Goal: Task Accomplishment & Management: Manage account settings

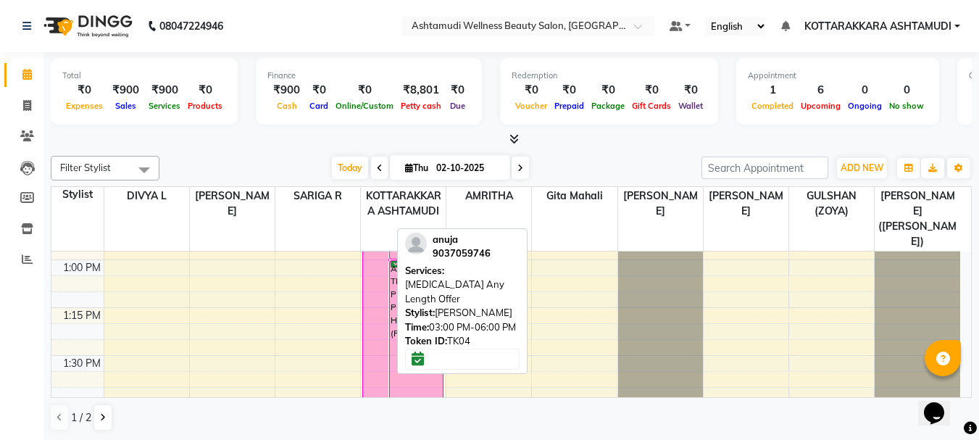
scroll to position [942, 0]
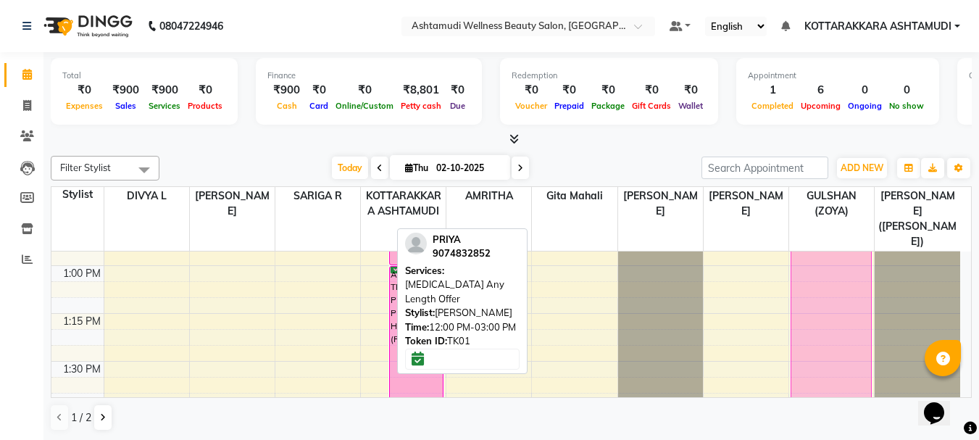
drag, startPoint x: 374, startPoint y: 267, endPoint x: 788, endPoint y: 346, distance: 421.2
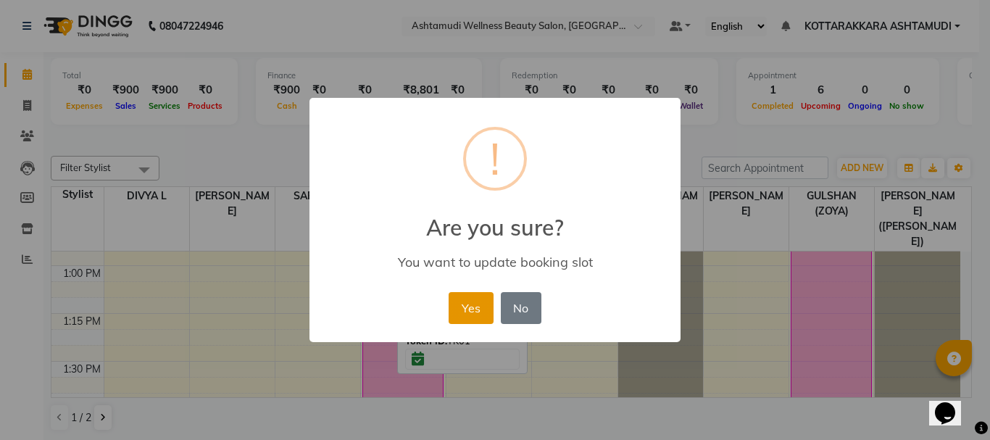
click at [459, 310] on button "Yes" at bounding box center [471, 308] width 44 height 32
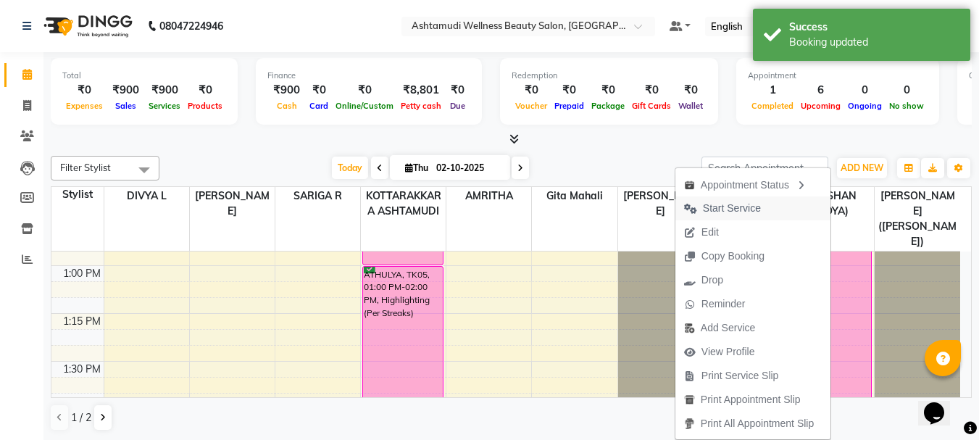
click at [737, 211] on span "Start Service" at bounding box center [732, 208] width 58 height 15
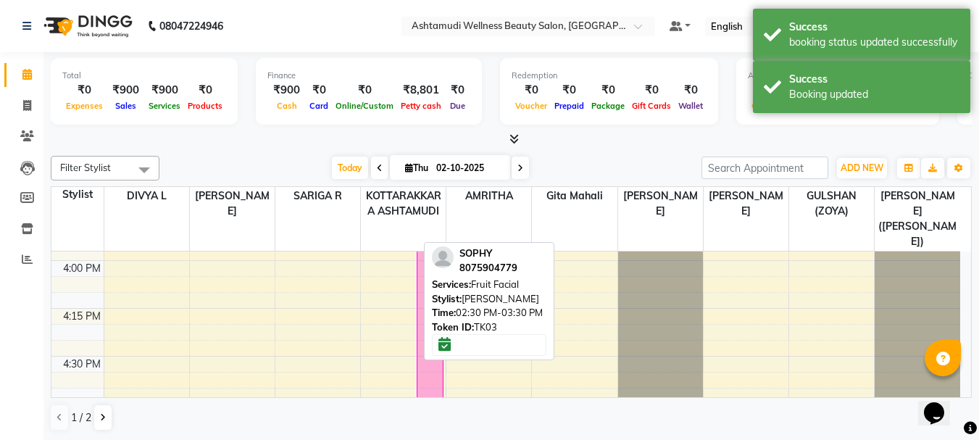
scroll to position [1522, 0]
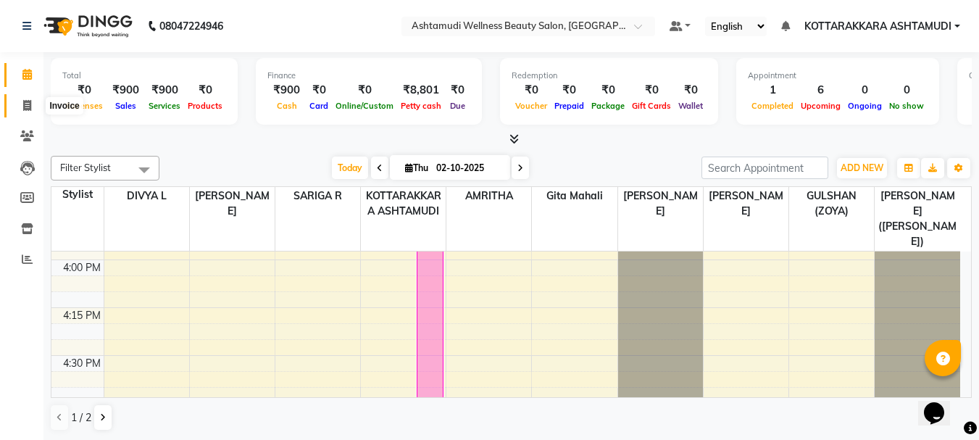
click at [28, 106] on icon at bounding box center [27, 105] width 8 height 11
select select "service"
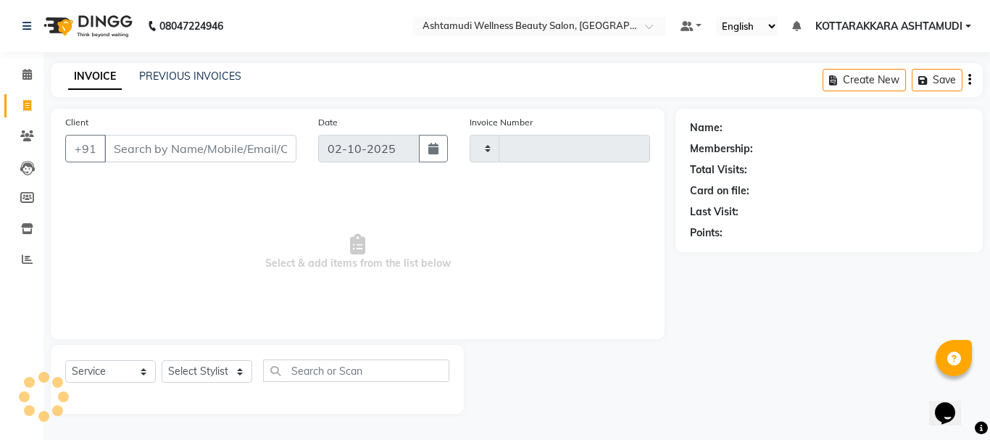
type input "3636"
select select "4664"
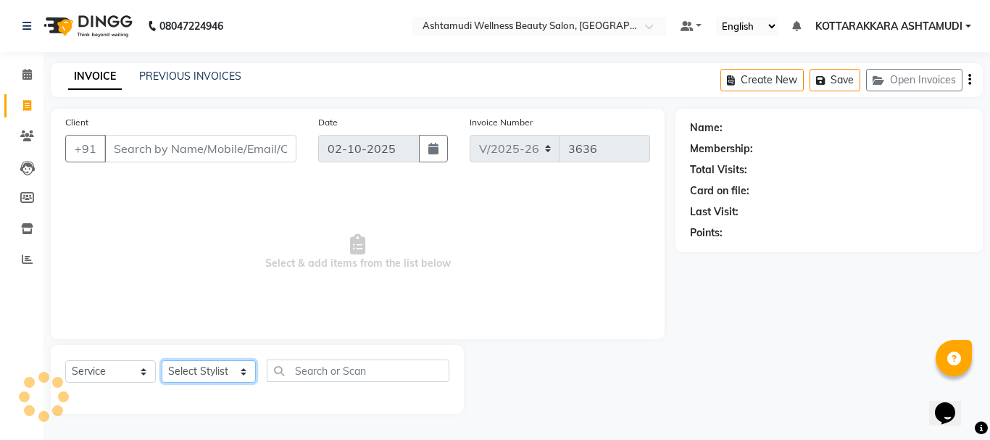
click at [221, 370] on select "Select Stylist AMRITHA DIVYA L Gita Mahali GULSHAN (ZOYA) Karina Darjee KOTTARA…" at bounding box center [209, 371] width 94 height 22
select select "49590"
click at [162, 360] on select "Select Stylist AMRITHA DIVYA L Gita Mahali GULSHAN (ZOYA) Karina Darjee KOTTARA…" at bounding box center [209, 371] width 94 height 22
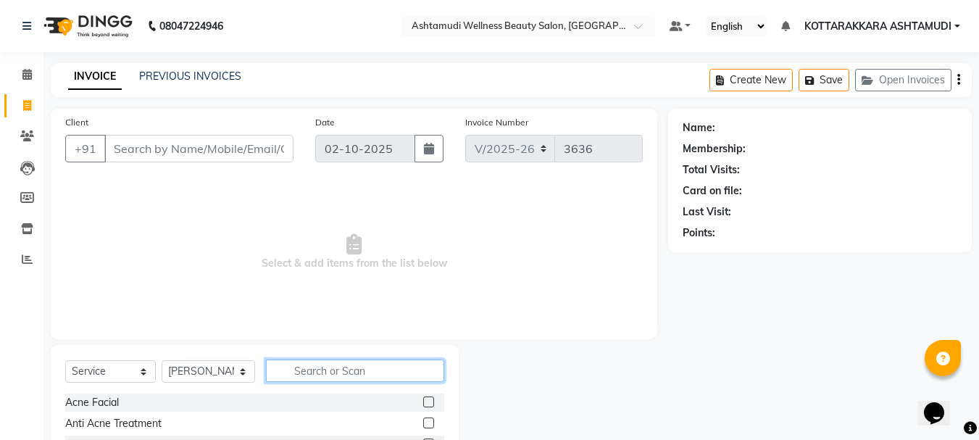
click at [349, 370] on input "text" at bounding box center [355, 370] width 179 height 22
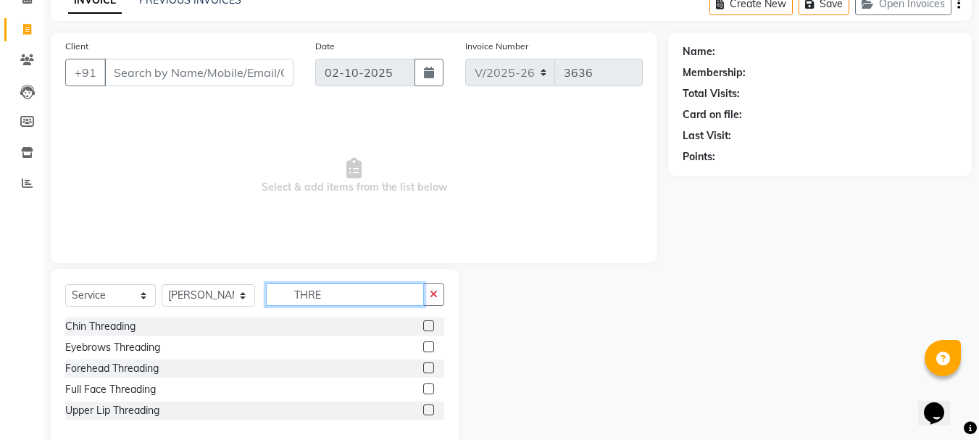
scroll to position [101, 0]
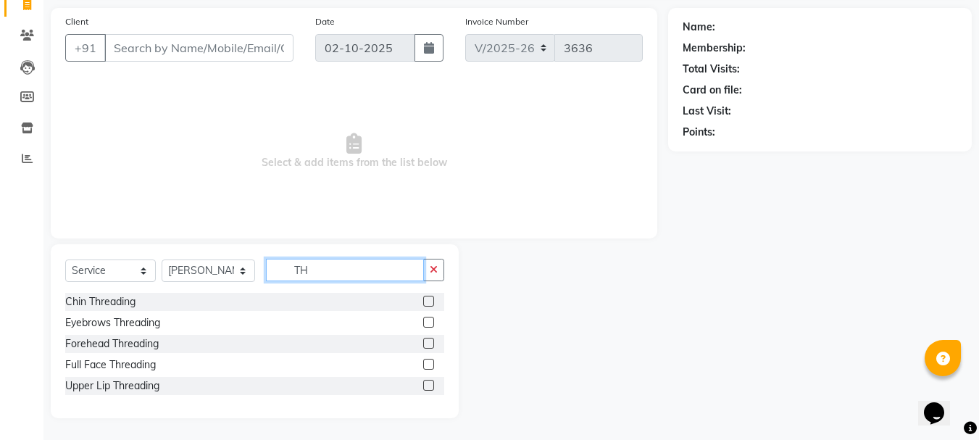
type input "T"
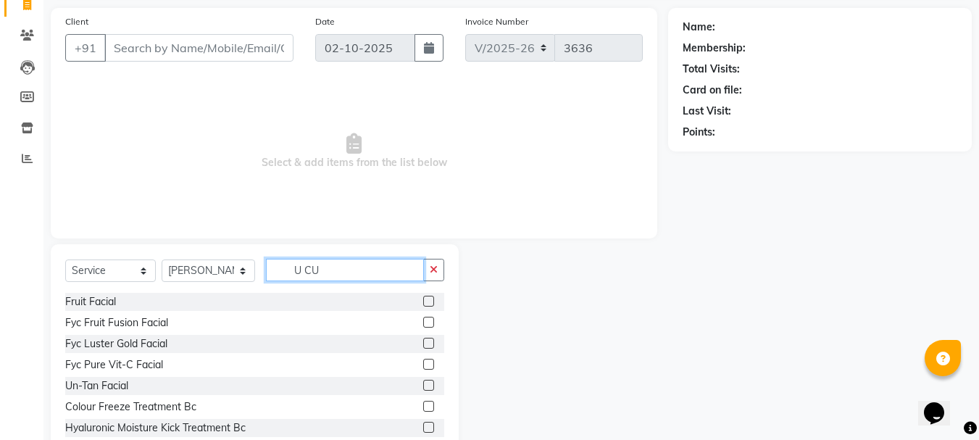
scroll to position [17, 0]
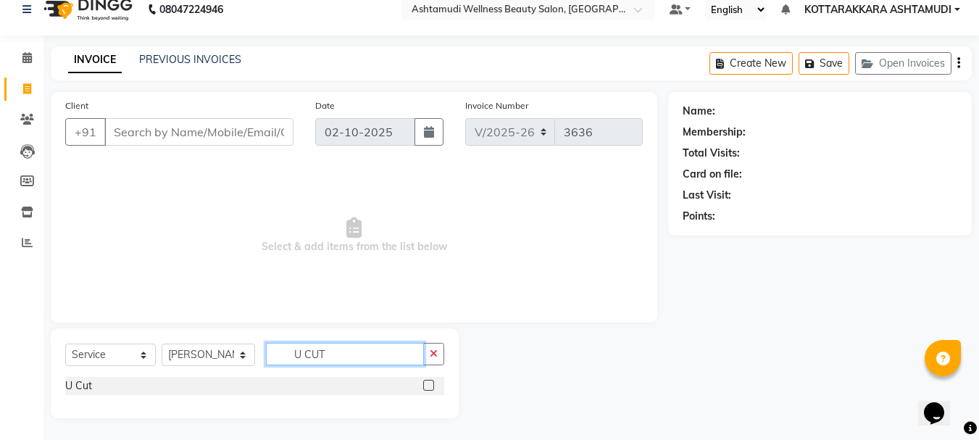
type input "U CUT"
click at [427, 386] on label at bounding box center [428, 385] width 11 height 11
click at [427, 386] on input "checkbox" at bounding box center [427, 385] width 9 height 9
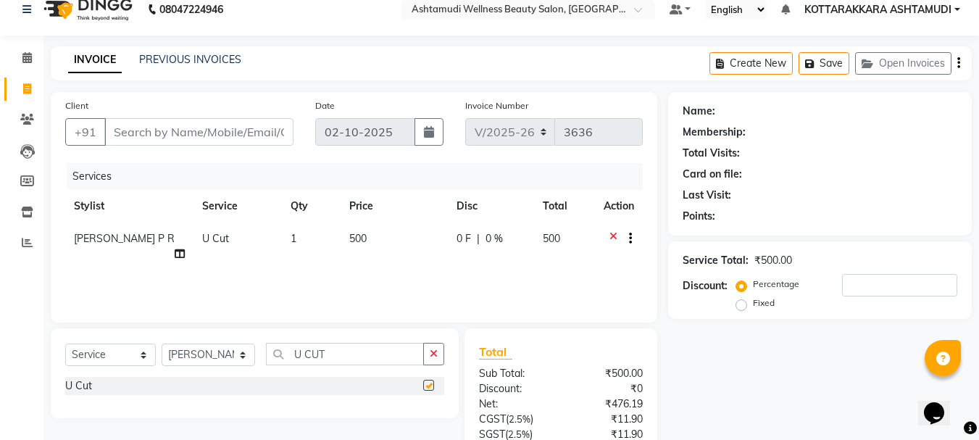
checkbox input "false"
click at [197, 137] on input "Client" at bounding box center [198, 132] width 189 height 28
type input "6"
type input "0"
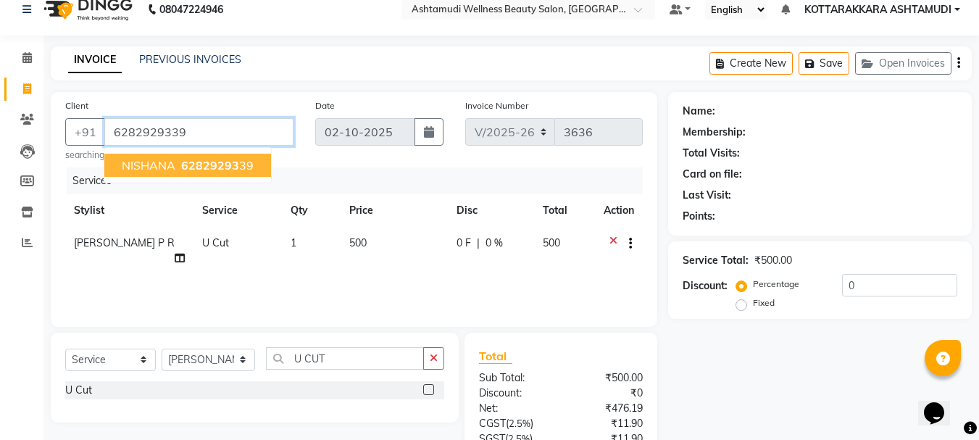
type input "6282929339"
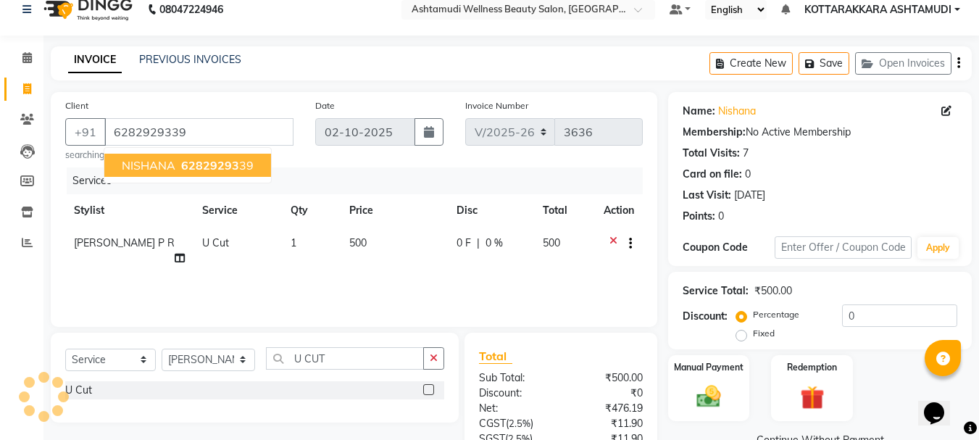
click at [193, 166] on span "62829293" at bounding box center [210, 165] width 58 height 14
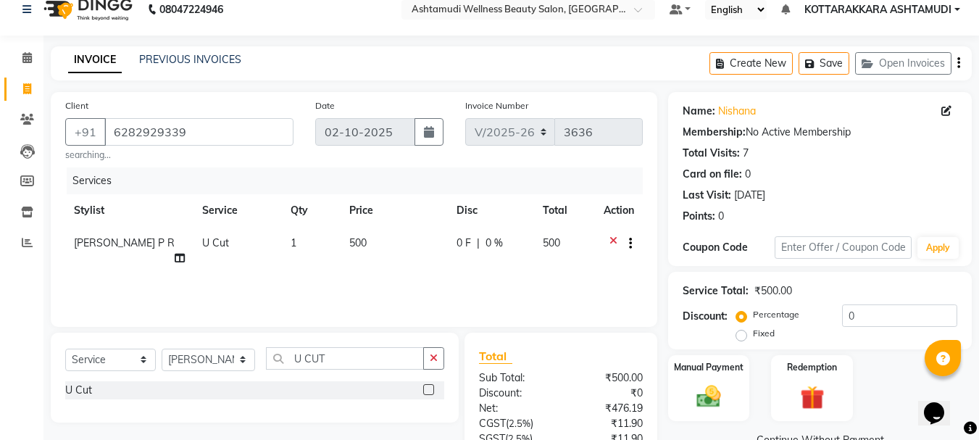
scroll to position [144, 0]
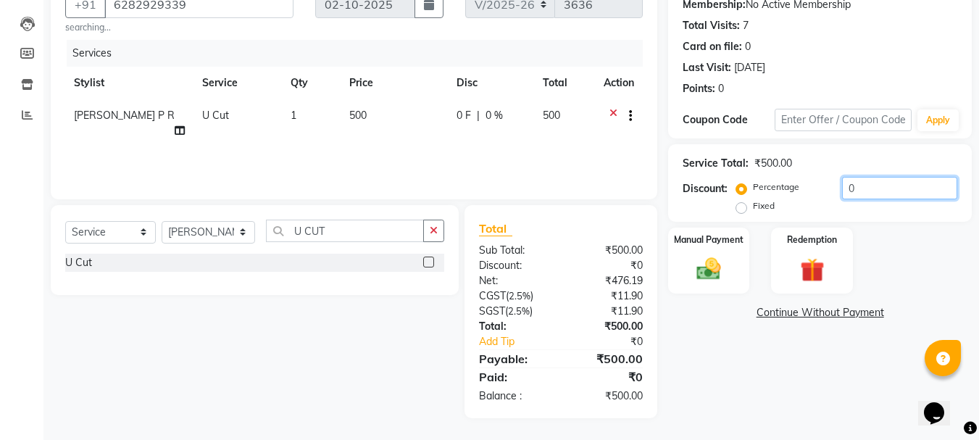
click at [893, 186] on input "0" at bounding box center [899, 188] width 115 height 22
type input "1"
click at [753, 211] on label "Fixed" at bounding box center [764, 205] width 22 height 13
click at [741, 211] on input "Fixed" at bounding box center [744, 206] width 10 height 10
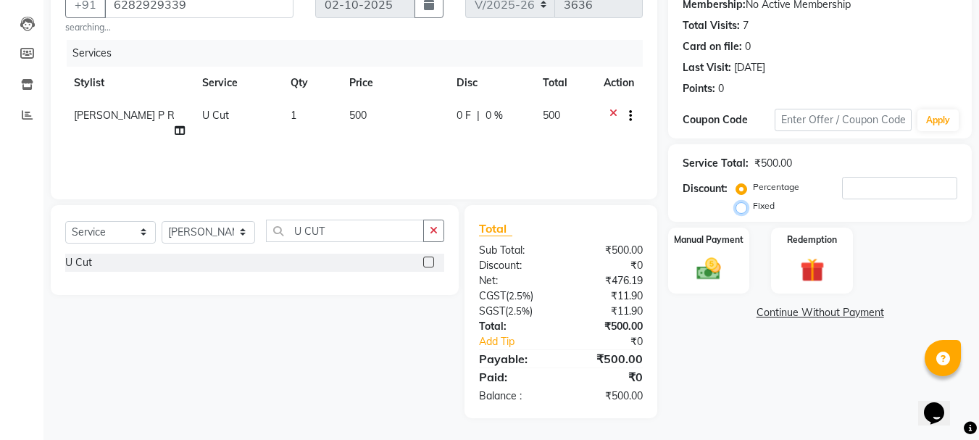
radio input "true"
click at [870, 194] on input "number" at bounding box center [899, 188] width 115 height 22
type input "100"
click at [728, 269] on img at bounding box center [708, 268] width 41 height 29
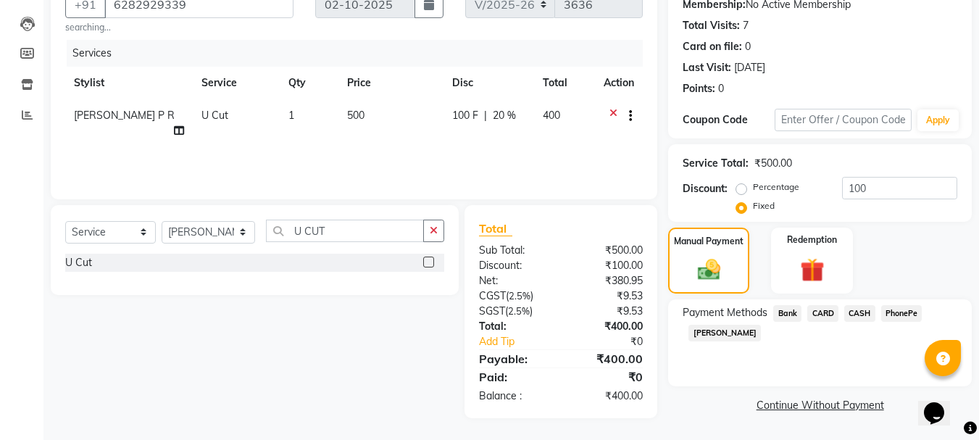
click at [870, 312] on span "CASH" at bounding box center [859, 313] width 31 height 17
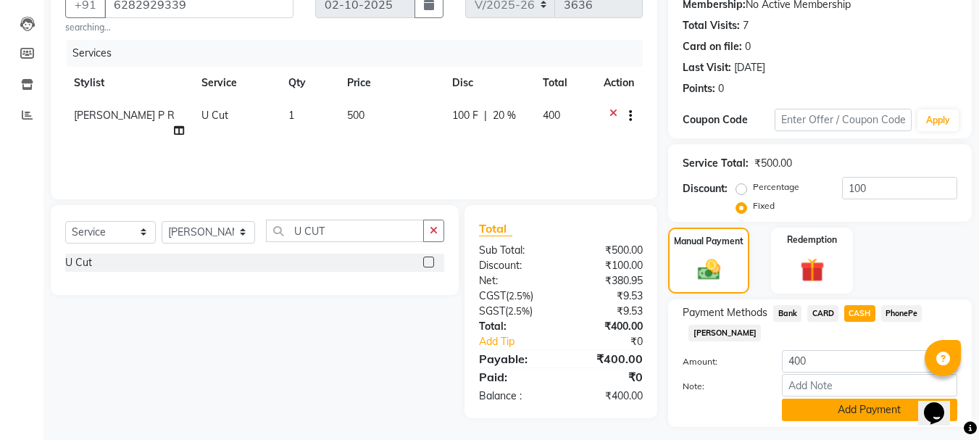
click at [855, 410] on button "Add Payment" at bounding box center [869, 410] width 175 height 22
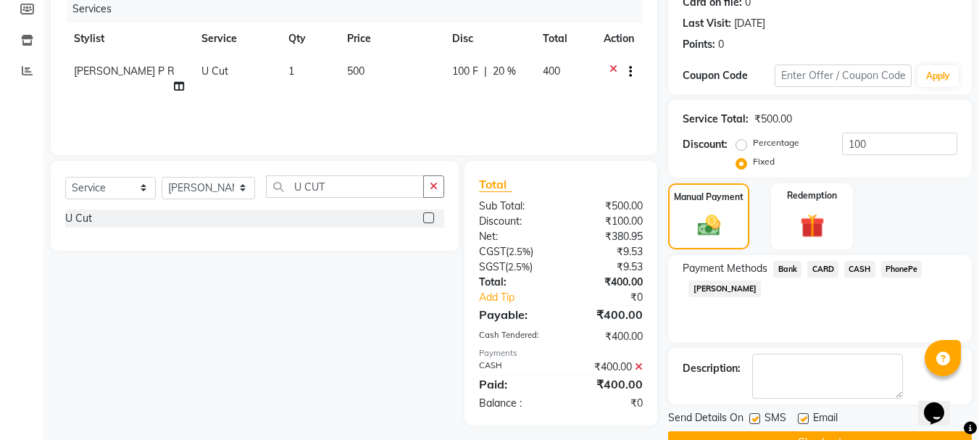
scroll to position [224, 0]
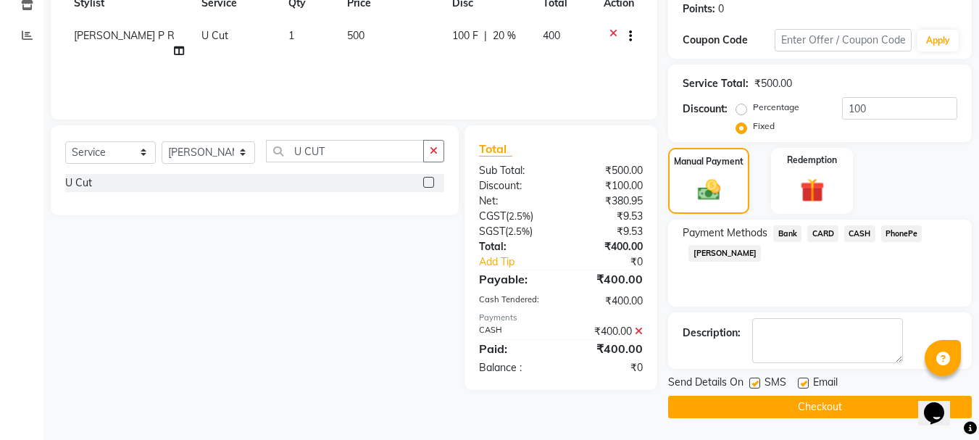
click at [790, 408] on button "Checkout" at bounding box center [820, 407] width 304 height 22
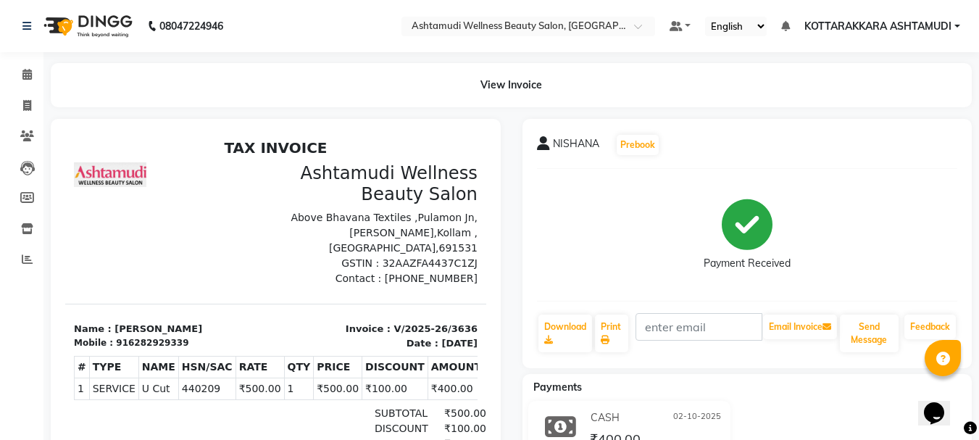
click at [0, 76] on li "Calendar" at bounding box center [21, 74] width 43 height 31
click at [21, 107] on span at bounding box center [26, 106] width 25 height 17
select select "4664"
select select "service"
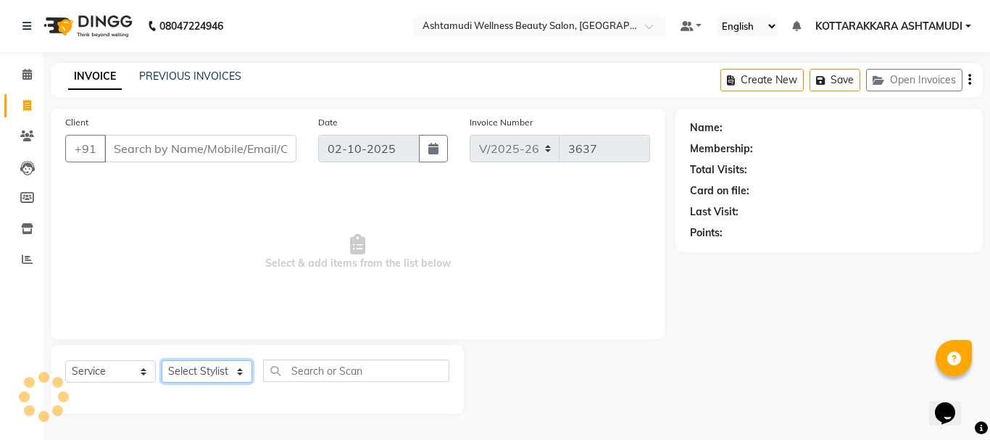
click at [201, 368] on select "Select Stylist" at bounding box center [207, 371] width 91 height 22
select select "65260"
click at [162, 360] on select "Select Stylist AMRITHA DIVYA L Gita Mahali GULSHAN (ZOYA) Karina Darjee KOTTARA…" at bounding box center [209, 371] width 94 height 22
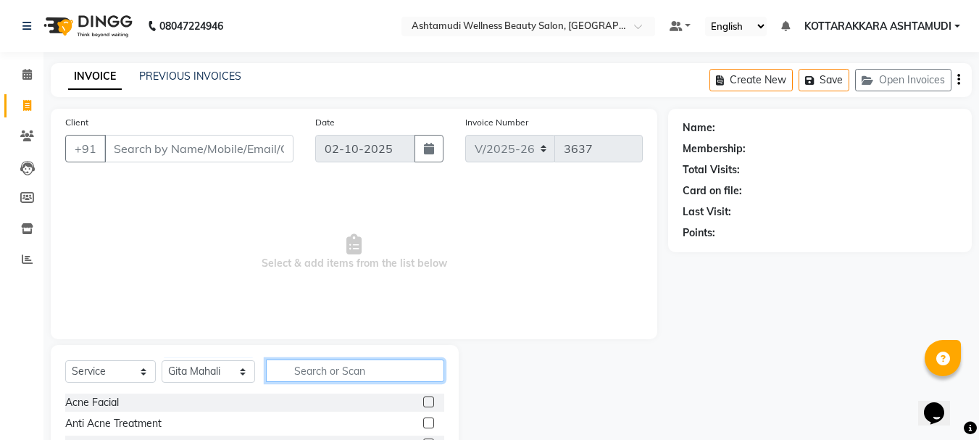
click at [312, 374] on input "text" at bounding box center [355, 370] width 179 height 22
type input "LAYER"
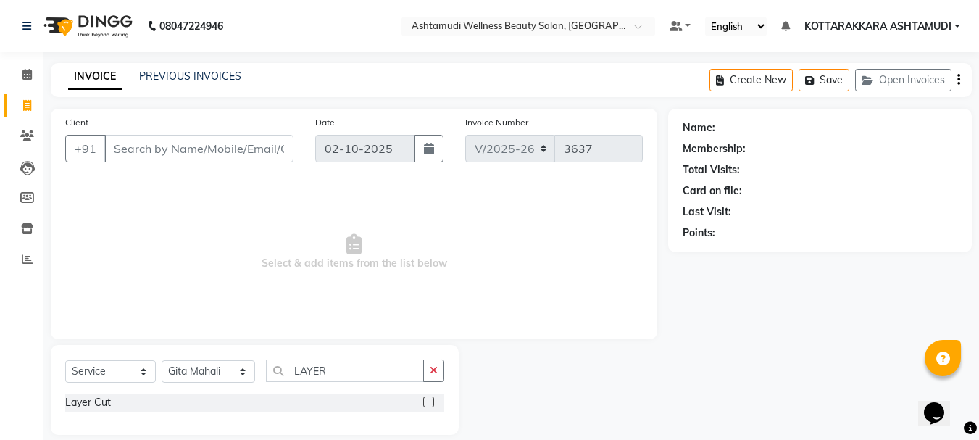
click at [429, 400] on label at bounding box center [428, 401] width 11 height 11
click at [429, 400] on input "checkbox" at bounding box center [427, 402] width 9 height 9
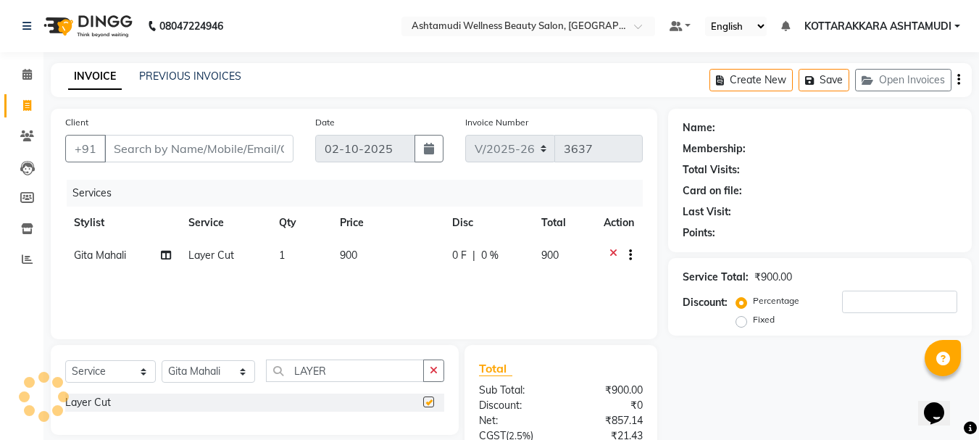
checkbox input "false"
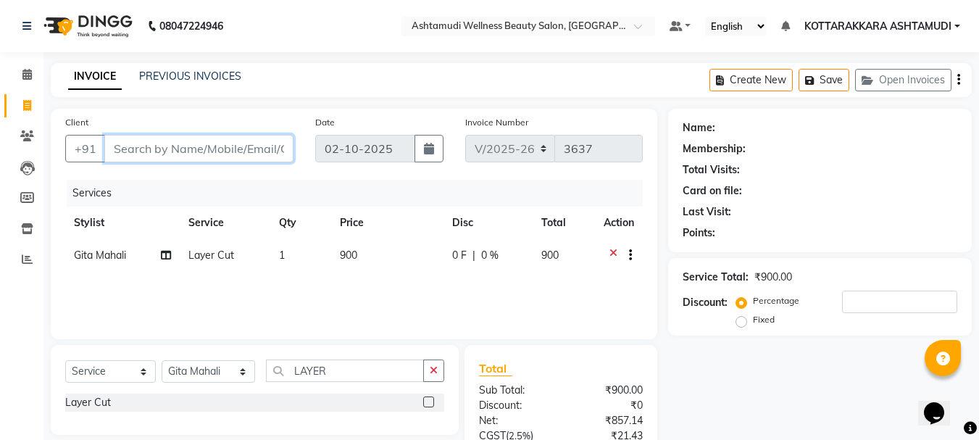
click at [181, 149] on input "Client" at bounding box center [198, 149] width 189 height 28
type input "8"
type input "0"
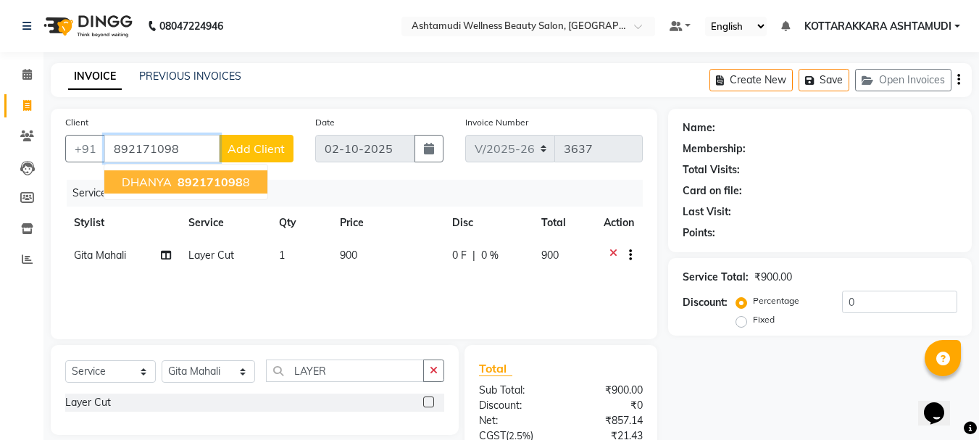
click at [209, 180] on span "892171098" at bounding box center [210, 182] width 65 height 14
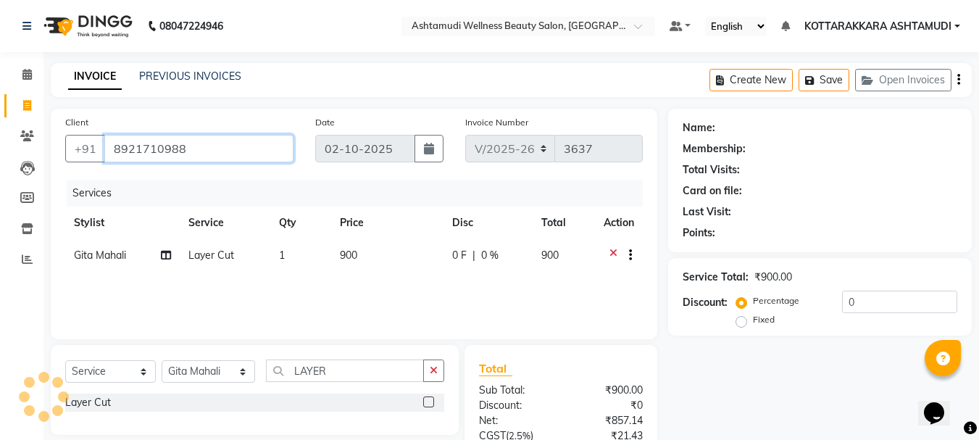
type input "8921710988"
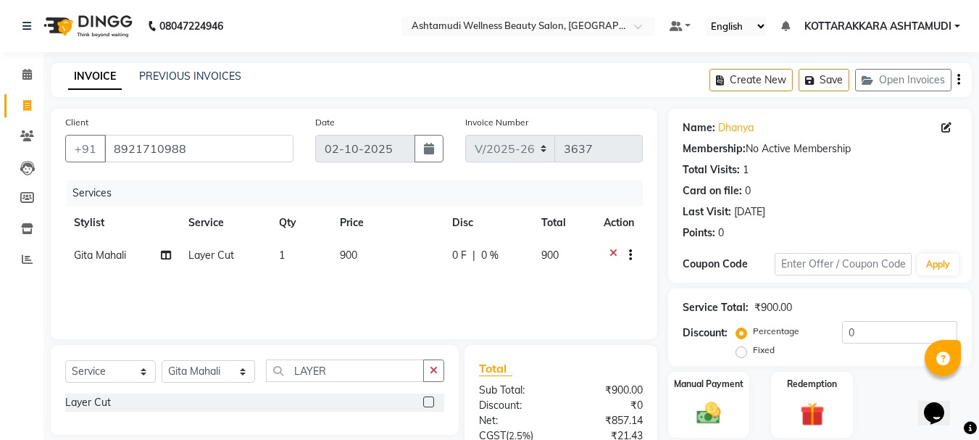
scroll to position [140, 0]
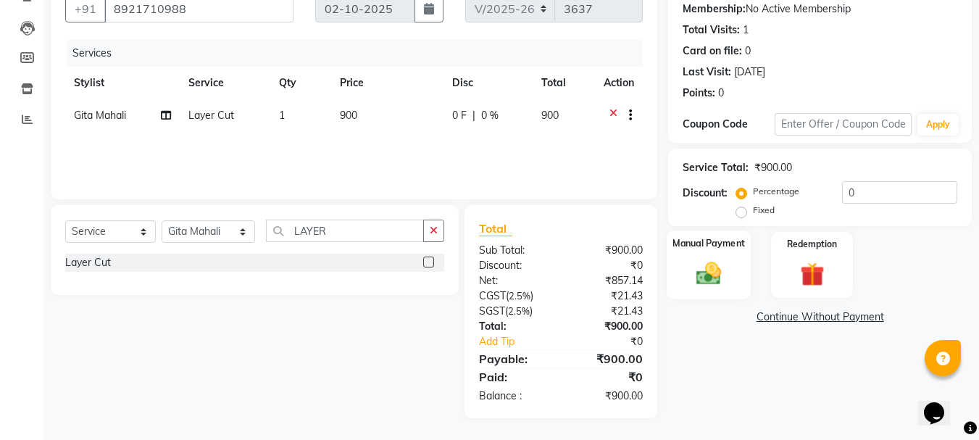
click at [716, 256] on div "Manual Payment" at bounding box center [709, 264] width 85 height 69
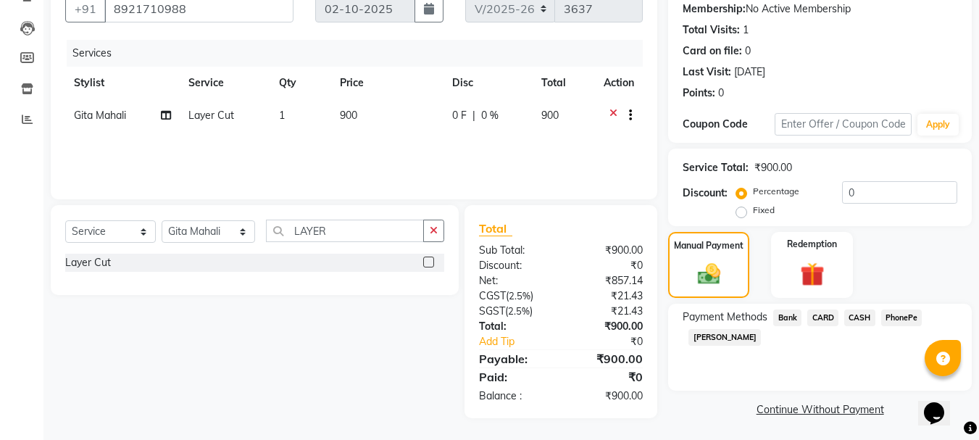
click at [899, 319] on span "PhonePe" at bounding box center [901, 317] width 41 height 17
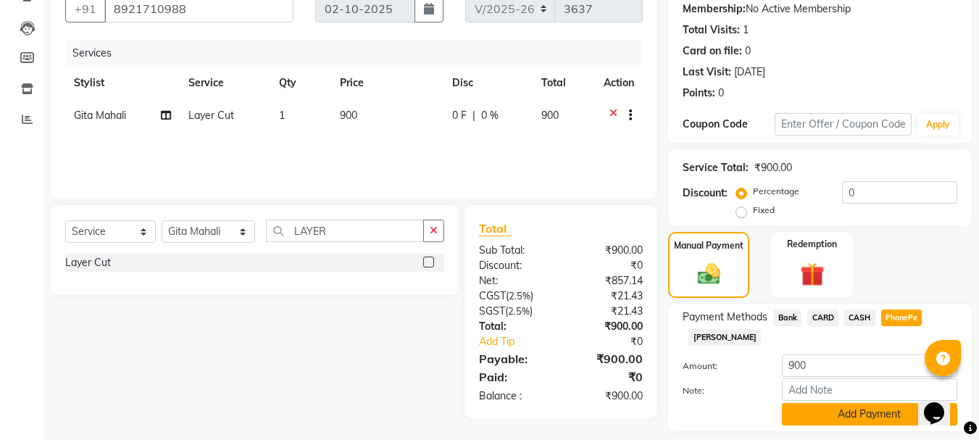
click at [848, 416] on button "Add Payment" at bounding box center [869, 414] width 175 height 22
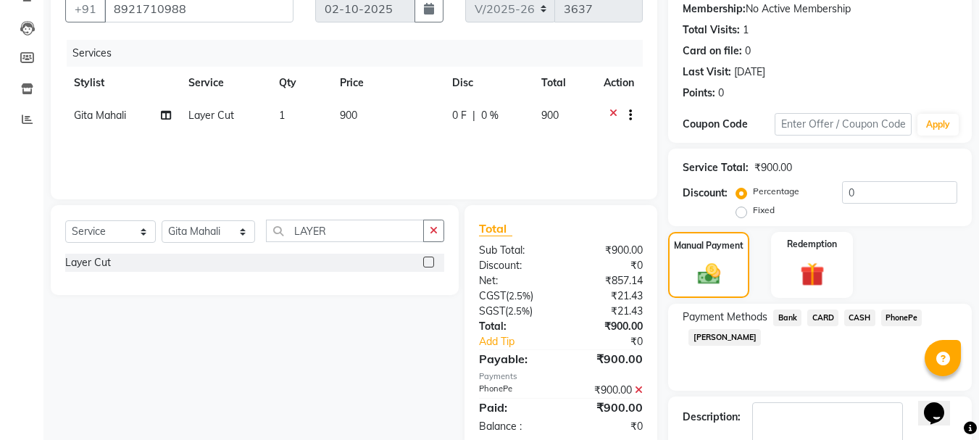
scroll to position [224, 0]
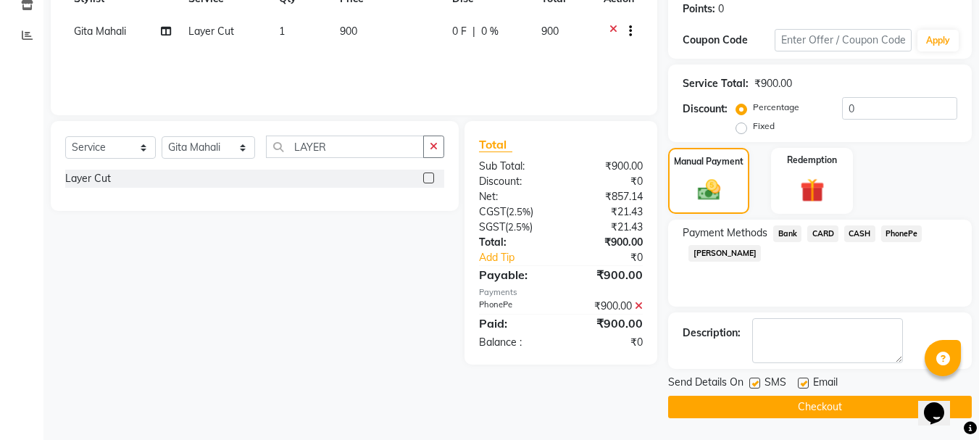
click at [637, 304] on icon at bounding box center [639, 306] width 8 height 10
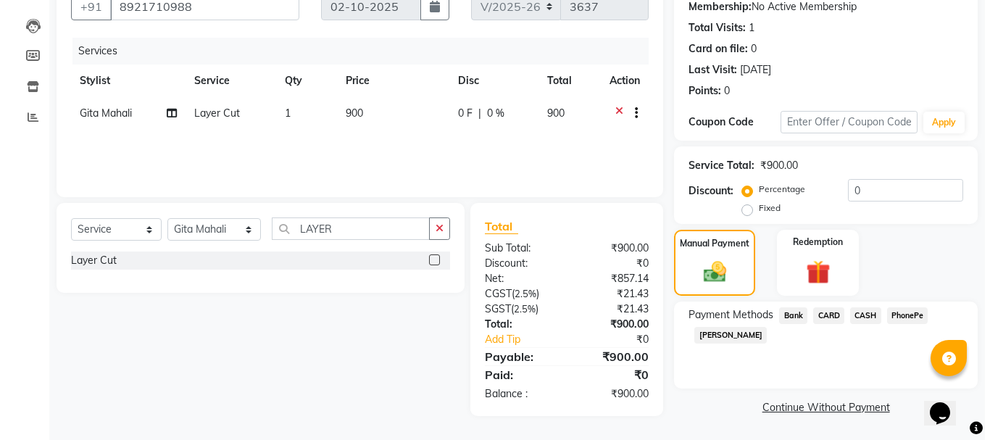
scroll to position [0, 0]
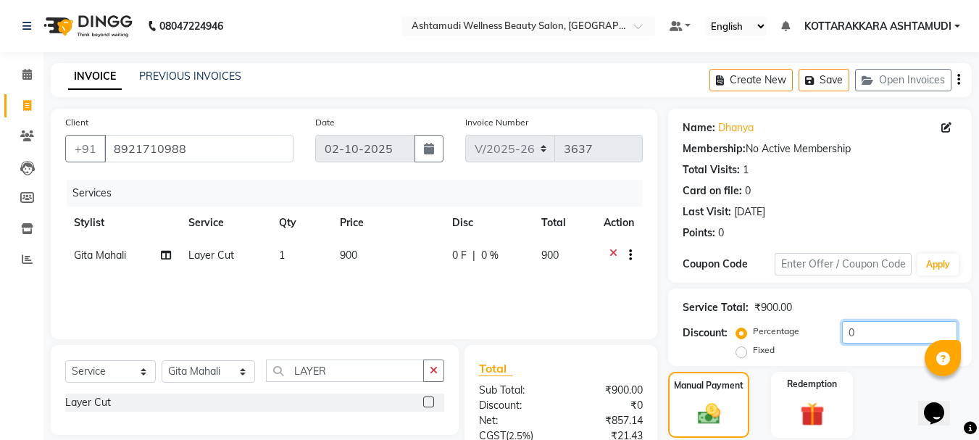
click at [877, 330] on input "0" at bounding box center [899, 332] width 115 height 22
click at [945, 120] on span at bounding box center [949, 127] width 16 height 15
click at [946, 126] on icon at bounding box center [946, 127] width 10 height 10
select select "31"
select select "05"
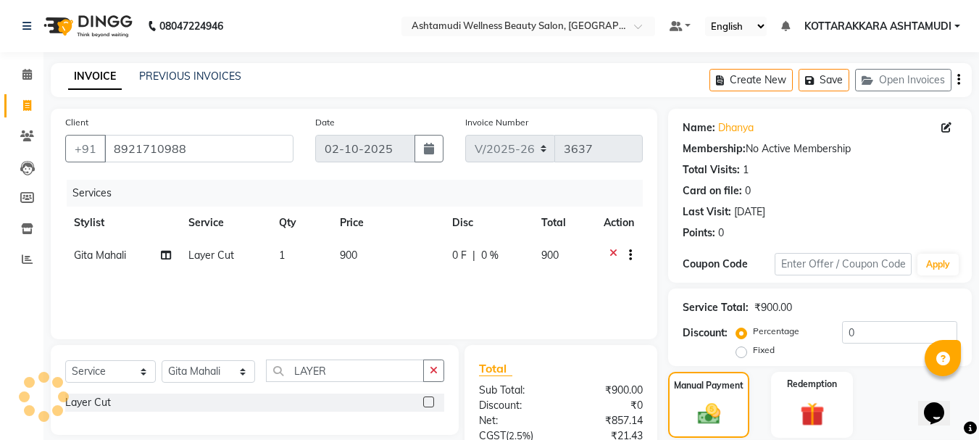
select select "female"
select select "31518"
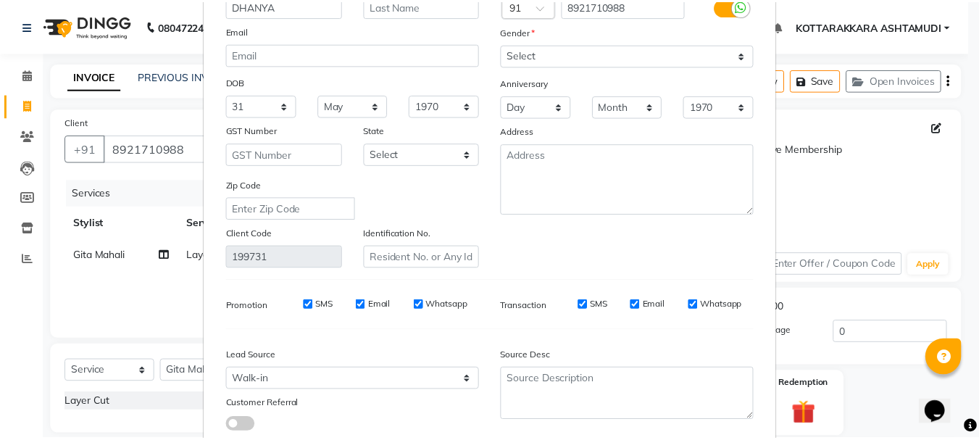
scroll to position [203, 0]
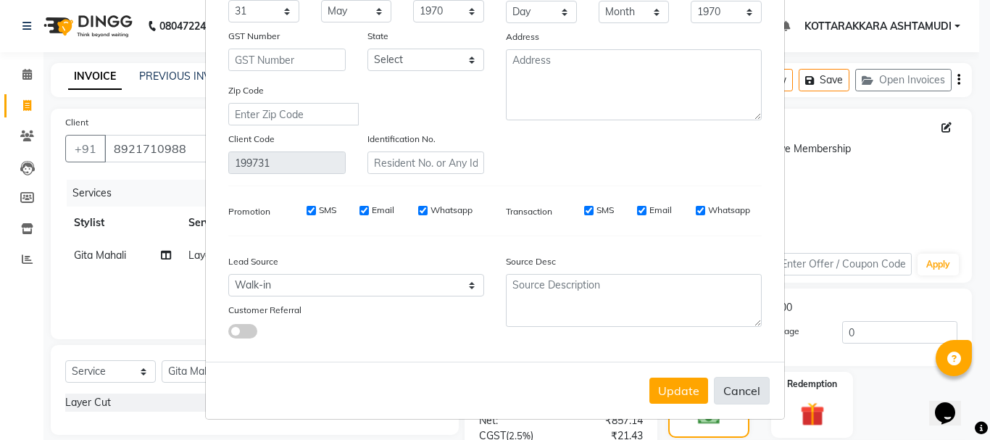
click at [735, 390] on button "Cancel" at bounding box center [742, 391] width 56 height 28
select select
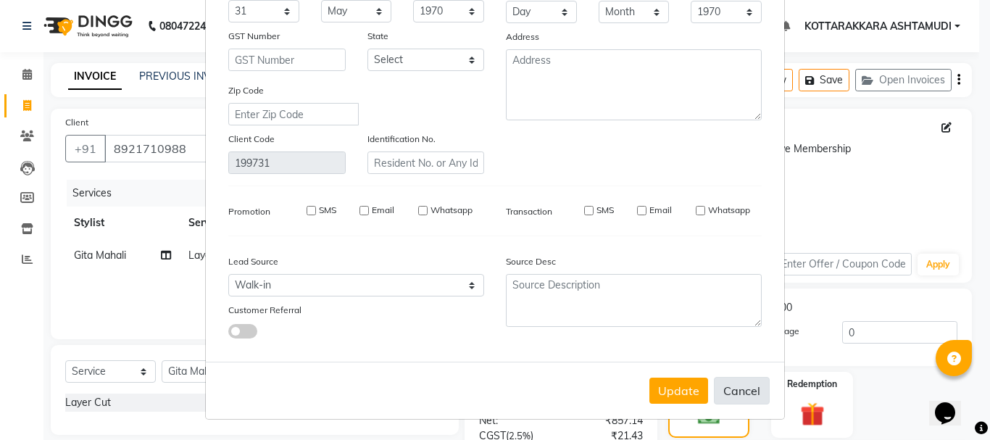
select select
checkbox input "false"
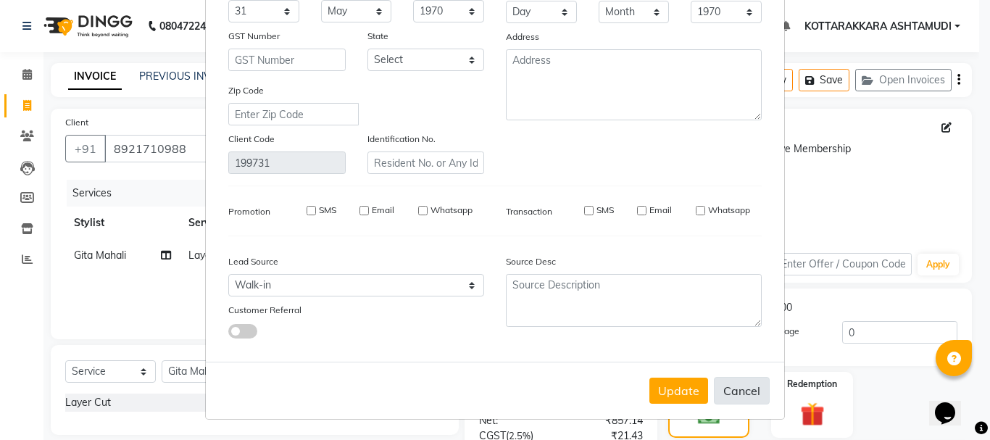
checkbox input "false"
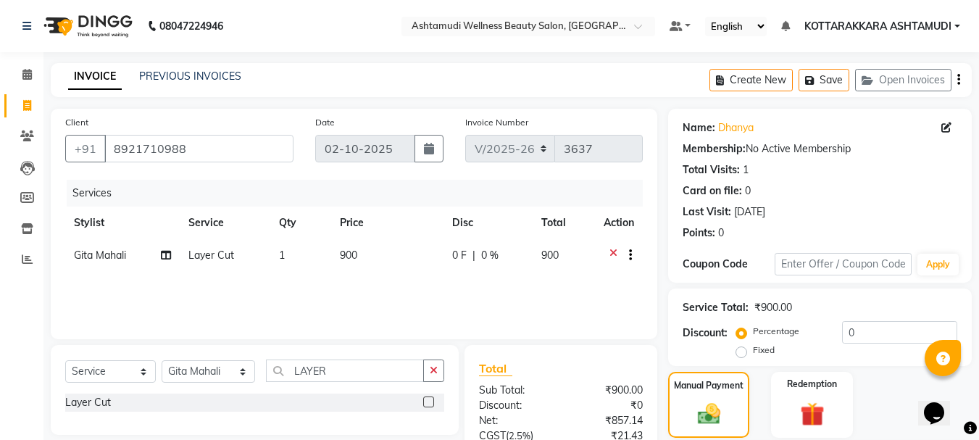
scroll to position [72, 0]
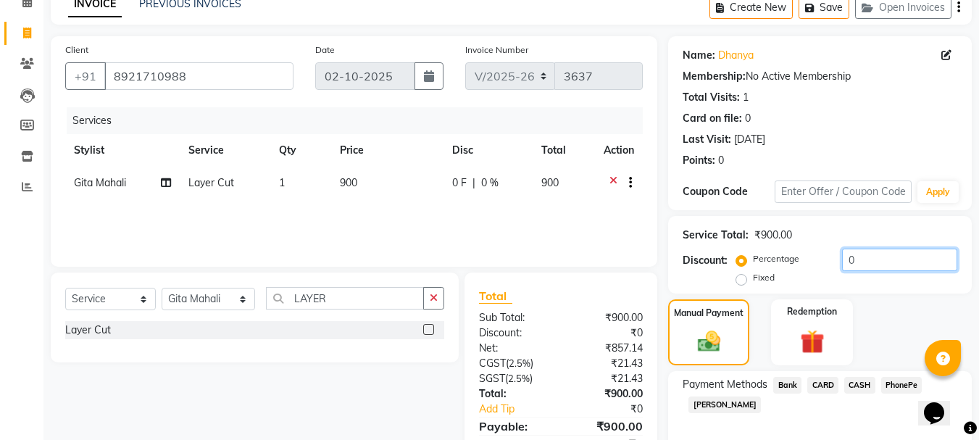
click at [899, 264] on input "0" at bounding box center [899, 260] width 115 height 22
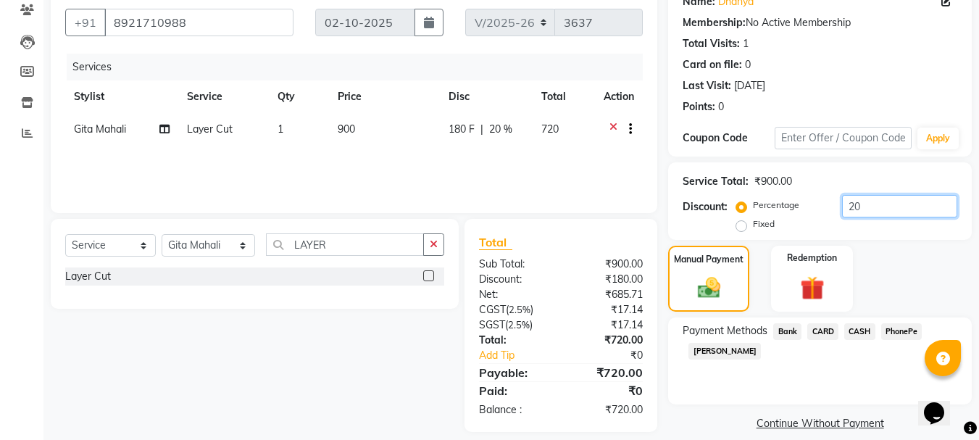
scroll to position [142, 0]
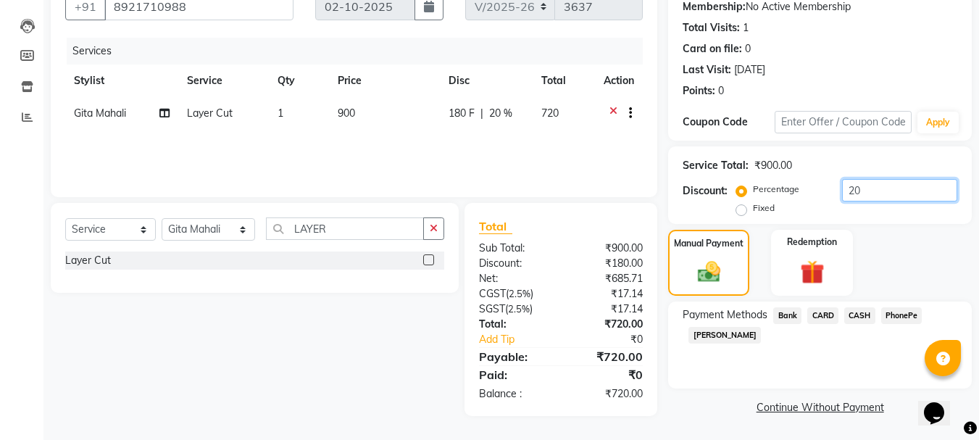
type input "20"
click at [906, 317] on span "PhonePe" at bounding box center [901, 315] width 41 height 17
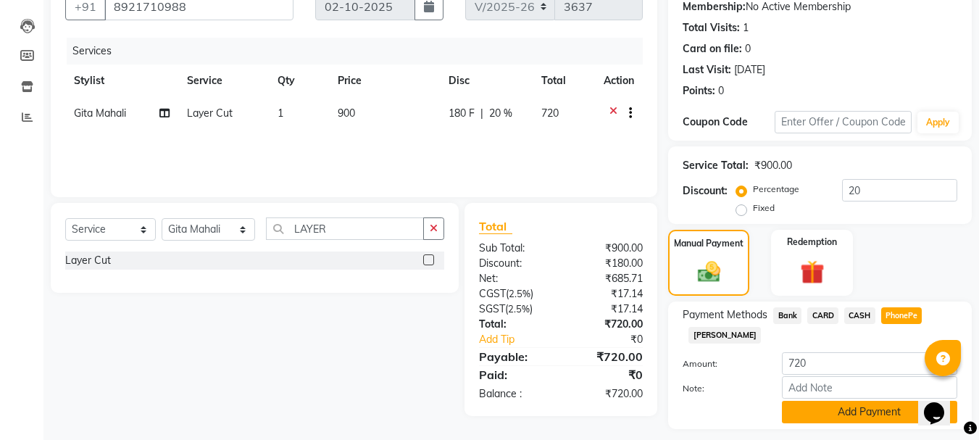
click at [850, 416] on button "Add Payment" at bounding box center [869, 412] width 175 height 22
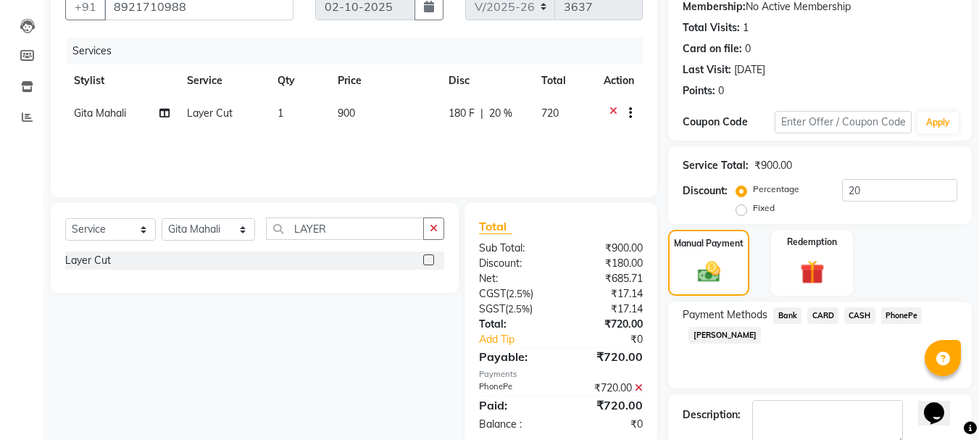
scroll to position [224, 0]
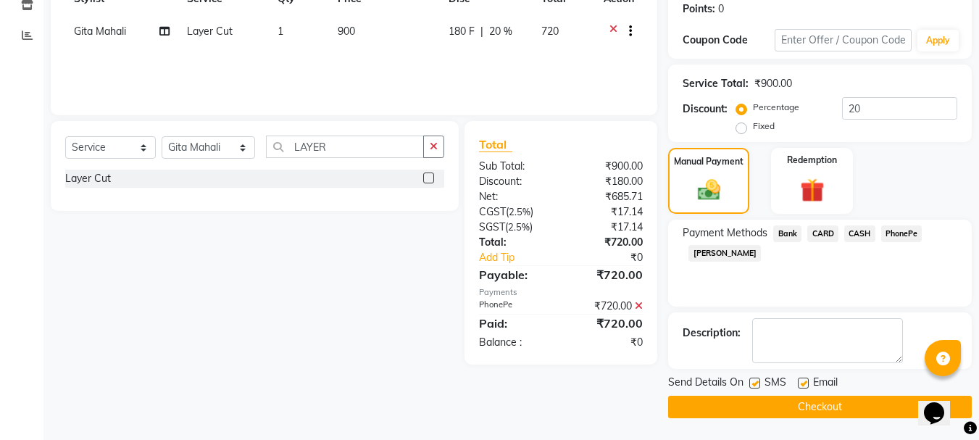
click at [768, 407] on button "Checkout" at bounding box center [820, 407] width 304 height 22
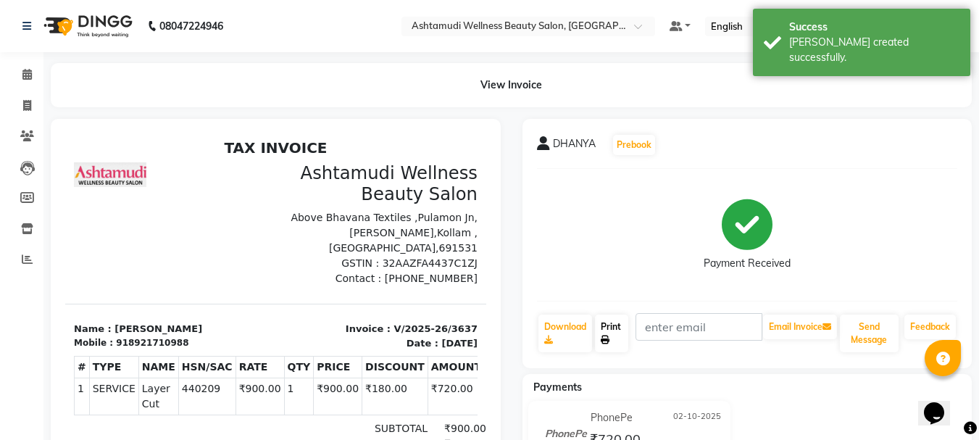
click at [615, 326] on link "Print" at bounding box center [611, 333] width 33 height 38
click at [29, 79] on icon at bounding box center [26, 74] width 9 height 11
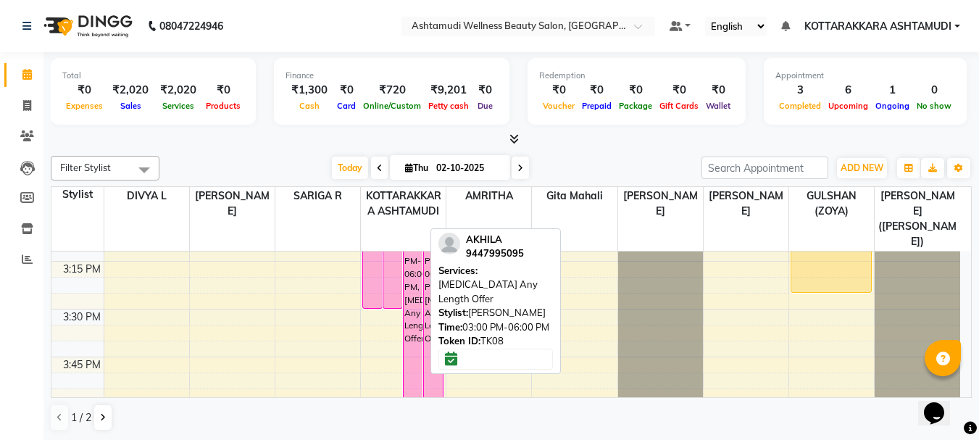
scroll to position [1449, 0]
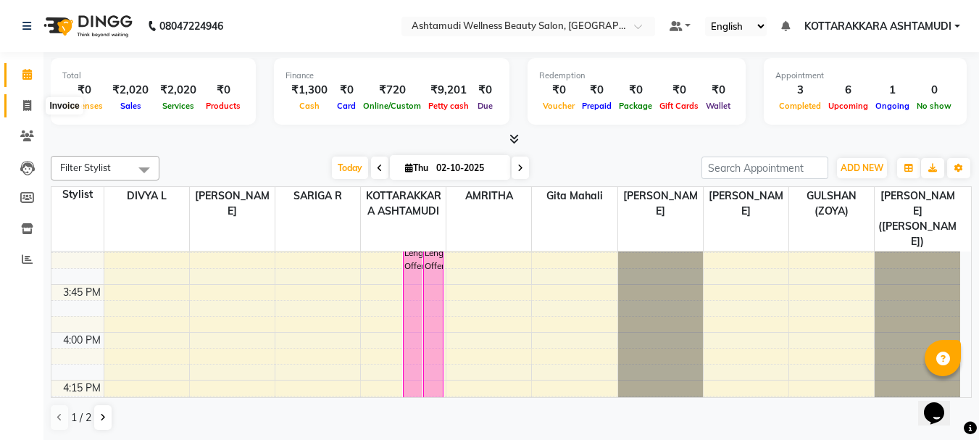
click at [30, 100] on icon at bounding box center [27, 105] width 8 height 11
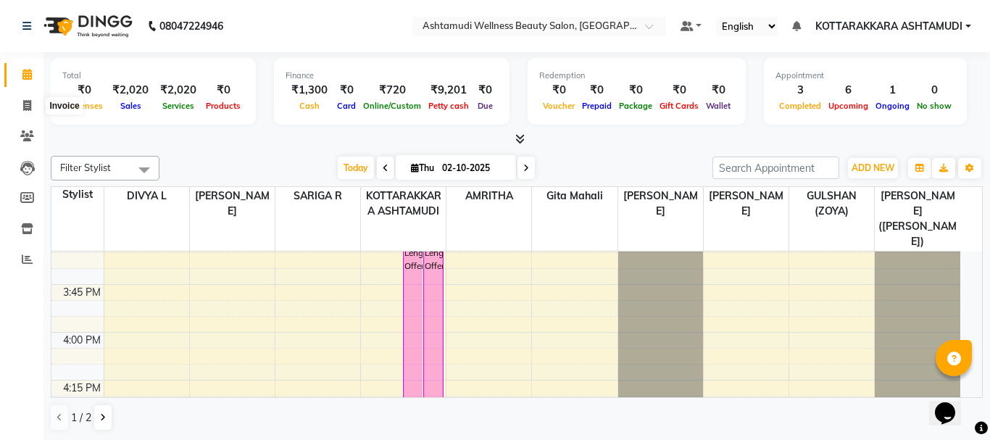
select select "service"
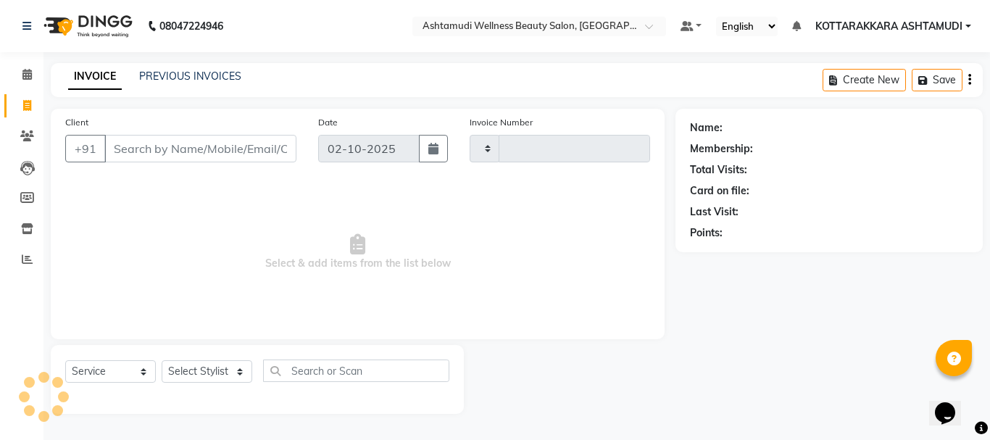
type input "3638"
select select "4664"
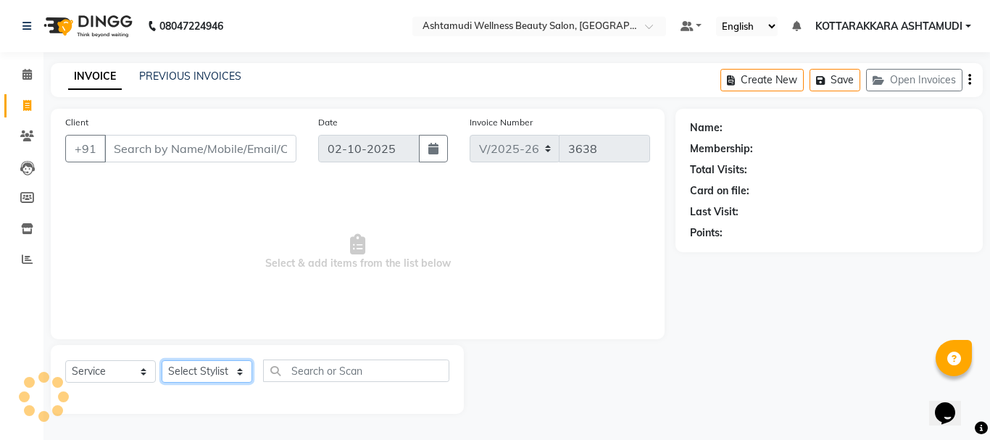
click at [231, 368] on select "Select Stylist" at bounding box center [207, 371] width 91 height 22
select select "27465"
click at [162, 360] on select "Select Stylist AMRITHA DIVYA L Gita Mahali GULSHAN (ZOYA) Karina Darjee KOTTARA…" at bounding box center [209, 371] width 94 height 22
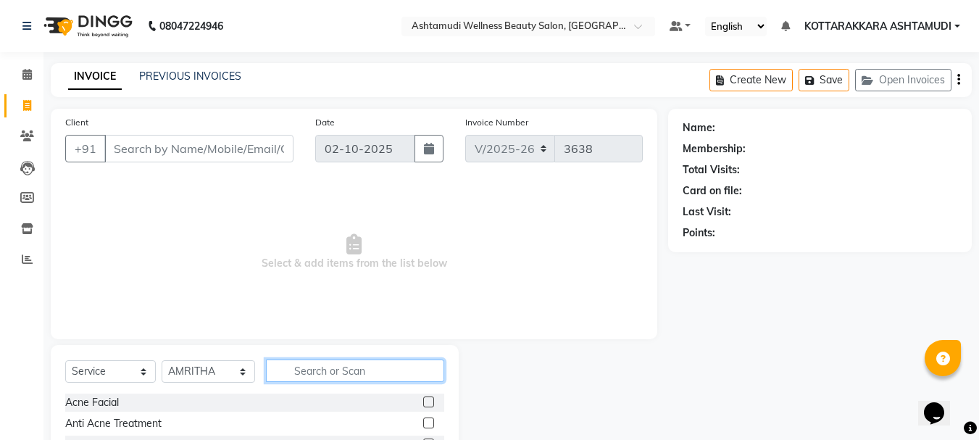
click at [328, 372] on input "text" at bounding box center [355, 370] width 179 height 22
type input "EY"
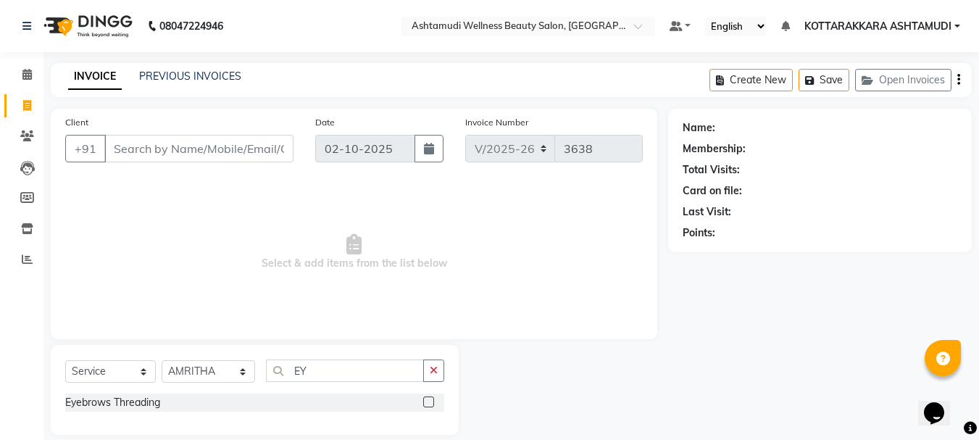
click at [434, 403] on label at bounding box center [428, 401] width 11 height 11
click at [433, 403] on input "checkbox" at bounding box center [427, 402] width 9 height 9
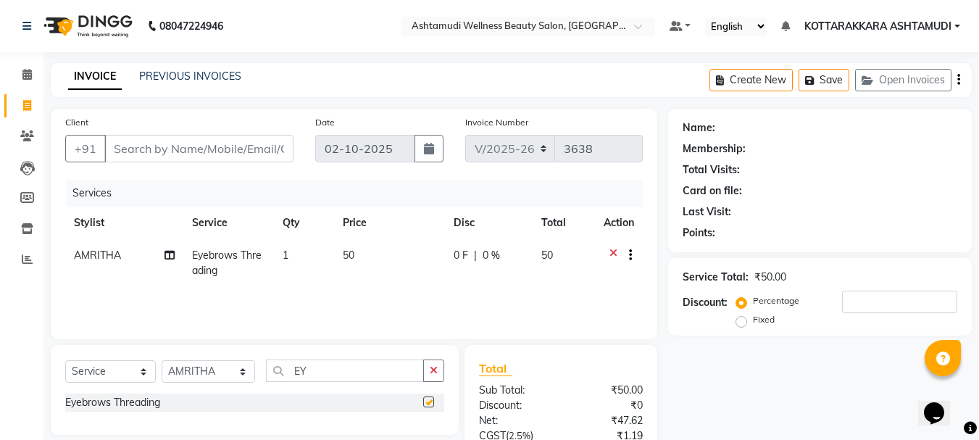
checkbox input "false"
click at [343, 375] on input "EY" at bounding box center [345, 370] width 159 height 22
type input "E"
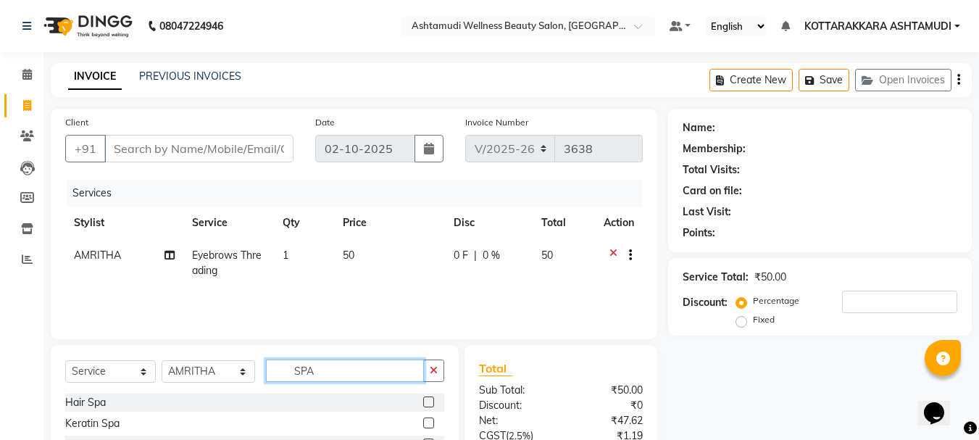
type input "SPA"
click at [428, 401] on label at bounding box center [428, 401] width 11 height 11
click at [428, 401] on input "checkbox" at bounding box center [427, 402] width 9 height 9
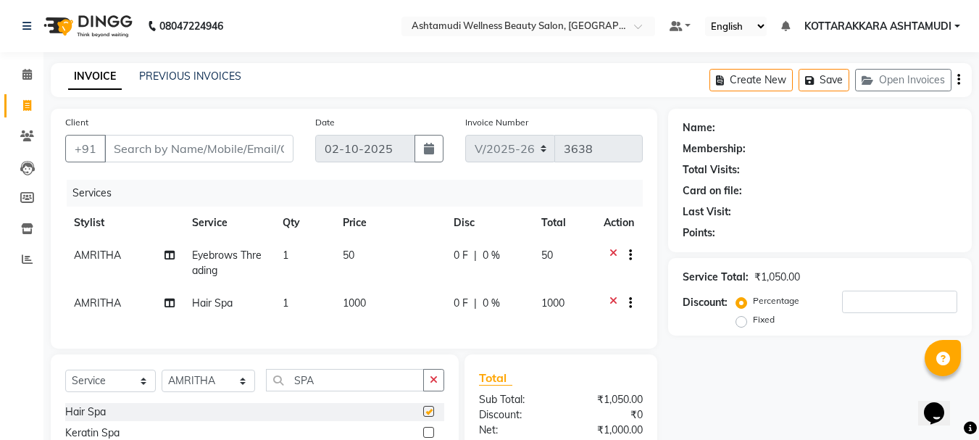
checkbox input "false"
click at [343, 391] on input "SPA" at bounding box center [345, 380] width 159 height 22
type input "S"
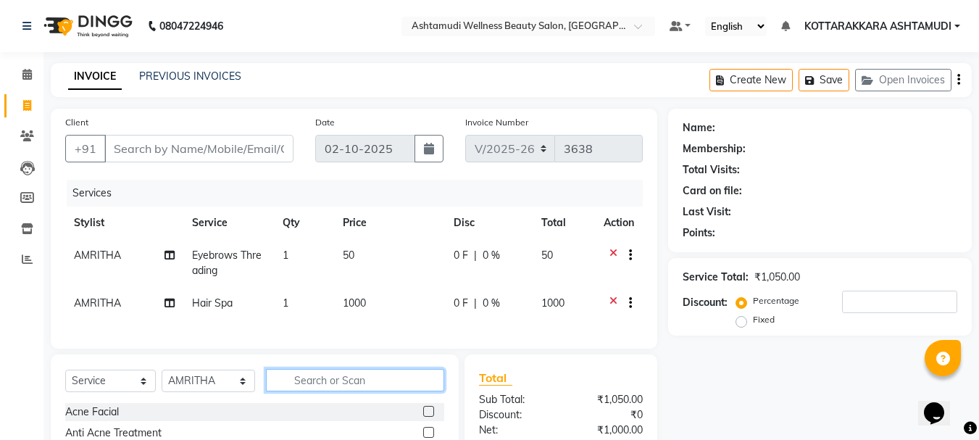
scroll to position [72, 0]
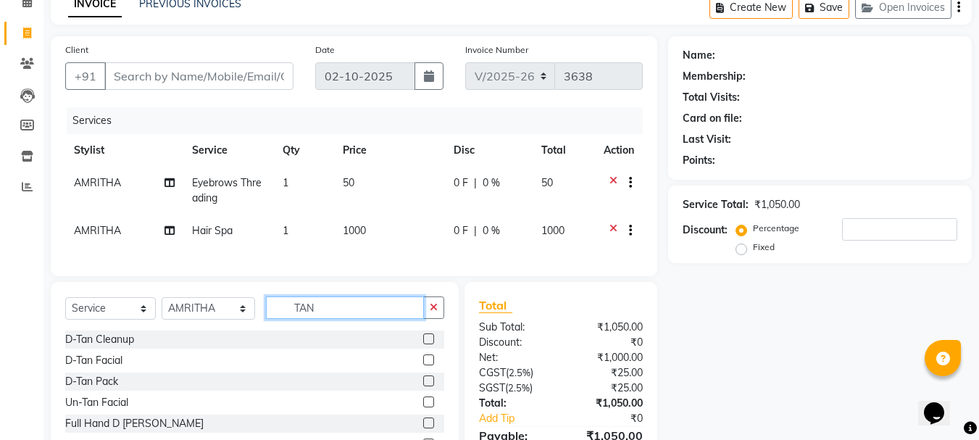
type input "TAN"
click at [423, 365] on label at bounding box center [428, 359] width 11 height 11
click at [423, 365] on input "checkbox" at bounding box center [427, 360] width 9 height 9
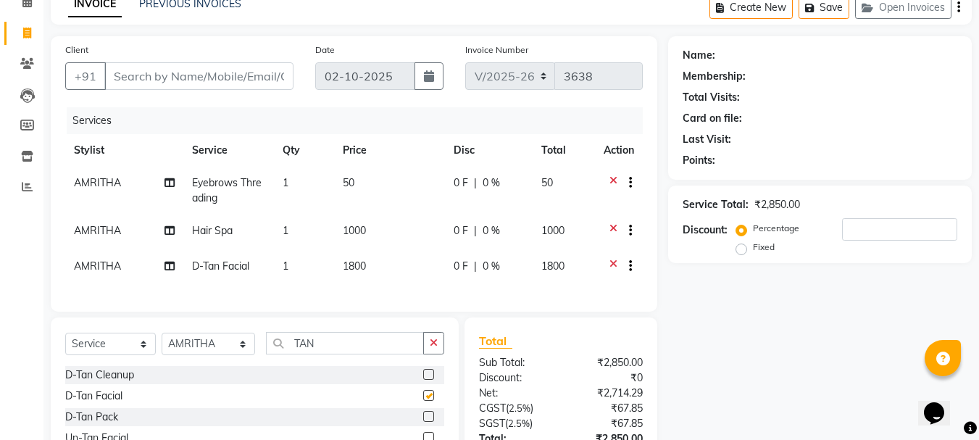
checkbox input "false"
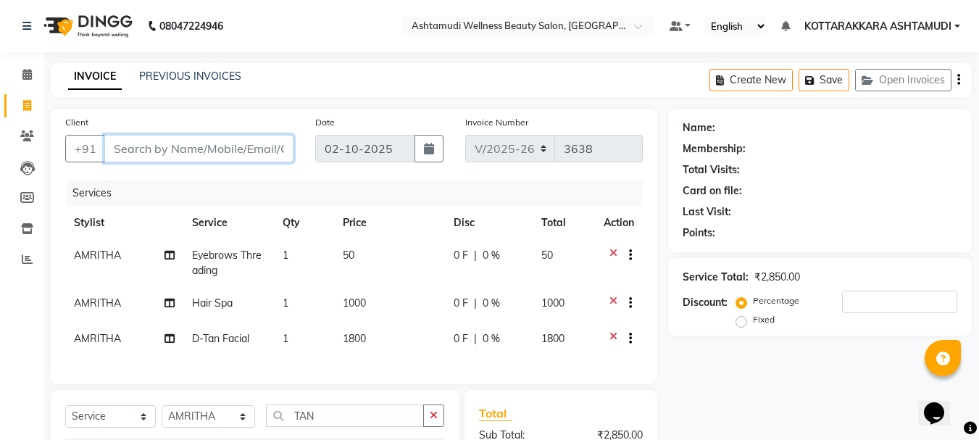
click at [164, 149] on input "Client" at bounding box center [198, 149] width 189 height 28
type input "8"
type input "0"
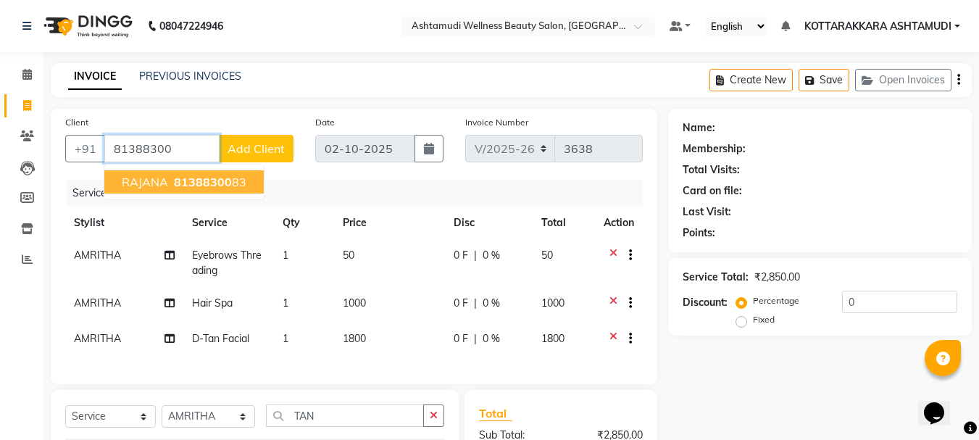
click at [214, 187] on span "81388300" at bounding box center [203, 182] width 58 height 14
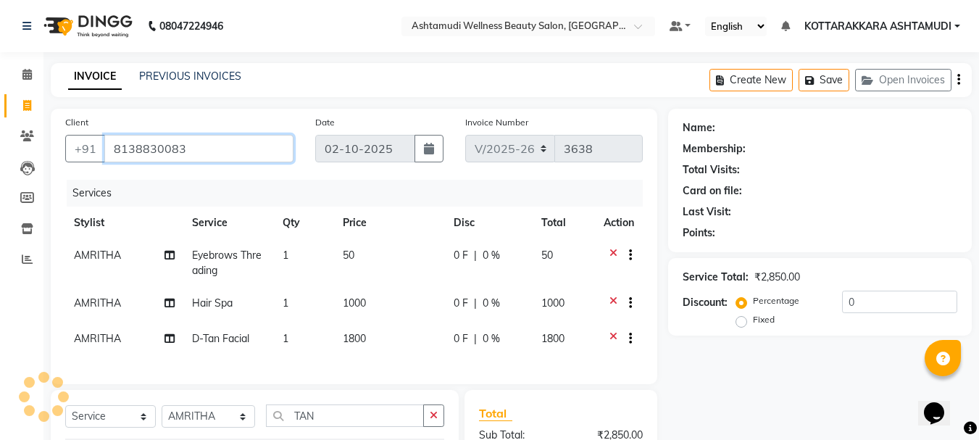
type input "8138830083"
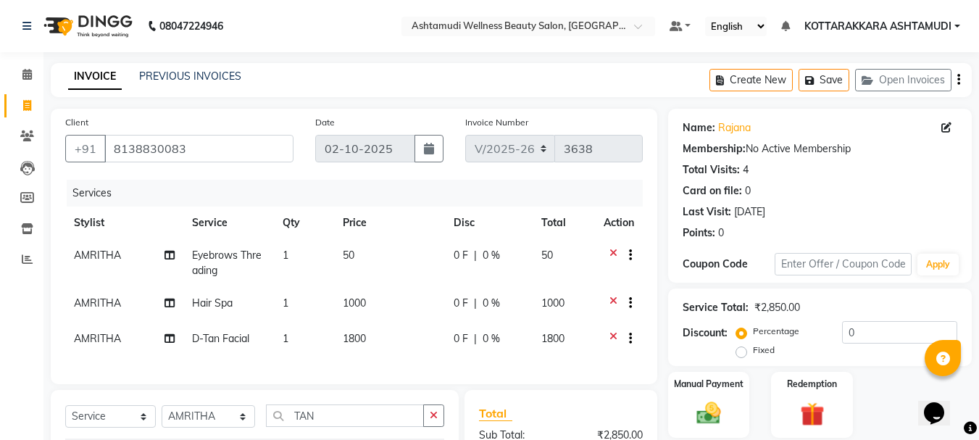
scroll to position [145, 0]
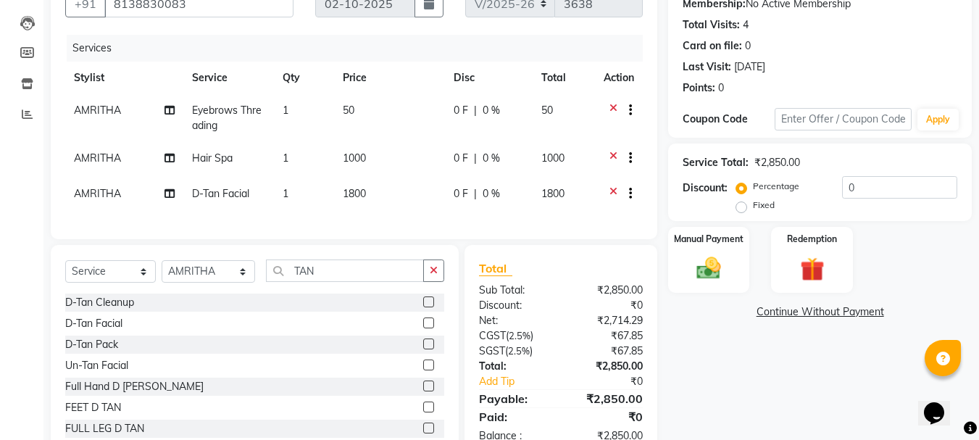
click at [753, 207] on label "Fixed" at bounding box center [764, 205] width 22 height 13
click at [739, 207] on input "Fixed" at bounding box center [744, 205] width 10 height 10
radio input "true"
click at [861, 190] on input "0" at bounding box center [899, 187] width 115 height 22
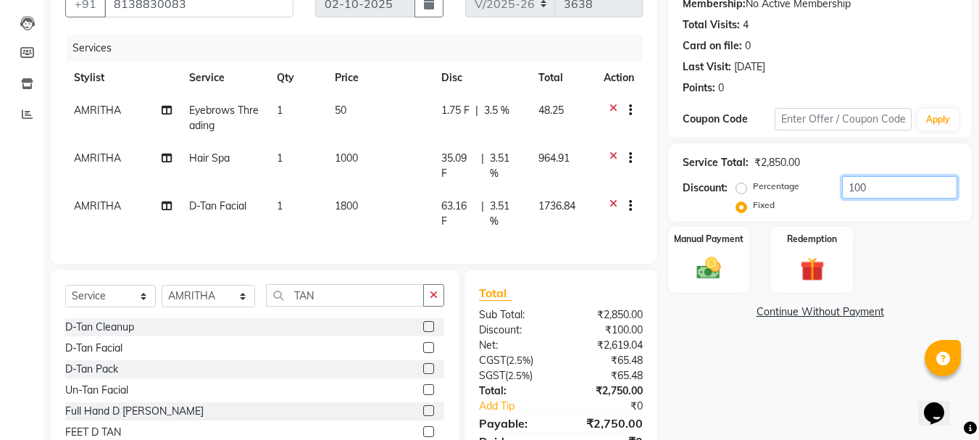
type input "100"
click at [707, 369] on div "Name: Rajana Membership: No Active Membership Total Visits: 4 Card on file: 0 L…" at bounding box center [825, 224] width 314 height 520
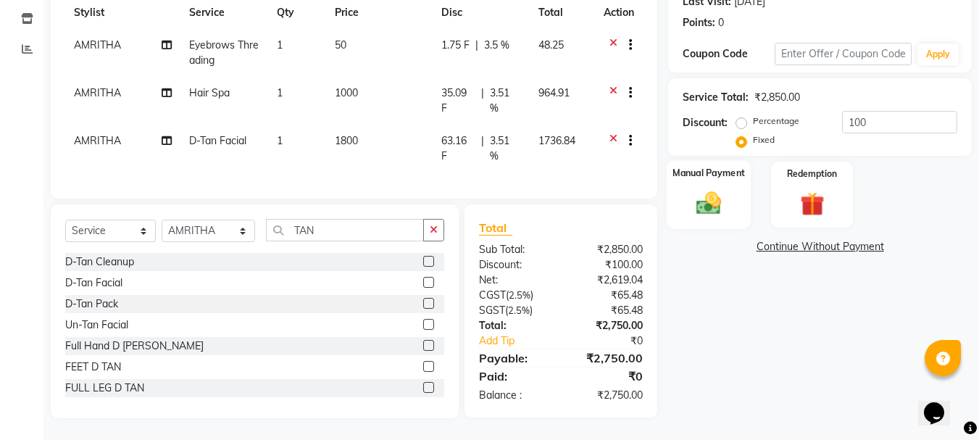
click at [708, 204] on img at bounding box center [708, 202] width 41 height 29
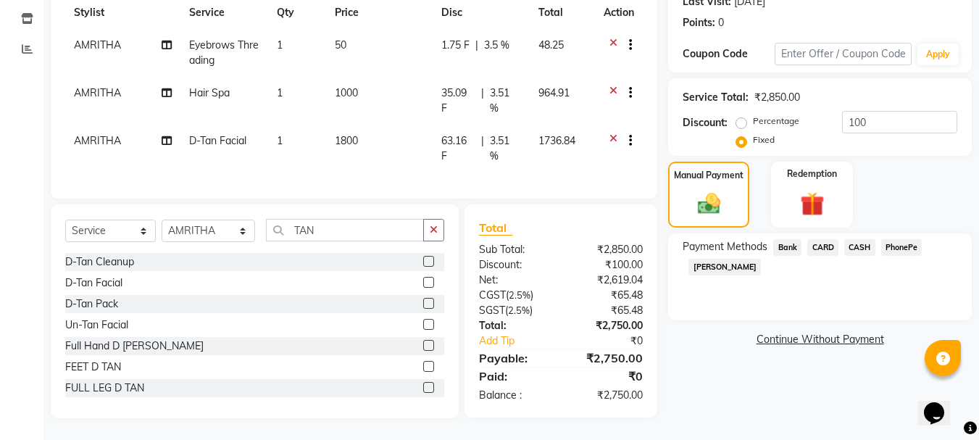
click at [820, 239] on span "CARD" at bounding box center [822, 247] width 31 height 17
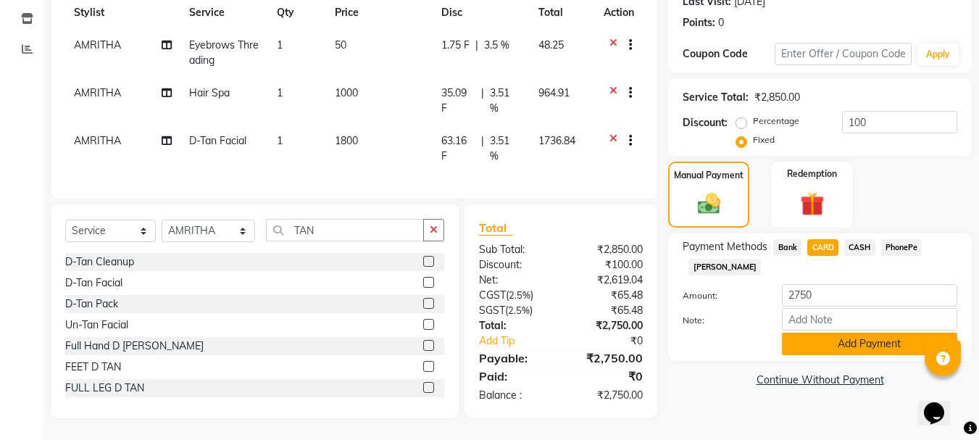
click at [833, 333] on button "Add Payment" at bounding box center [869, 344] width 175 height 22
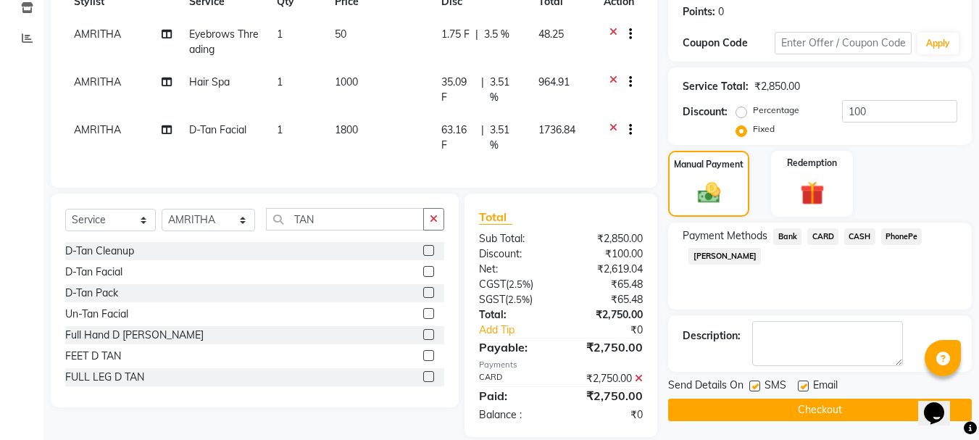
click at [841, 411] on button "Checkout" at bounding box center [820, 410] width 304 height 22
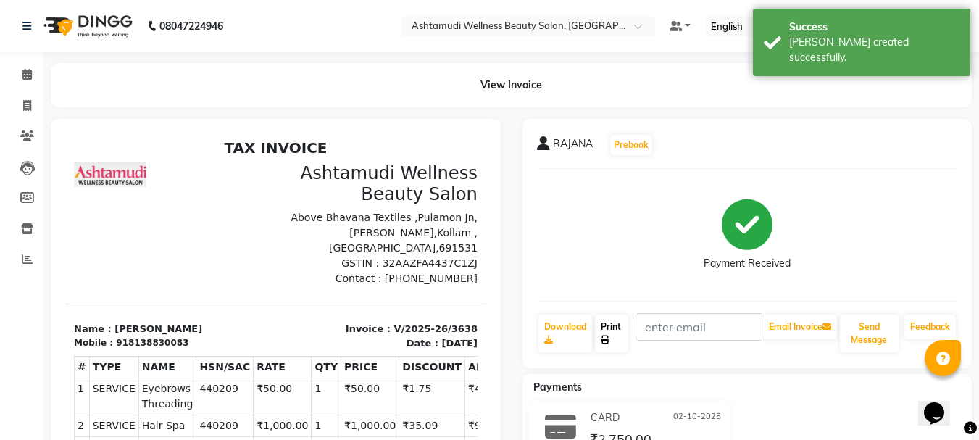
click at [616, 333] on link "Print" at bounding box center [611, 333] width 33 height 38
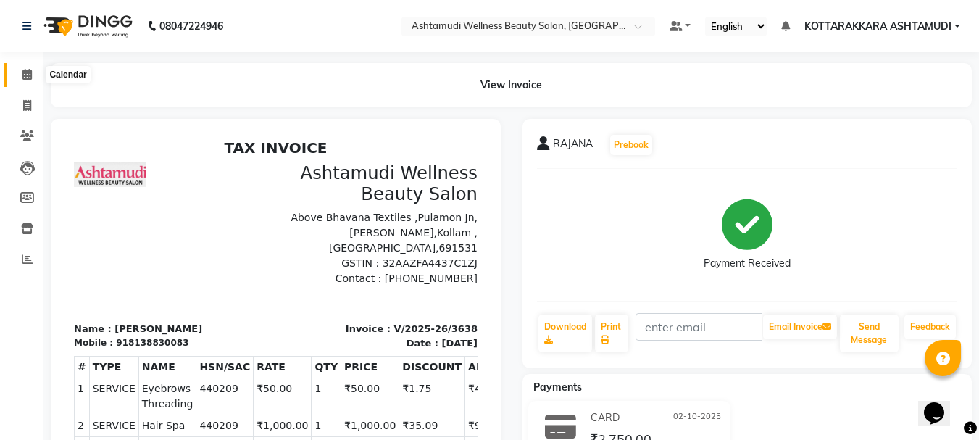
click at [28, 76] on icon at bounding box center [26, 74] width 9 height 11
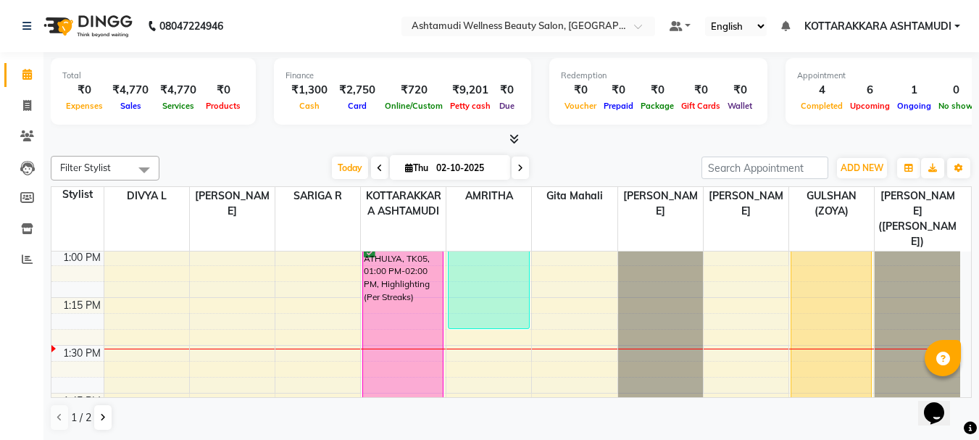
scroll to position [942, 0]
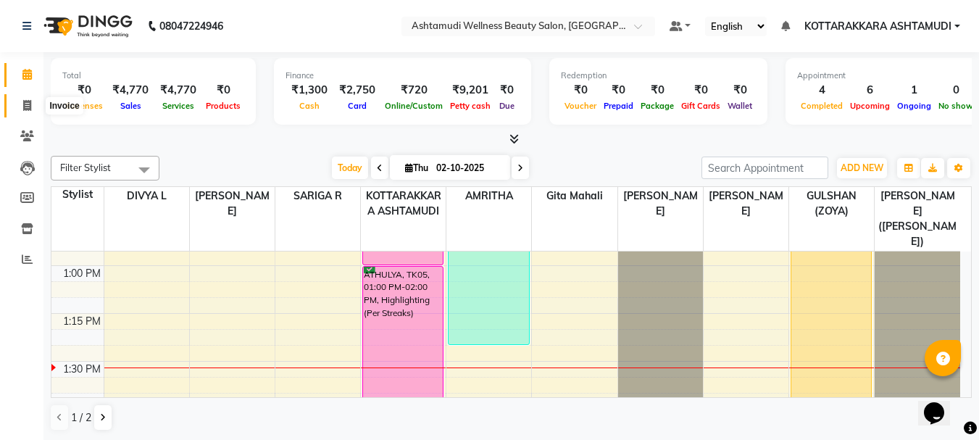
click at [30, 107] on icon at bounding box center [27, 105] width 8 height 11
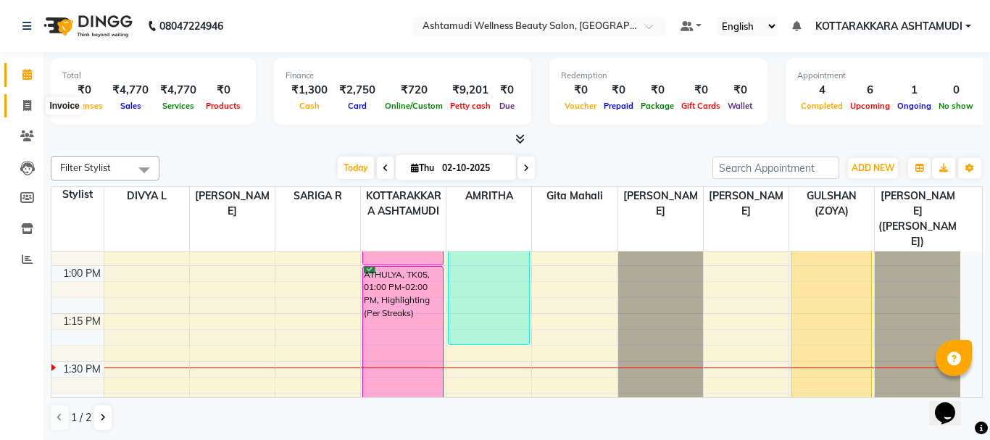
select select "service"
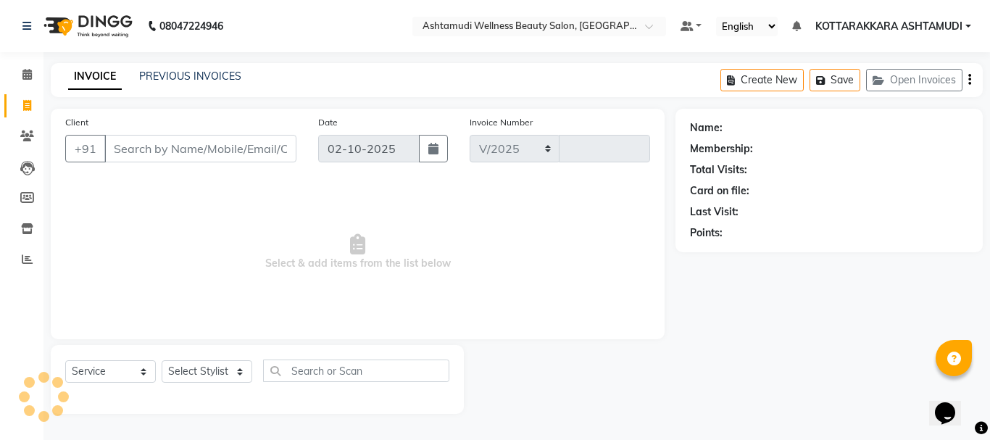
select select "4664"
type input "3639"
click at [219, 369] on select "Select Stylist" at bounding box center [207, 371] width 91 height 22
select select "65260"
click at [162, 360] on select "Select Stylist AMRITHA DIVYA L Gita Mahali GULSHAN (ZOYA) Karina Darjee KOTTARA…" at bounding box center [209, 371] width 94 height 22
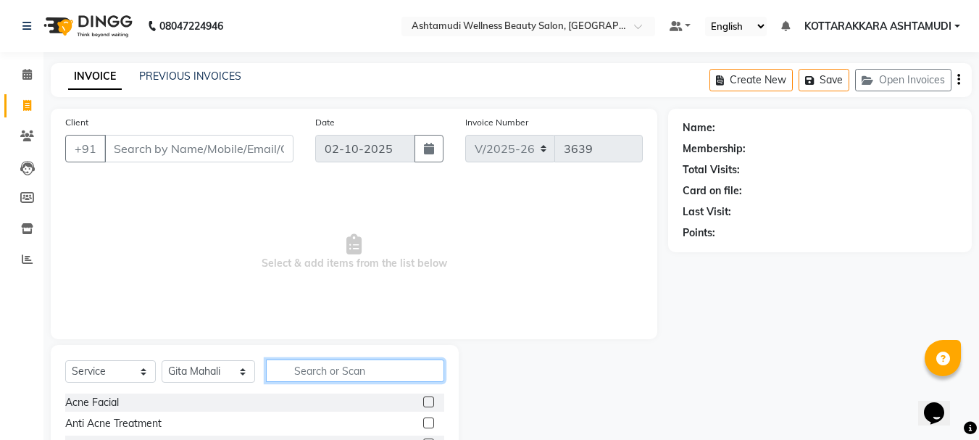
click at [326, 364] on input "text" at bounding box center [355, 370] width 179 height 22
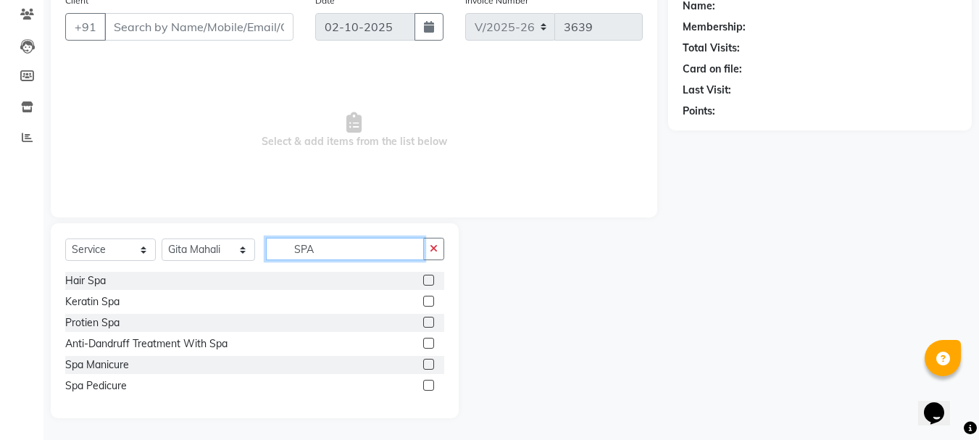
type input "SPA"
click at [430, 317] on label at bounding box center [428, 322] width 11 height 11
click at [430, 318] on input "checkbox" at bounding box center [427, 322] width 9 height 9
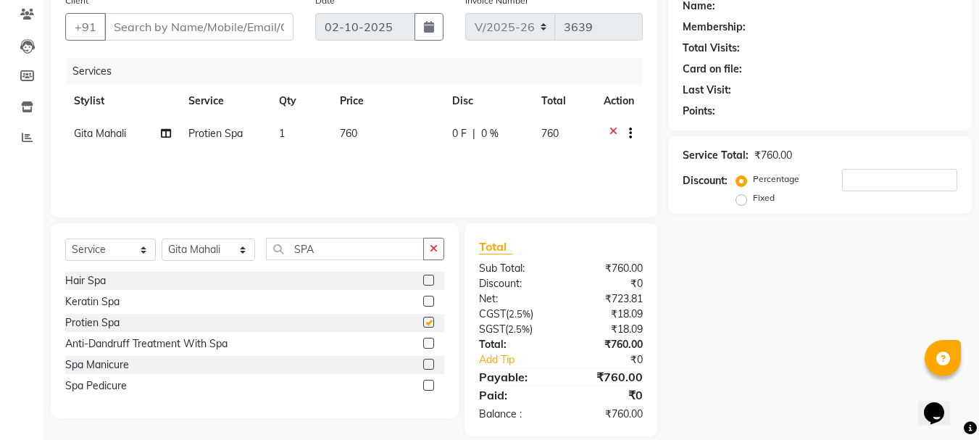
checkbox input "false"
click at [612, 132] on icon at bounding box center [613, 135] width 8 height 18
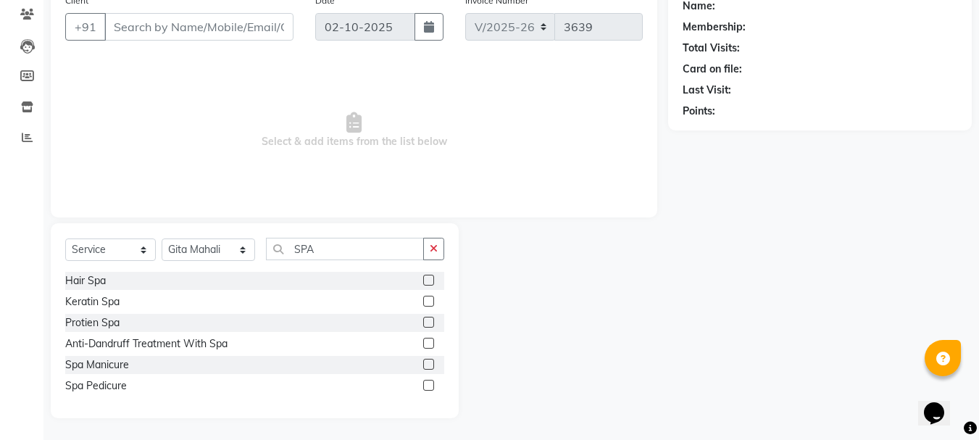
scroll to position [0, 0]
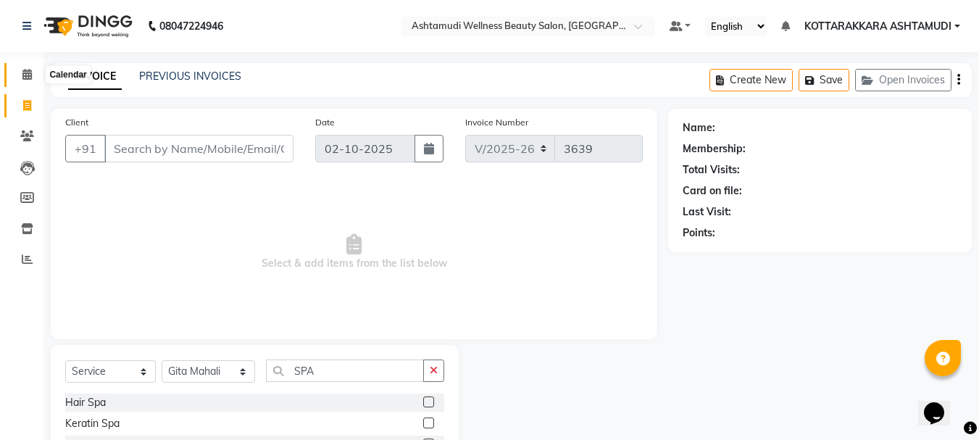
click at [25, 73] on icon at bounding box center [26, 74] width 9 height 11
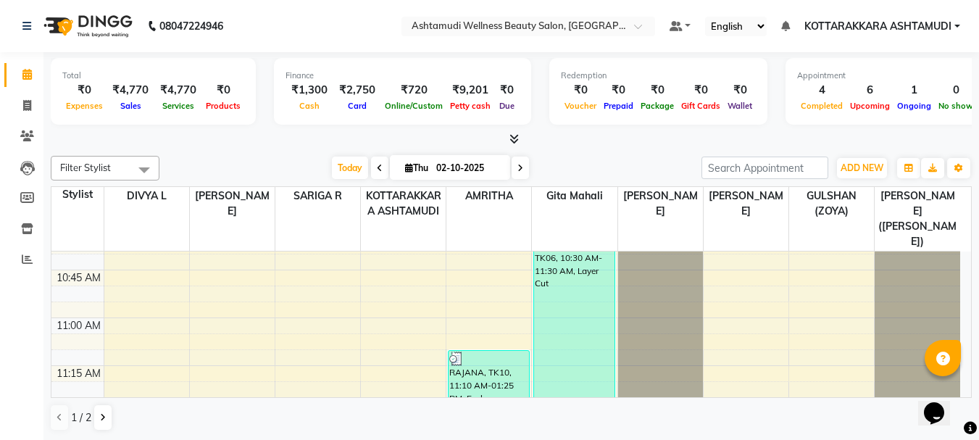
scroll to position [797, 0]
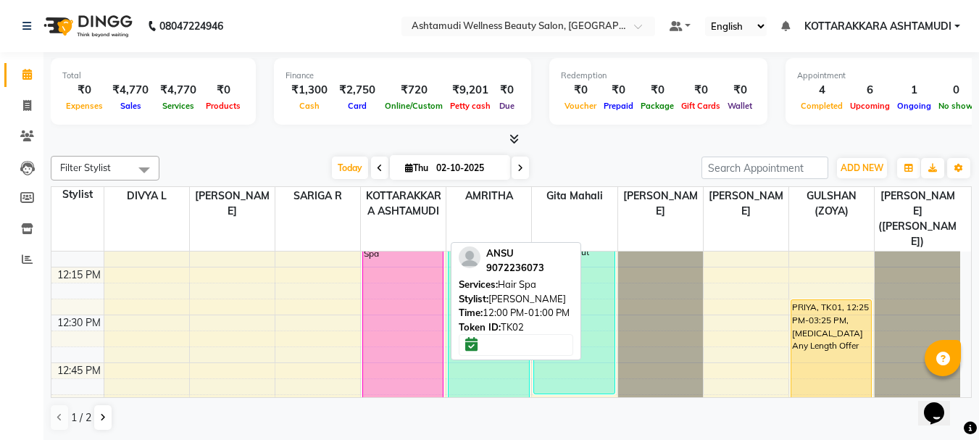
click at [406, 275] on div "ANSU, TK02, 12:00 PM-01:00 PM, Hair Spa" at bounding box center [403, 314] width 80 height 189
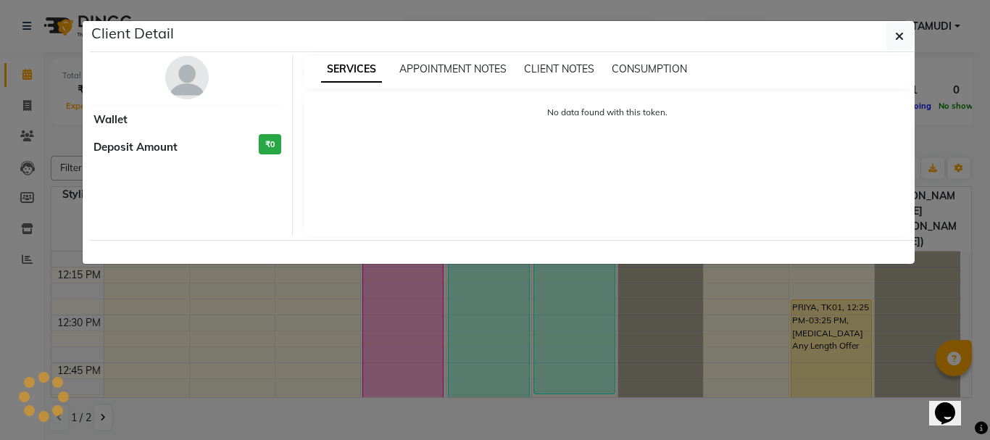
select select "6"
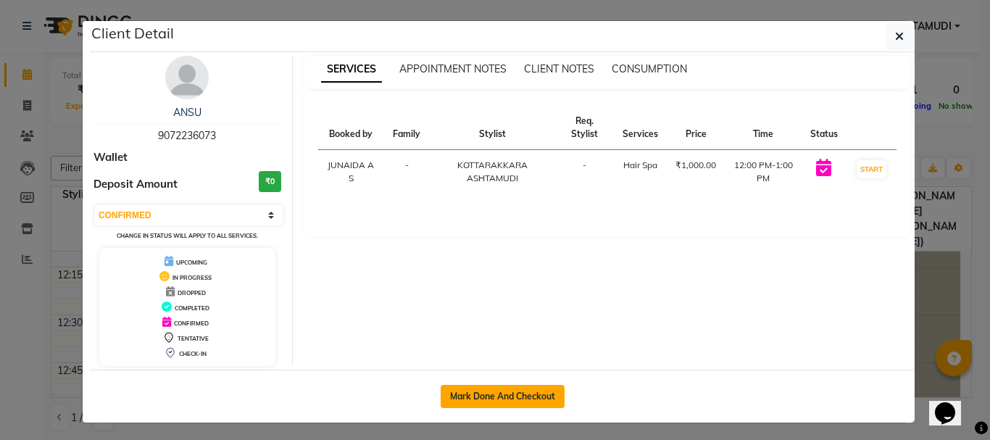
click at [488, 400] on button "Mark Done And Checkout" at bounding box center [503, 396] width 124 height 23
select select "service"
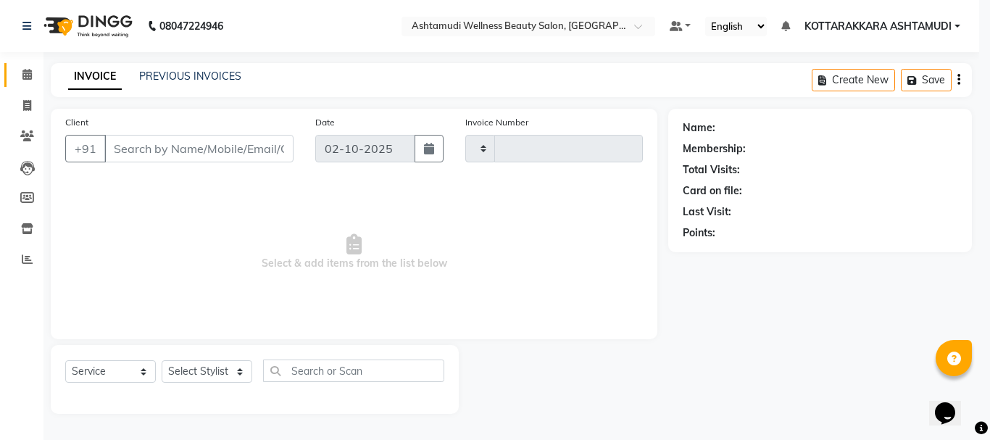
type input "3639"
select select "4664"
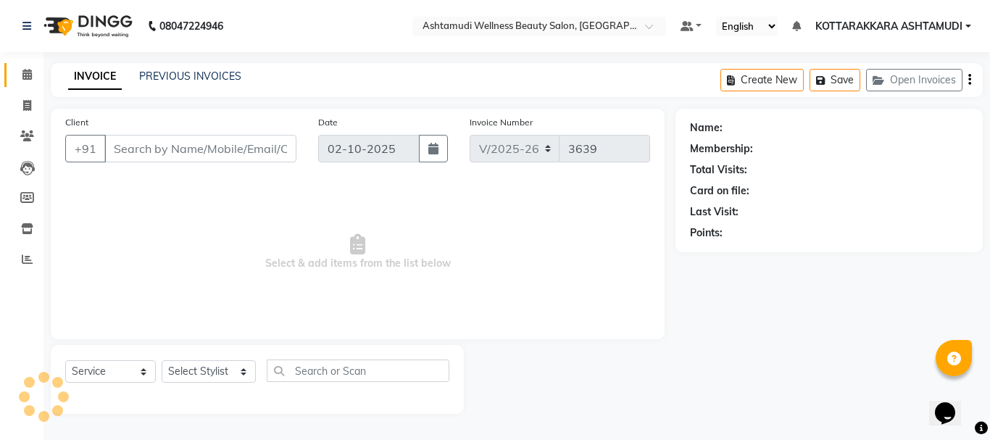
type input "9072236073"
select select "27462"
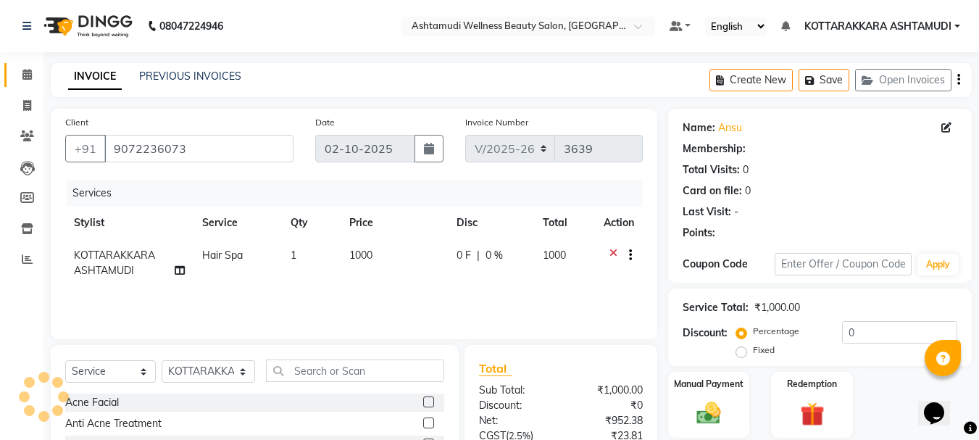
select select "1: Object"
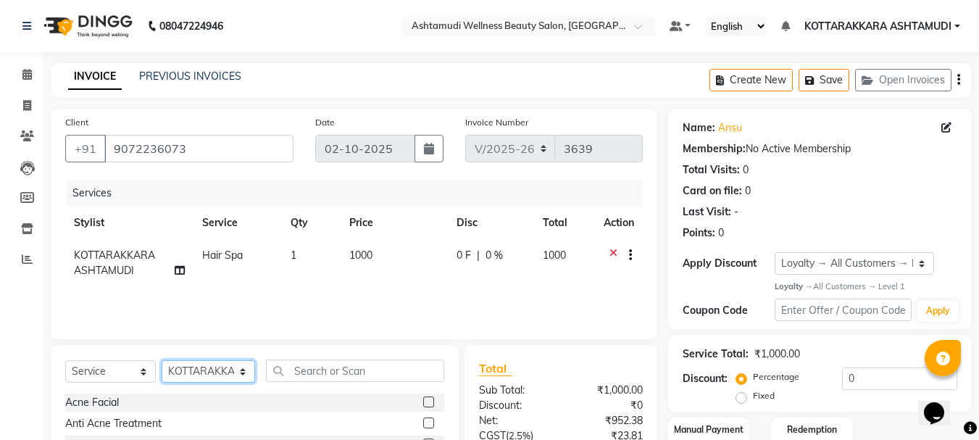
click at [206, 372] on select "Select Stylist AMRITHA DIVYA L Gita Mahali GULSHAN (ZOYA) Karina Darjee KOTTARA…" at bounding box center [208, 371] width 93 height 22
select select "49590"
click at [162, 360] on select "Select Stylist AMRITHA DIVYA L Gita Mahali GULSHAN (ZOYA) Karina Darjee KOTTARA…" at bounding box center [208, 371] width 93 height 22
click at [610, 249] on icon at bounding box center [613, 257] width 8 height 18
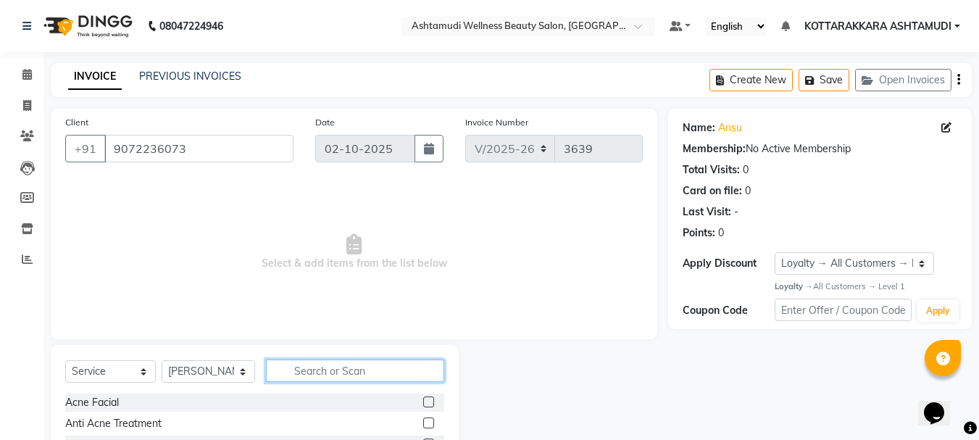
click at [314, 367] on input "text" at bounding box center [355, 370] width 179 height 22
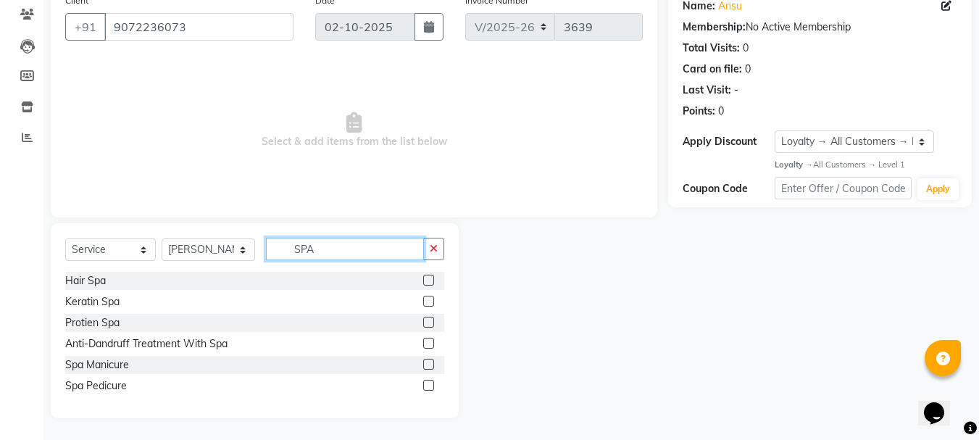
type input "SPA"
click at [426, 278] on label at bounding box center [428, 280] width 11 height 11
click at [426, 278] on input "checkbox" at bounding box center [427, 280] width 9 height 9
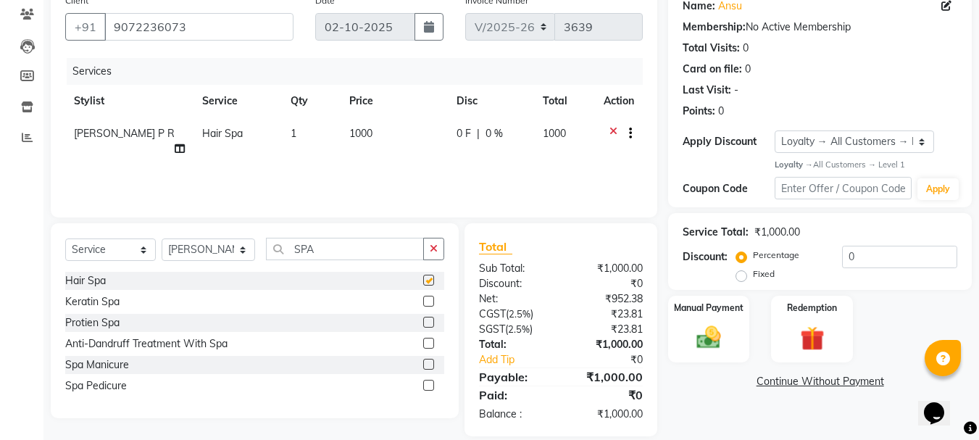
checkbox input "false"
click at [315, 251] on input "SPA" at bounding box center [345, 249] width 159 height 22
type input "S"
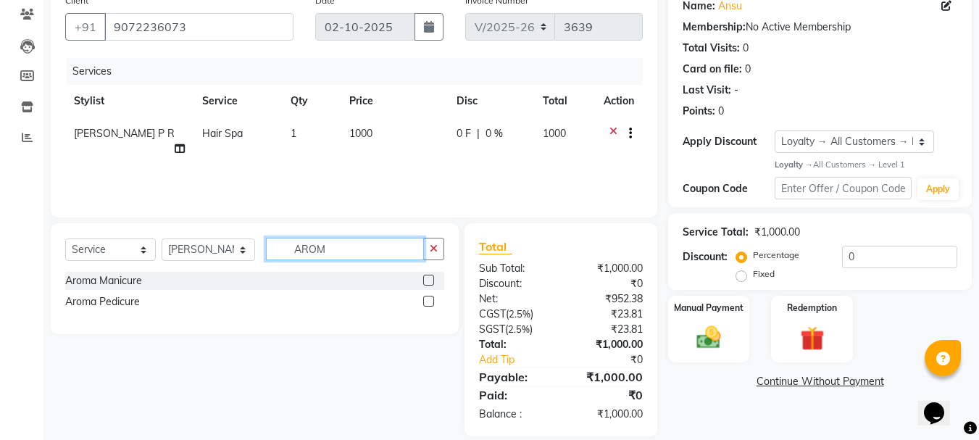
type input "AROM"
click at [428, 301] on label at bounding box center [428, 301] width 11 height 11
click at [428, 301] on input "checkbox" at bounding box center [427, 301] width 9 height 9
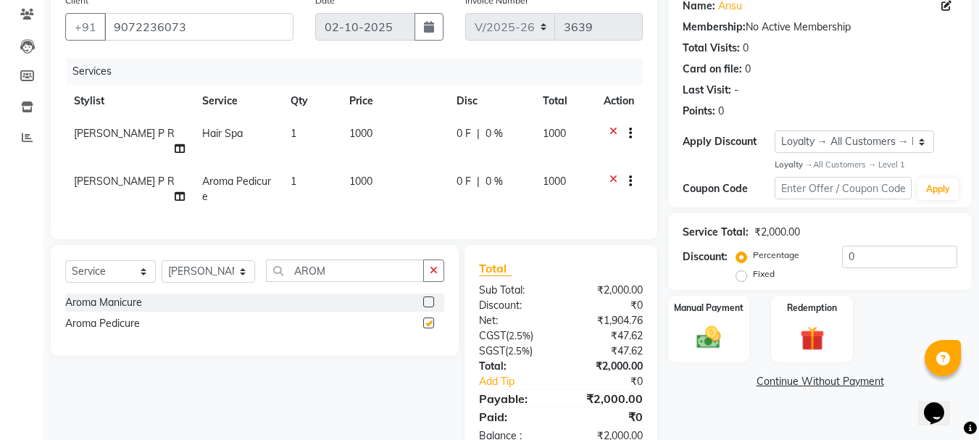
checkbox input "false"
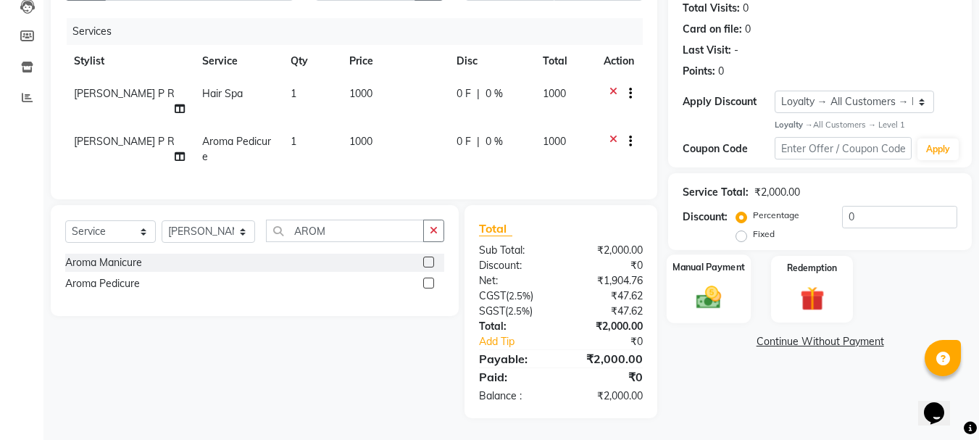
click at [726, 290] on img at bounding box center [708, 297] width 41 height 29
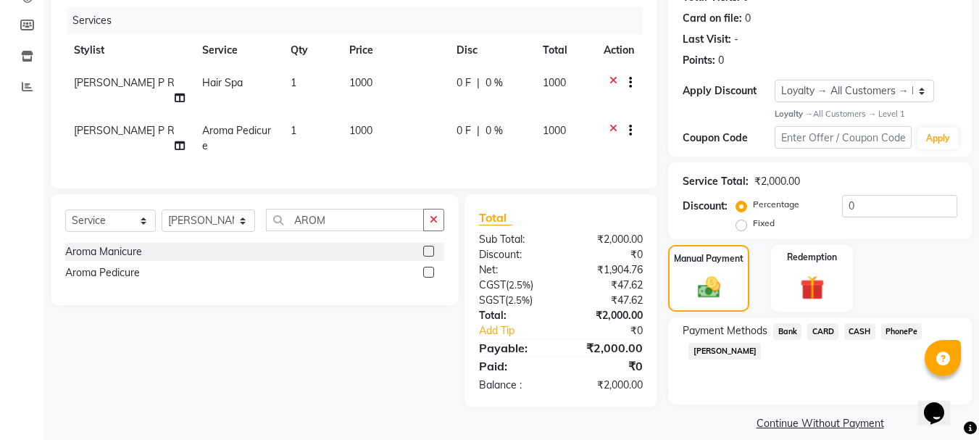
click at [891, 333] on span "PhonePe" at bounding box center [901, 331] width 41 height 17
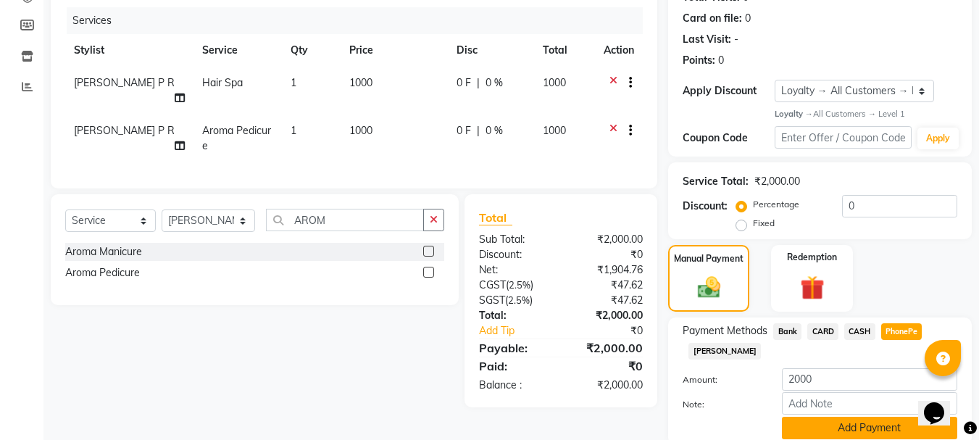
scroll to position [229, 0]
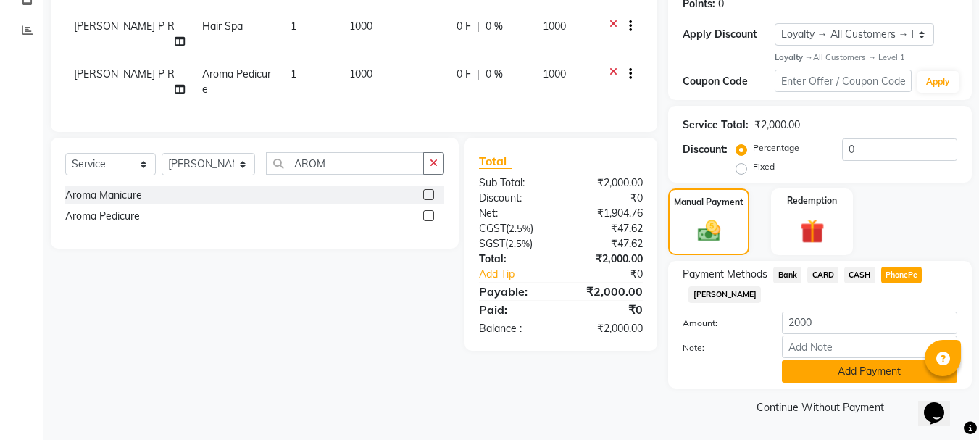
click at [821, 371] on button "Add Payment" at bounding box center [869, 371] width 175 height 22
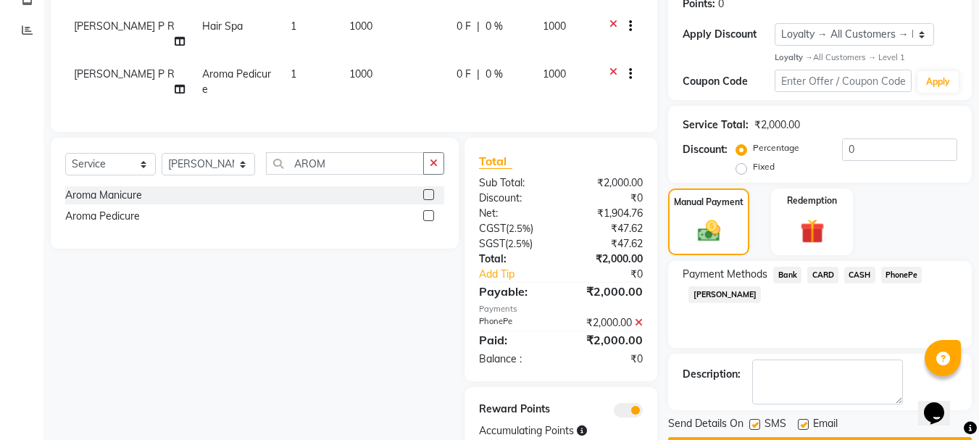
scroll to position [290, 0]
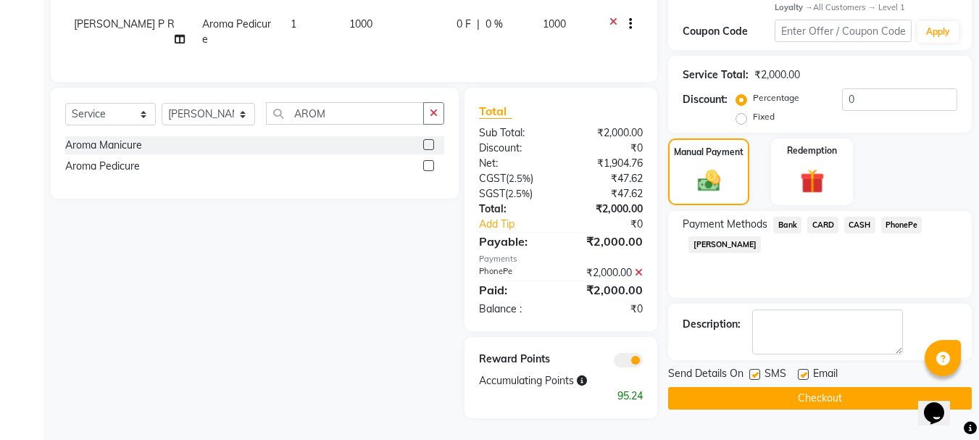
click at [797, 387] on button "Checkout" at bounding box center [820, 398] width 304 height 22
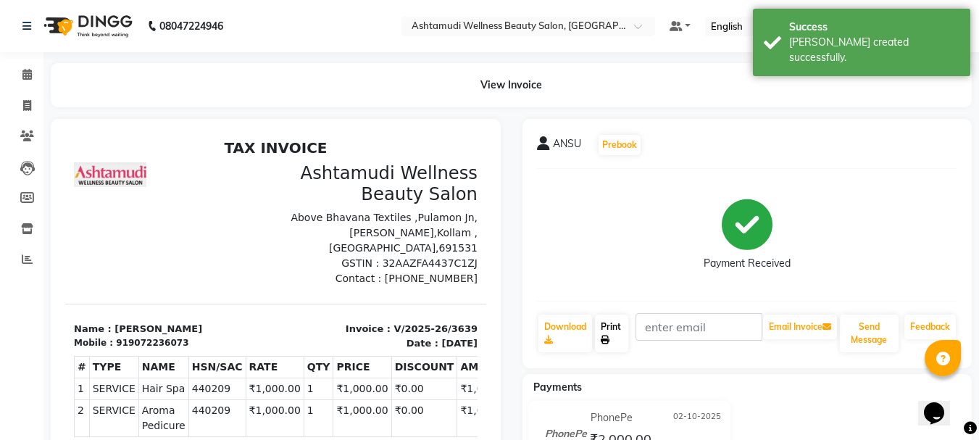
click at [614, 330] on link "Print" at bounding box center [611, 333] width 33 height 38
click at [28, 76] on icon at bounding box center [26, 74] width 9 height 11
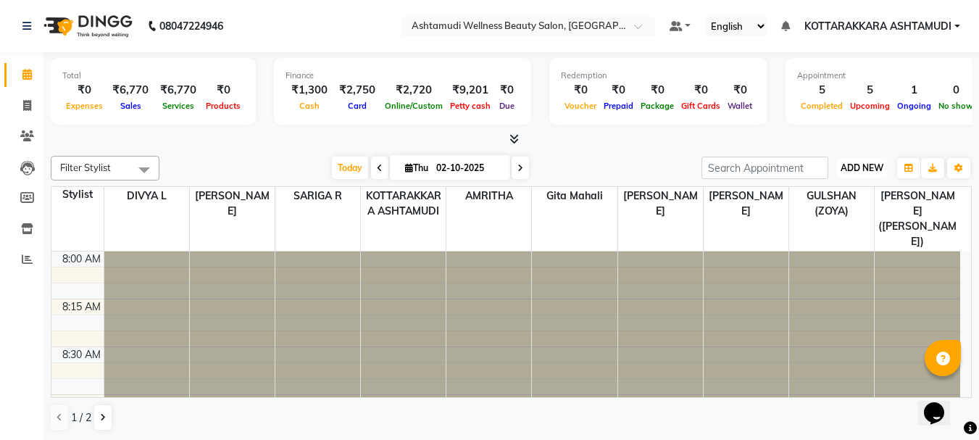
click at [856, 167] on span "ADD NEW" at bounding box center [862, 167] width 43 height 11
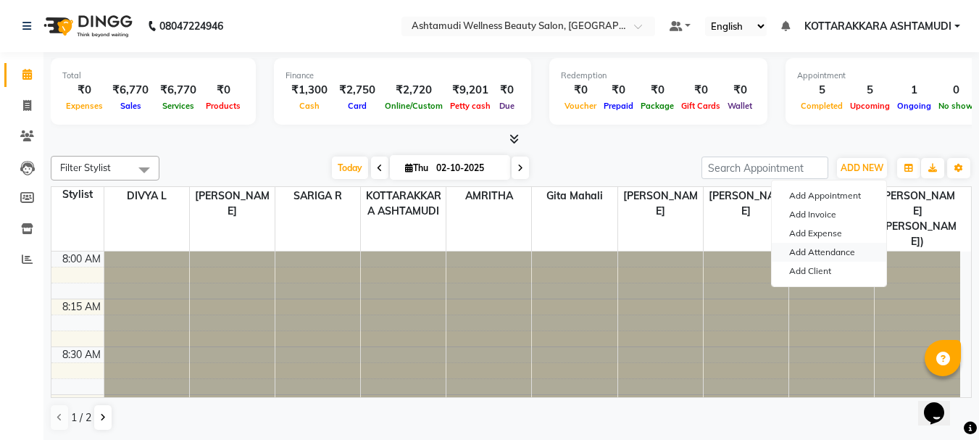
click at [836, 254] on link "Add Attendance" at bounding box center [829, 252] width 114 height 19
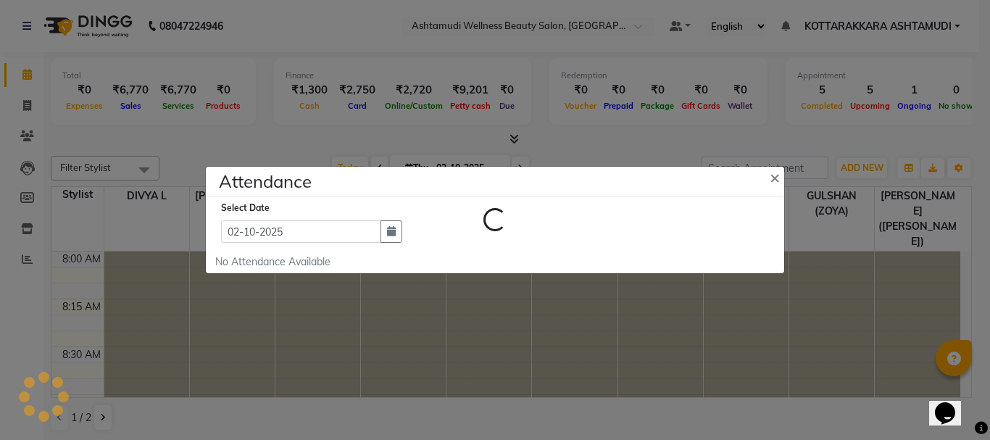
select select "A"
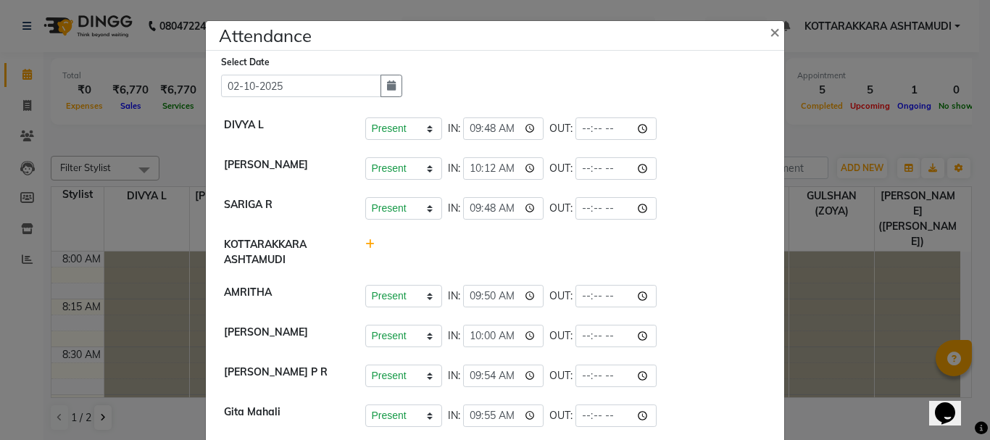
drag, startPoint x: 768, startPoint y: 33, endPoint x: 746, endPoint y: 91, distance: 62.8
click at [770, 38] on span "×" at bounding box center [775, 31] width 10 height 22
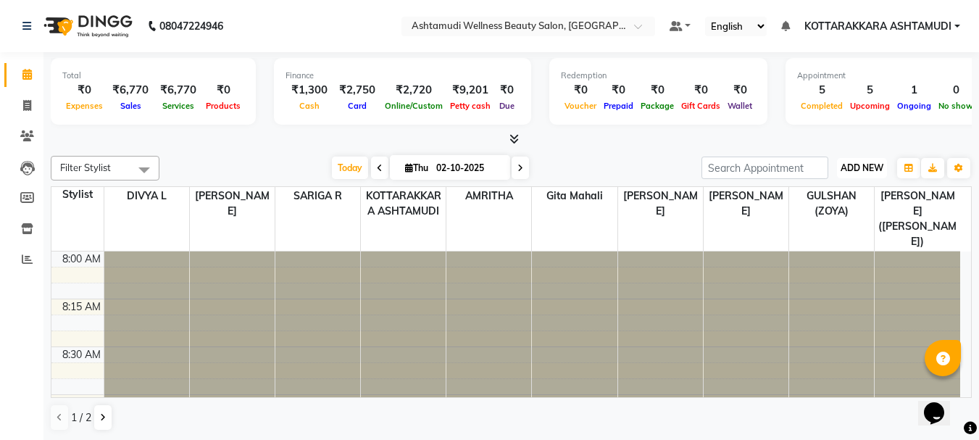
click at [861, 164] on span "ADD NEW" at bounding box center [862, 167] width 43 height 11
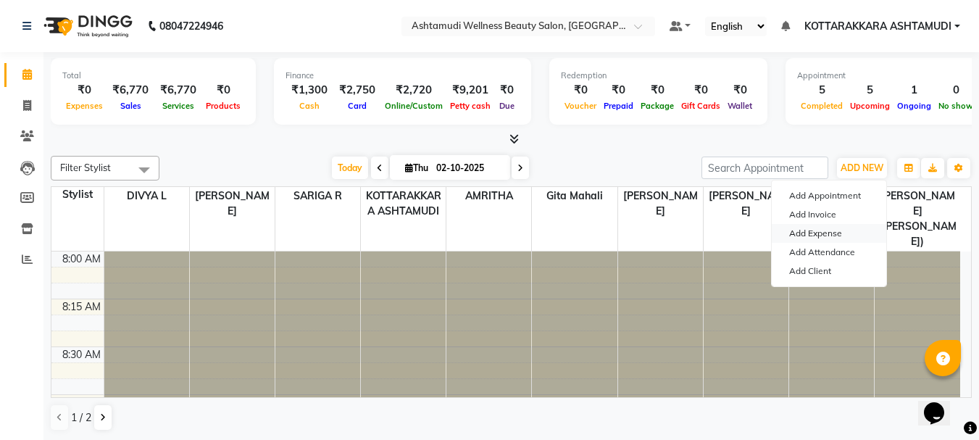
click at [806, 233] on link "Add Expense" at bounding box center [829, 233] width 114 height 19
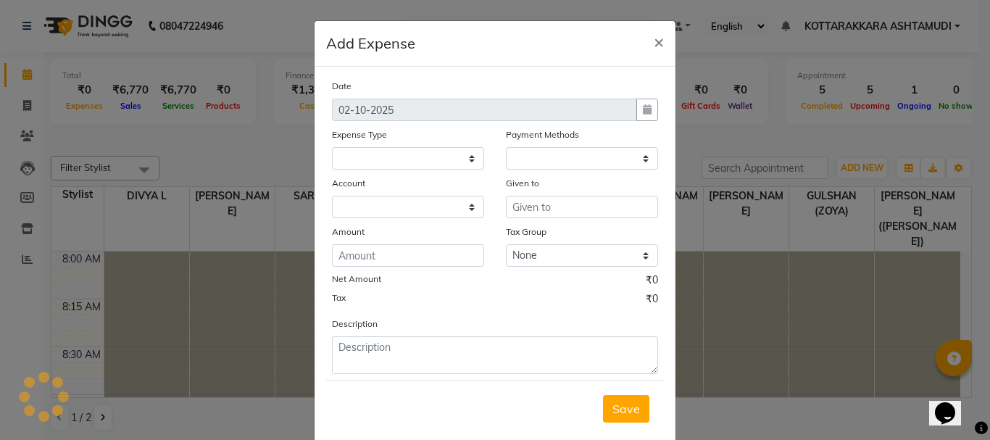
select select
select select "1"
select select "3496"
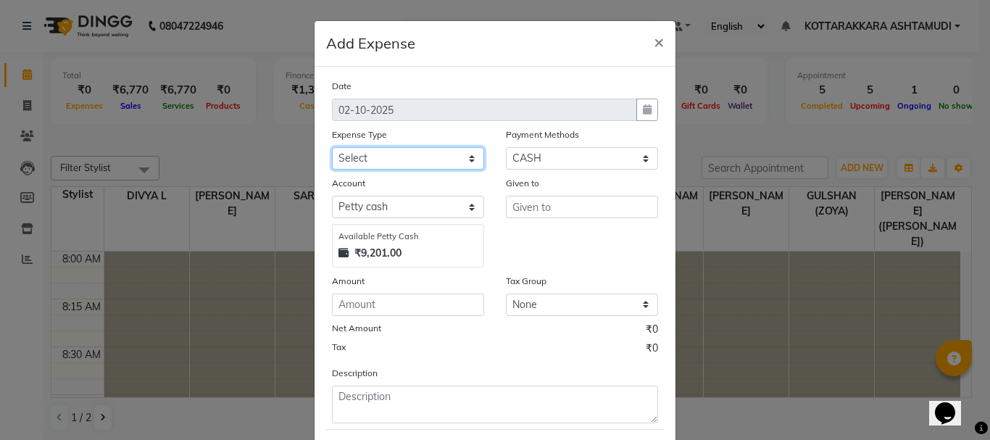
drag, startPoint x: 443, startPoint y: 157, endPoint x: 443, endPoint y: 166, distance: 8.7
click at [443, 157] on select "Select ACCOMODATION EXPENSES ADVERTISEMENT SALES PROMOTIONAL EXPENSES Bonus BRI…" at bounding box center [408, 158] width 152 height 22
select select "6175"
click at [332, 147] on select "Select ACCOMODATION EXPENSES ADVERTISEMENT SALES PROMOTIONAL EXPENSES Bonus BRI…" at bounding box center [408, 158] width 152 height 22
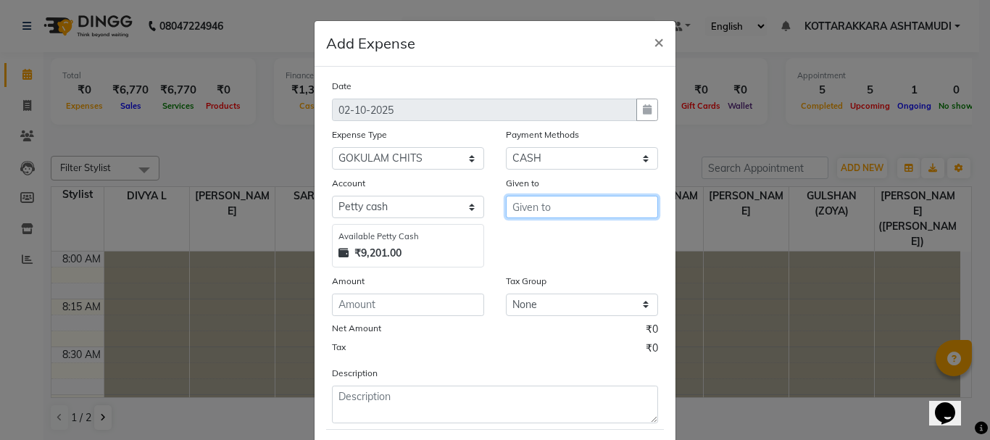
click at [538, 217] on input "text" at bounding box center [582, 207] width 152 height 22
type input "GOKULAM"
click at [450, 291] on div "Amount" at bounding box center [408, 283] width 152 height 20
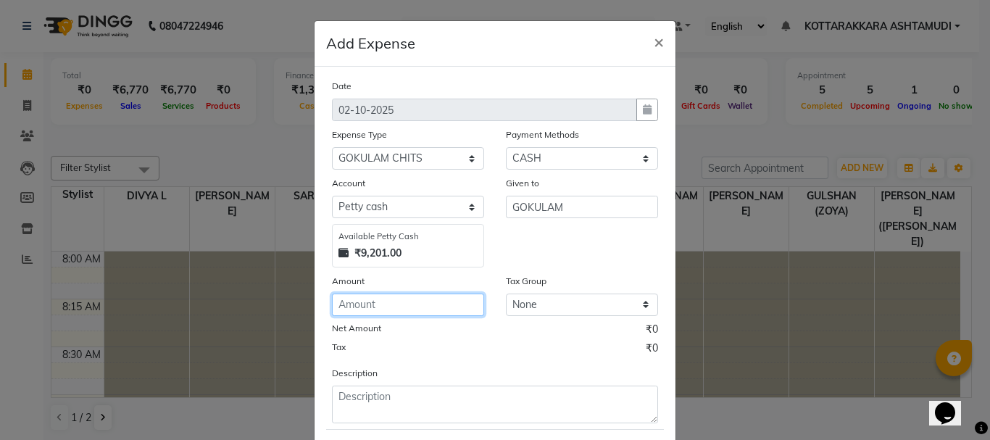
click at [446, 302] on input "number" at bounding box center [408, 304] width 152 height 22
type input "1500"
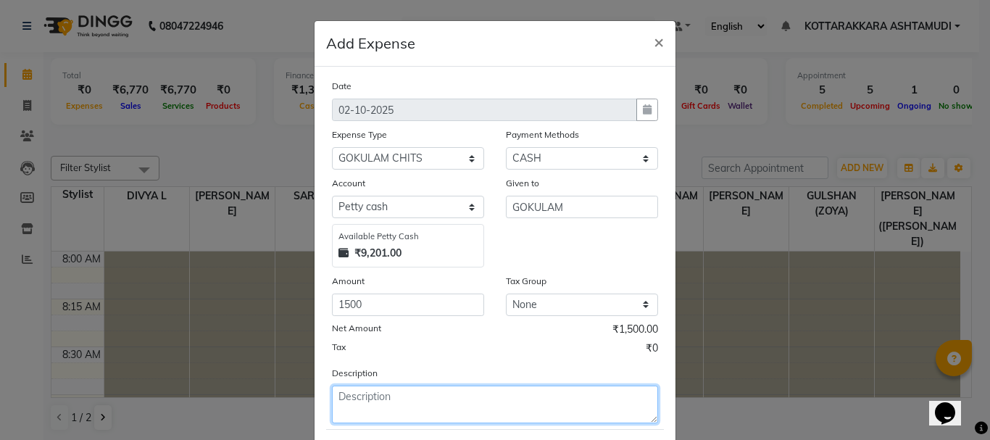
click at [378, 407] on textarea at bounding box center [495, 404] width 326 height 38
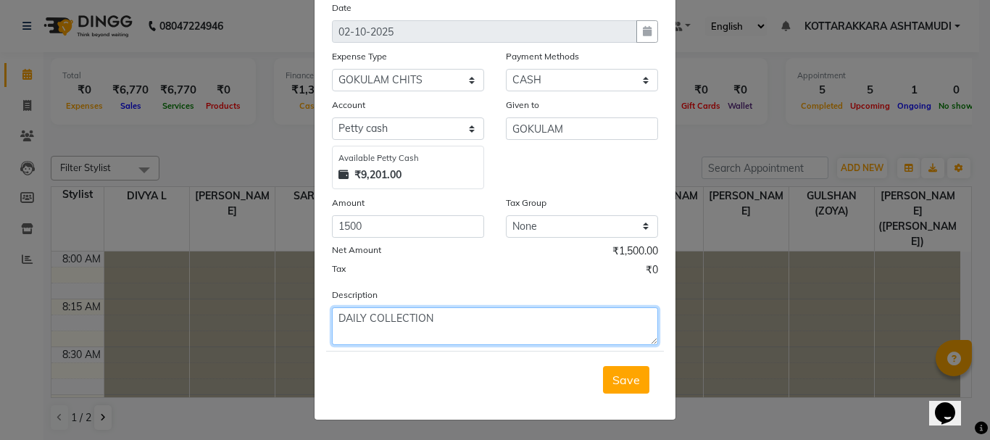
scroll to position [79, 0]
type textarea "DAILY COLLECTION"
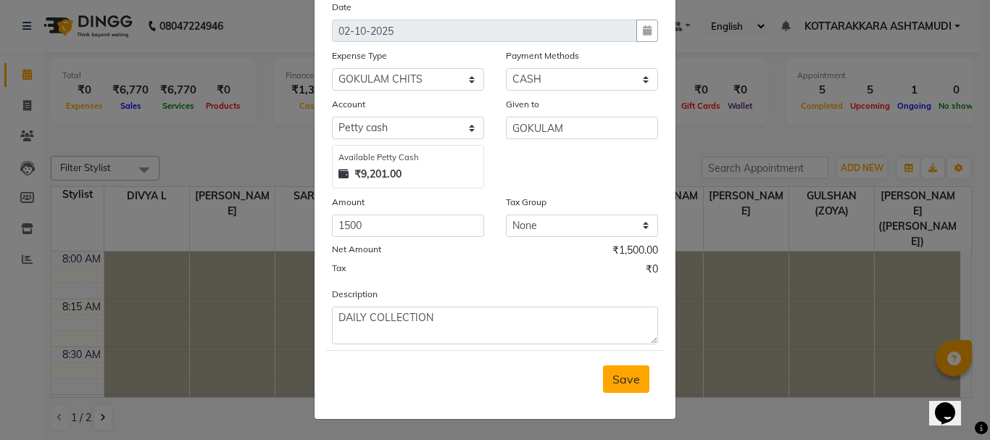
click at [622, 388] on button "Save" at bounding box center [626, 379] width 46 height 28
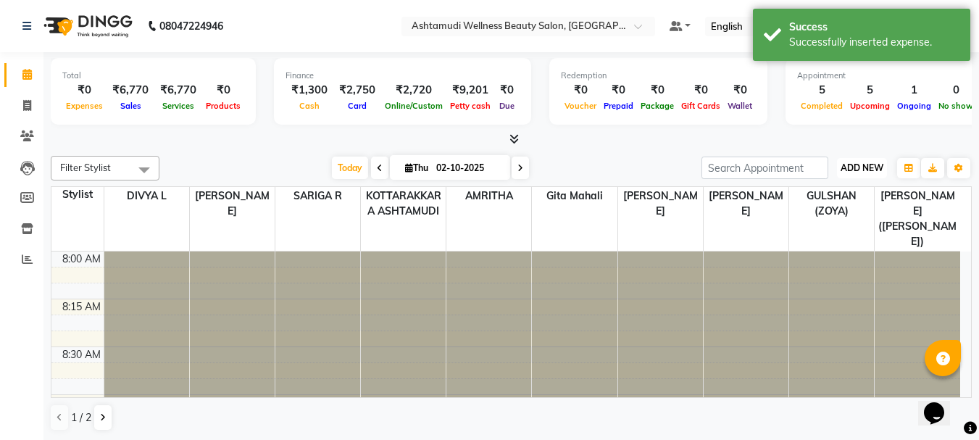
click at [843, 164] on span "ADD NEW" at bounding box center [862, 167] width 43 height 11
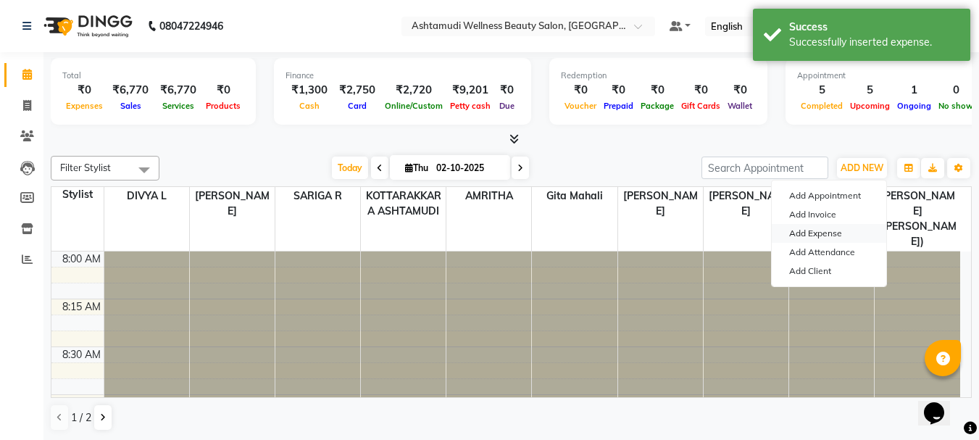
click at [829, 235] on link "Add Expense" at bounding box center [829, 233] width 114 height 19
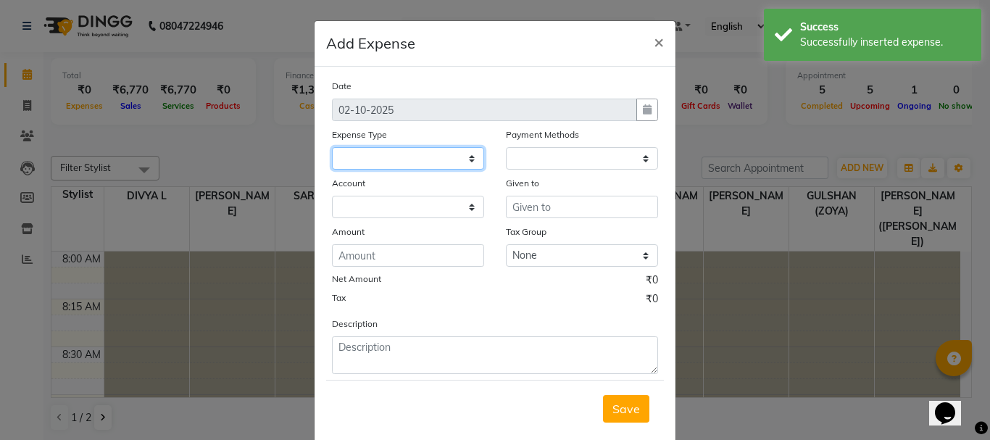
select select "1"
select select "3496"
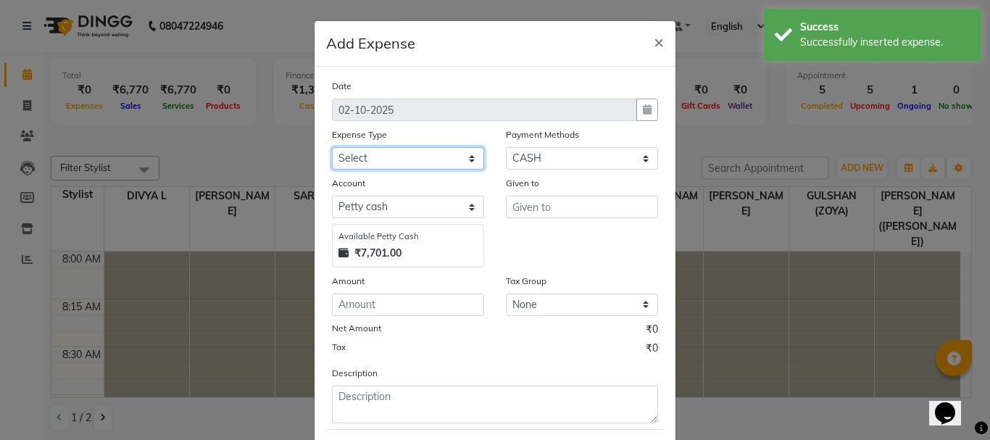
click at [367, 159] on select "Select ACCOMODATION EXPENSES ADVERTISEMENT SALES PROMOTIONAL EXPENSES Bonus BRI…" at bounding box center [408, 158] width 152 height 22
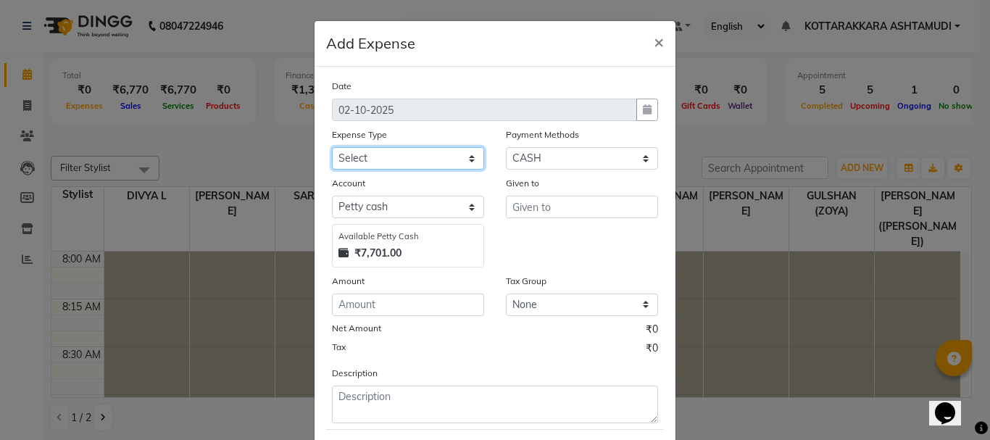
select select "6226"
click at [332, 147] on select "Select ACCOMODATION EXPENSES ADVERTISEMENT SALES PROMOTIONAL EXPENSES Bonus BRI…" at bounding box center [408, 158] width 152 height 22
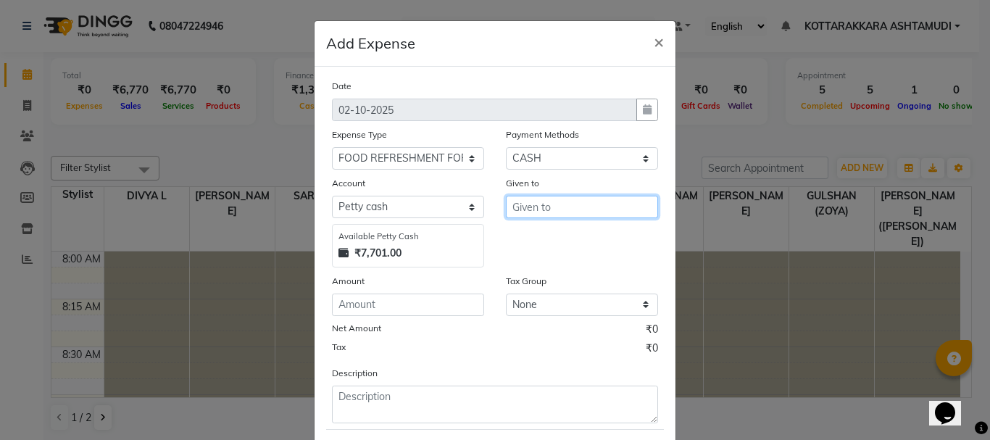
click at [546, 214] on input "text" at bounding box center [582, 207] width 152 height 22
type input "VIJAYAS FOODS"
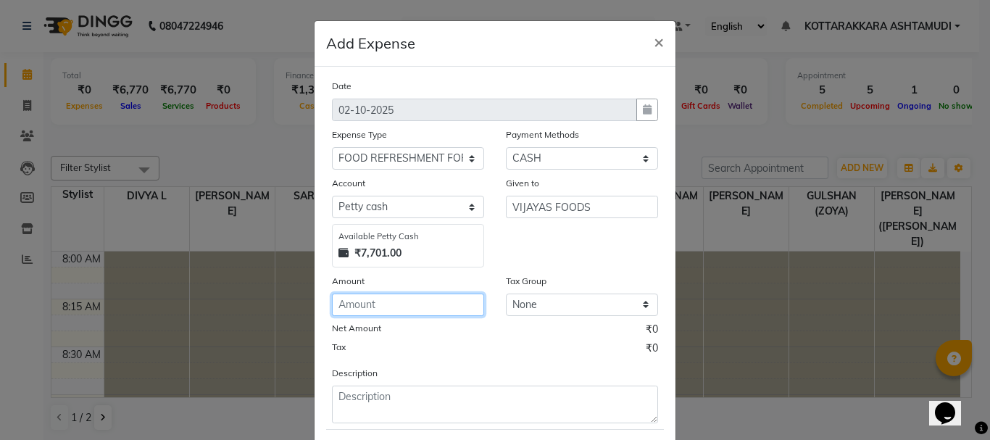
click at [449, 302] on input "number" at bounding box center [408, 304] width 152 height 22
type input "27"
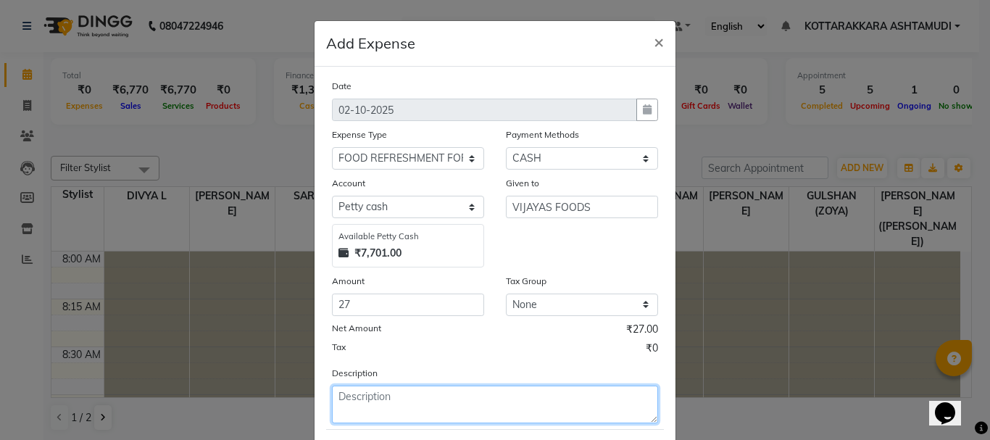
click at [354, 401] on textarea at bounding box center [495, 404] width 326 height 38
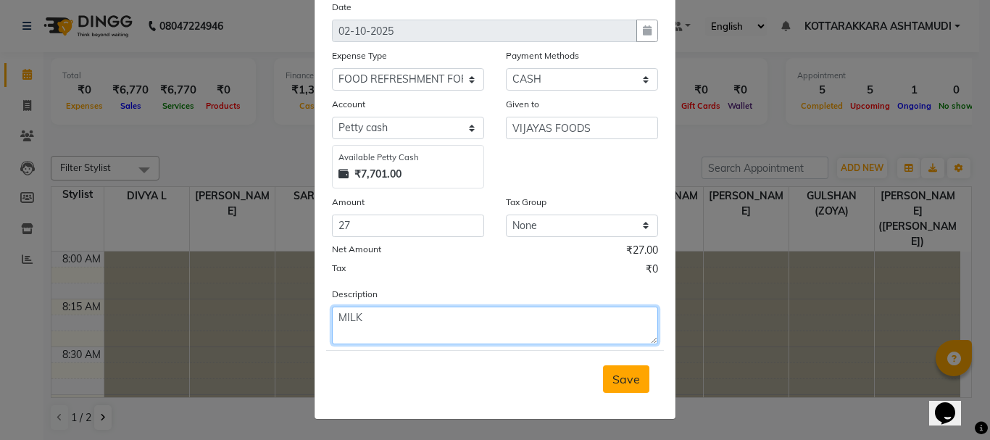
type textarea "MILK"
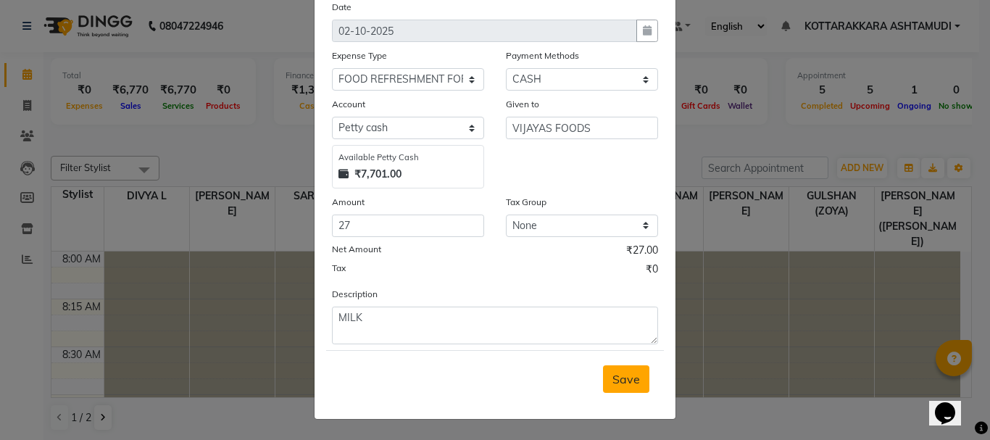
click at [633, 384] on span "Save" at bounding box center [626, 379] width 28 height 14
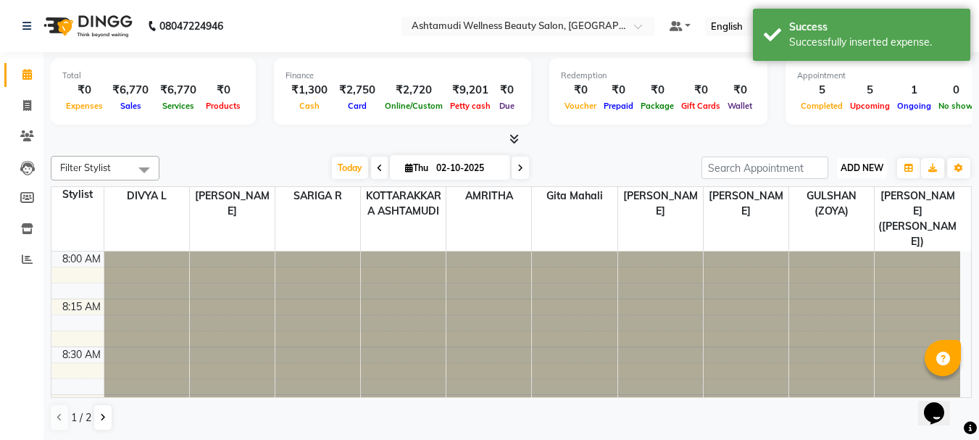
click at [859, 163] on span "ADD NEW" at bounding box center [862, 167] width 43 height 11
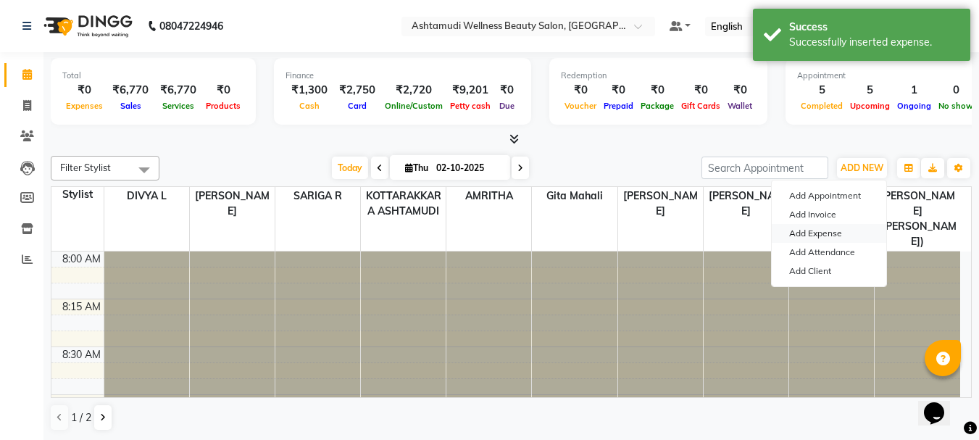
click at [844, 226] on link "Add Expense" at bounding box center [829, 233] width 114 height 19
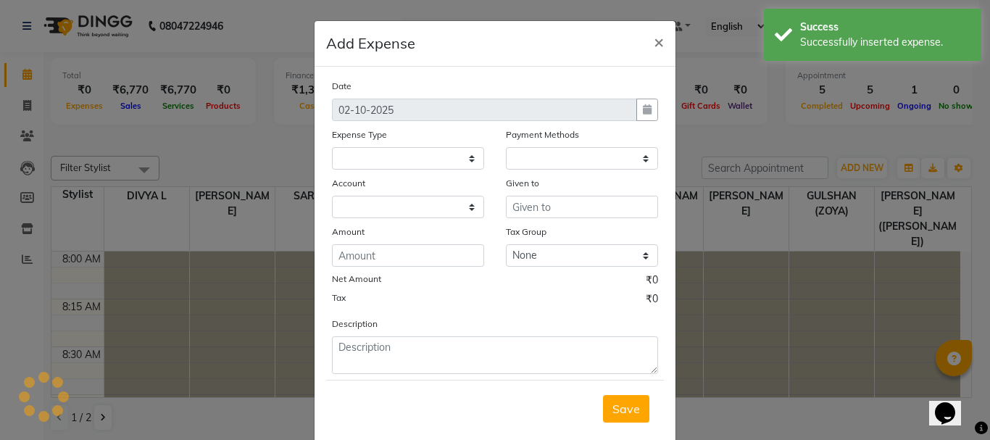
select select "3497"
select select "1"
select select "3496"
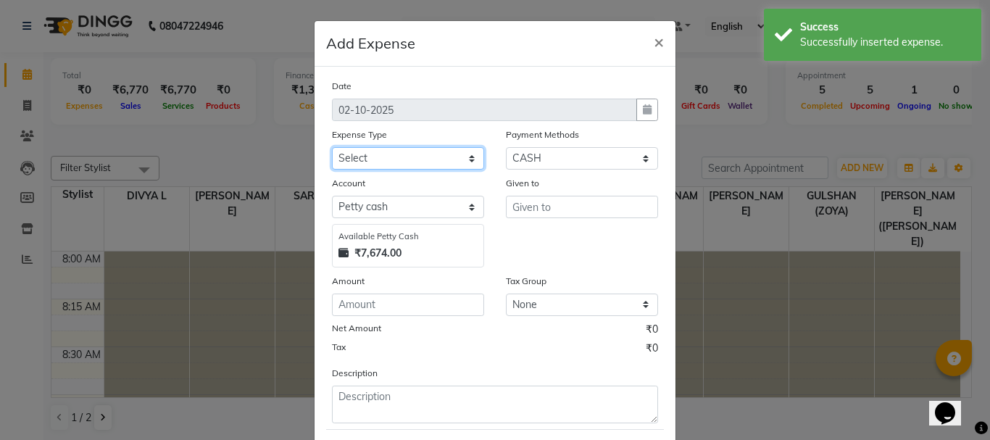
click at [397, 154] on select "Select ACCOMODATION EXPENSES ADVERTISEMENT SALES PROMOTIONAL EXPENSES Bonus BRI…" at bounding box center [408, 158] width 152 height 22
select select "6223"
click at [332, 147] on select "Select ACCOMODATION EXPENSES ADVERTISEMENT SALES PROMOTIONAL EXPENSES Bonus BRI…" at bounding box center [408, 158] width 152 height 22
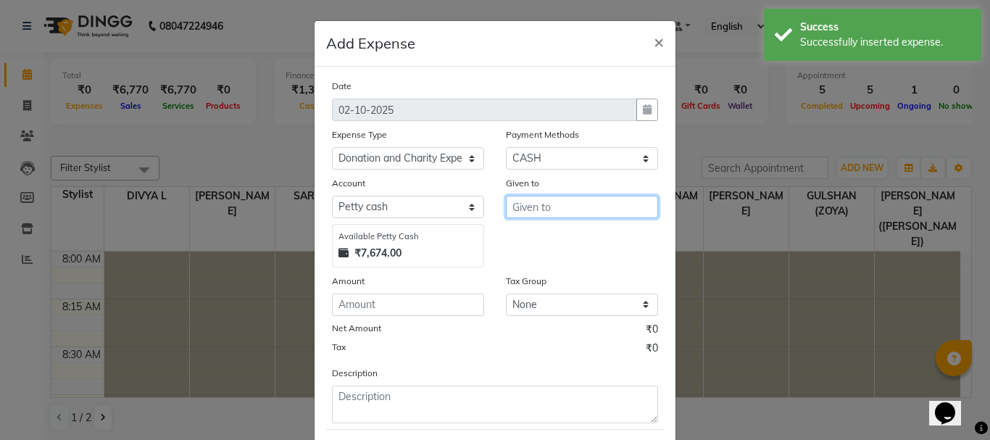
click at [538, 206] on input "text" at bounding box center [582, 207] width 152 height 22
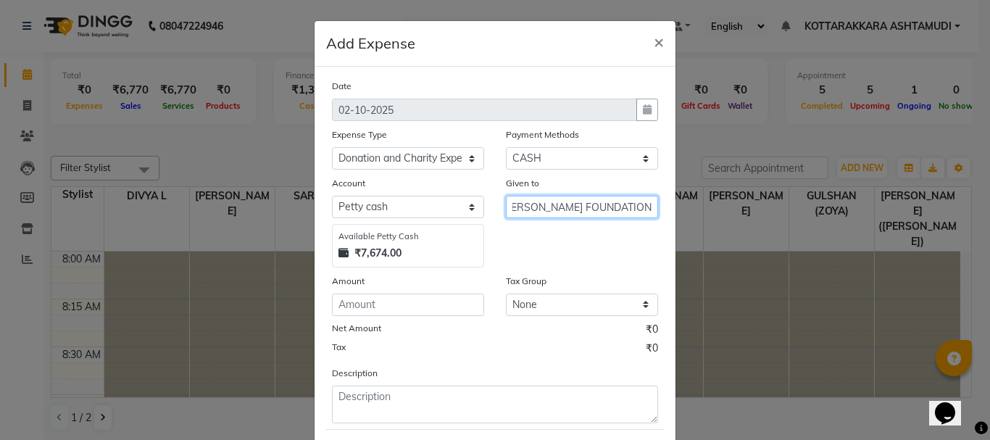
scroll to position [0, 101]
type input "LEKSHMI FLOWERS,PRABHAKIRAN FOUNDATION"
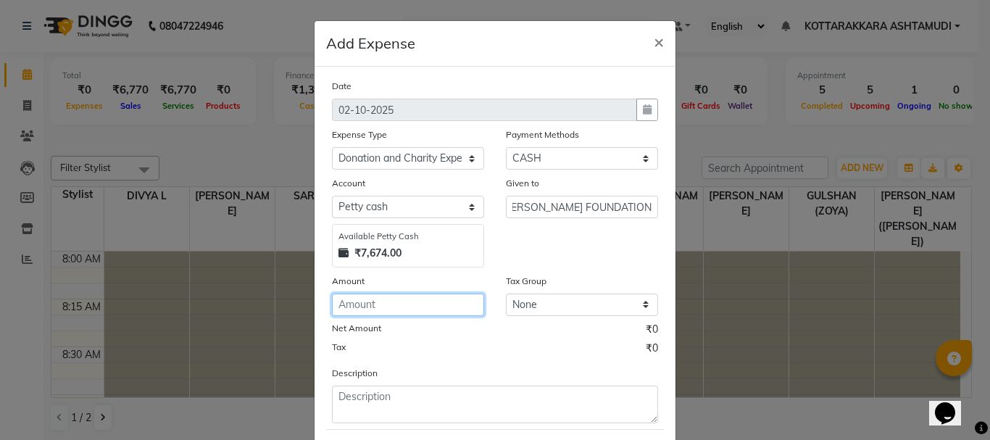
scroll to position [0, 0]
click at [390, 301] on input "number" at bounding box center [408, 304] width 152 height 22
type input "120"
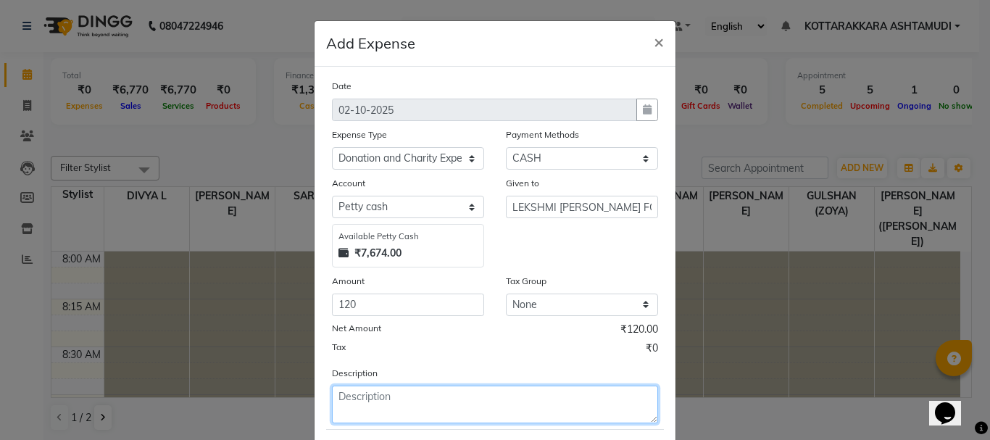
click at [367, 409] on textarea at bounding box center [495, 404] width 326 height 38
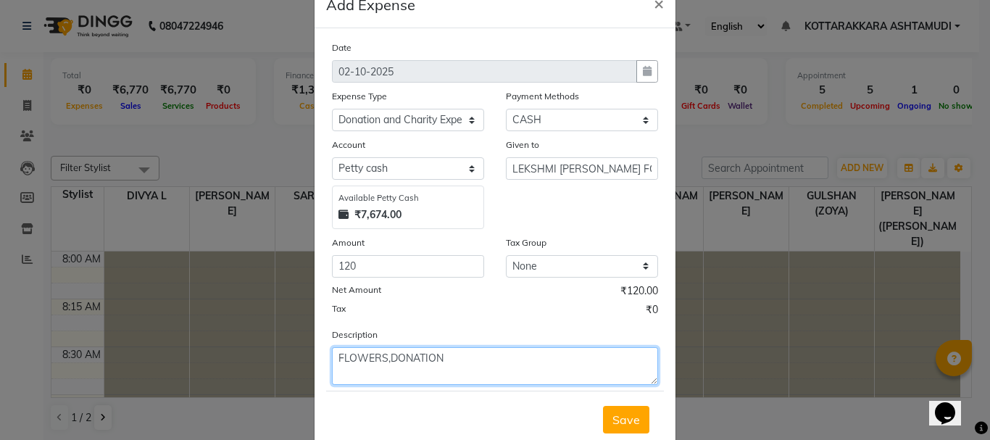
scroll to position [72, 0]
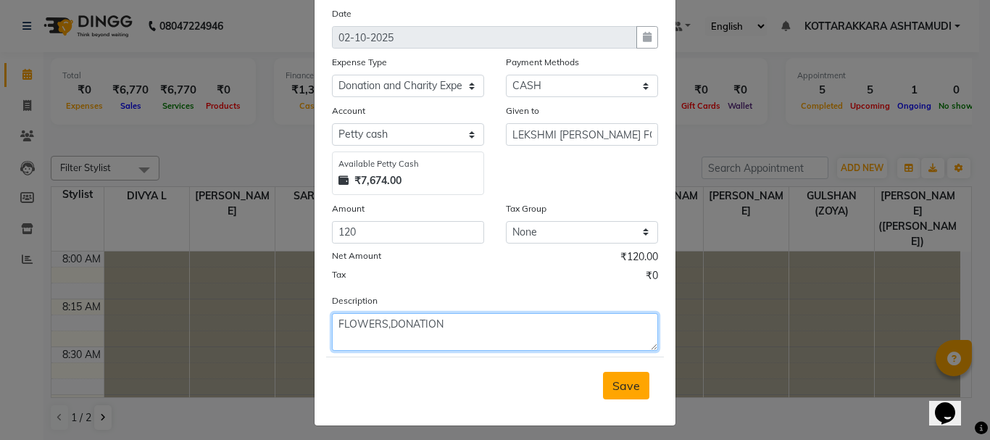
type textarea "FLOWERS,DONATION"
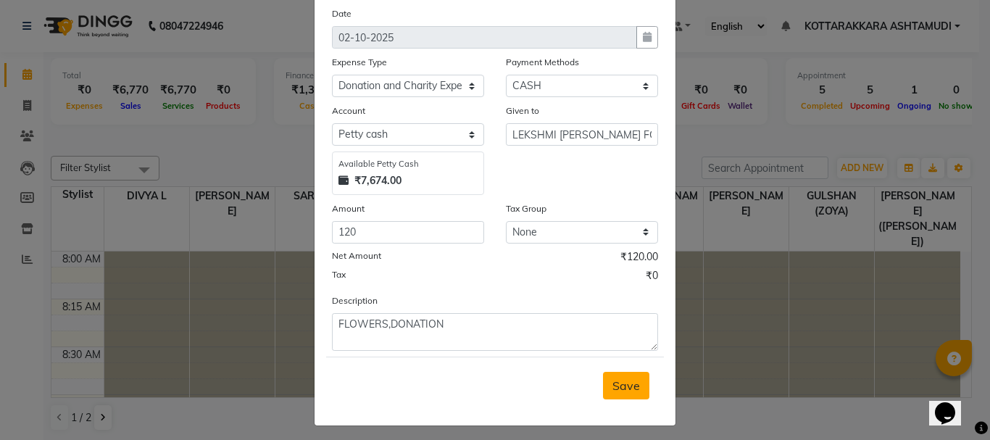
click at [612, 391] on span "Save" at bounding box center [626, 385] width 28 height 14
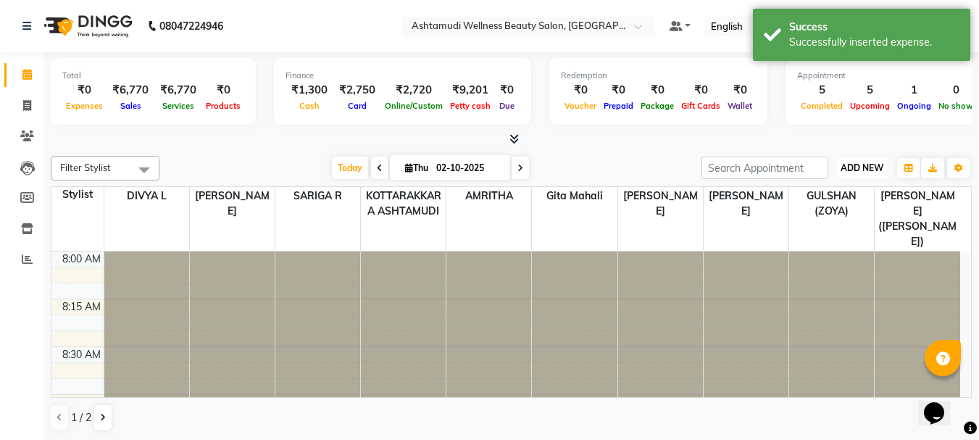
click at [868, 169] on span "ADD NEW" at bounding box center [862, 167] width 43 height 11
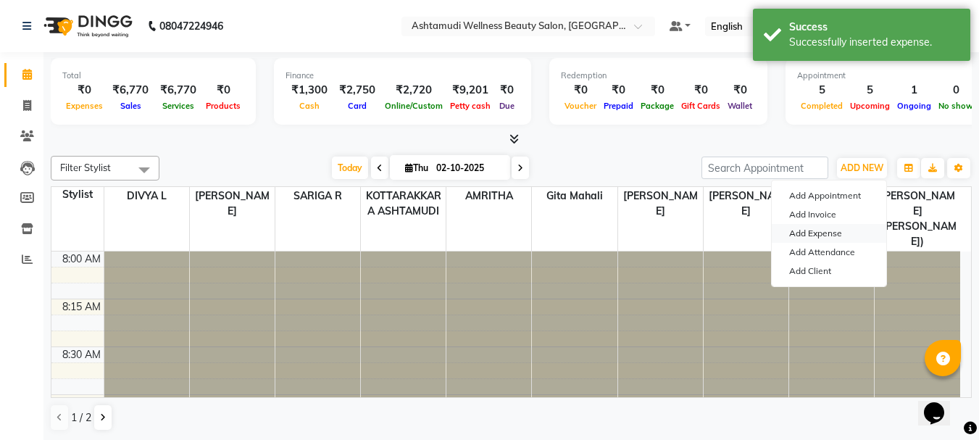
click at [802, 236] on link "Add Expense" at bounding box center [829, 233] width 114 height 19
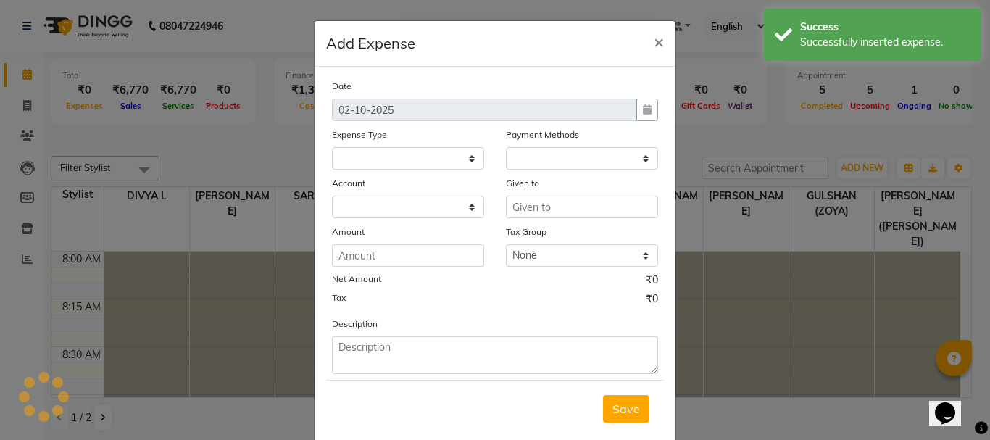
select select
select select "1"
select select "3496"
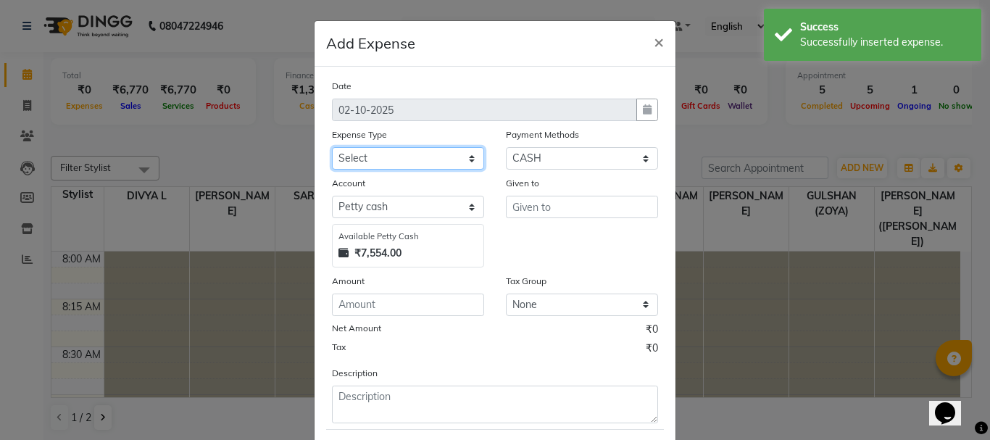
click at [422, 166] on select "Select ACCOMODATION EXPENSES ADVERTISEMENT SALES PROMOTIONAL EXPENSES Bonus BRI…" at bounding box center [408, 158] width 152 height 22
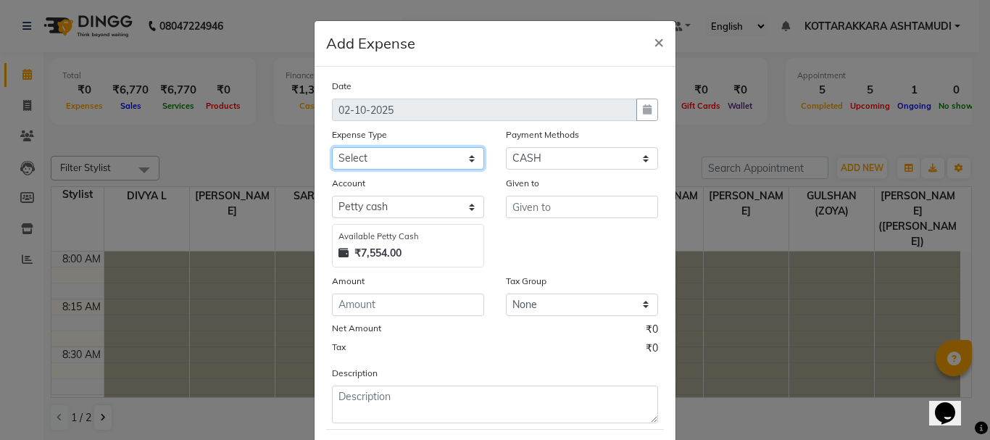
select select "6082"
click at [332, 147] on select "Select ACCOMODATION EXPENSES ADVERTISEMENT SALES PROMOTIONAL EXPENSES Bonus BRI…" at bounding box center [408, 158] width 152 height 22
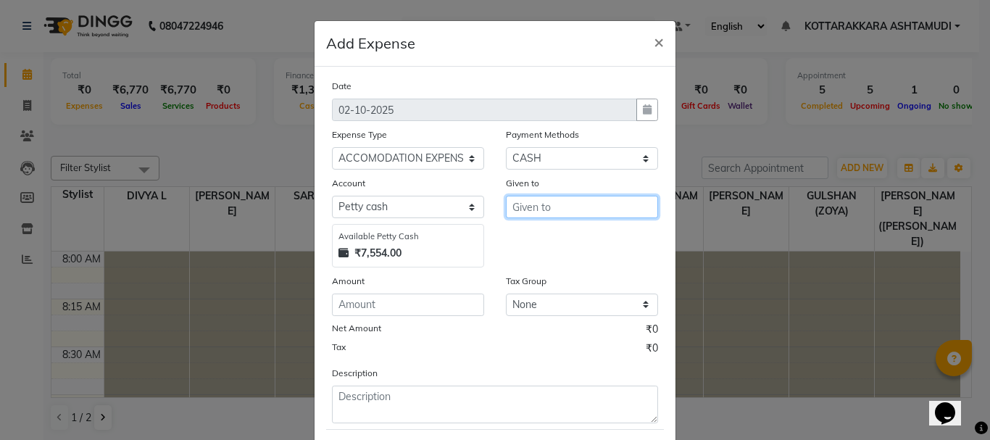
click at [571, 207] on input "text" at bounding box center [582, 207] width 152 height 22
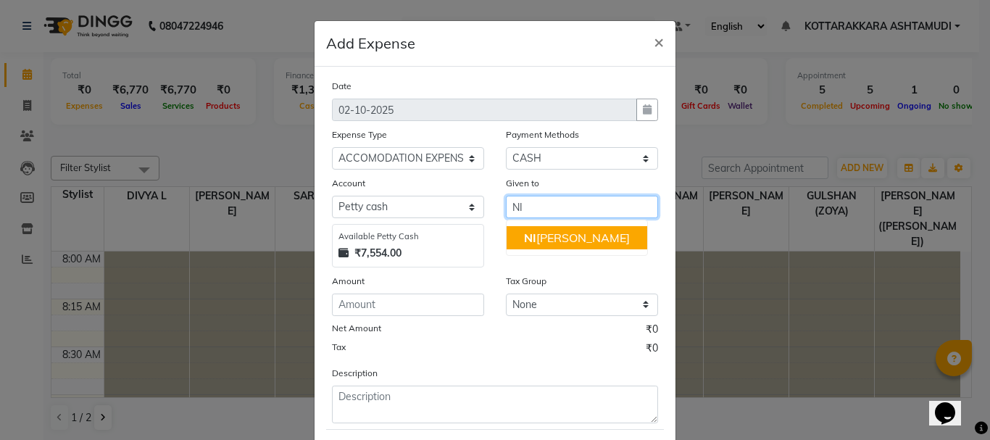
click at [547, 242] on ngb-highlight "NI SHA SAMUEL" at bounding box center [577, 237] width 106 height 14
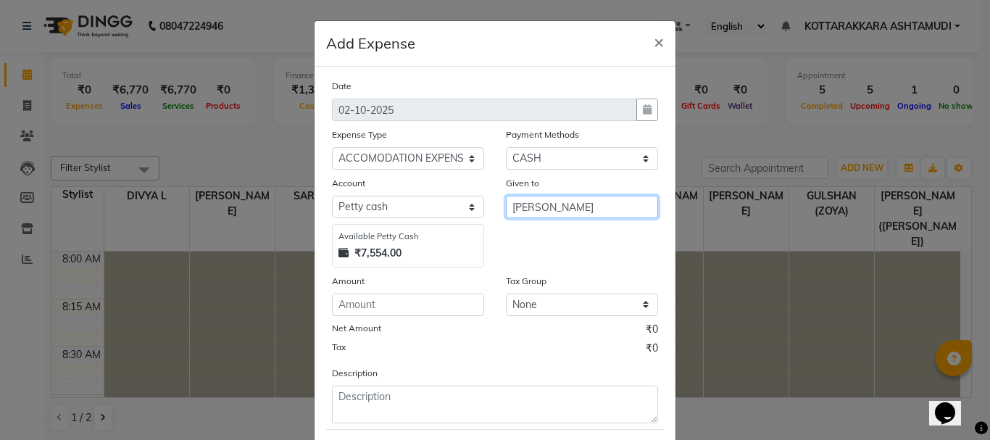
type input "[PERSON_NAME]"
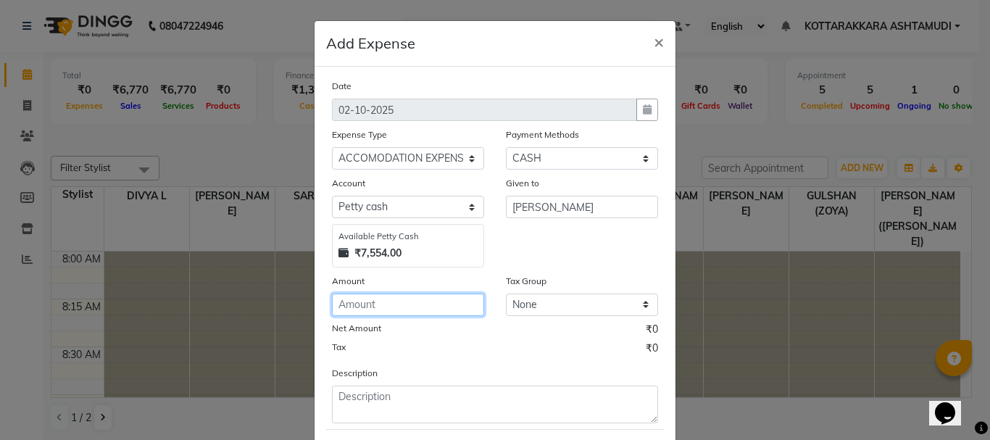
click at [423, 313] on input "number" at bounding box center [408, 304] width 152 height 22
type input "1"
type input "200"
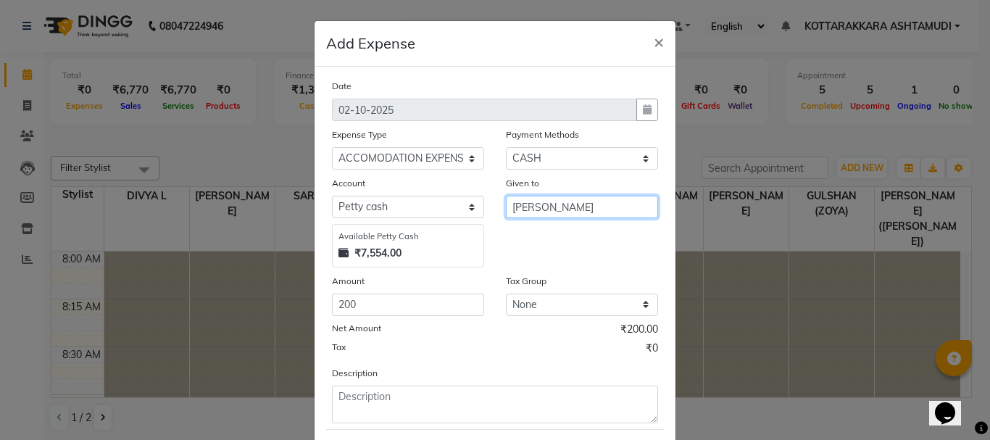
click at [522, 207] on input "[PERSON_NAME]" at bounding box center [582, 207] width 152 height 22
click at [588, 198] on input "[PERSON_NAME]" at bounding box center [582, 207] width 152 height 22
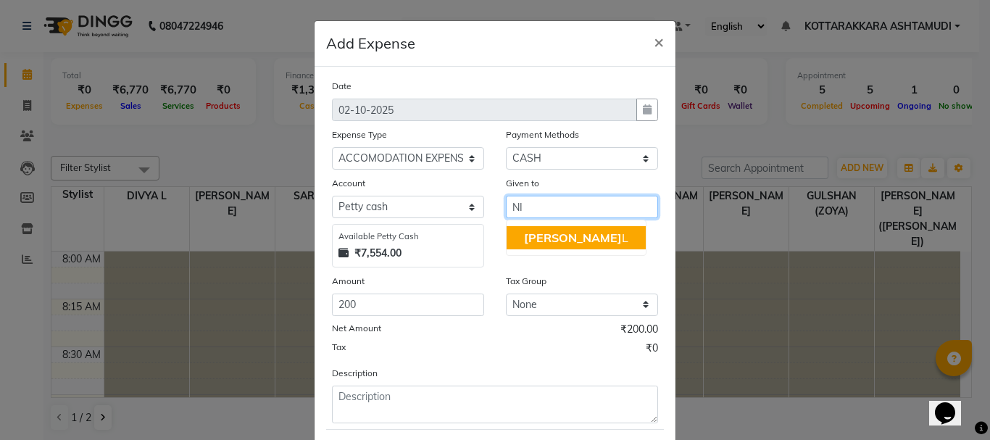
type input "N"
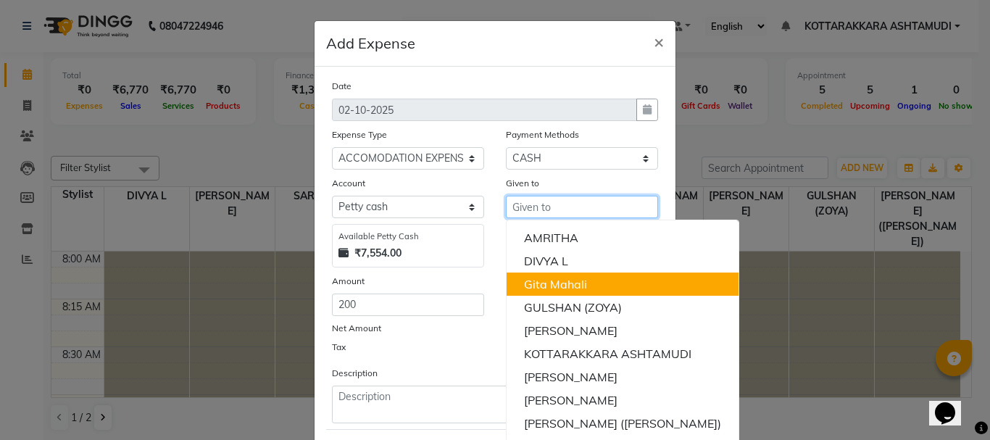
click at [579, 282] on ngb-highlight "Gita Mahali" at bounding box center [555, 284] width 63 height 14
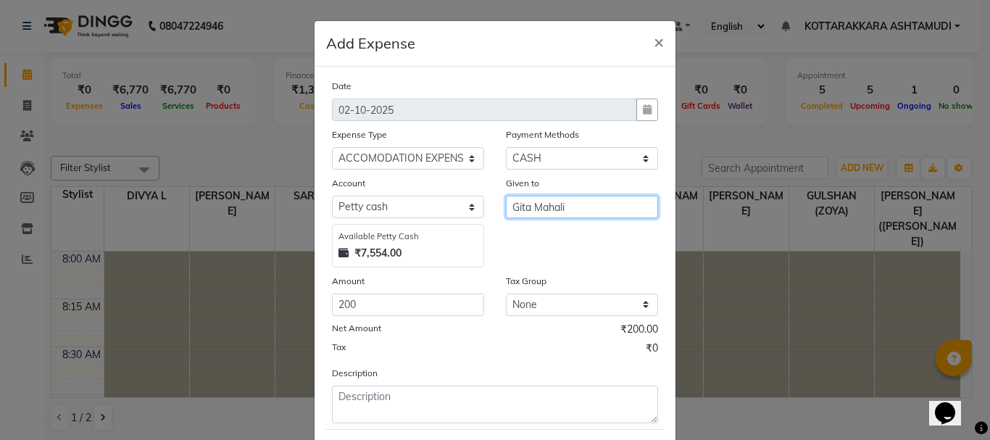
type input "Gita Mahali"
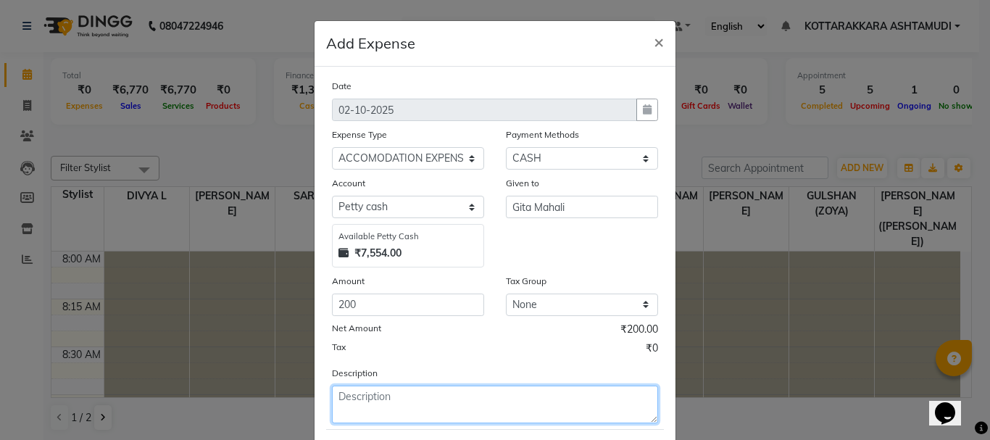
click at [413, 397] on textarea at bounding box center [495, 404] width 326 height 38
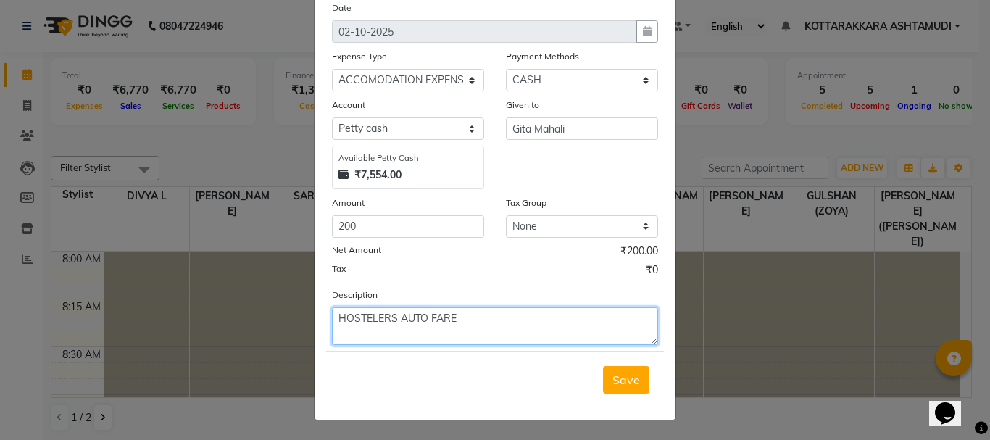
scroll to position [79, 0]
type textarea "HOSTELERS AUTO FARE"
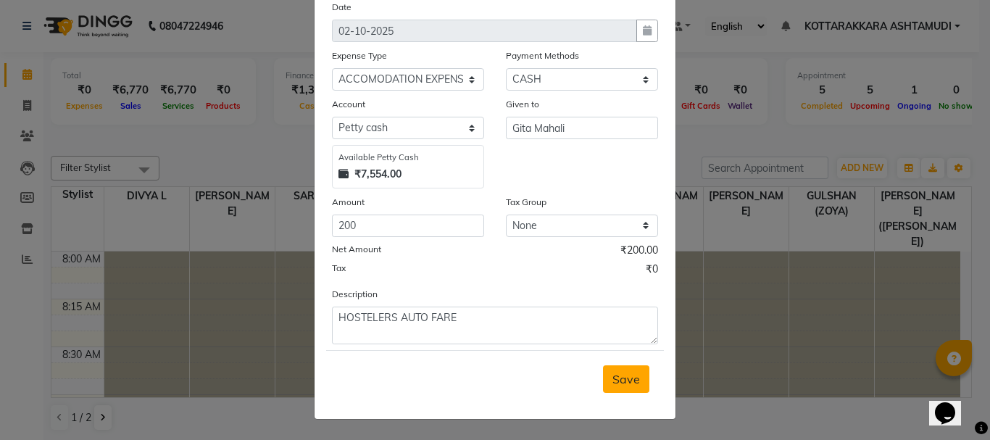
click at [638, 379] on button "Save" at bounding box center [626, 379] width 46 height 28
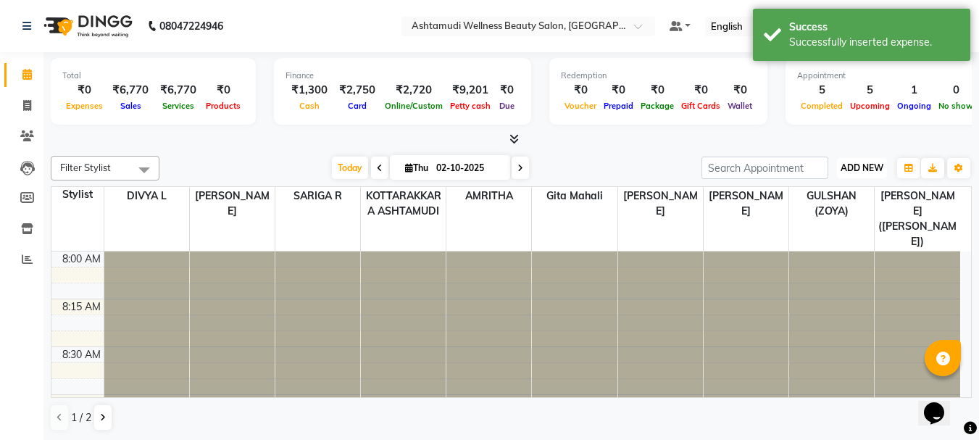
click at [851, 172] on span "ADD NEW" at bounding box center [862, 167] width 43 height 11
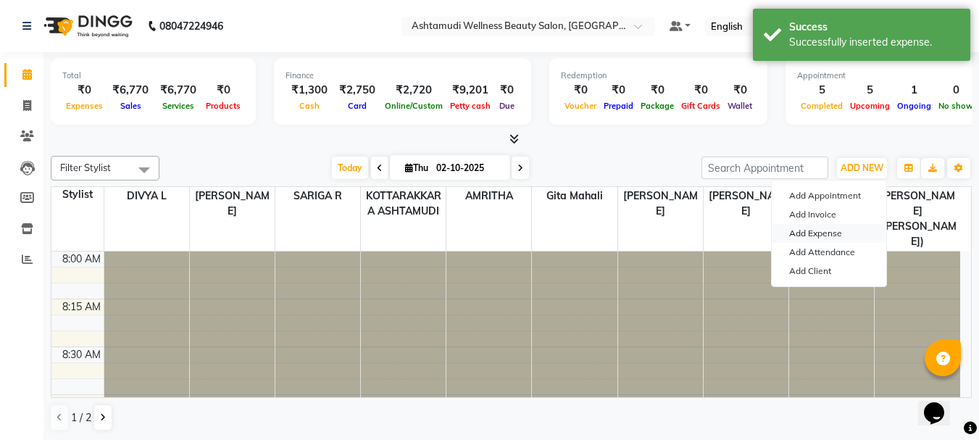
click at [827, 236] on link "Add Expense" at bounding box center [829, 233] width 114 height 19
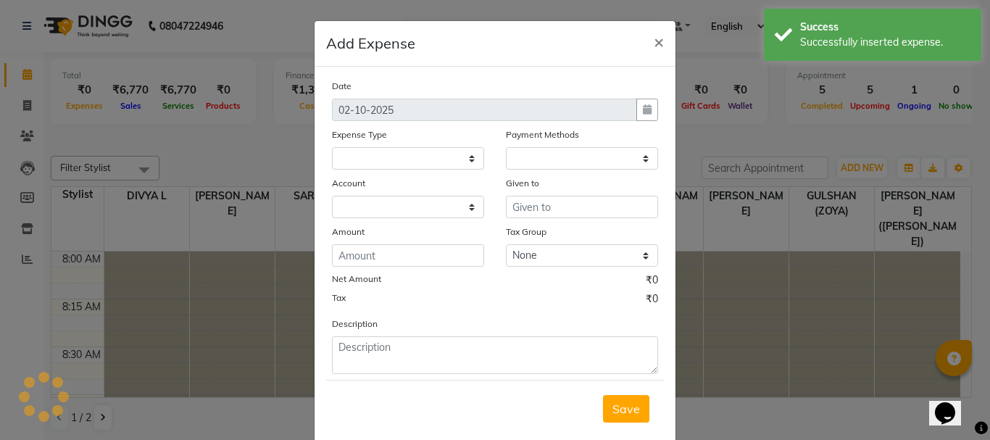
select select "1"
select select "3496"
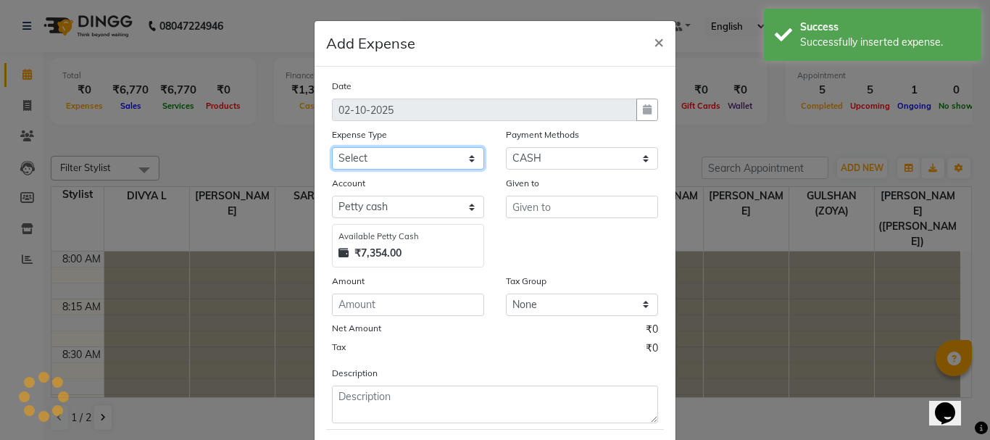
click at [459, 161] on select "Select ACCOMODATION EXPENSES ADVERTISEMENT SALES PROMOTIONAL EXPENSES Bonus BRI…" at bounding box center [408, 158] width 152 height 22
select select "6188"
click at [332, 147] on select "Select ACCOMODATION EXPENSES ADVERTISEMENT SALES PROMOTIONAL EXPENSES Bonus BRI…" at bounding box center [408, 158] width 152 height 22
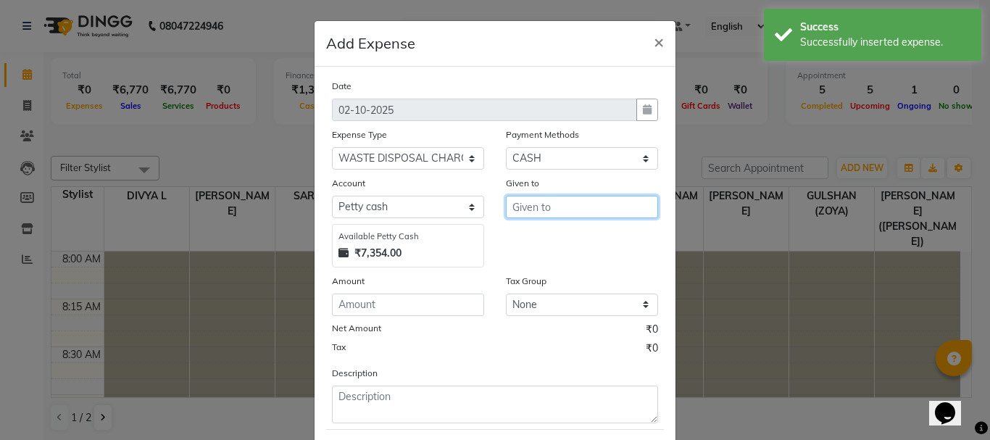
click at [542, 214] on input "text" at bounding box center [582, 207] width 152 height 22
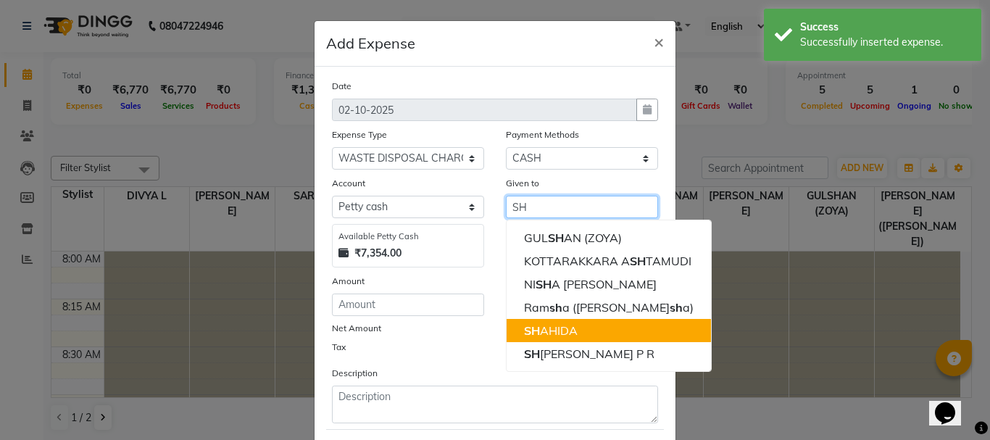
click at [569, 328] on ngb-highlight "SH AHIDA" at bounding box center [551, 330] width 54 height 14
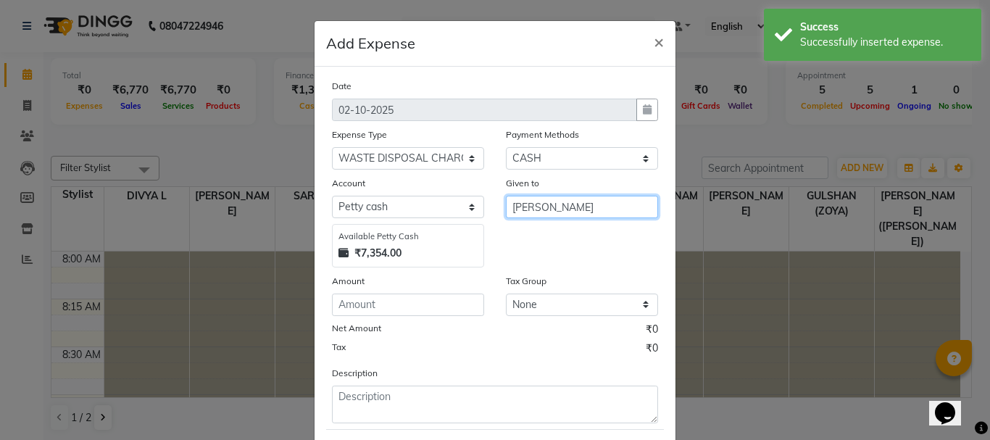
type input "SHAHIDA"
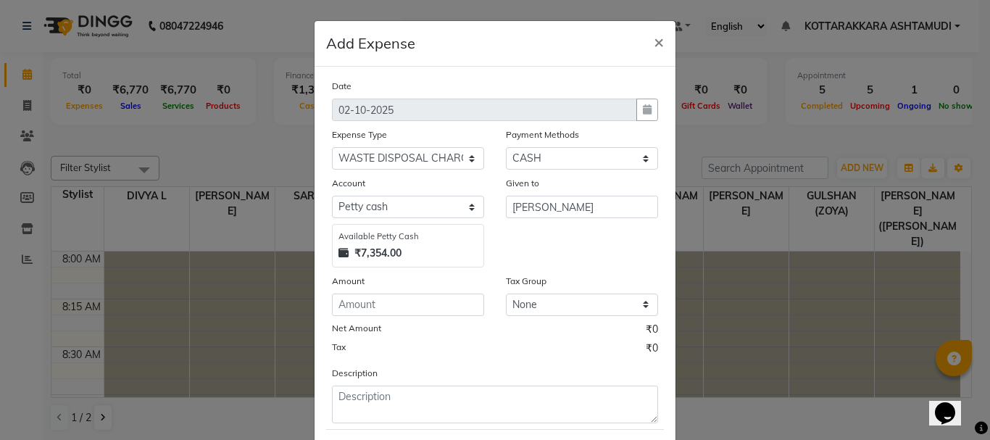
click at [415, 316] on div "Date 02-10-2025 Expense Type Select ACCOMODATION EXPENSES ADVERTISEMENT SALES P…" at bounding box center [495, 250] width 326 height 345
click at [414, 304] on input "number" at bounding box center [408, 304] width 152 height 22
type input "100"
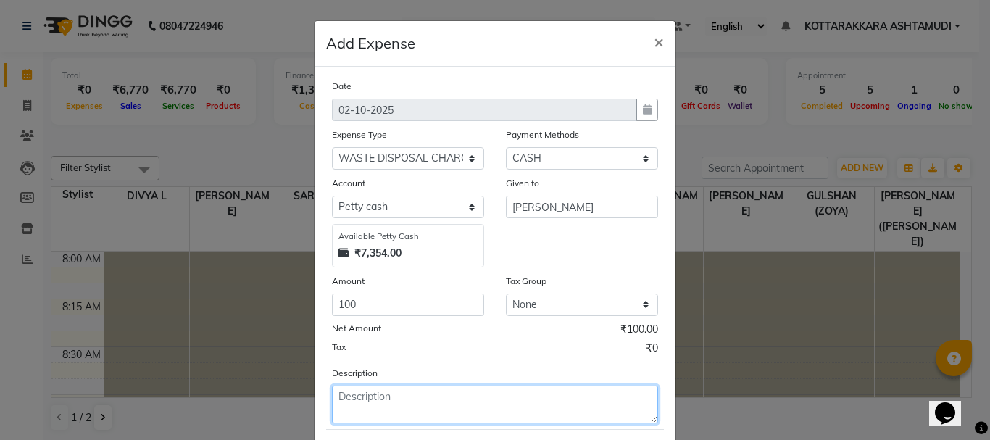
click at [392, 407] on textarea at bounding box center [495, 404] width 326 height 38
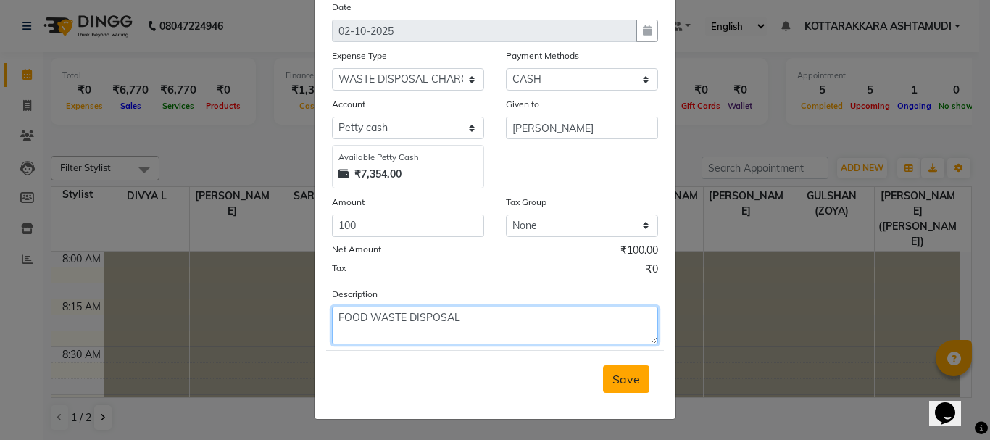
type textarea "FOOD WASTE DISPOSAL"
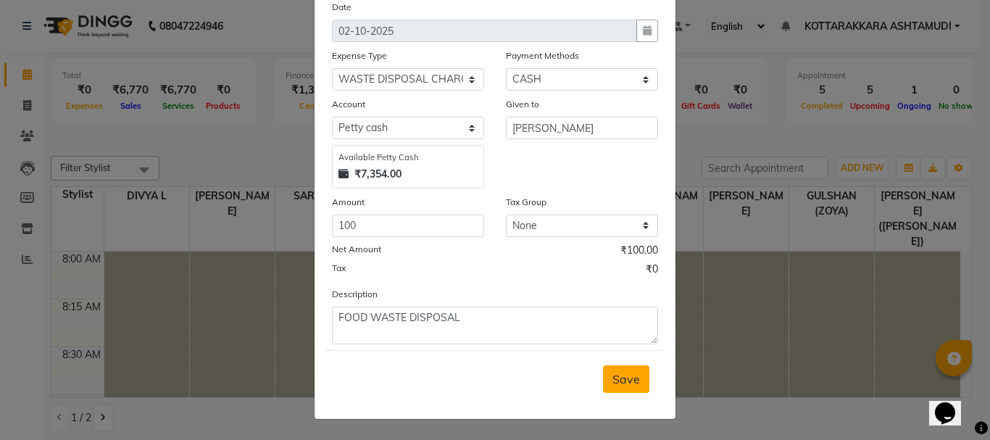
click at [613, 372] on span "Save" at bounding box center [626, 379] width 28 height 14
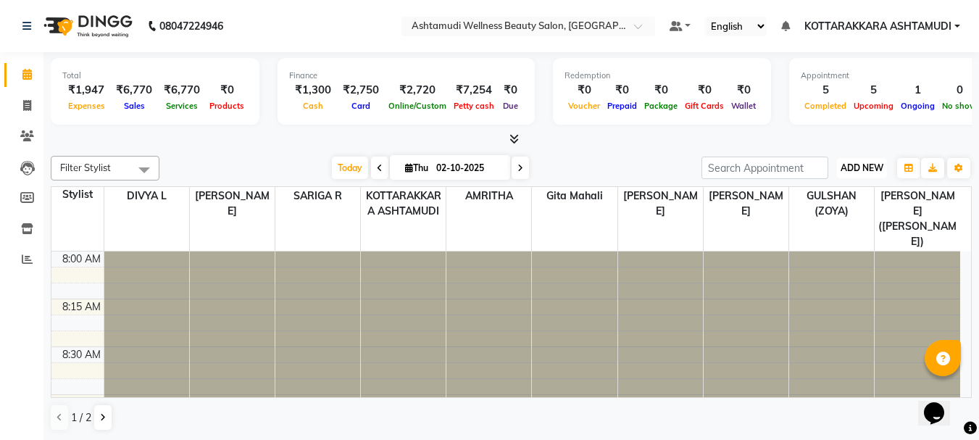
click at [864, 162] on span "ADD NEW" at bounding box center [862, 167] width 43 height 11
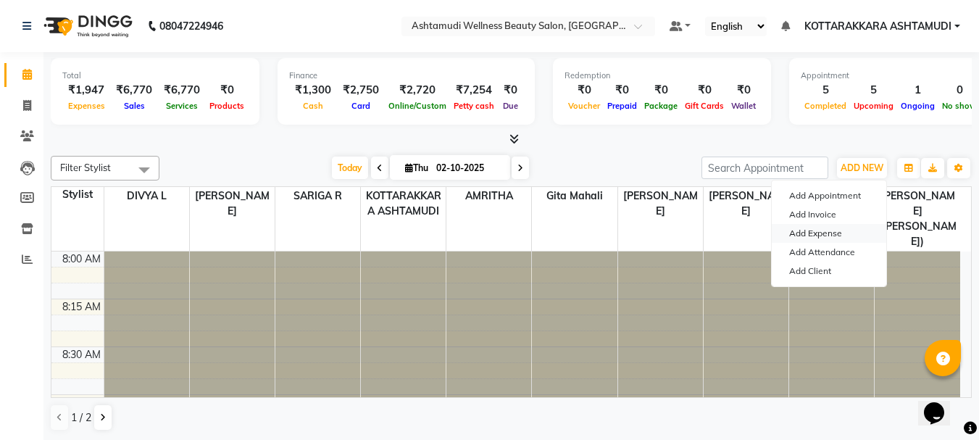
click at [825, 238] on link "Add Expense" at bounding box center [829, 233] width 114 height 19
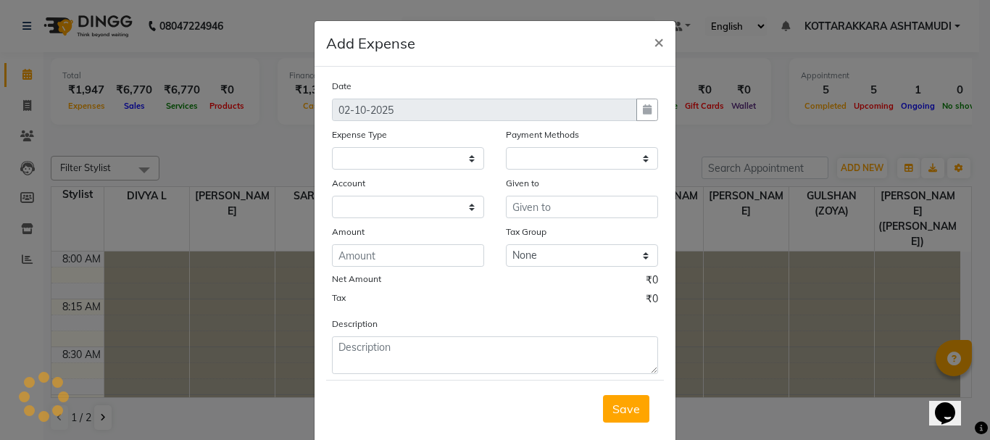
select select
select select "1"
select select "3496"
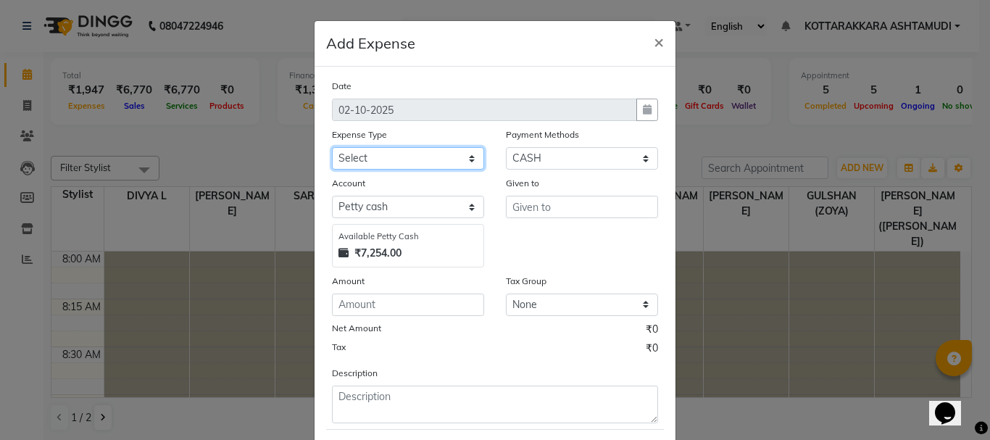
click at [376, 159] on select "Select ACCOMODATION EXPENSES ADVERTISEMENT SALES PROMOTIONAL EXPENSES Bonus BRI…" at bounding box center [408, 158] width 152 height 22
select select "6227"
click at [332, 147] on select "Select ACCOMODATION EXPENSES ADVERTISEMENT SALES PROMOTIONAL EXPENSES Bonus BRI…" at bounding box center [408, 158] width 152 height 22
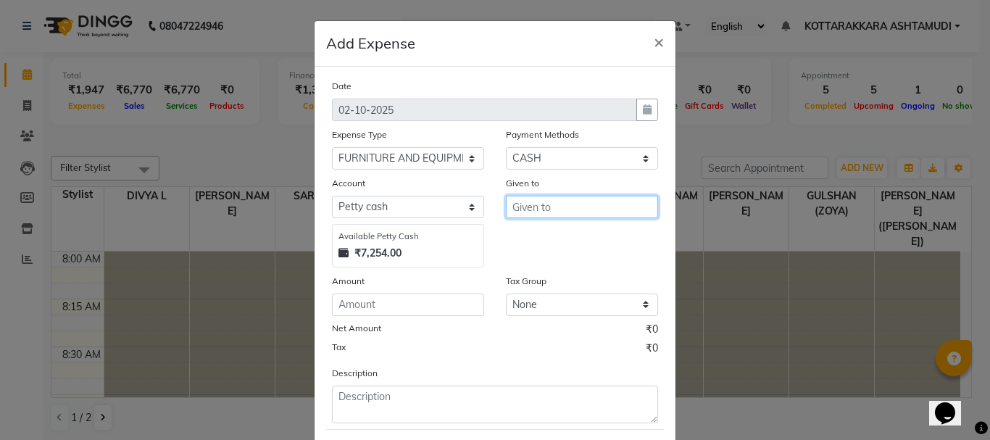
click at [583, 208] on input "text" at bounding box center [582, 207] width 152 height 22
type input "FURNITURE SHOP"
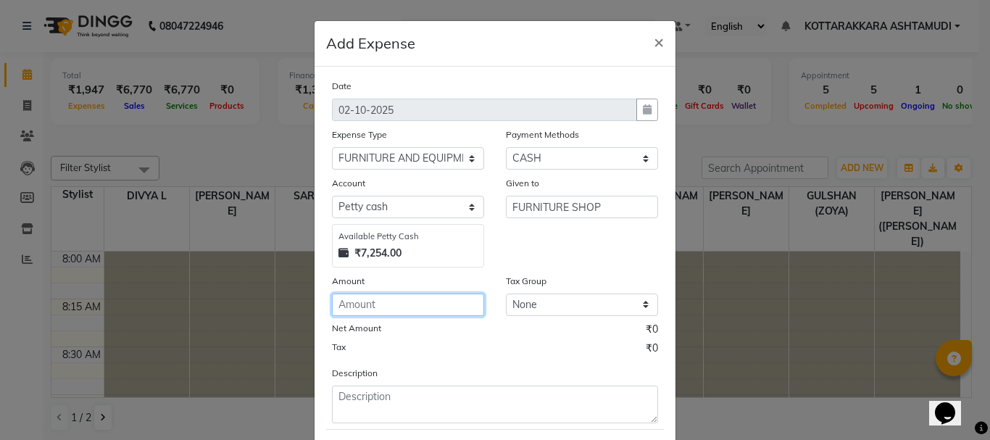
click at [420, 301] on input "number" at bounding box center [408, 304] width 152 height 22
type input "440"
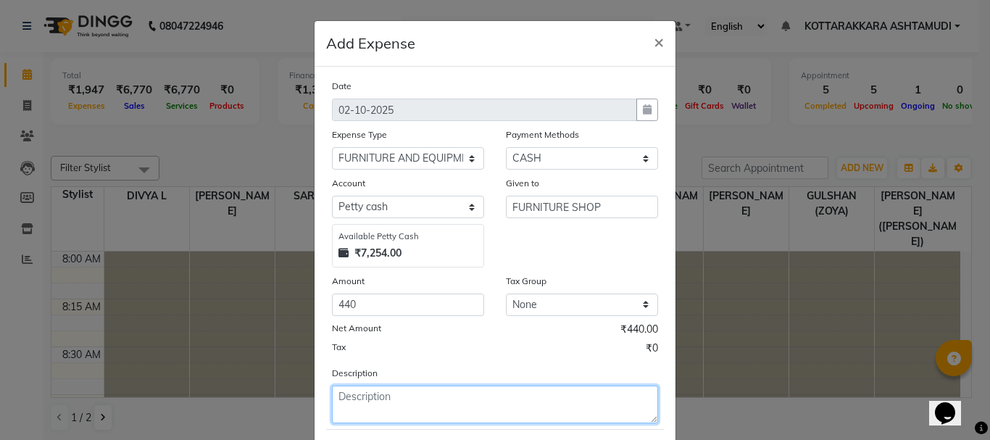
click at [362, 402] on textarea at bounding box center [495, 404] width 326 height 38
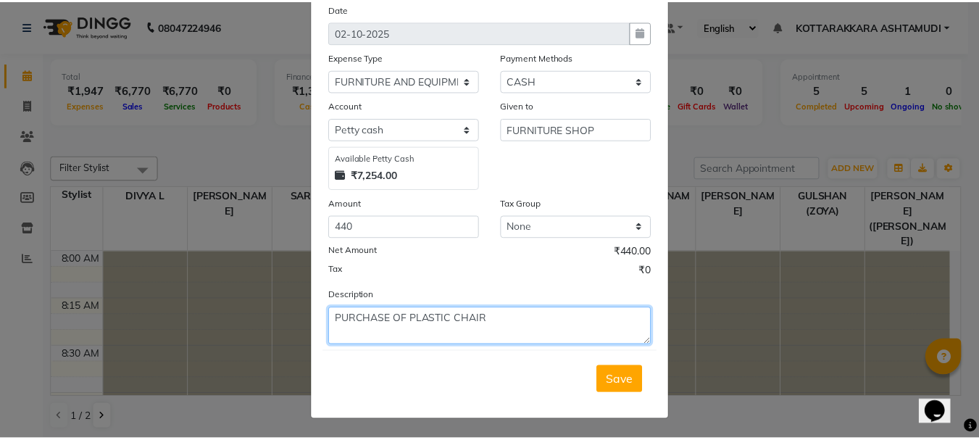
scroll to position [79, 0]
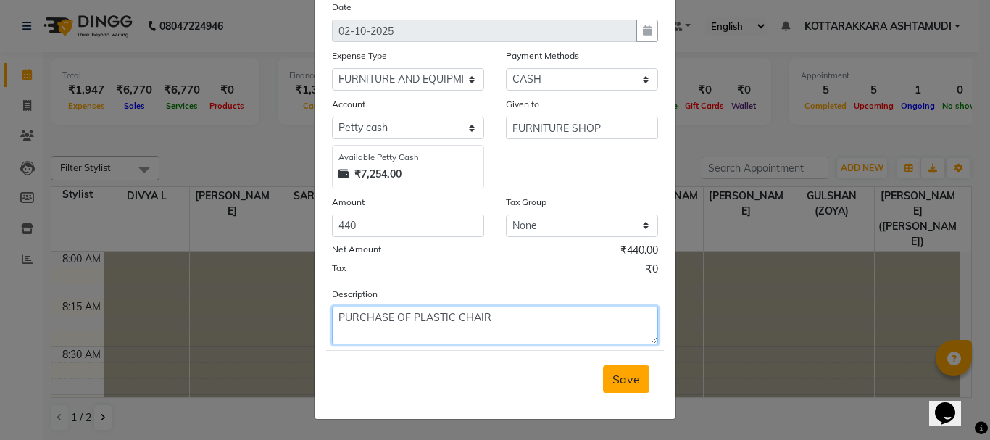
type textarea "PURCHASE OF PLASTIC CHAIR"
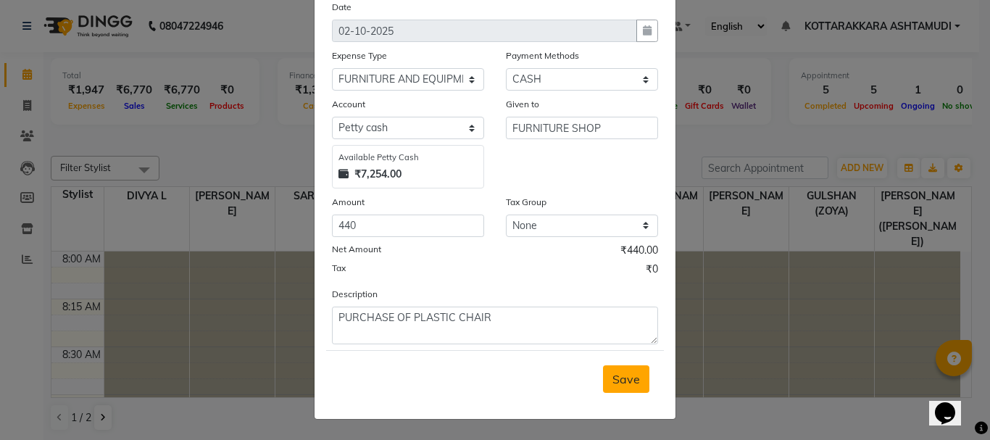
click at [621, 387] on button "Save" at bounding box center [626, 379] width 46 height 28
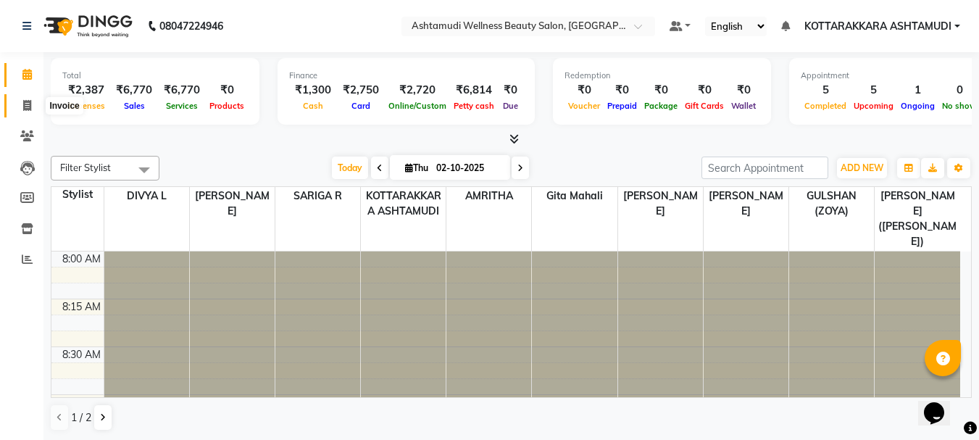
click at [21, 104] on span at bounding box center [26, 106] width 25 height 17
select select "service"
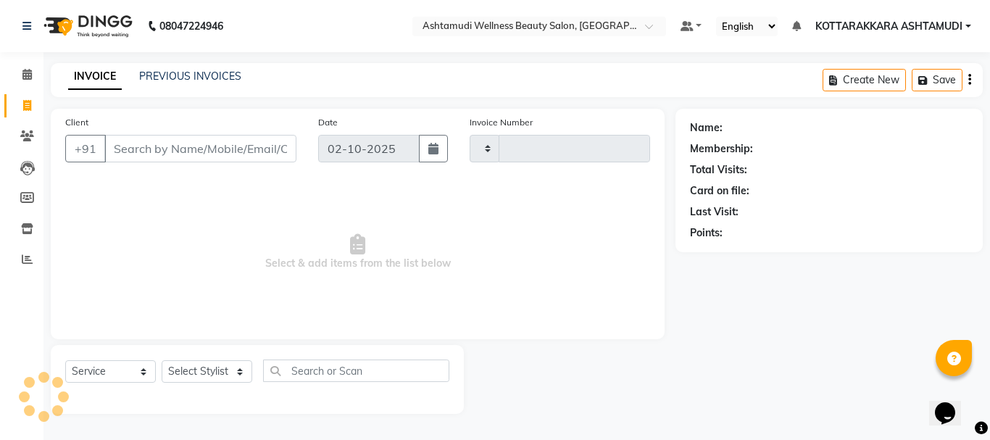
type input "3640"
select select "4664"
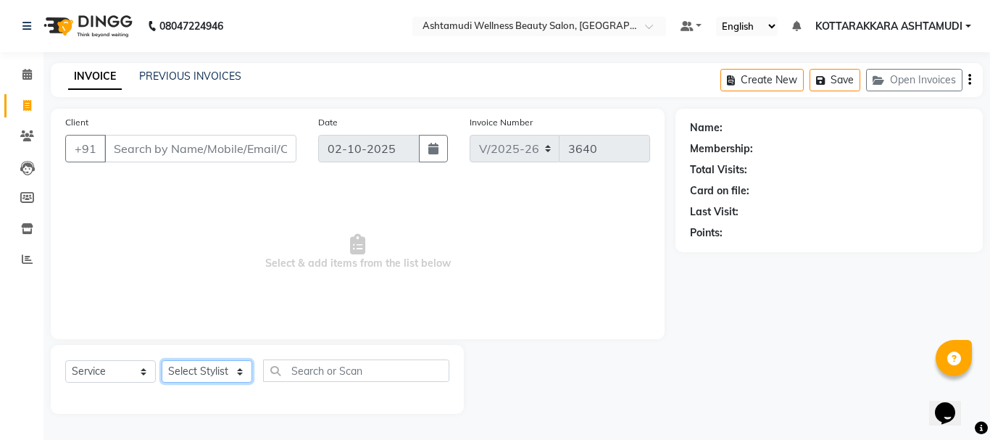
click at [171, 367] on select "Select Stylist" at bounding box center [207, 371] width 91 height 22
select select "27465"
click at [162, 360] on select "Select Stylist AMRITHA DIVYA L Gita Mahali GULSHAN (ZOYA) Karina Darjee KOTTARA…" at bounding box center [209, 371] width 94 height 22
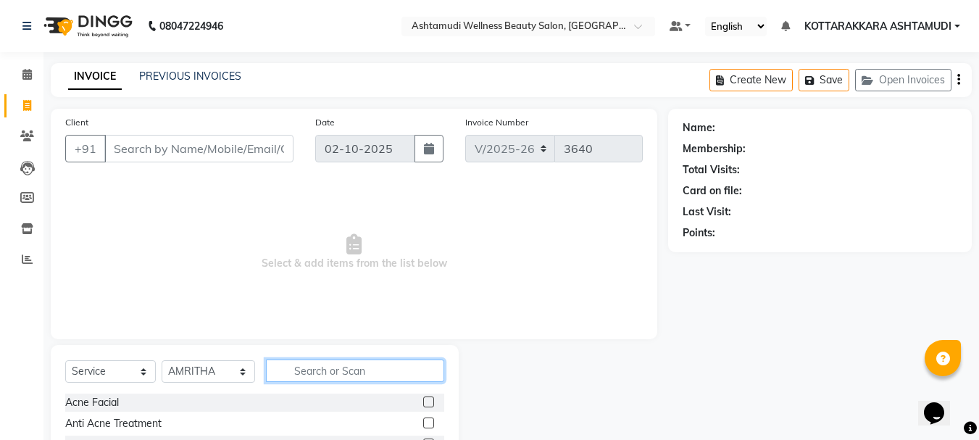
click at [309, 365] on input "text" at bounding box center [355, 370] width 179 height 22
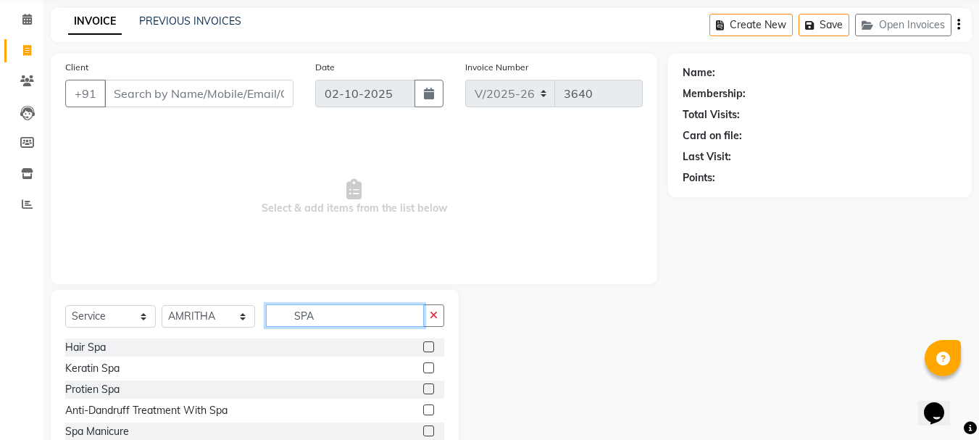
scroll to position [122, 0]
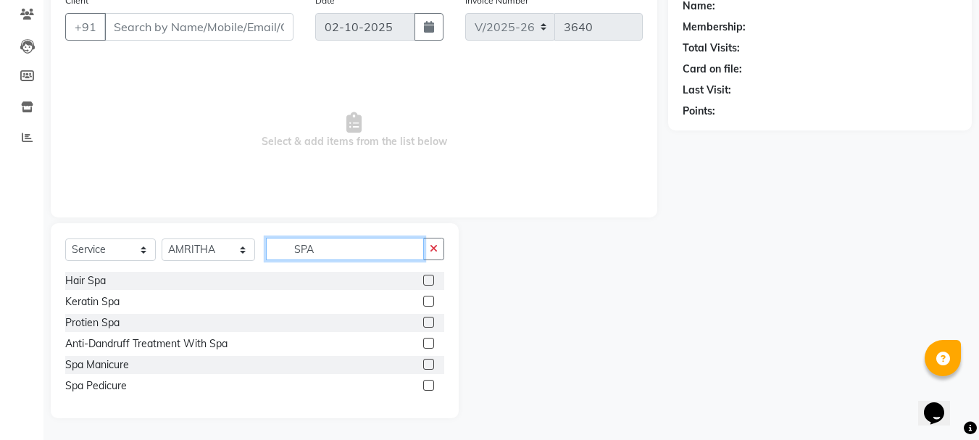
type input "SPA"
click at [428, 322] on label at bounding box center [428, 322] width 11 height 11
click at [428, 322] on input "checkbox" at bounding box center [427, 322] width 9 height 9
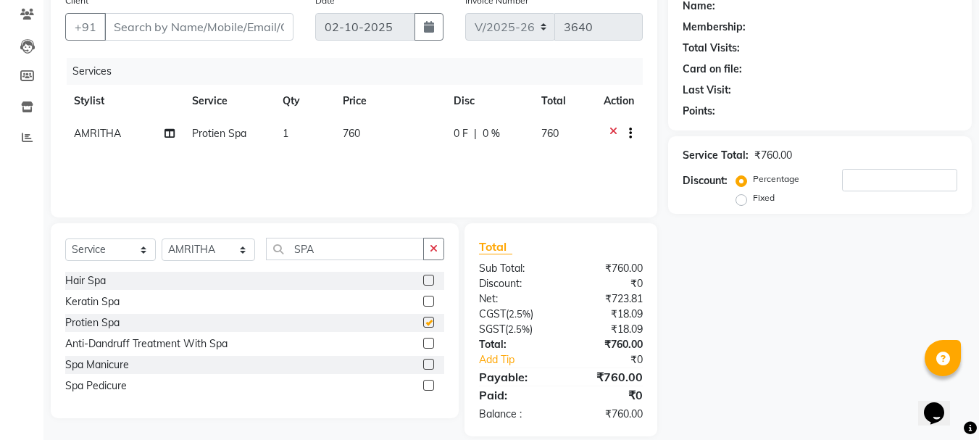
checkbox input "false"
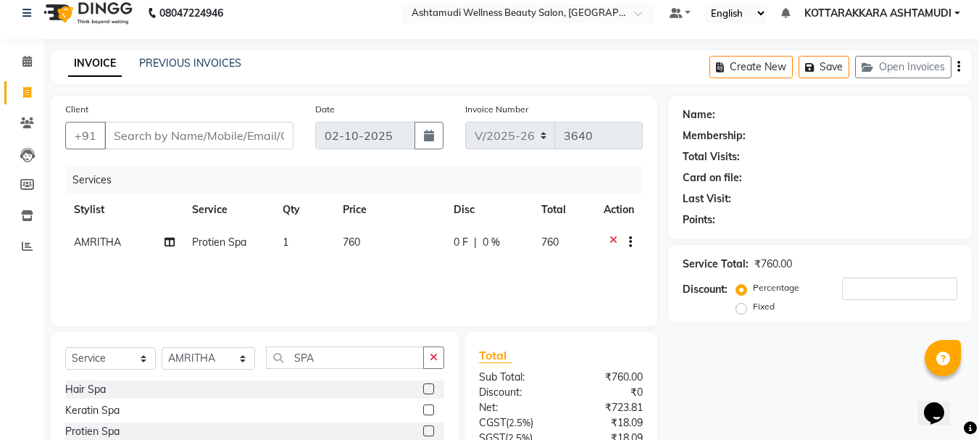
scroll to position [0, 0]
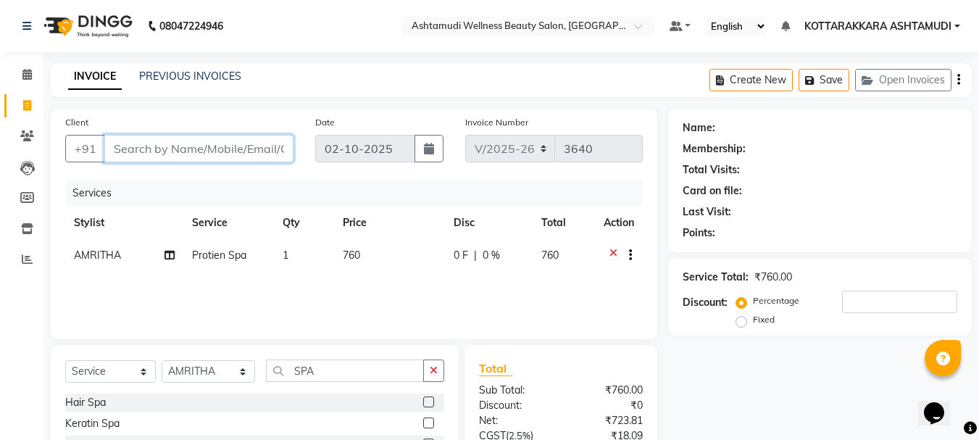
click at [149, 148] on input "Client" at bounding box center [198, 149] width 189 height 28
type input "9"
type input "0"
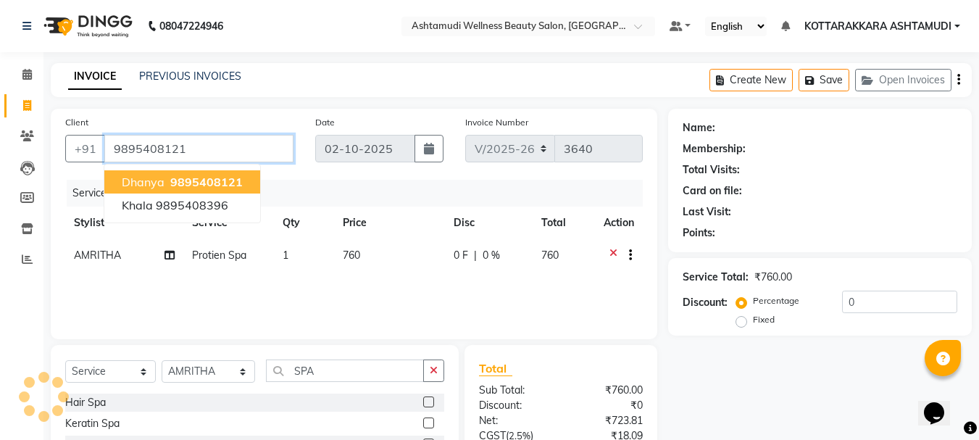
type input "9895408121"
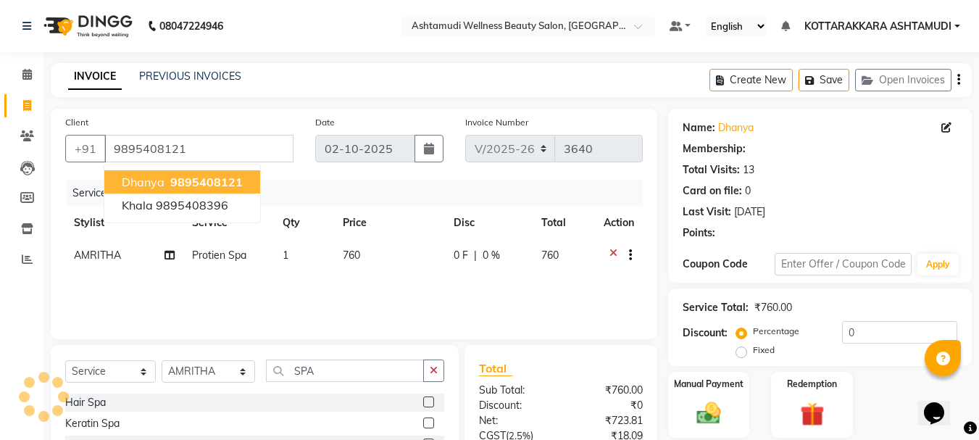
select select "1: Object"
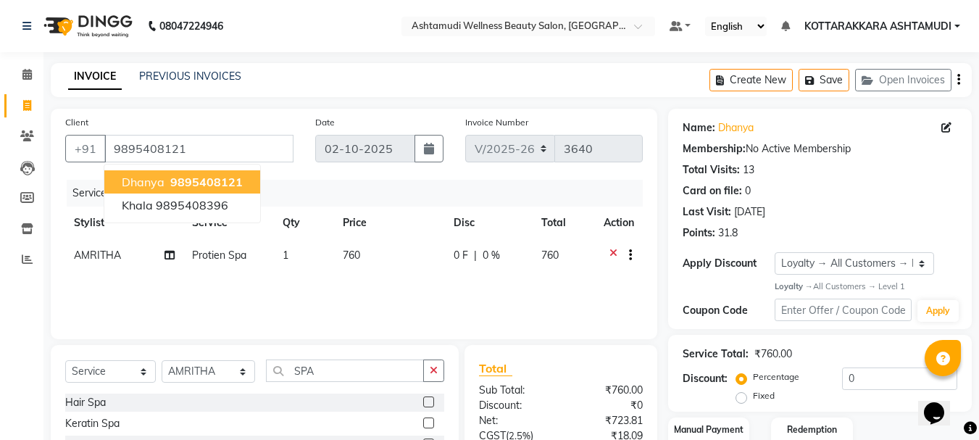
click at [208, 181] on span "9895408121" at bounding box center [206, 182] width 72 height 14
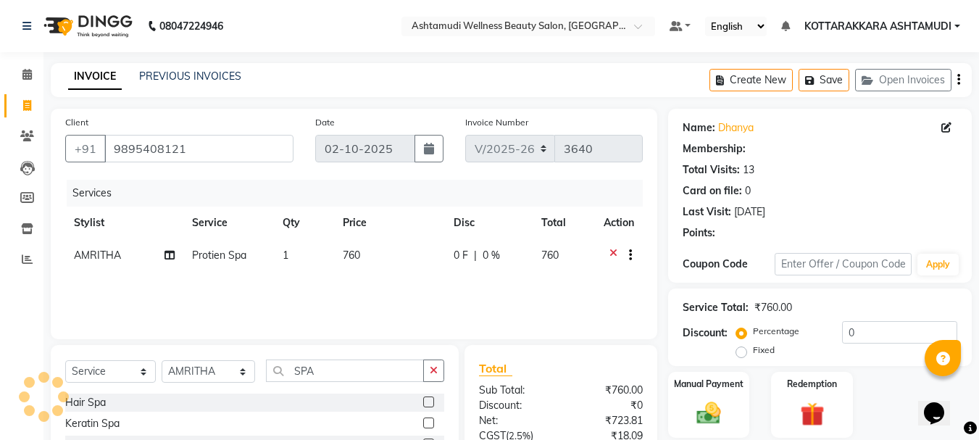
select select "1: Object"
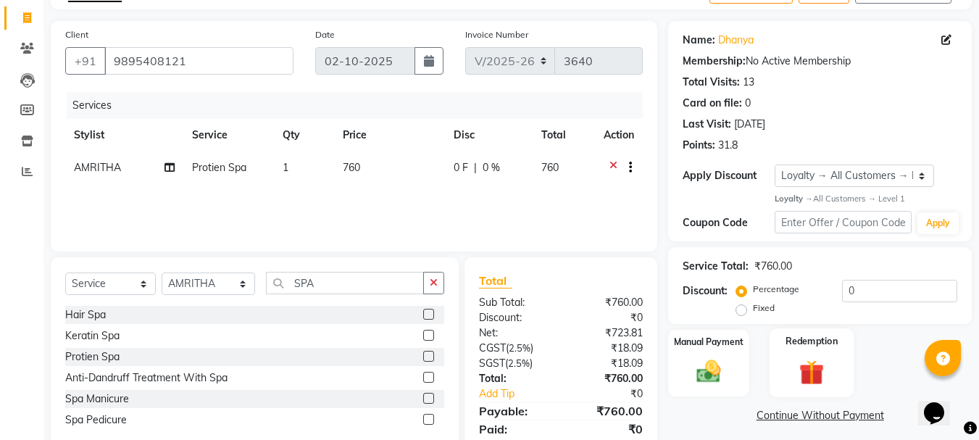
scroll to position [140, 0]
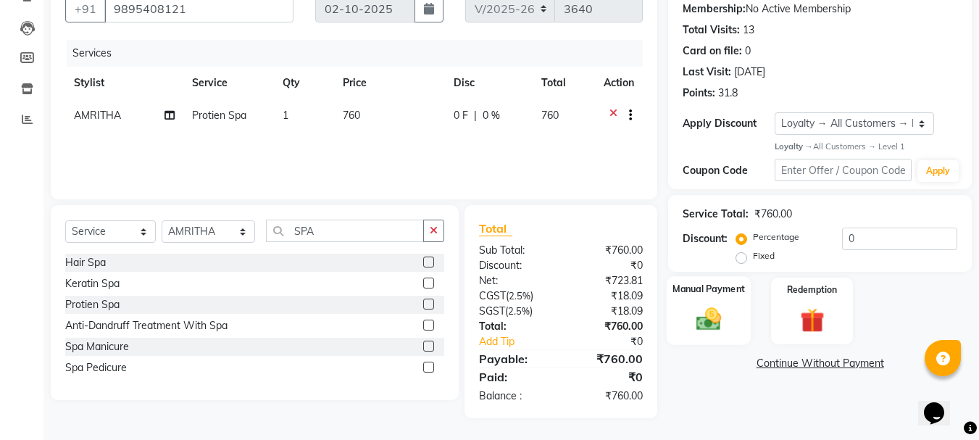
click at [709, 330] on img at bounding box center [708, 319] width 41 height 29
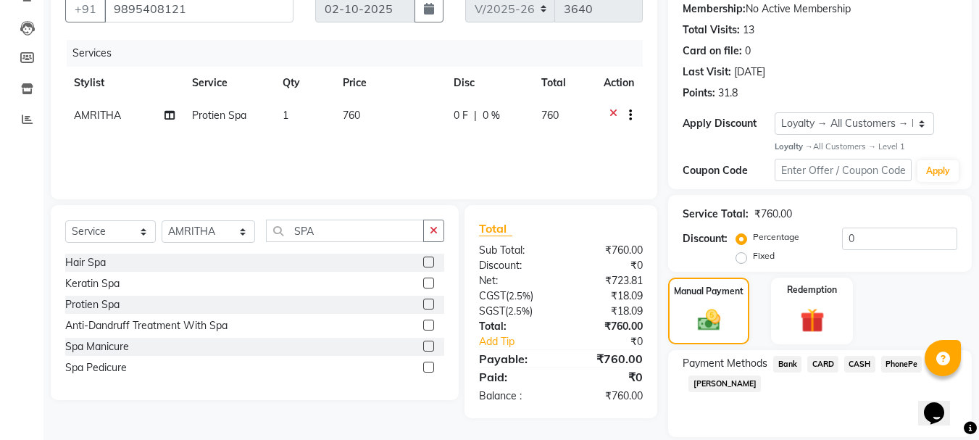
click at [828, 363] on span "CARD" at bounding box center [822, 364] width 31 height 17
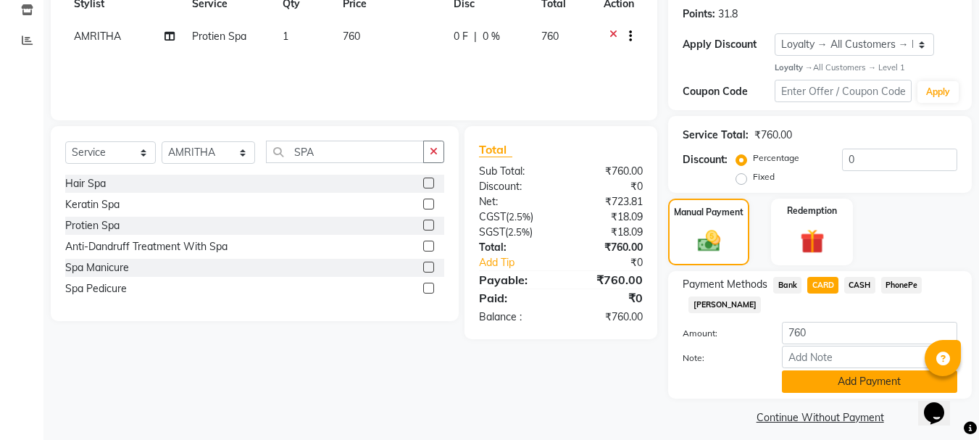
scroll to position [229, 0]
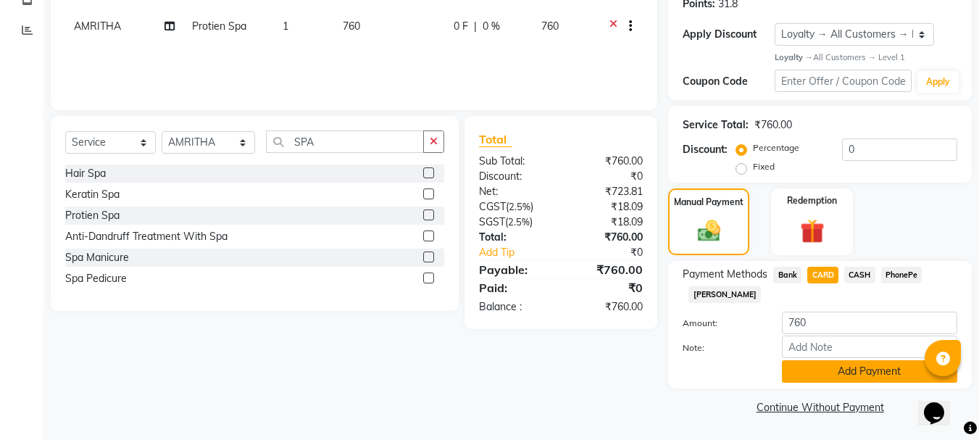
click at [822, 370] on button "Add Payment" at bounding box center [869, 371] width 175 height 22
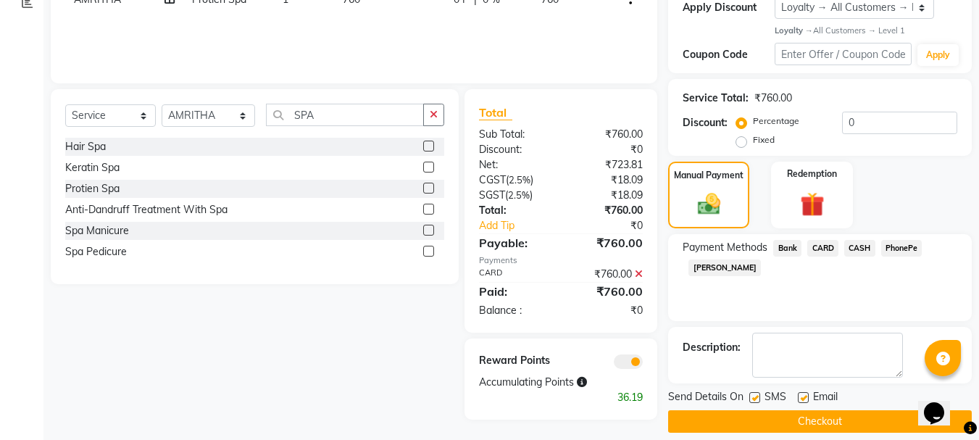
scroll to position [270, 0]
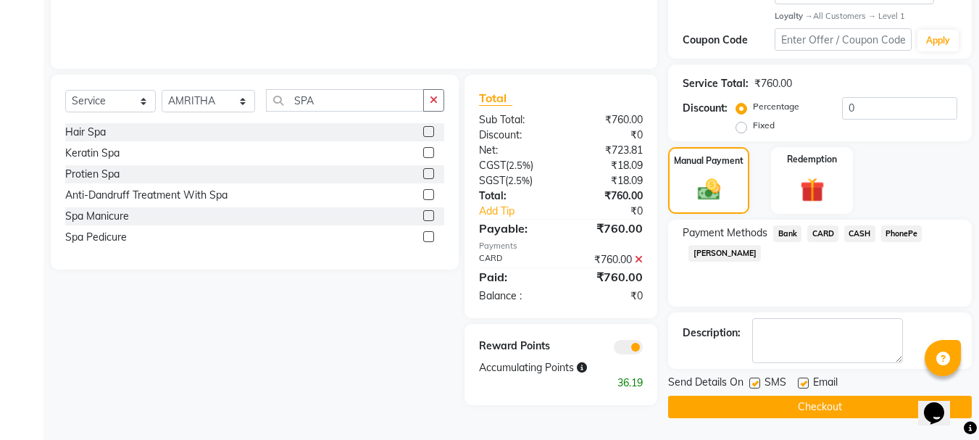
click at [791, 407] on button "Checkout" at bounding box center [820, 407] width 304 height 22
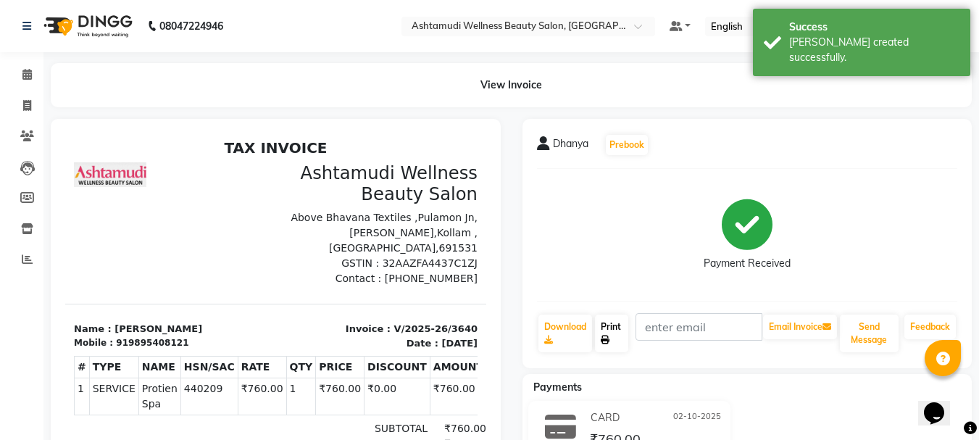
click at [622, 333] on link "Print" at bounding box center [611, 333] width 33 height 38
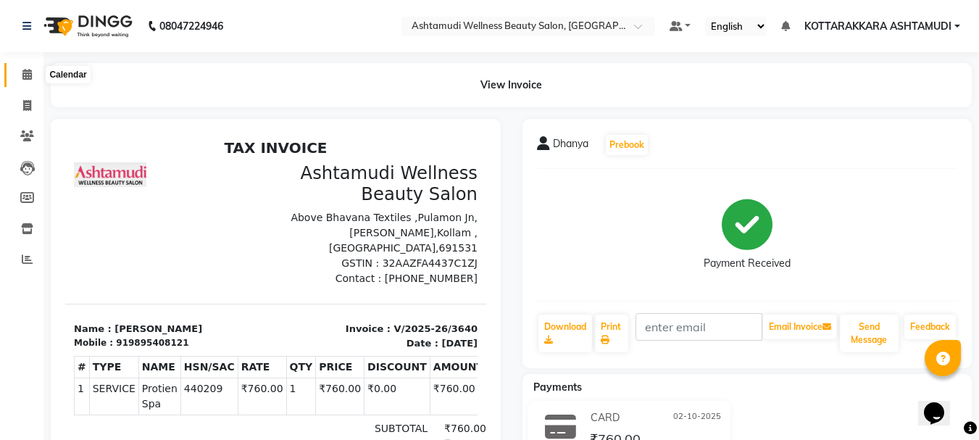
click at [27, 70] on icon at bounding box center [26, 74] width 9 height 11
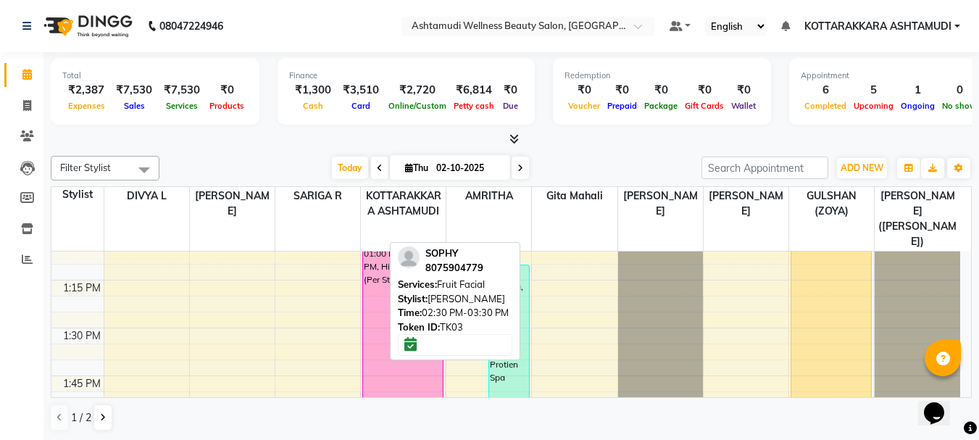
scroll to position [942, 0]
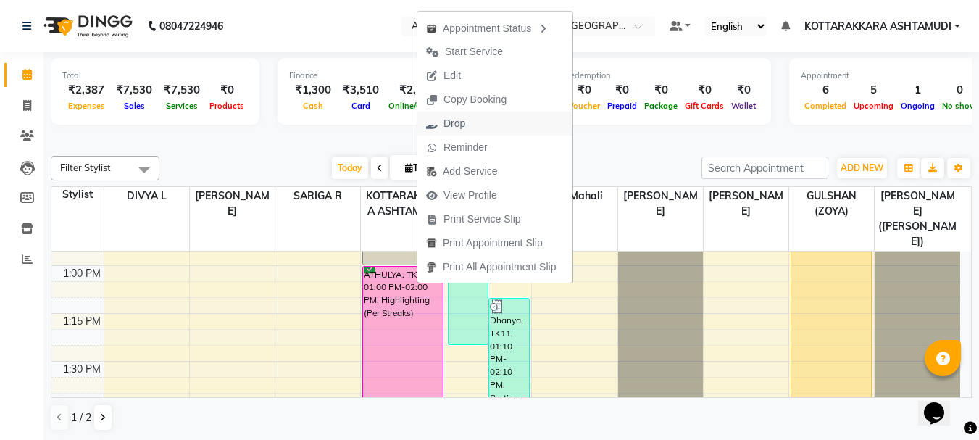
click at [464, 125] on span "Drop" at bounding box center [454, 123] width 22 height 15
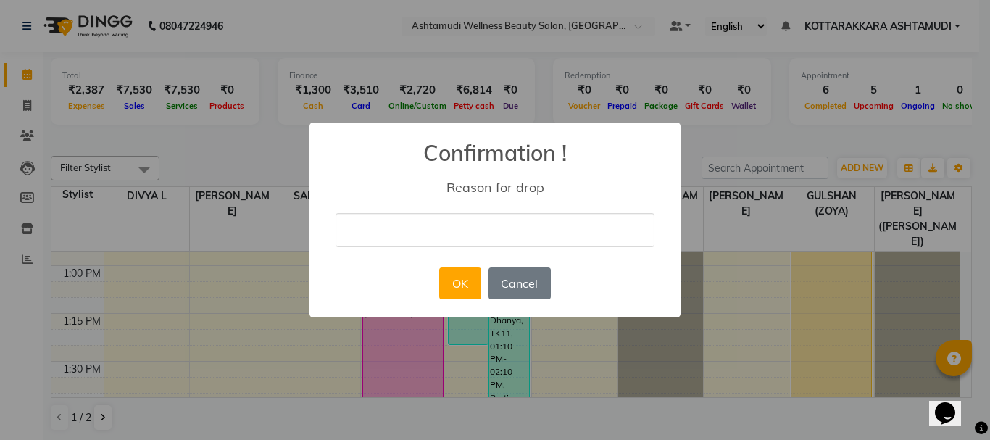
click at [402, 231] on input "text" at bounding box center [494, 230] width 319 height 34
type input "POSTPONED"
click at [467, 283] on button "OK" at bounding box center [459, 283] width 41 height 32
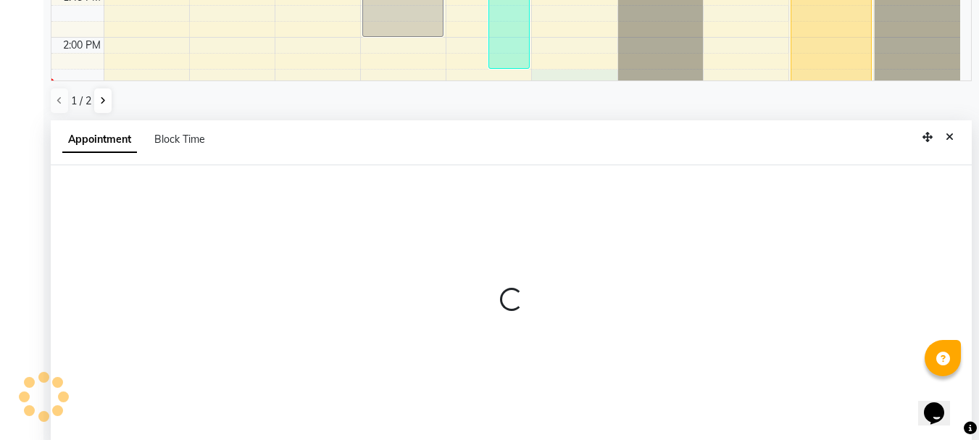
scroll to position [285, 0]
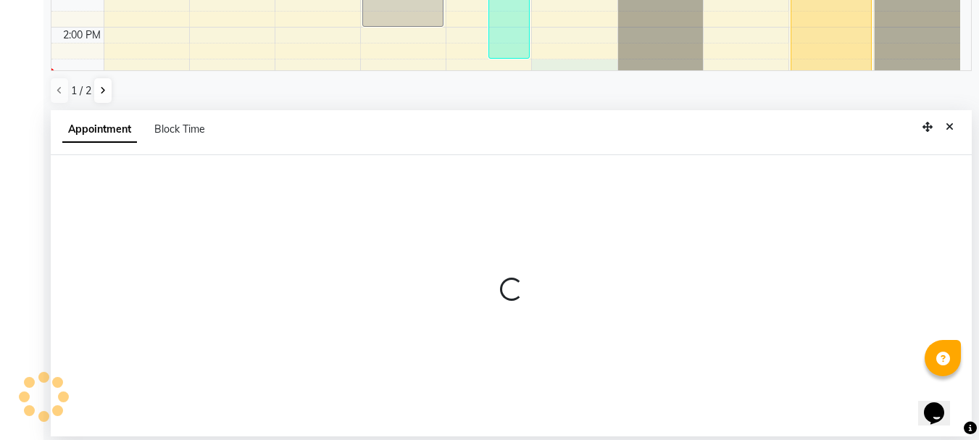
select select "65260"
select select "tentative"
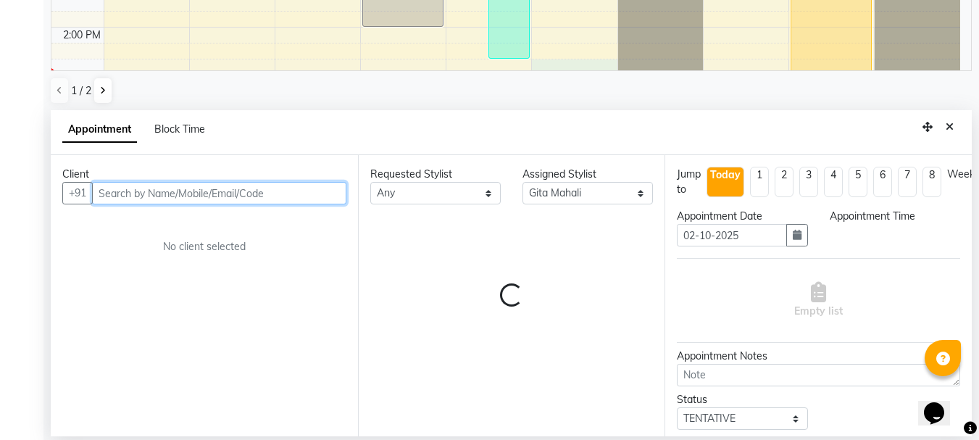
select select "855"
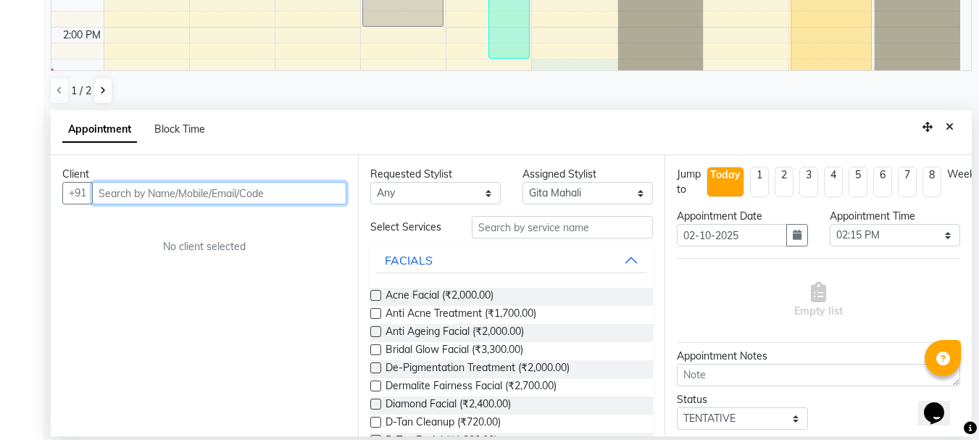
click at [151, 197] on input "text" at bounding box center [219, 193] width 254 height 22
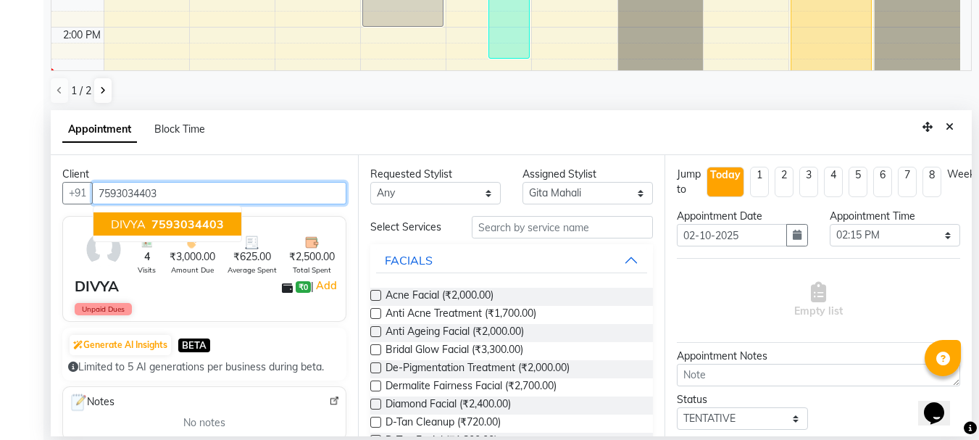
click at [211, 222] on span "7593034403" at bounding box center [187, 224] width 72 height 14
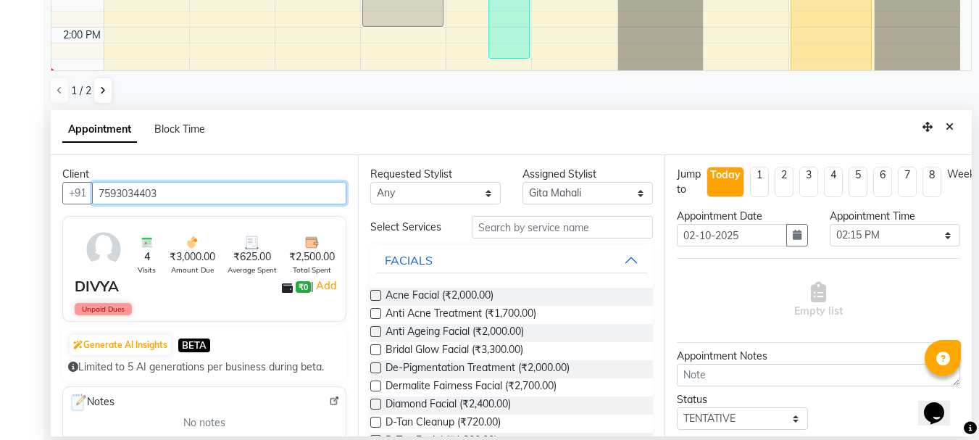
type input "7593034403"
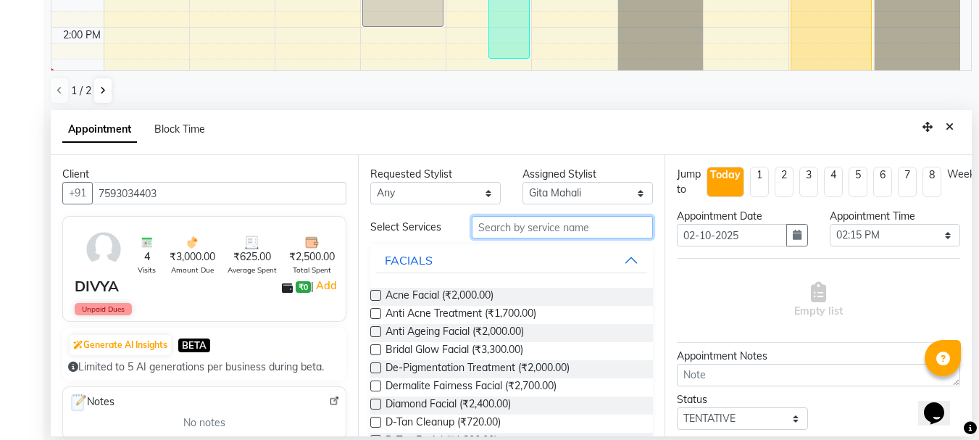
click at [502, 226] on input "text" at bounding box center [562, 227] width 181 height 22
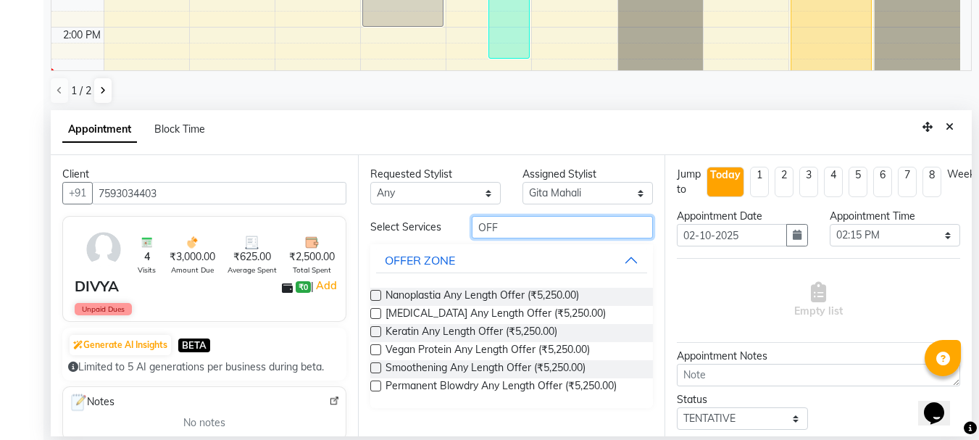
type input "OFF"
click at [372, 333] on label at bounding box center [375, 331] width 11 height 11
click at [372, 333] on input "checkbox" at bounding box center [374, 332] width 9 height 9
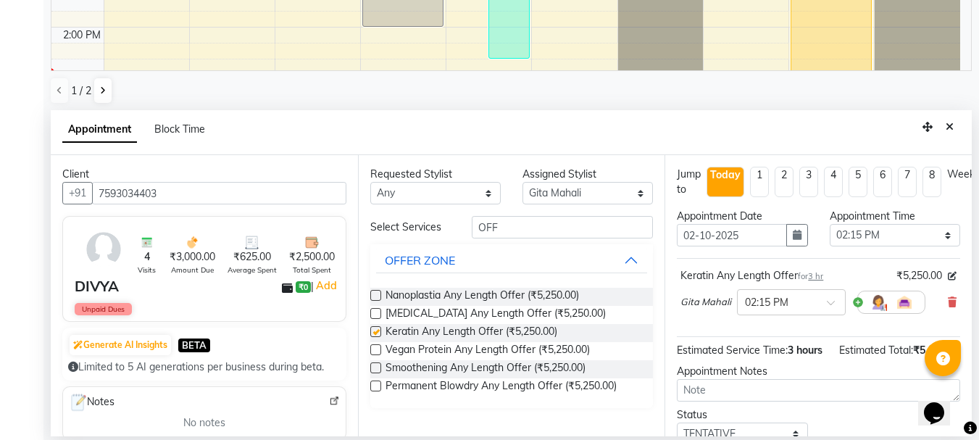
checkbox input "false"
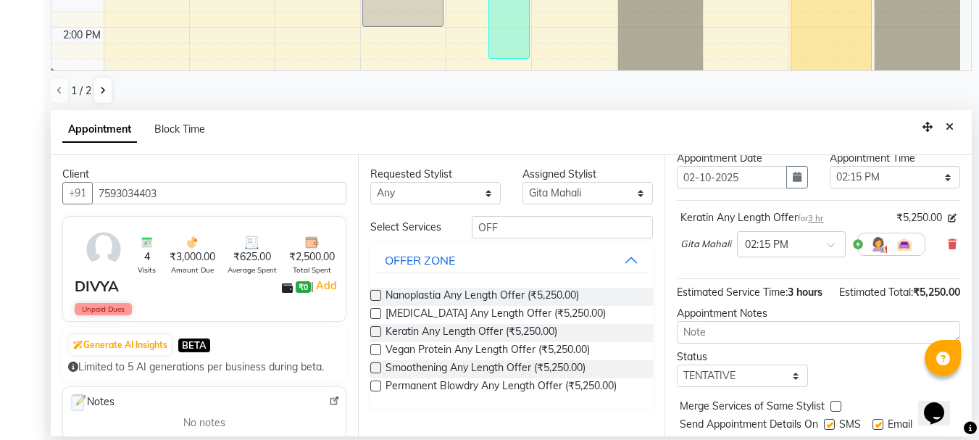
scroll to position [126, 0]
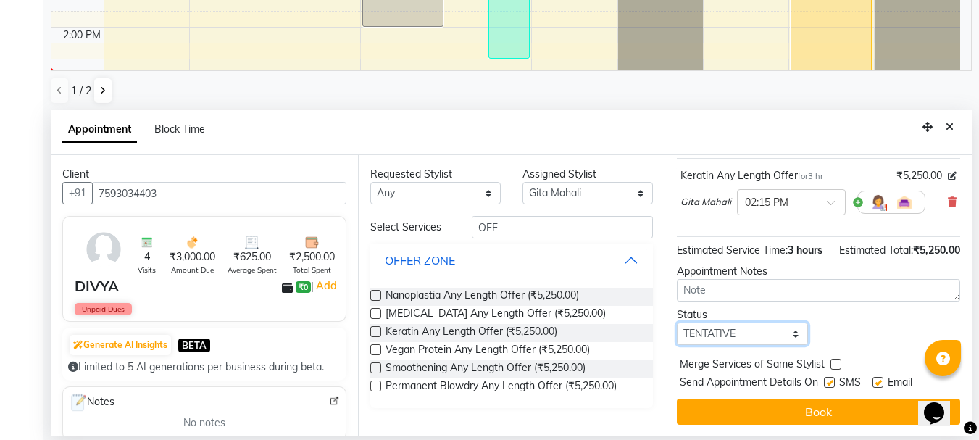
click at [721, 323] on select "Select TENTATIVE CONFIRM CHECK-IN UPCOMING" at bounding box center [742, 333] width 130 height 22
select select "confirm booking"
click at [677, 322] on select "Select TENTATIVE CONFIRM CHECK-IN UPCOMING" at bounding box center [742, 333] width 130 height 22
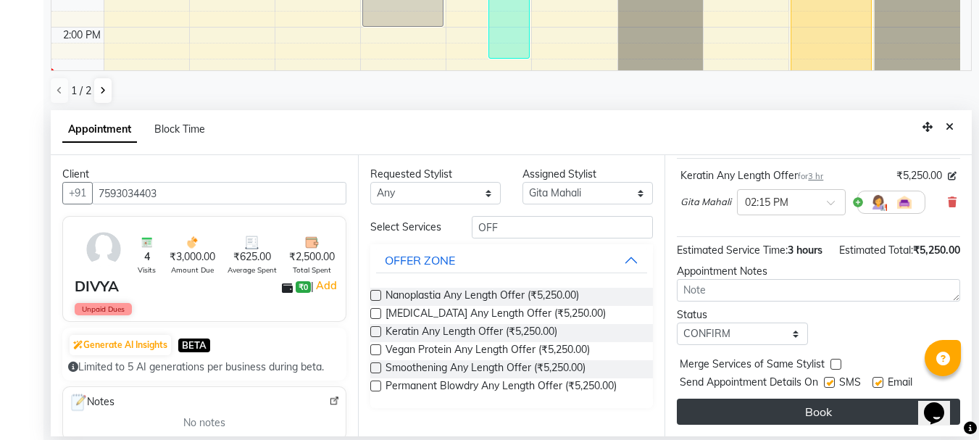
click at [785, 407] on button "Book" at bounding box center [818, 412] width 283 height 26
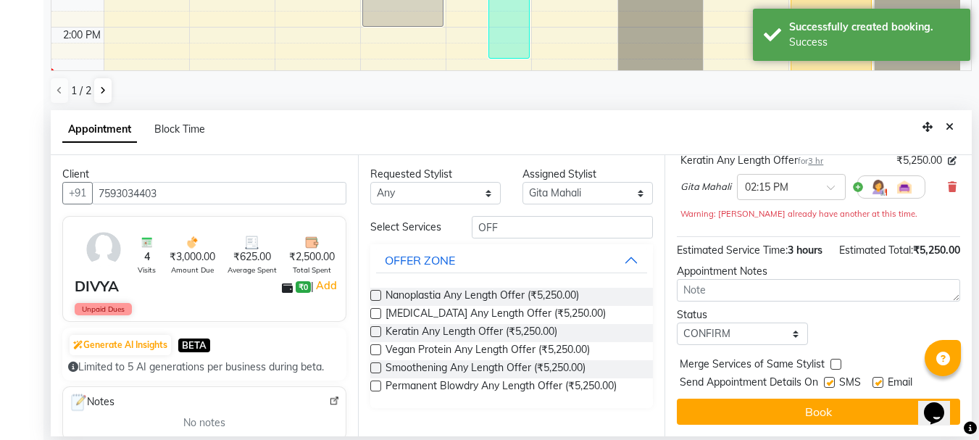
scroll to position [141, 0]
click at [954, 125] on button "Close" at bounding box center [949, 127] width 21 height 22
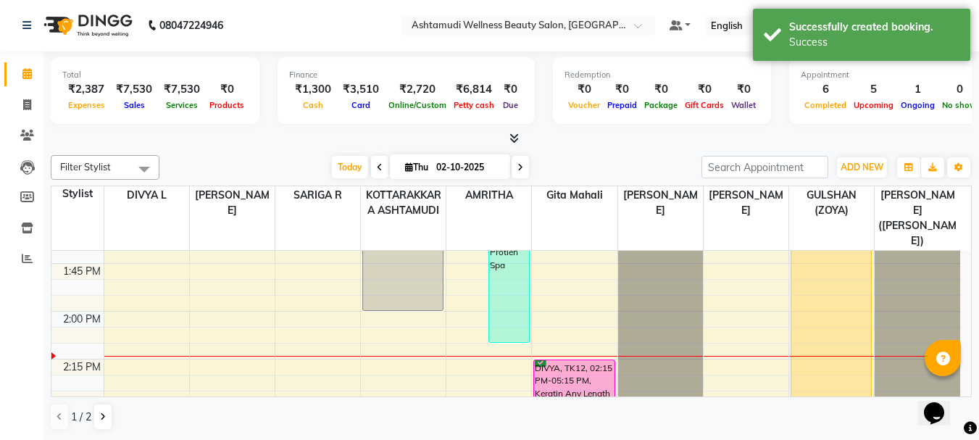
scroll to position [1, 0]
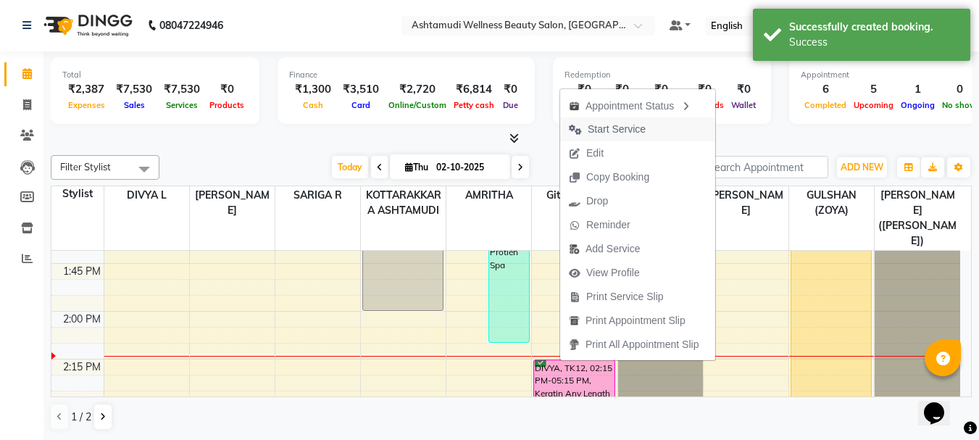
click at [607, 128] on span "Start Service" at bounding box center [617, 129] width 58 height 15
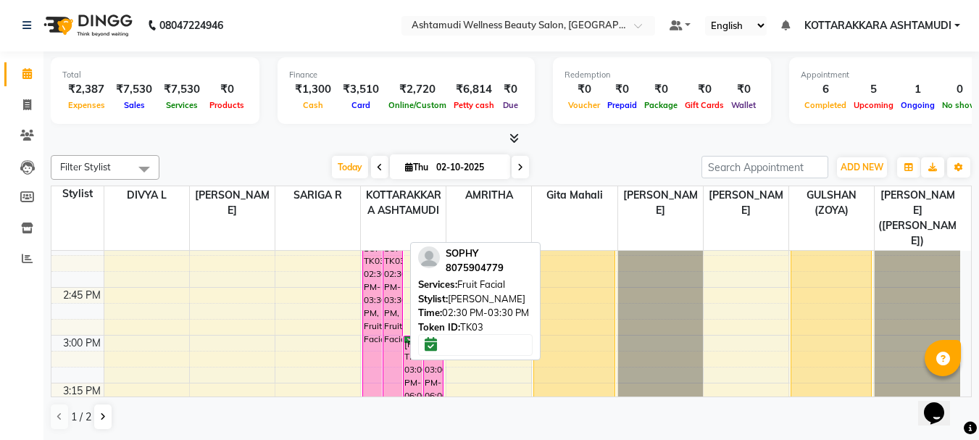
scroll to position [1159, 0]
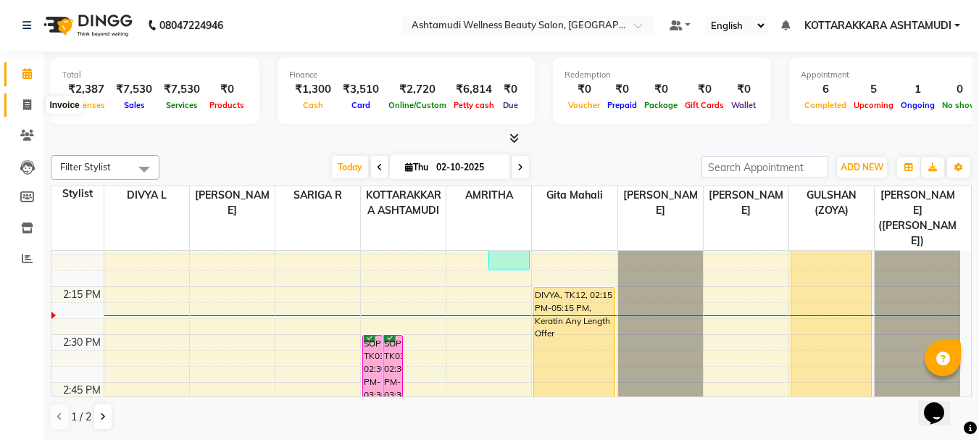
click at [29, 108] on icon at bounding box center [27, 104] width 8 height 11
select select "service"
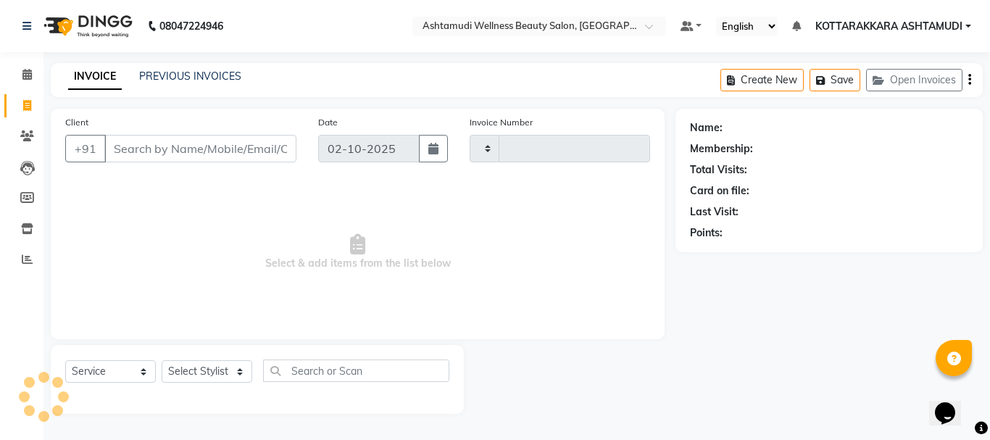
type input "3641"
select select "4664"
click at [222, 370] on select "Select Stylist AMRITHA DIVYA L Gita Mahali GULSHAN (ZOYA) Karina Darjee KOTTARA…" at bounding box center [209, 371] width 94 height 22
click at [162, 360] on select "Select Stylist AMRITHA DIVYA L Gita Mahali GULSHAN (ZOYA) Karina Darjee KOTTARA…" at bounding box center [209, 371] width 94 height 22
click at [243, 336] on div "Client +91 Date 02-10-2025 Invoice Number V/2025 V/2025-26 3641 Select & add it…" at bounding box center [358, 224] width 614 height 230
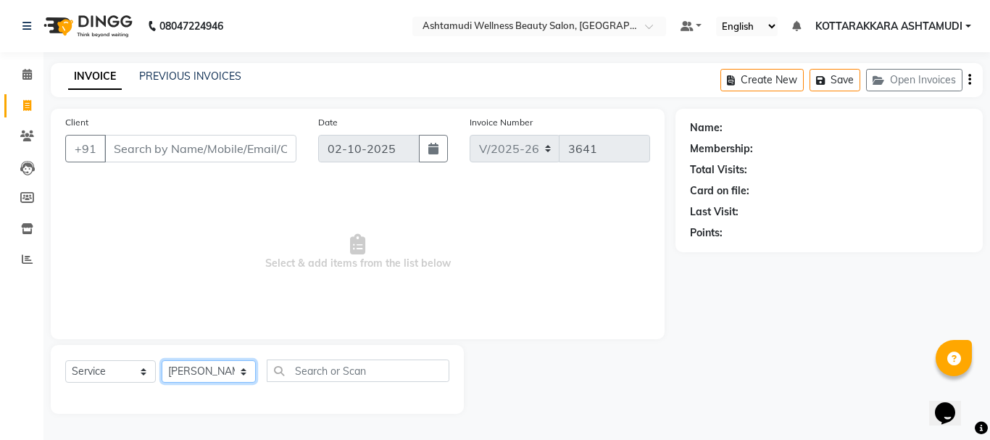
click at [238, 364] on select "Select Stylist AMRITHA DIVYA L Gita Mahali GULSHAN (ZOYA) Karina Darjee KOTTARA…" at bounding box center [209, 371] width 94 height 22
select select "49590"
click at [162, 360] on select "Select Stylist AMRITHA DIVYA L Gita Mahali GULSHAN (ZOYA) Karina Darjee KOTTARA…" at bounding box center [209, 371] width 94 height 22
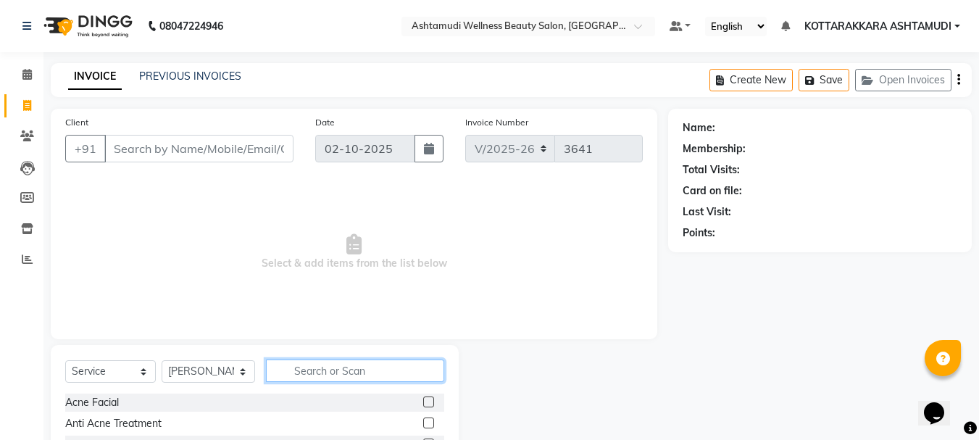
click at [338, 369] on input "text" at bounding box center [355, 370] width 179 height 22
type input "EY"
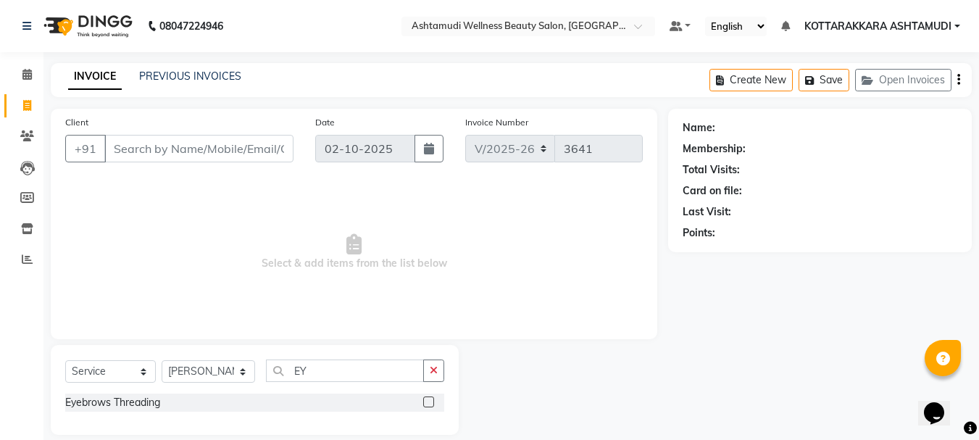
click at [430, 400] on label at bounding box center [428, 401] width 11 height 11
click at [430, 400] on input "checkbox" at bounding box center [427, 402] width 9 height 9
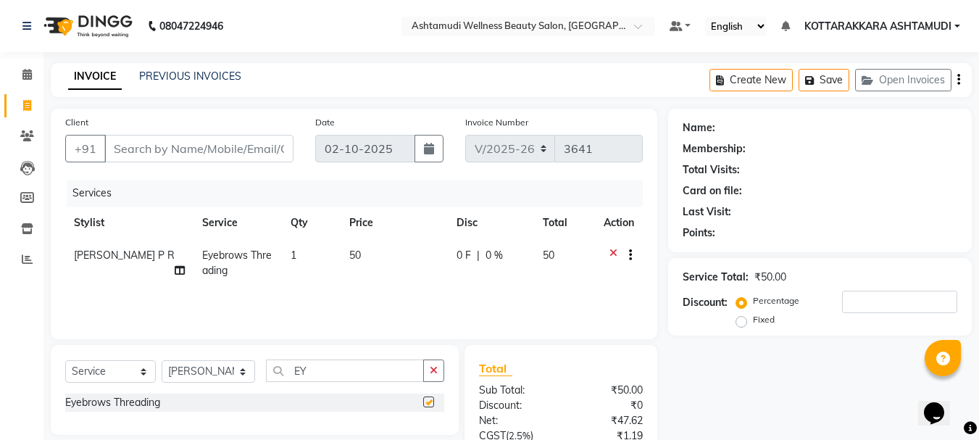
checkbox input "false"
click at [259, 149] on input "Client" at bounding box center [198, 149] width 189 height 28
type input "8"
type input "0"
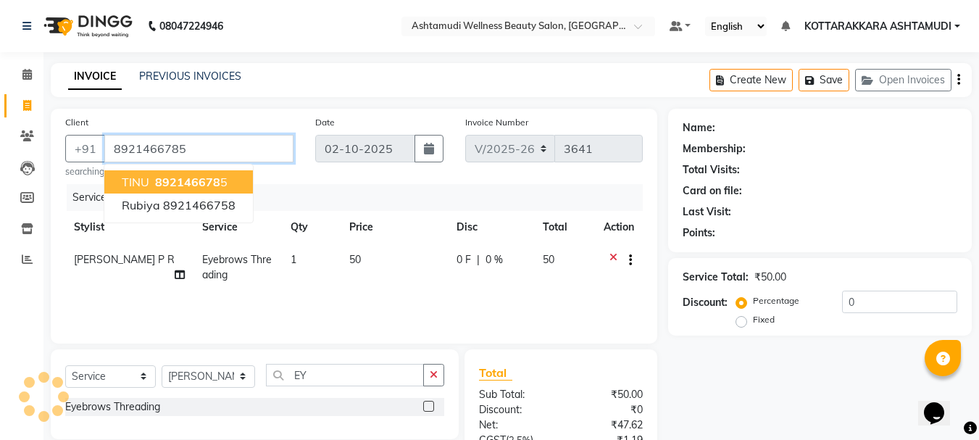
type input "8921466785"
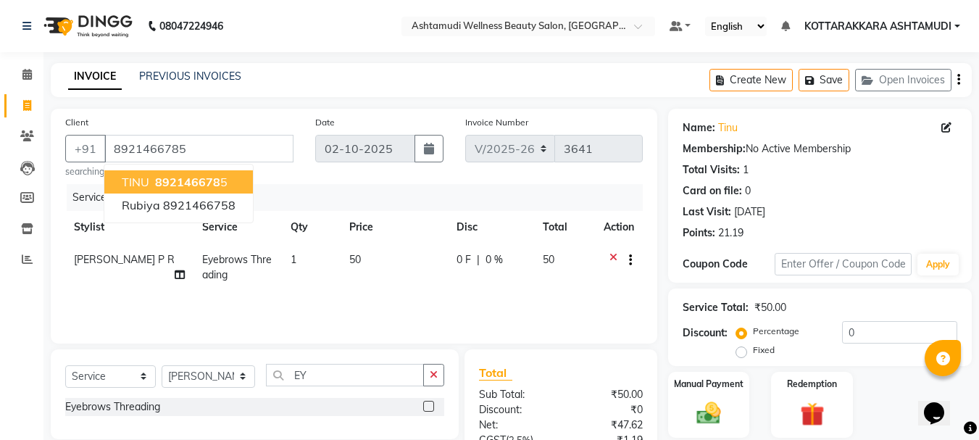
scroll to position [144, 0]
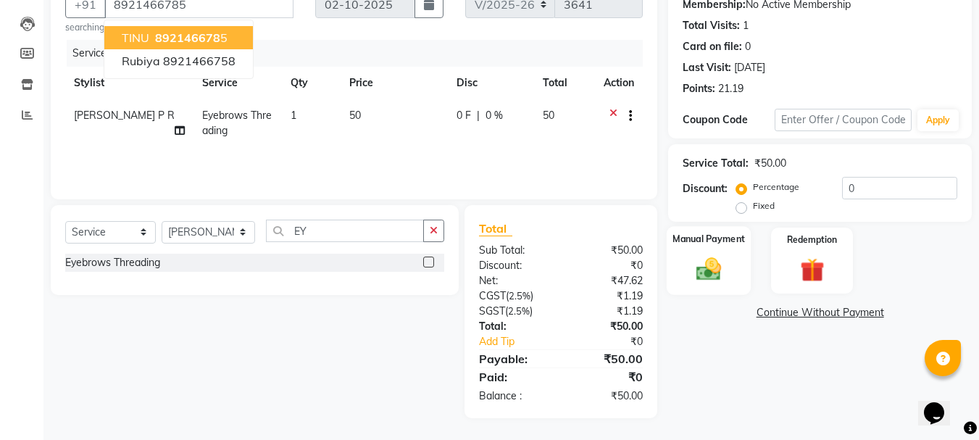
click at [724, 287] on div "Manual Payment" at bounding box center [709, 260] width 85 height 69
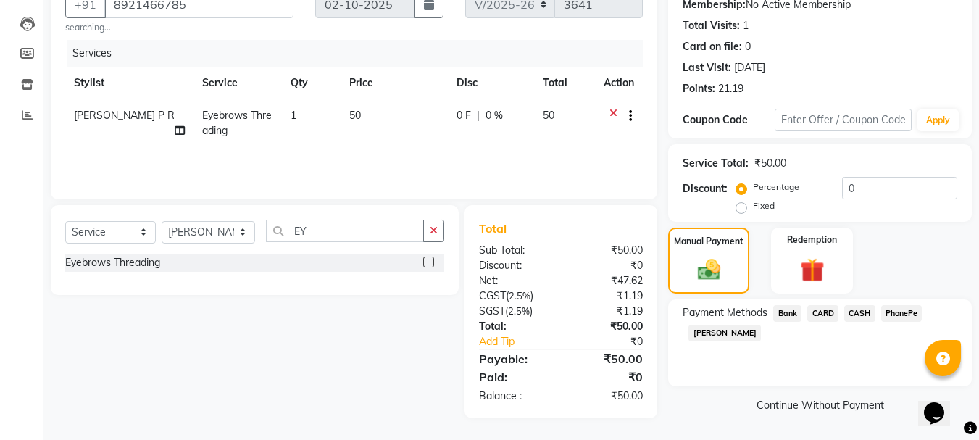
click at [902, 311] on span "PhonePe" at bounding box center [901, 313] width 41 height 17
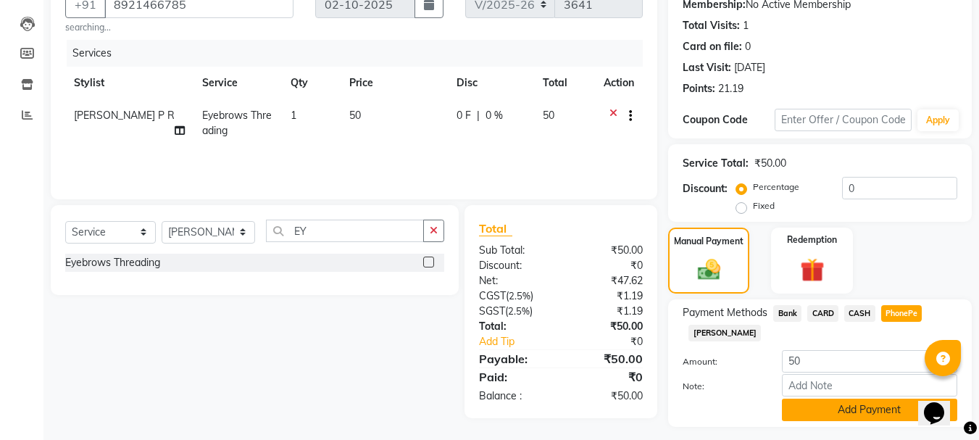
click at [883, 412] on button "Add Payment" at bounding box center [869, 410] width 175 height 22
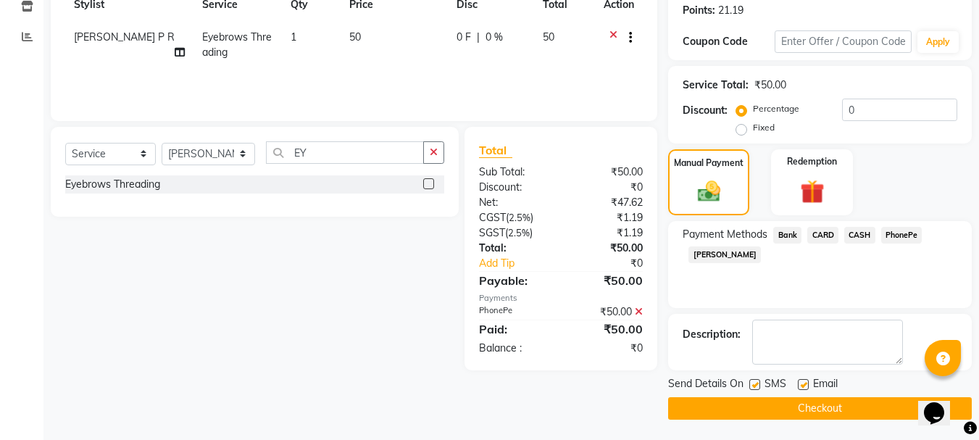
scroll to position [224, 0]
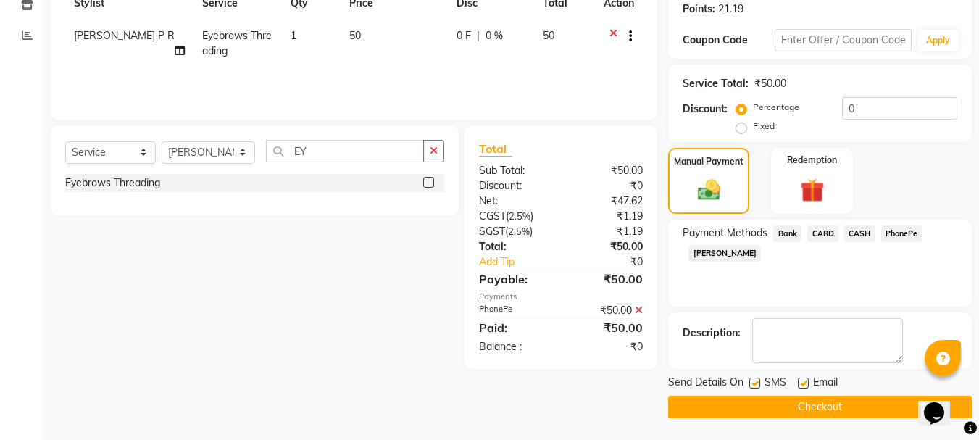
click at [852, 404] on button "Checkout" at bounding box center [820, 407] width 304 height 22
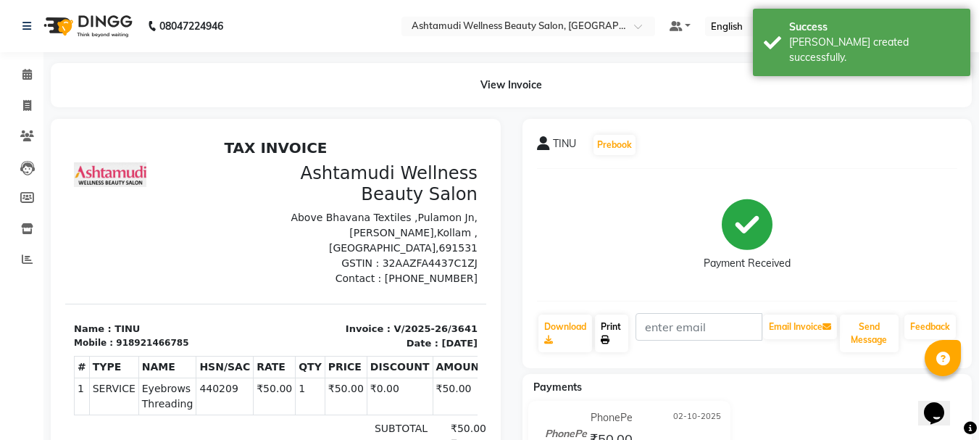
click at [610, 335] on link "Print" at bounding box center [611, 333] width 33 height 38
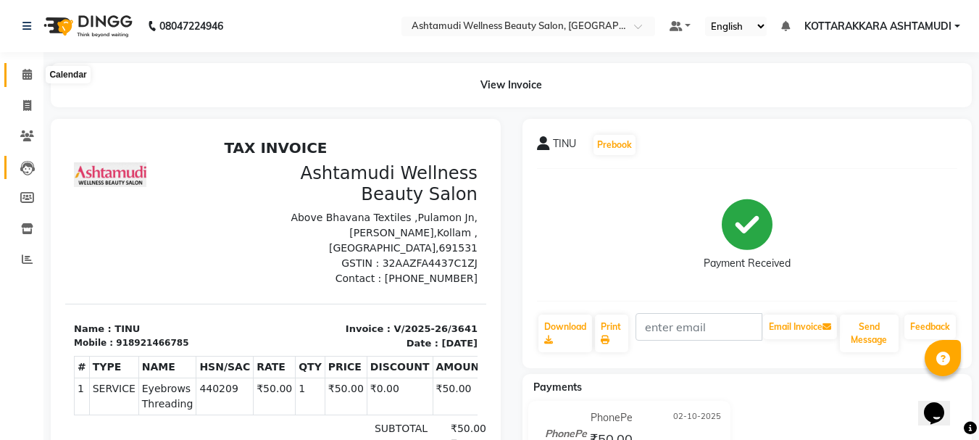
drag, startPoint x: 25, startPoint y: 75, endPoint x: 37, endPoint y: 161, distance: 87.1
click at [25, 77] on icon at bounding box center [26, 74] width 9 height 11
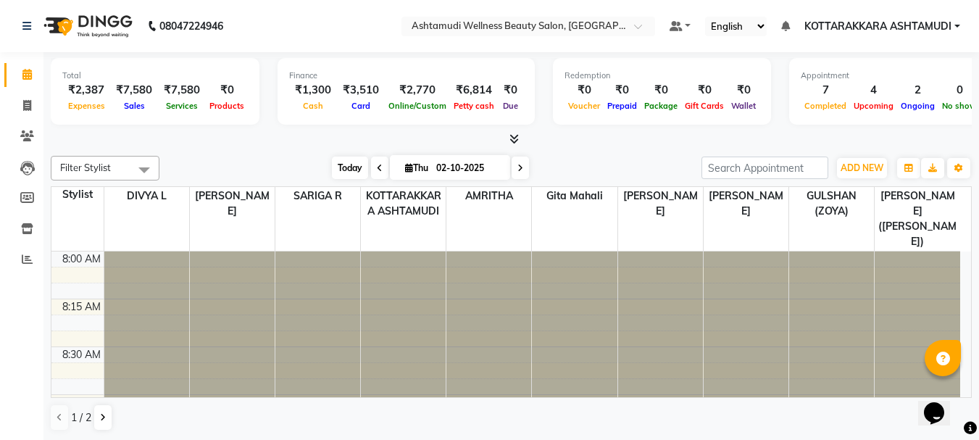
click at [346, 164] on span "Today" at bounding box center [350, 168] width 36 height 22
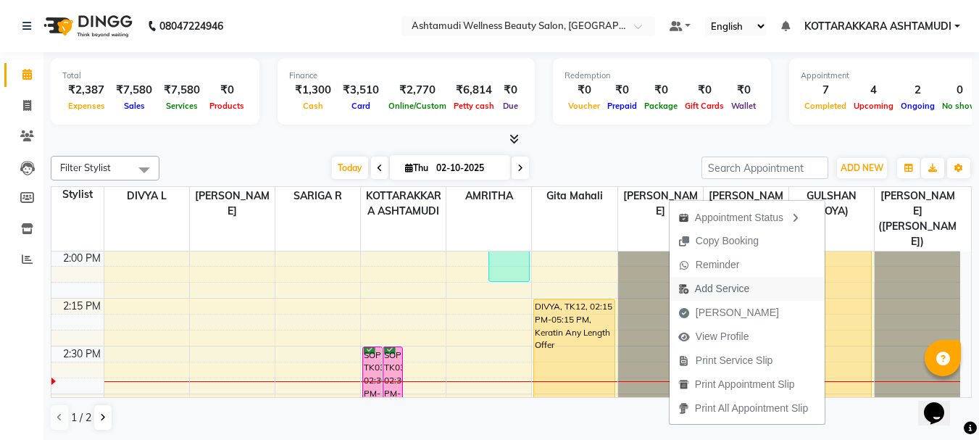
click at [717, 287] on span "Add Service" at bounding box center [722, 288] width 54 height 15
select select "91125"
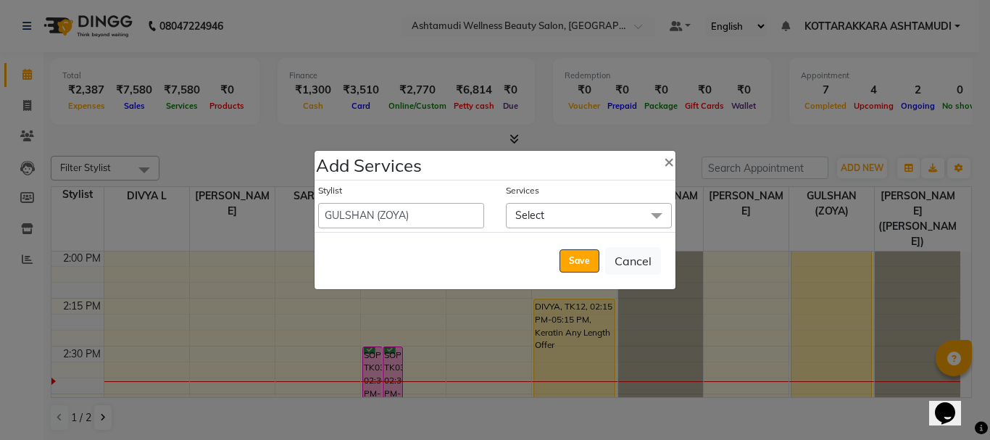
click at [548, 210] on span "Select" at bounding box center [589, 215] width 166 height 25
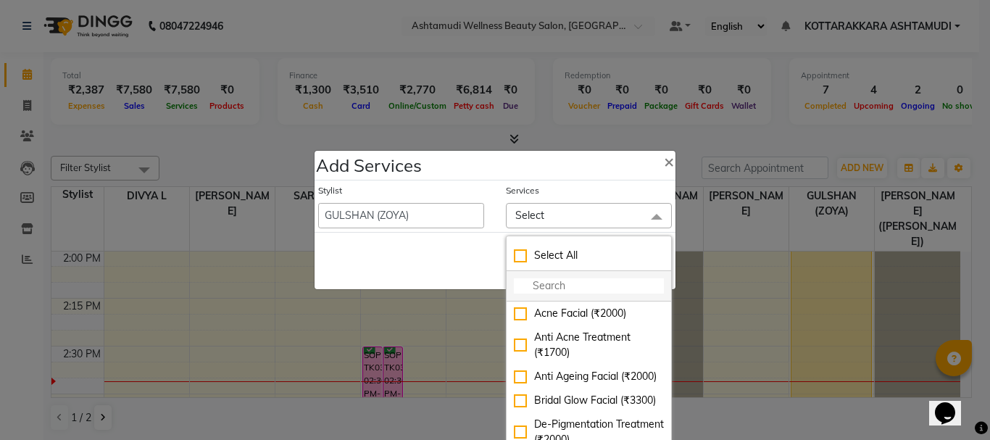
click at [554, 288] on input "multiselect-search" at bounding box center [589, 285] width 150 height 15
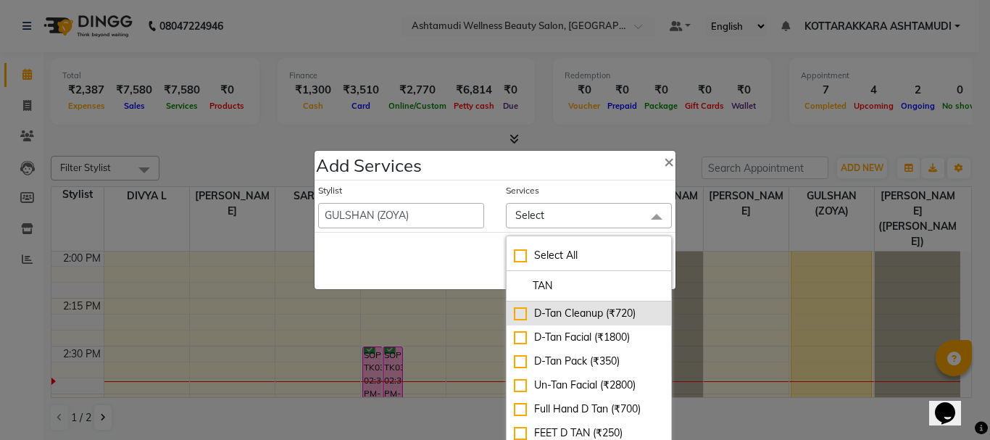
type input "TAN"
click at [514, 313] on div "D-Tan Cleanup (₹720)" at bounding box center [589, 313] width 150 height 15
checkbox input "true"
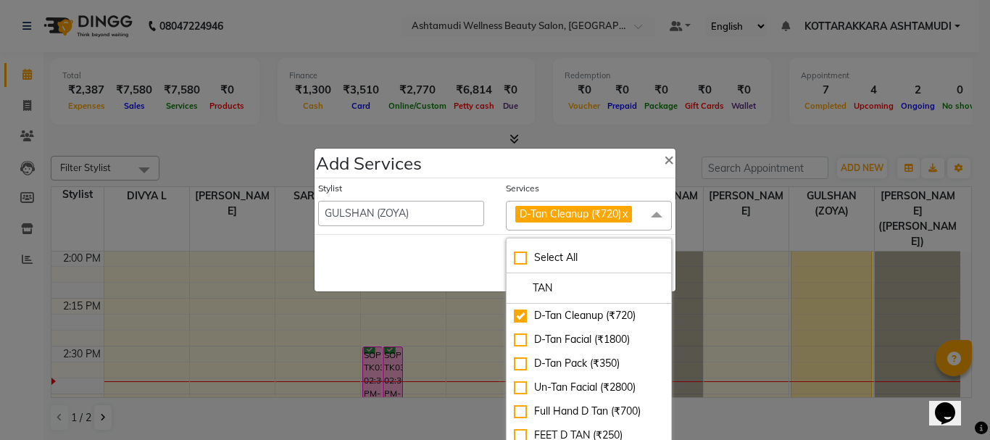
click at [488, 280] on div "Save Cancel" at bounding box center [494, 262] width 361 height 57
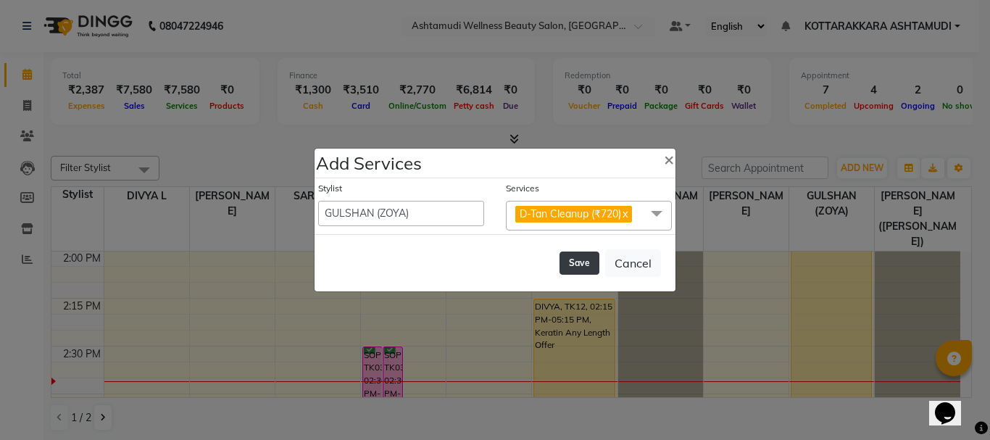
click at [585, 267] on button "Save" at bounding box center [579, 262] width 40 height 23
select select "27465"
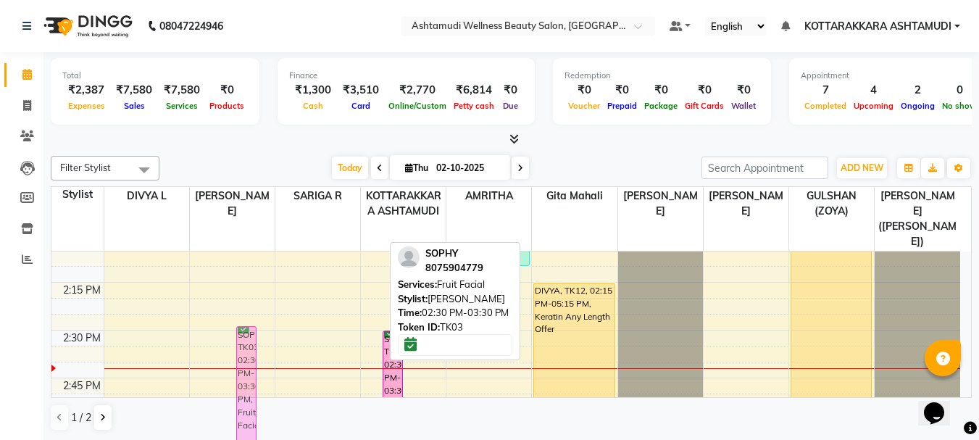
scroll to position [1189, 0]
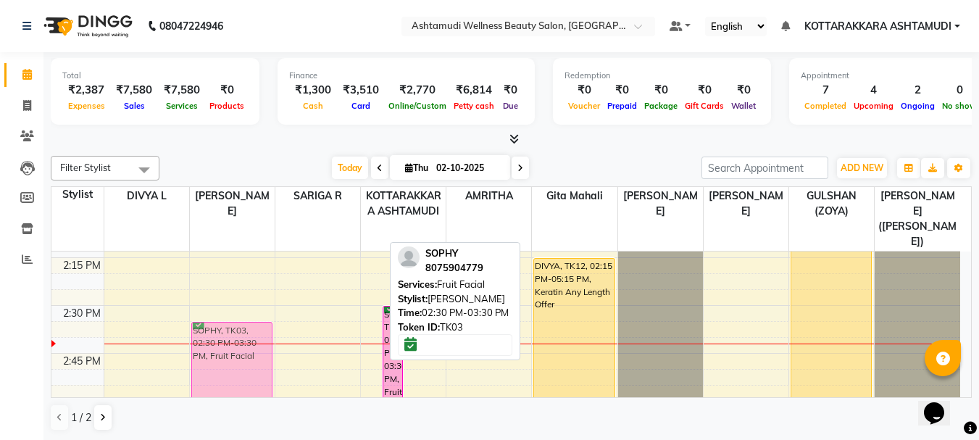
drag, startPoint x: 368, startPoint y: 382, endPoint x: 213, endPoint y: 361, distance: 156.5
click at [213, 361] on tr "SOPHY, TK03, 02:30 PM-03:30 PM, Fruit Facial SOPHY, TK03, 02:30 PM-03:30 PM, Fr…" at bounding box center [505, 305] width 909 height 2486
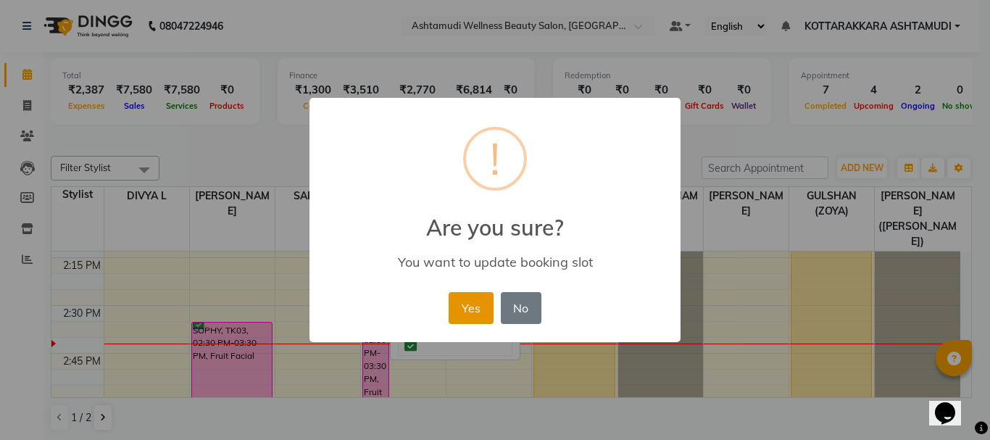
click at [475, 310] on button "Yes" at bounding box center [471, 308] width 44 height 32
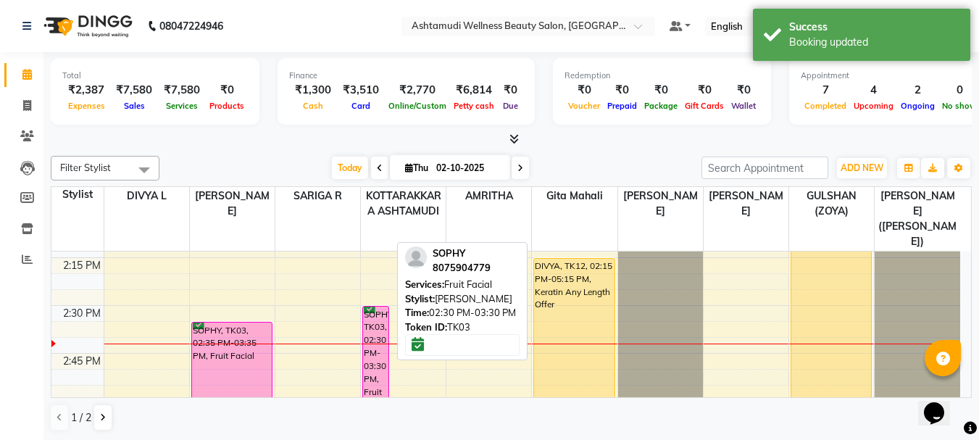
click at [376, 334] on div "SOPHY, TK03, 02:30 PM-03:30 PM, Fruit Facial" at bounding box center [375, 401] width 25 height 189
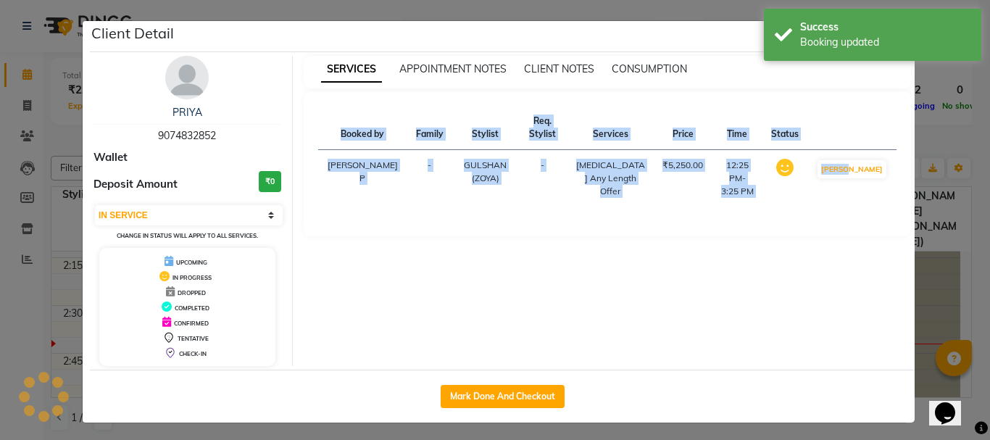
select select "6"
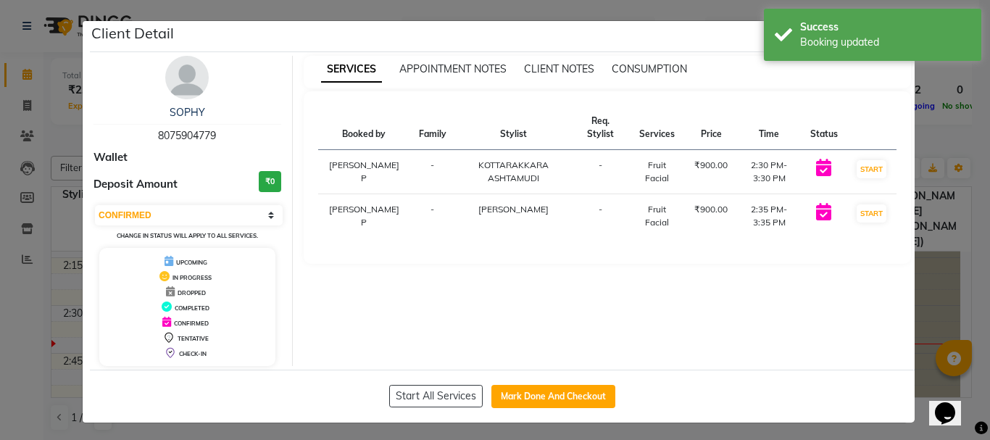
click at [891, 62] on div "SERVICES APPOINTMENT NOTES CLIENT NOTES CONSUMPTION" at bounding box center [608, 69] width 608 height 15
click at [918, 33] on div "Success" at bounding box center [885, 27] width 170 height 15
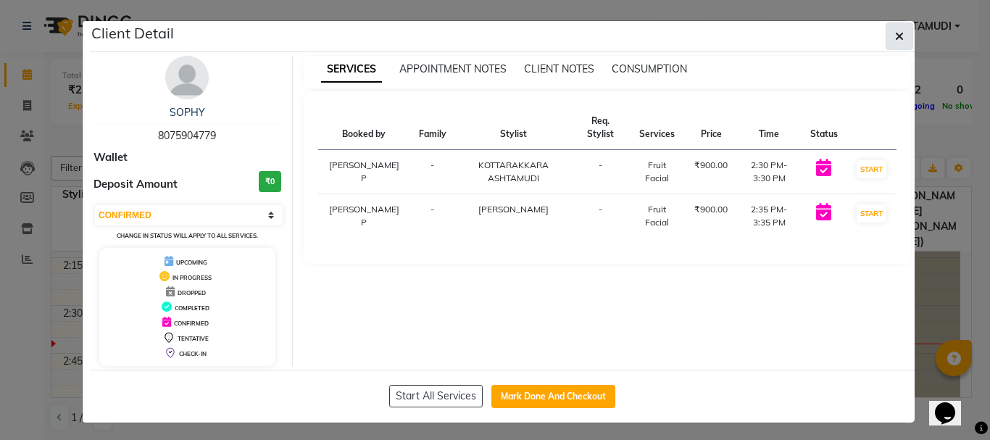
click at [895, 36] on icon "button" at bounding box center [899, 36] width 9 height 12
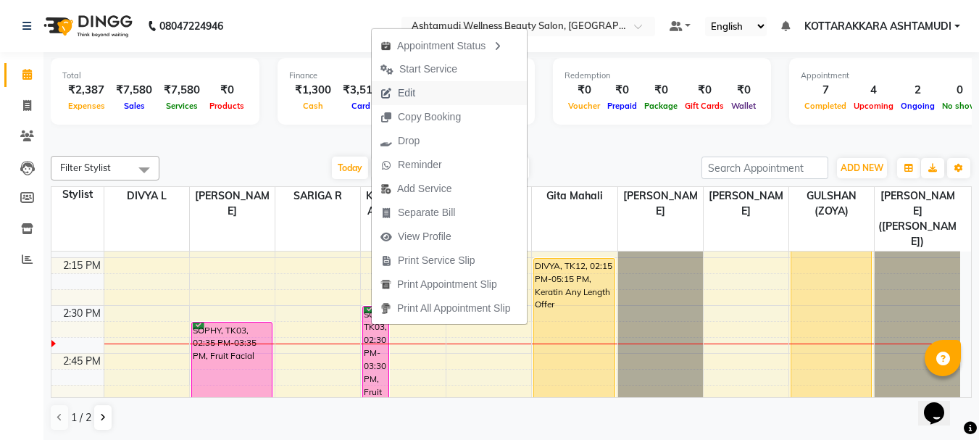
click at [405, 91] on span "Edit" at bounding box center [406, 93] width 17 height 15
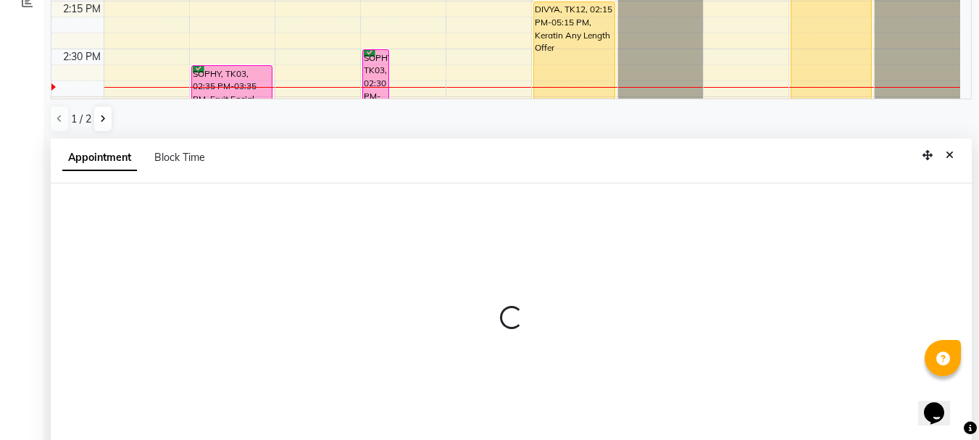
scroll to position [285, 0]
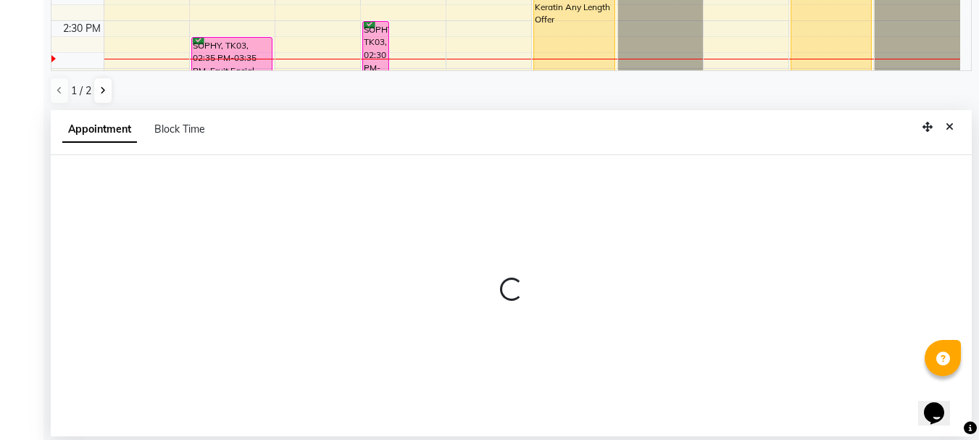
select select "tentative"
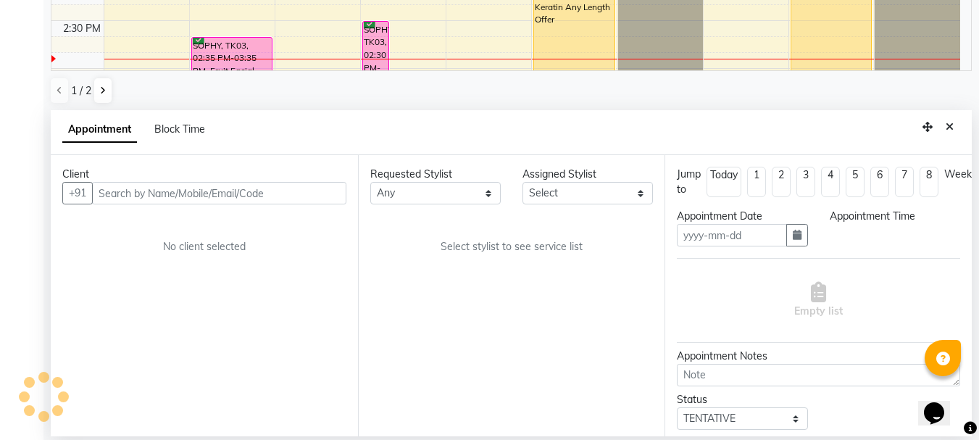
type input "02-10-2025"
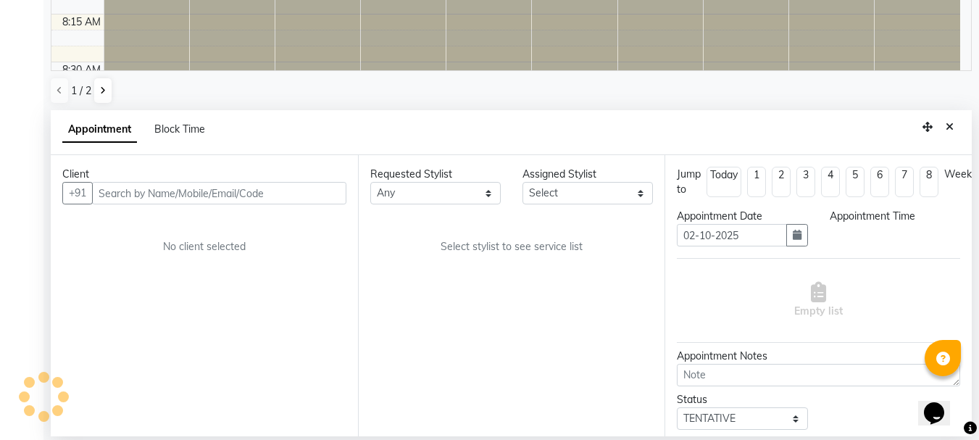
select select "confirm booking"
select select "870"
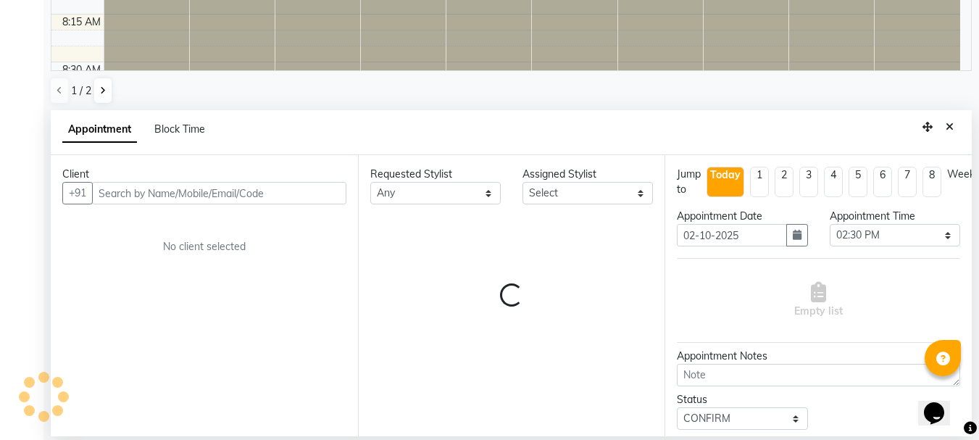
select select "27427"
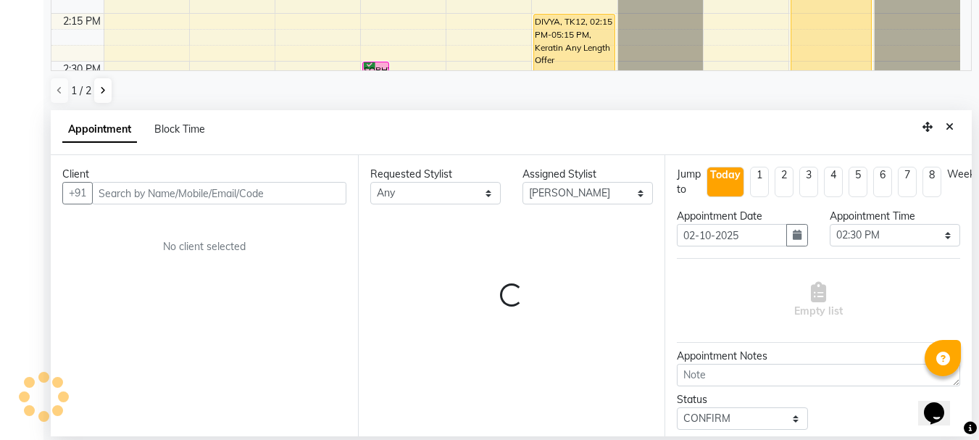
select select "2028"
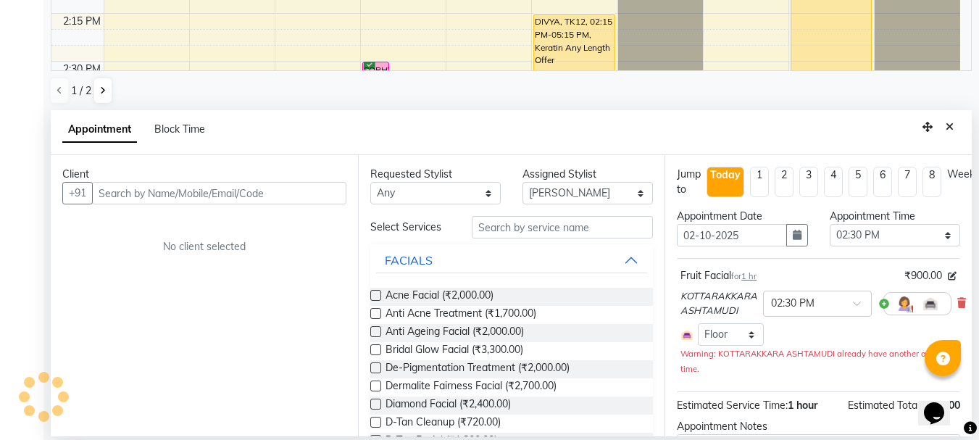
select select "2028"
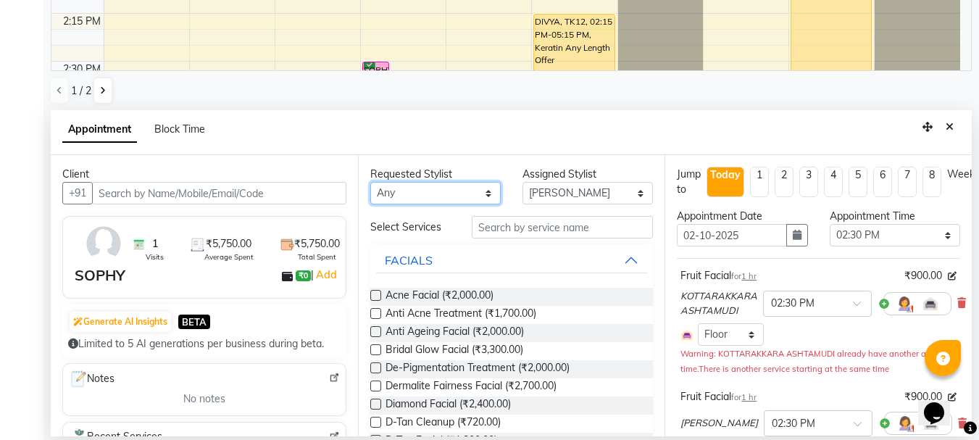
click at [471, 192] on select "Any AMRITHA DIVYA L Gita Mahali GULSHAN (ZOYA) Karina Darjee KOTTARAKKARA ASHTA…" at bounding box center [435, 193] width 130 height 22
select select "49590"
click at [370, 182] on select "Any AMRITHA DIVYA L Gita Mahali GULSHAN (ZOYA) Karina Darjee KOTTARAKKARA ASHTA…" at bounding box center [435, 193] width 130 height 22
select select "49590"
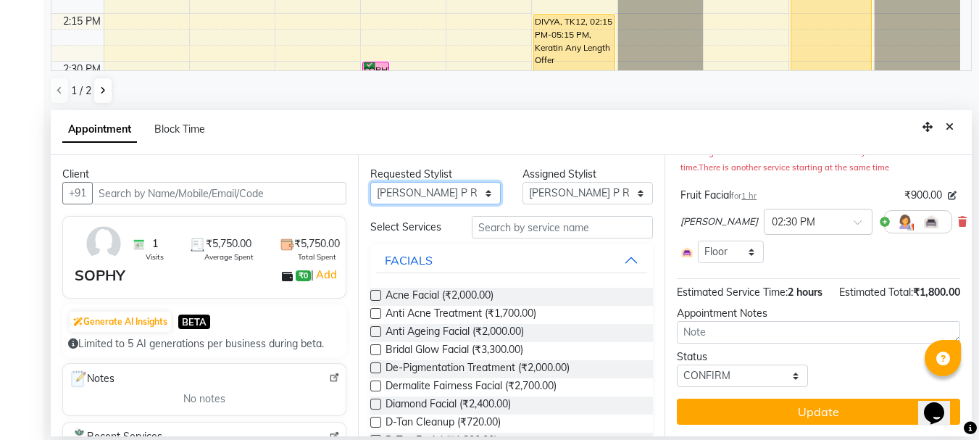
scroll to position [217, 0]
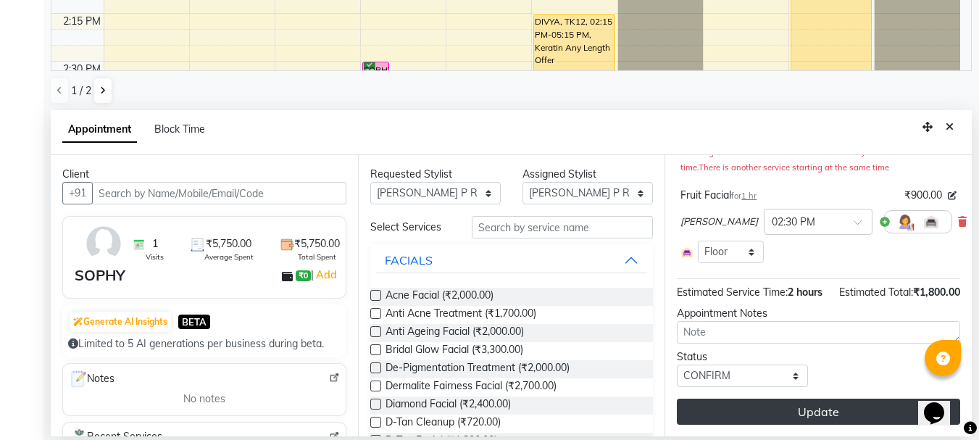
click at [810, 407] on button "Update" at bounding box center [818, 412] width 283 height 26
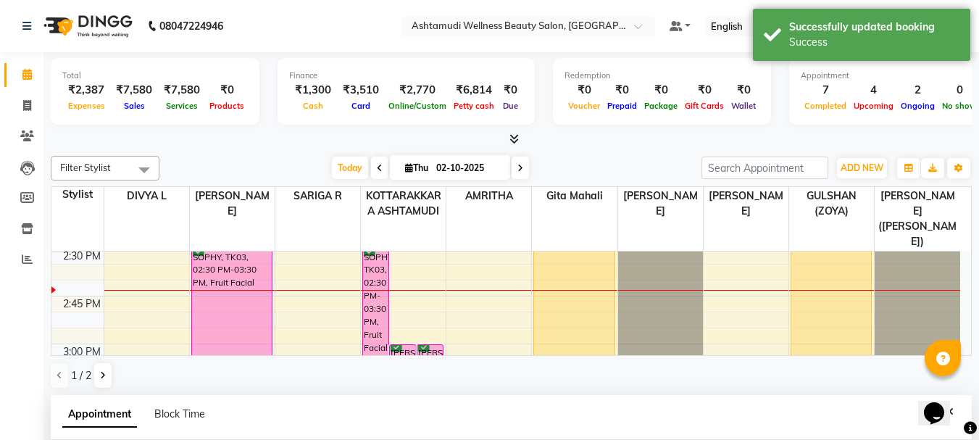
scroll to position [1221, 0]
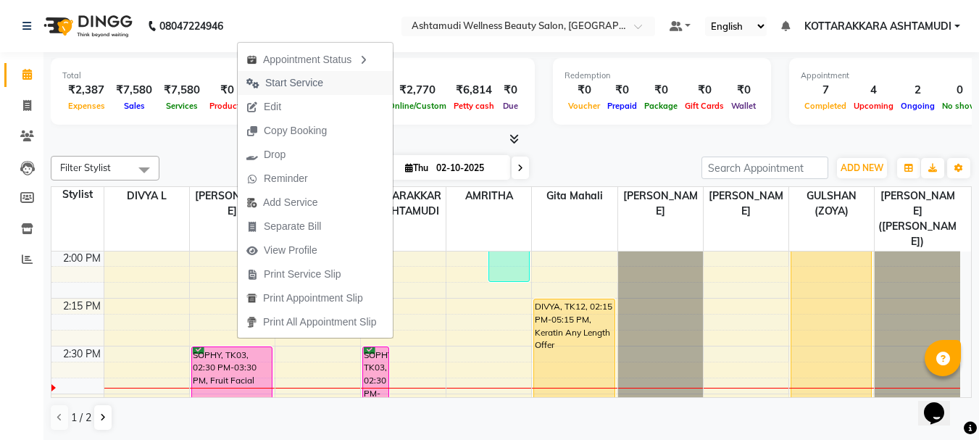
click at [304, 83] on span "Start Service" at bounding box center [294, 82] width 58 height 15
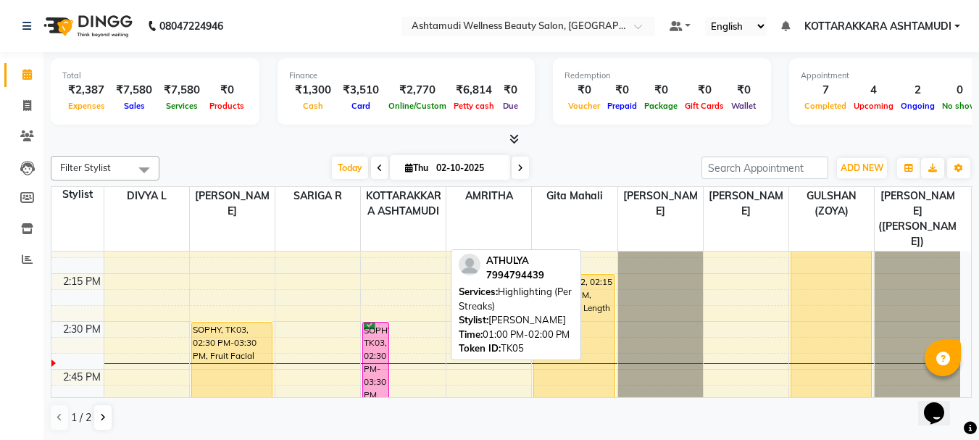
scroll to position [1366, 0]
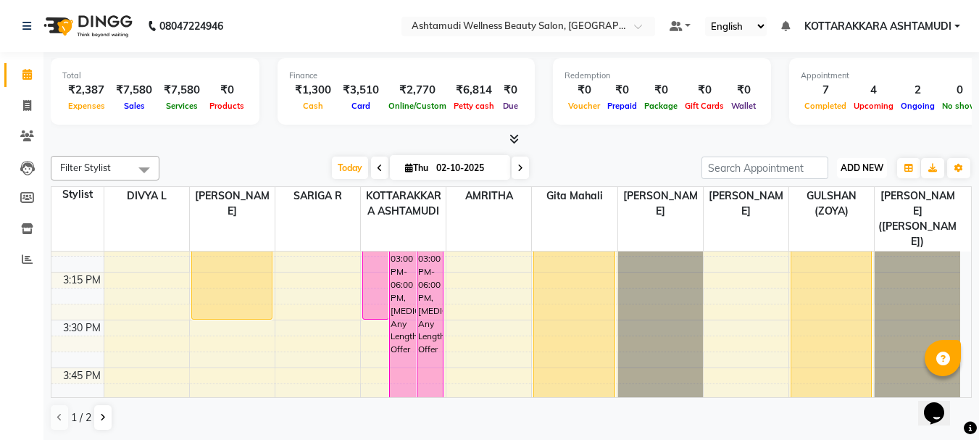
click at [876, 164] on span "ADD NEW" at bounding box center [862, 167] width 43 height 11
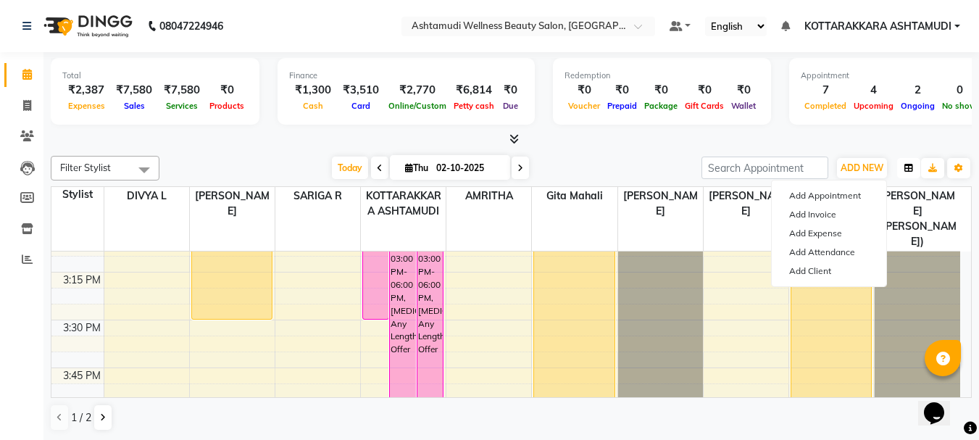
click at [909, 169] on icon "button" at bounding box center [908, 168] width 9 height 9
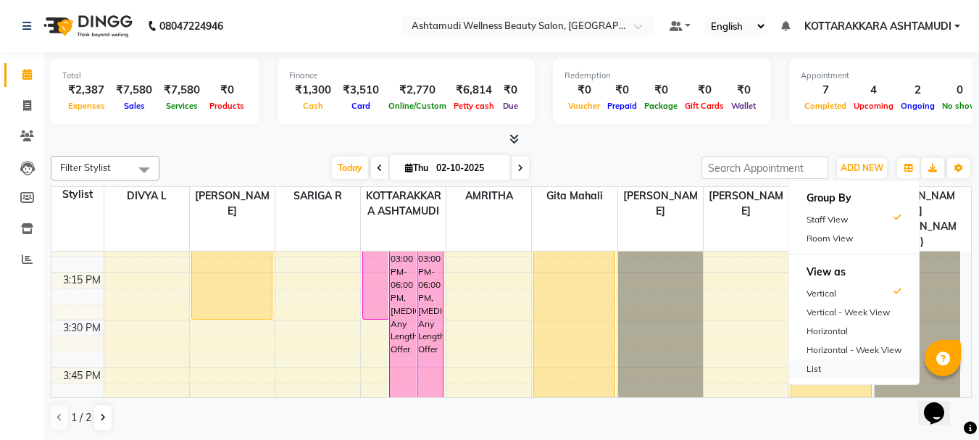
click at [815, 362] on div "List" at bounding box center [854, 368] width 130 height 19
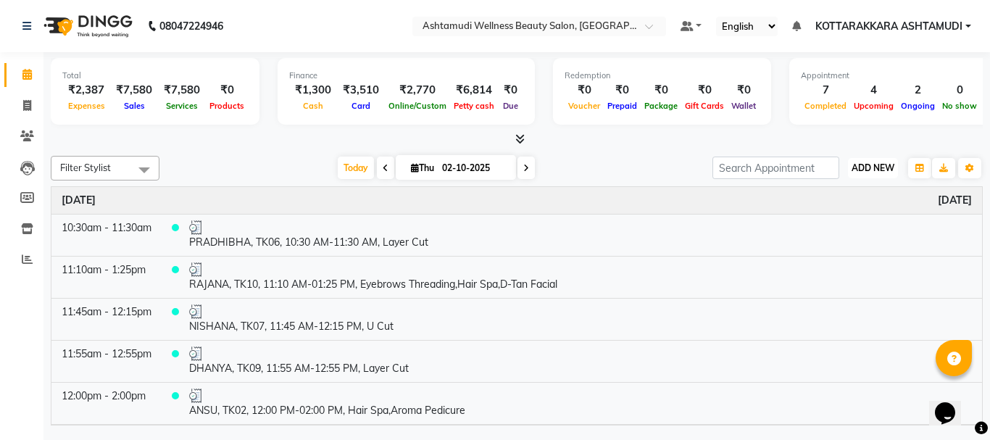
click at [874, 167] on span "ADD NEW" at bounding box center [872, 167] width 43 height 11
click at [921, 168] on icon "button" at bounding box center [919, 168] width 9 height 9
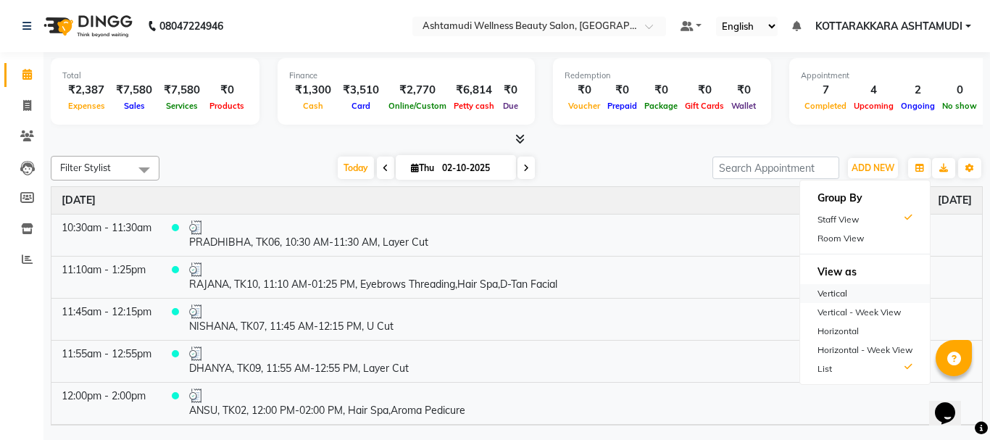
click at [834, 293] on div "Vertical" at bounding box center [865, 293] width 130 height 19
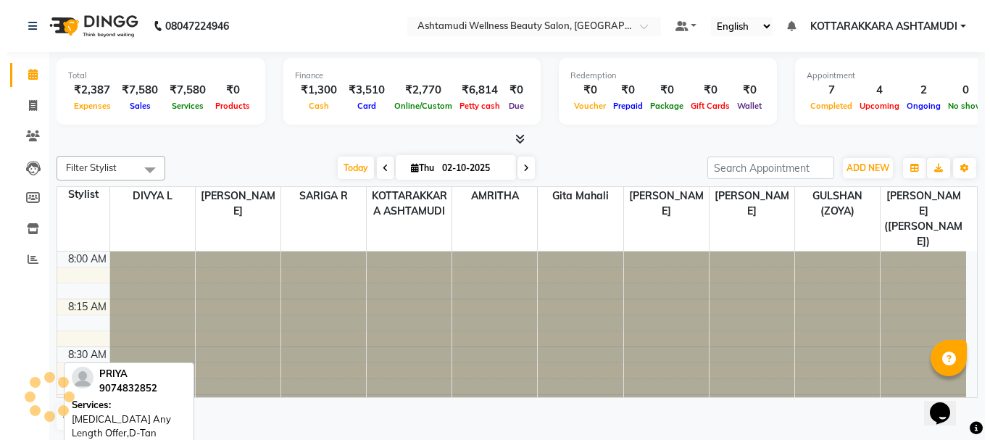
scroll to position [1149, 0]
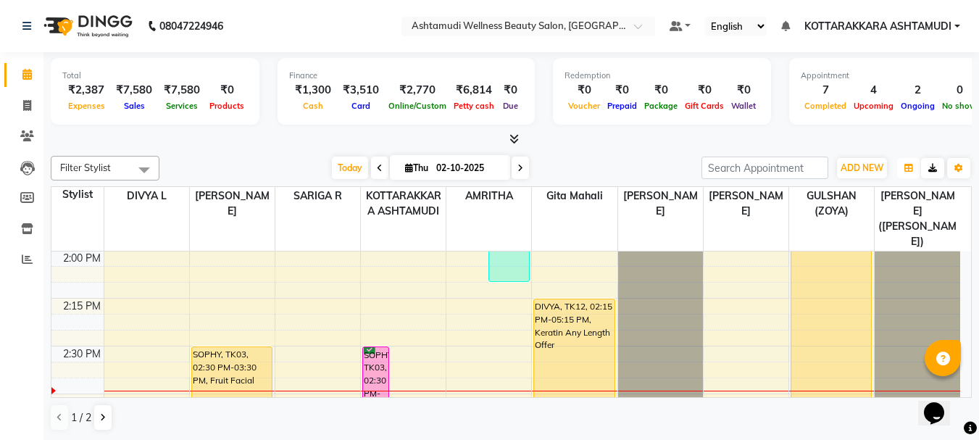
click at [911, 169] on icon "button" at bounding box center [908, 168] width 9 height 9
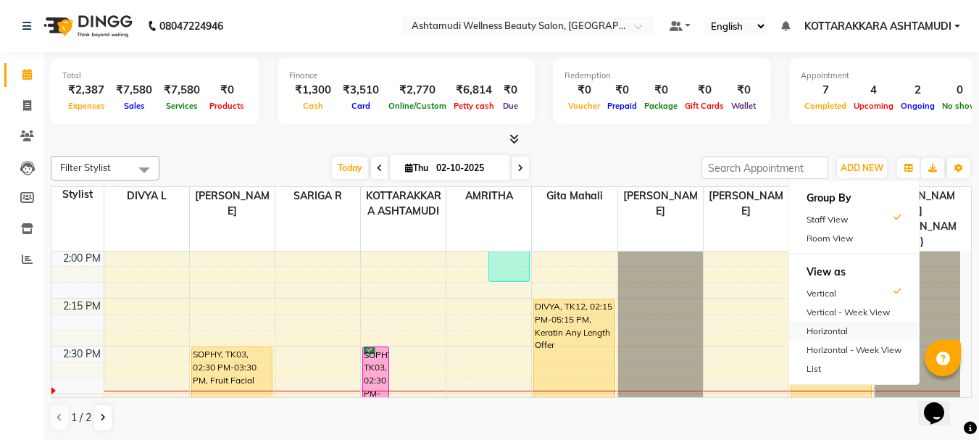
click at [830, 330] on div "Horizontal" at bounding box center [854, 331] width 130 height 19
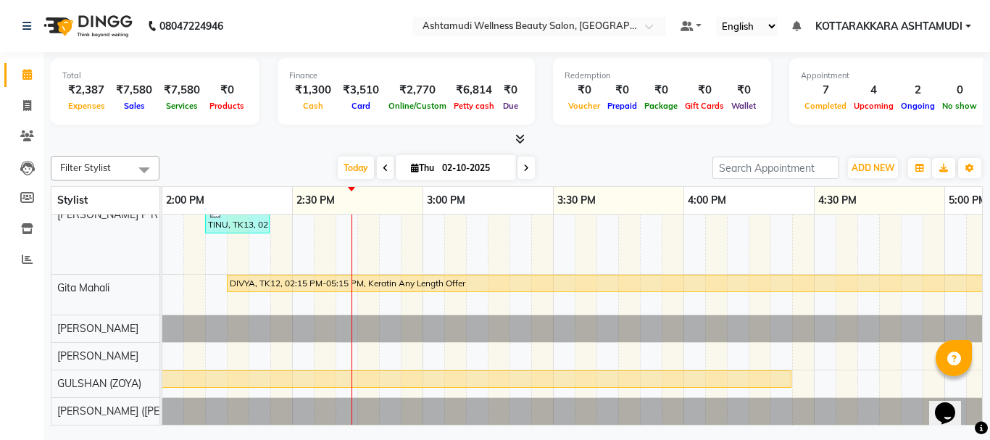
scroll to position [244, 0]
click at [919, 170] on icon "button" at bounding box center [919, 168] width 9 height 9
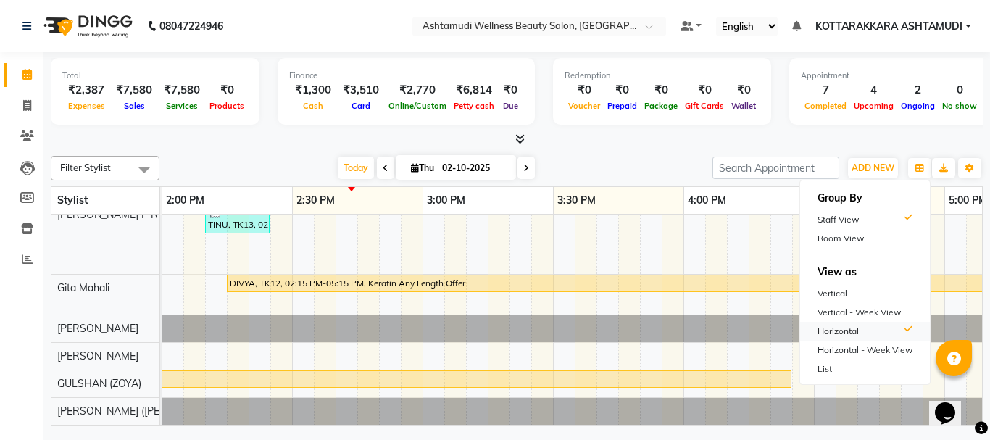
click at [824, 330] on div "Horizontal" at bounding box center [865, 331] width 130 height 19
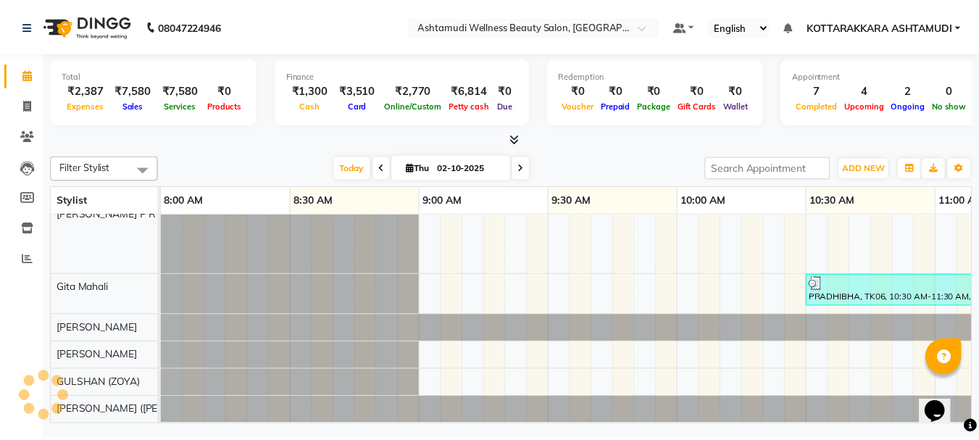
scroll to position [244, 1566]
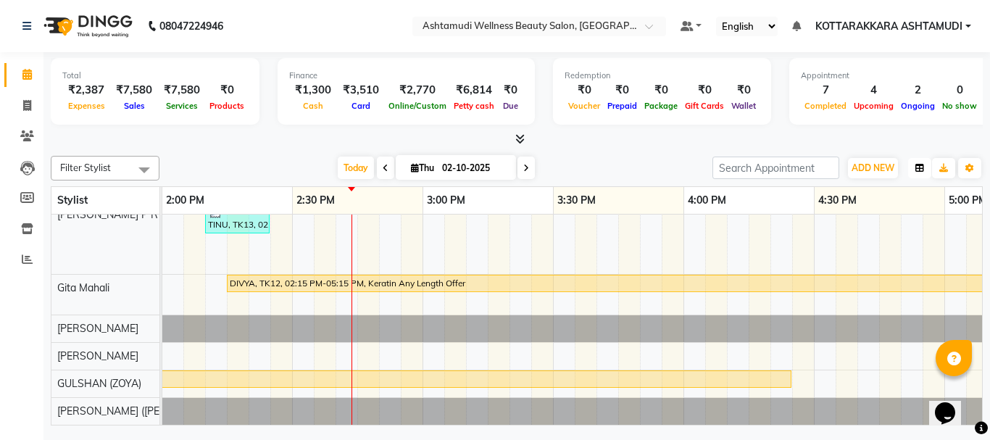
click at [920, 167] on icon "button" at bounding box center [919, 168] width 9 height 9
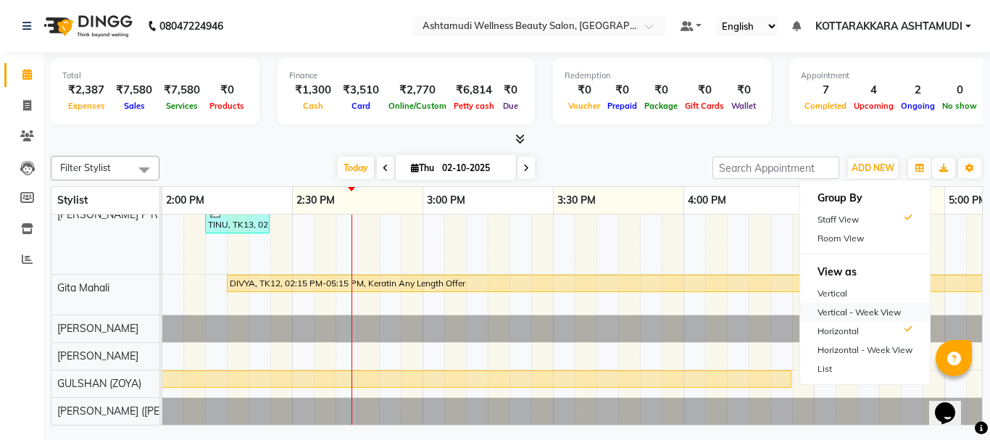
click at [828, 317] on div "Vertical - Week View" at bounding box center [865, 312] width 130 height 19
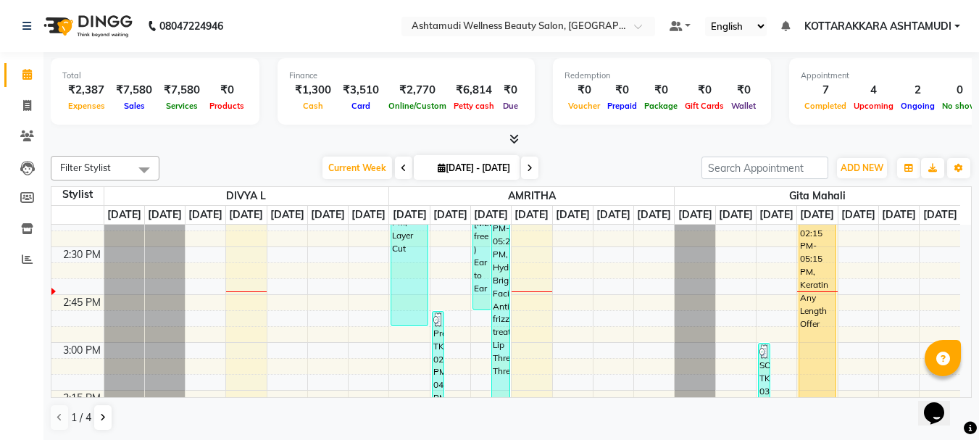
scroll to position [859, 0]
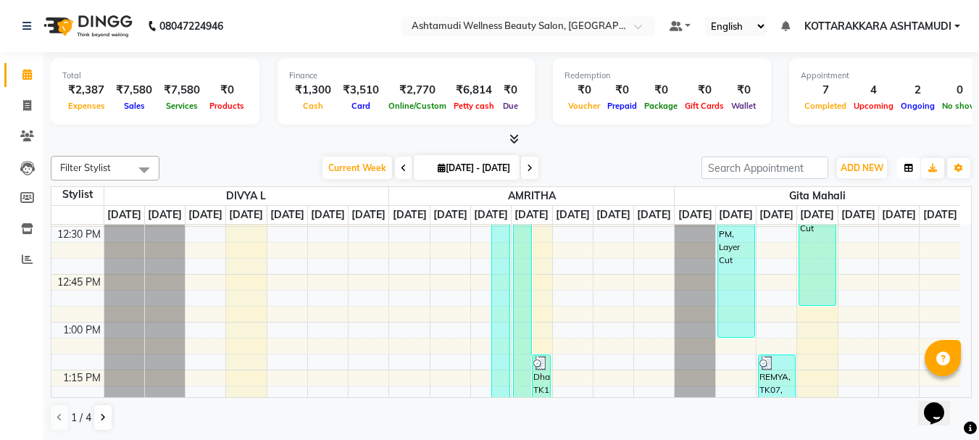
click at [906, 164] on icon "button" at bounding box center [908, 168] width 9 height 9
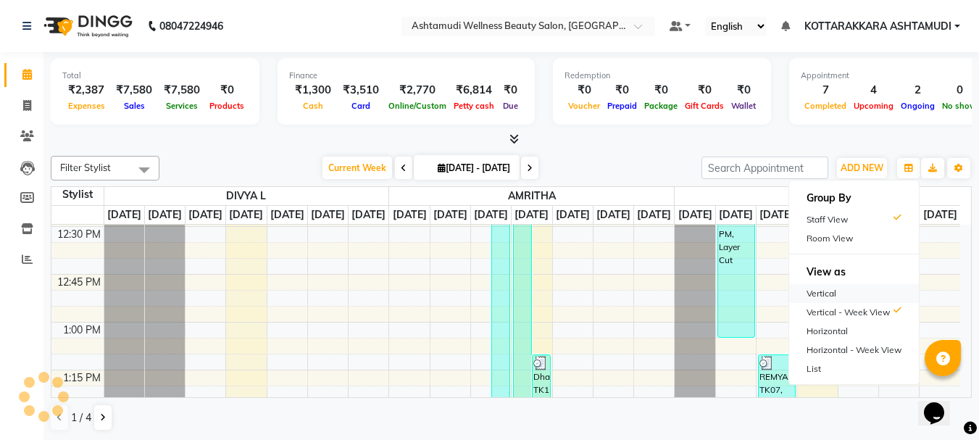
click at [828, 293] on div "Vertical" at bounding box center [854, 293] width 130 height 19
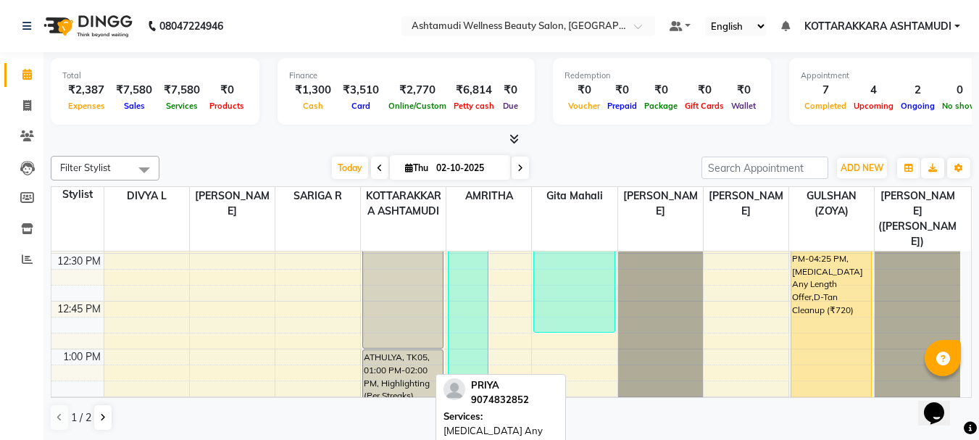
scroll to position [1149, 0]
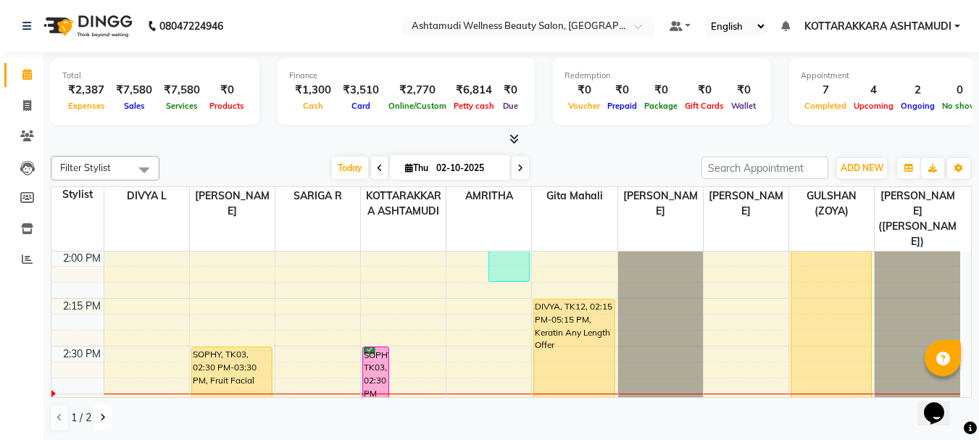
click at [101, 417] on icon at bounding box center [103, 417] width 6 height 9
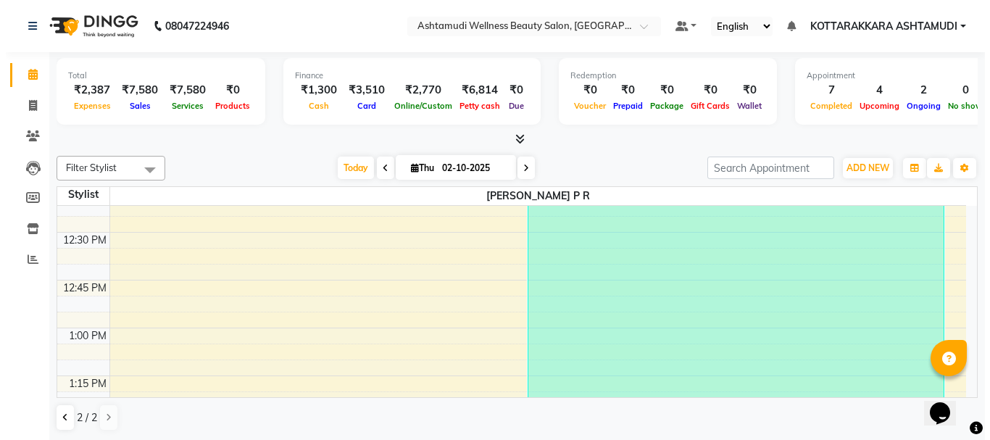
scroll to position [942, 0]
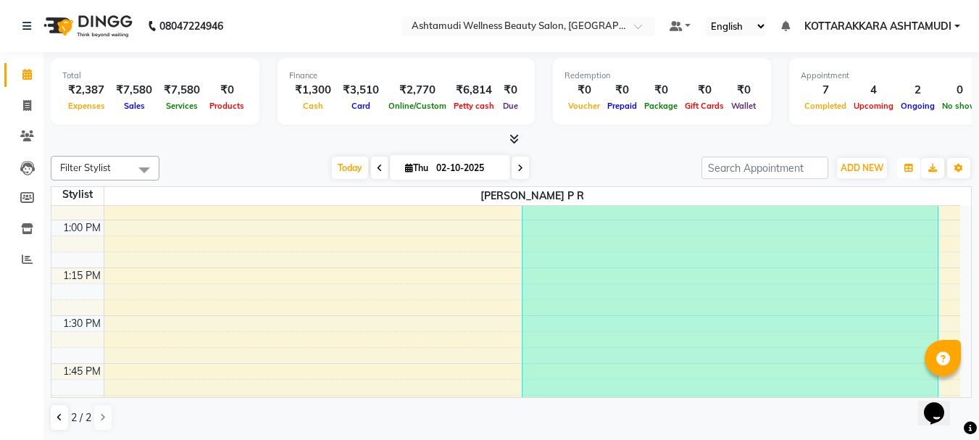
click at [909, 168] on icon "button" at bounding box center [908, 168] width 9 height 9
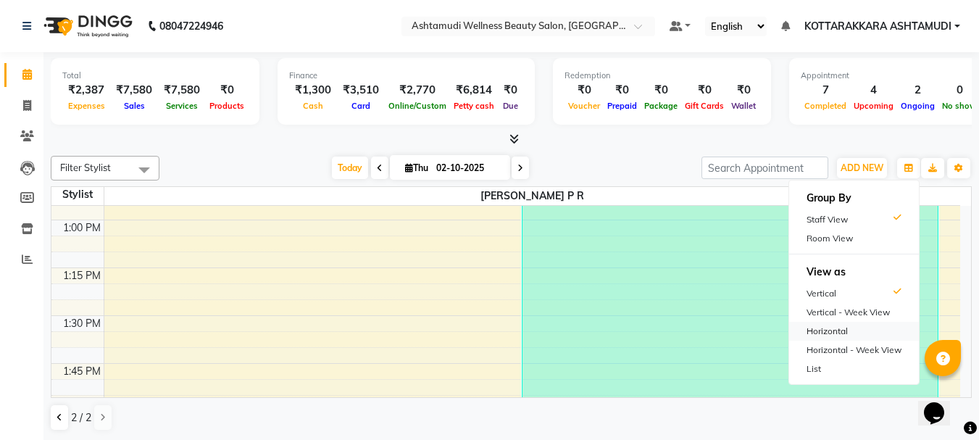
click at [828, 330] on div "Horizontal" at bounding box center [854, 331] width 130 height 19
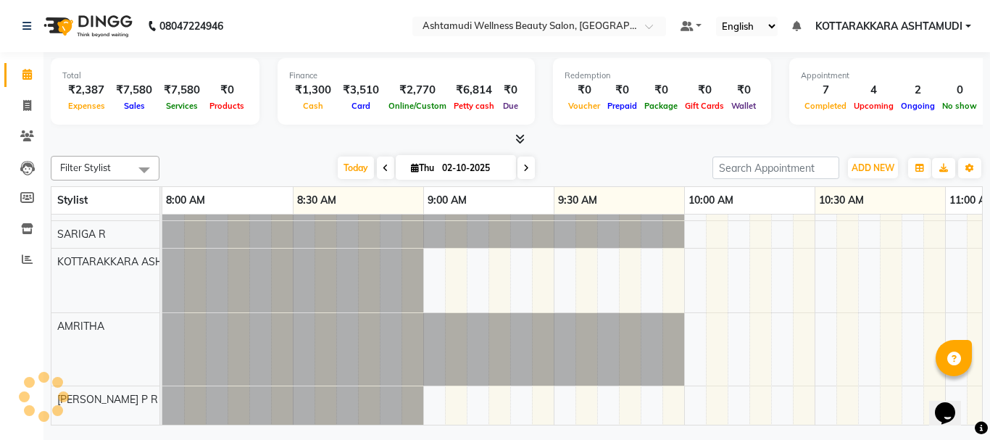
scroll to position [0, 0]
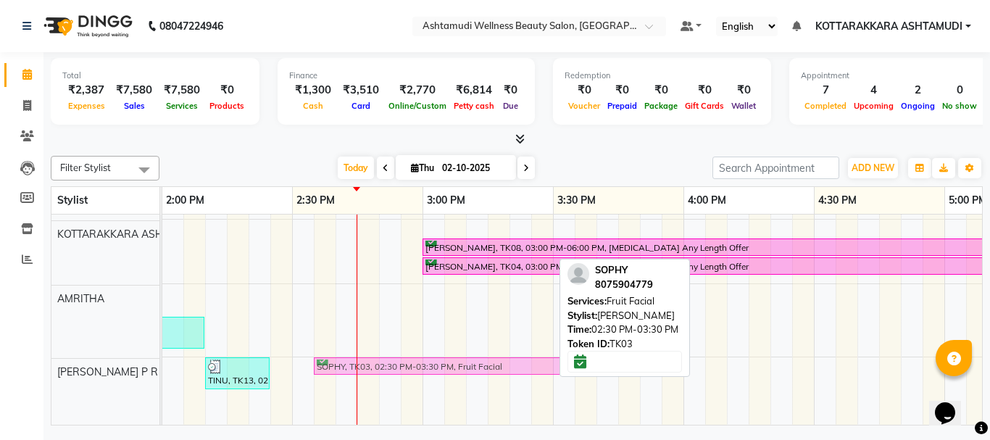
drag, startPoint x: 380, startPoint y: 257, endPoint x: 406, endPoint y: 396, distance: 140.8
click at [406, 396] on div "SOPHY, TK03, 02:30 PM-03:30 PM, Fruit Facial ANSU, TK02, 12:00 PM-01:00 PM, Hai…" at bounding box center [291, 358] width 3391 height 443
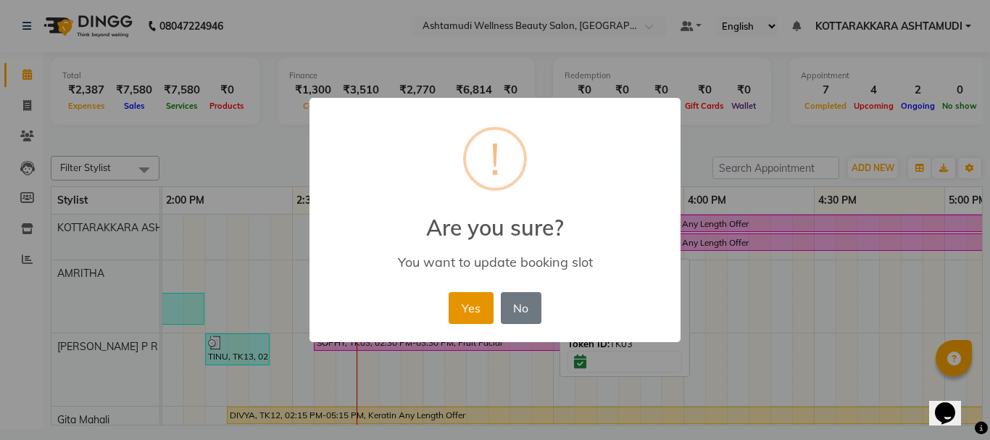
click at [474, 303] on button "Yes" at bounding box center [471, 308] width 44 height 32
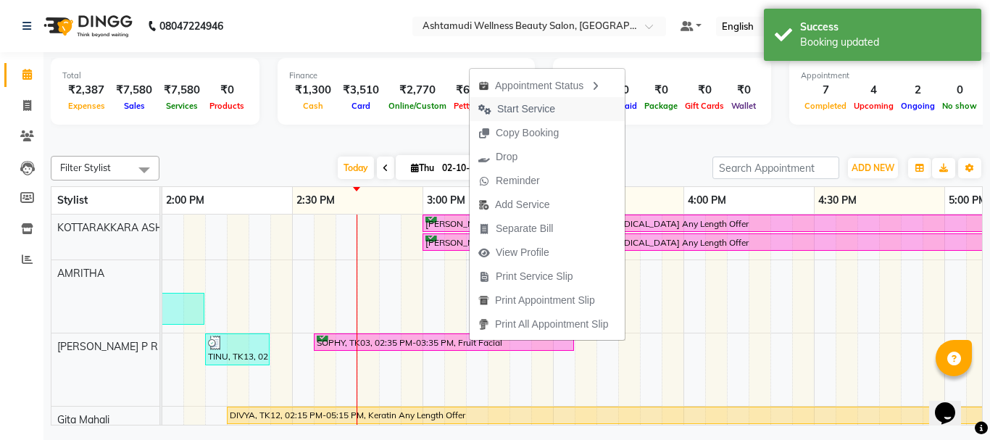
click at [543, 109] on span "Start Service" at bounding box center [526, 108] width 58 height 15
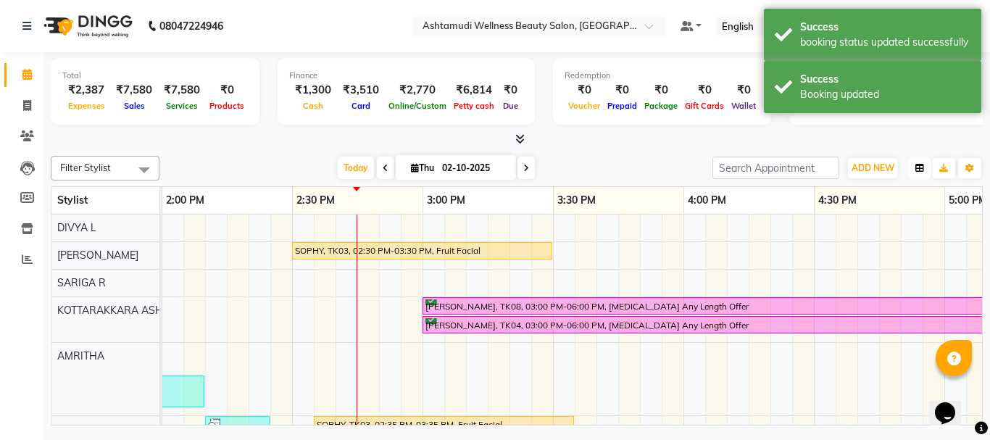
click at [925, 170] on button "button" at bounding box center [919, 168] width 23 height 20
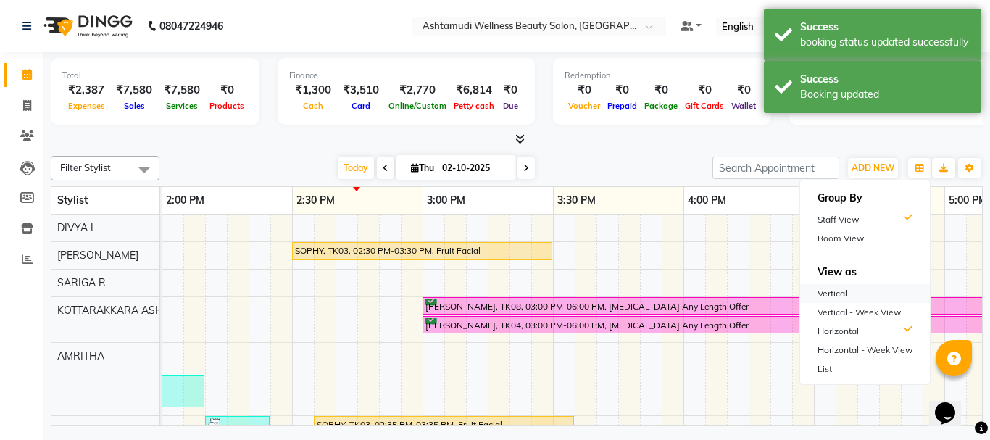
click at [850, 293] on div "Vertical" at bounding box center [865, 293] width 130 height 19
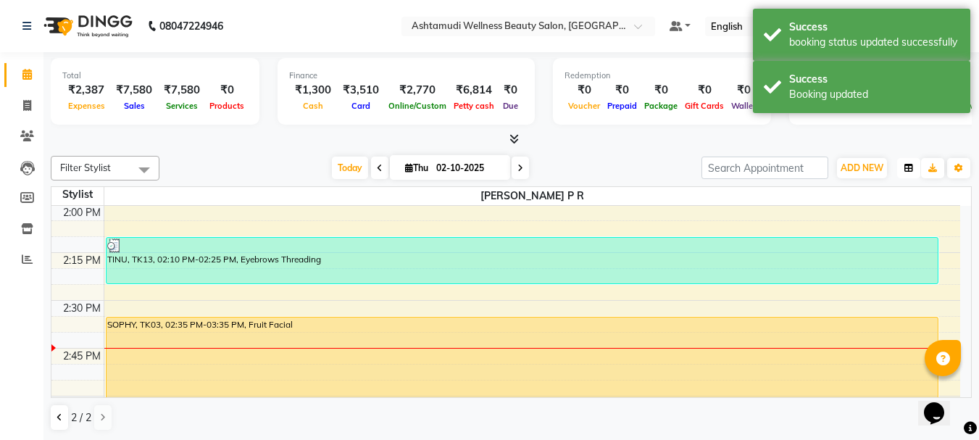
click at [905, 172] on icon "button" at bounding box center [908, 168] width 9 height 9
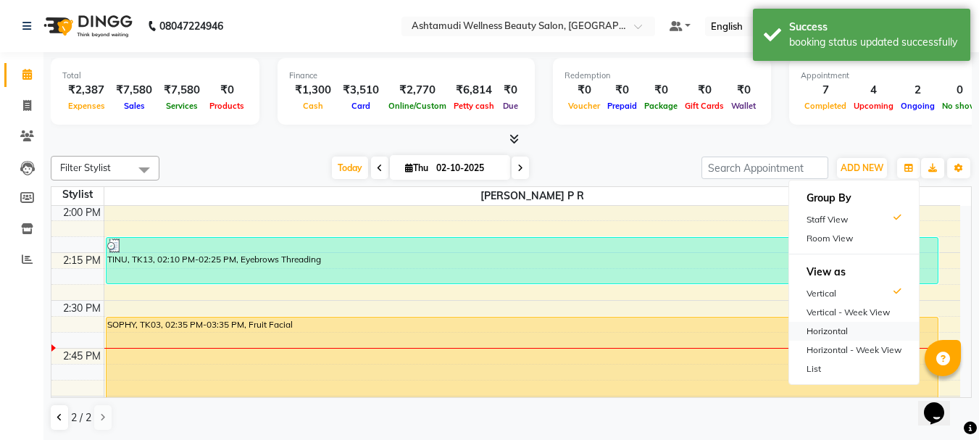
click at [833, 323] on div "Horizontal" at bounding box center [854, 331] width 130 height 19
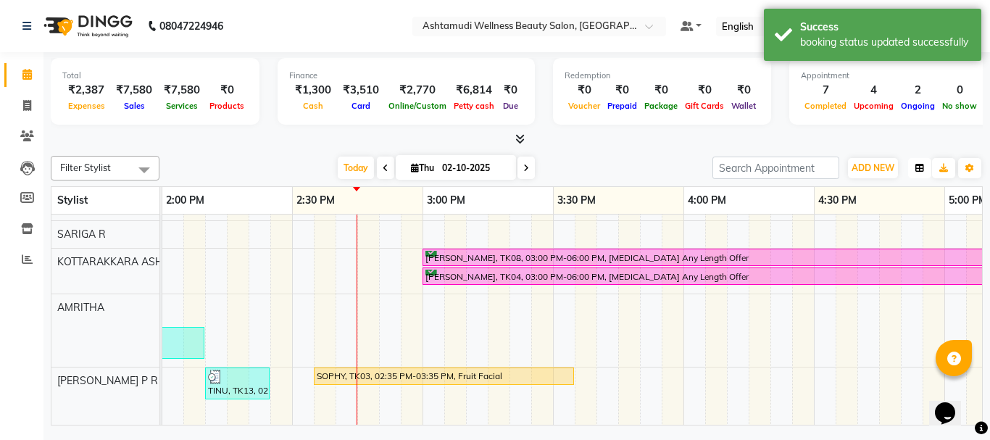
click at [920, 170] on icon "button" at bounding box center [919, 168] width 9 height 9
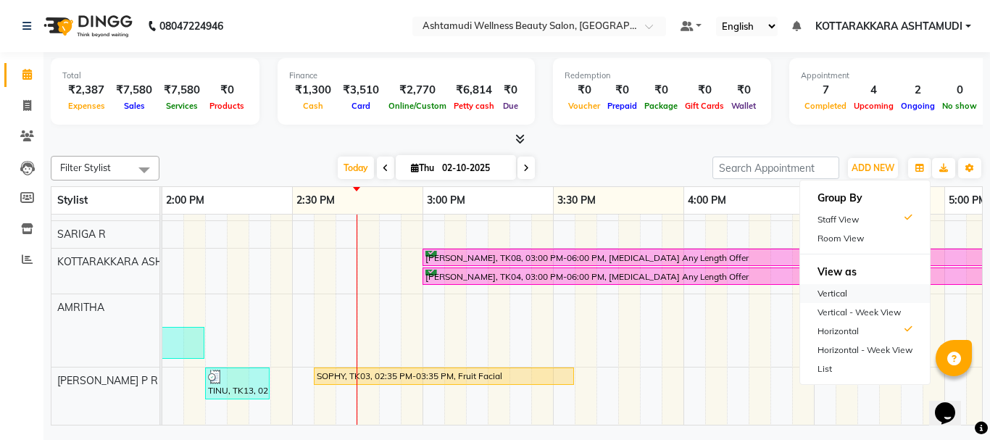
click at [846, 288] on div "Vertical" at bounding box center [865, 293] width 130 height 19
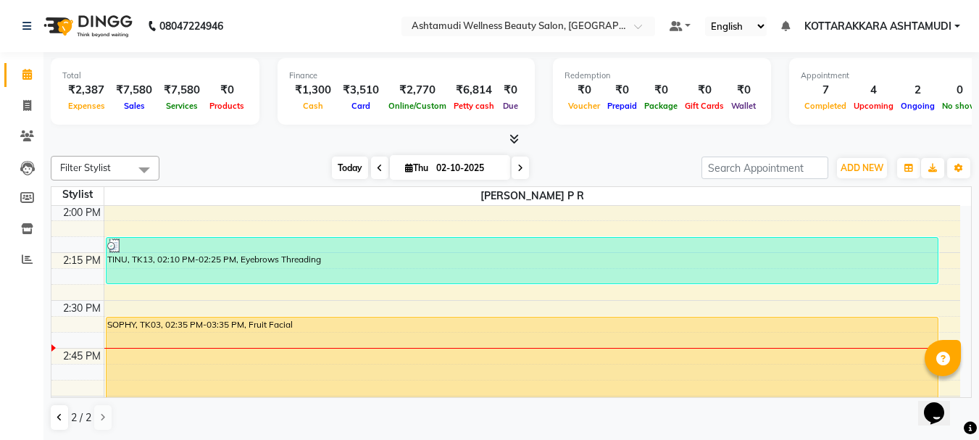
click at [333, 169] on span "Today" at bounding box center [350, 168] width 36 height 22
click at [906, 165] on icon "button" at bounding box center [908, 168] width 9 height 9
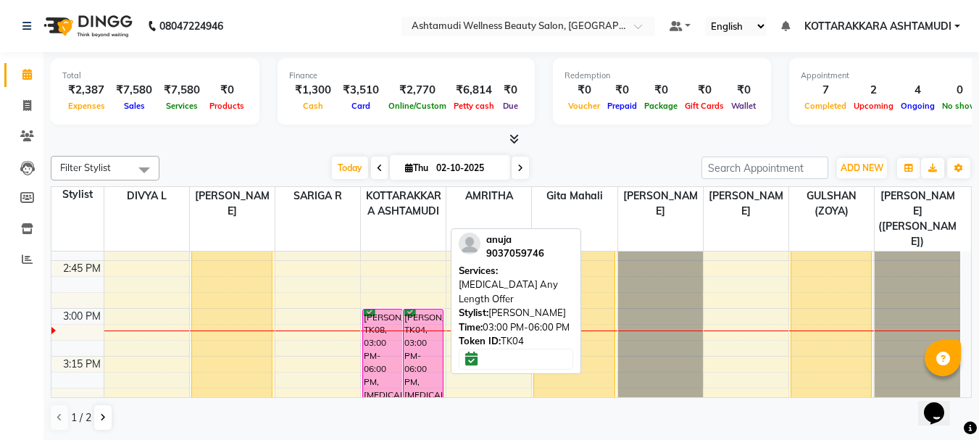
scroll to position [1087, 0]
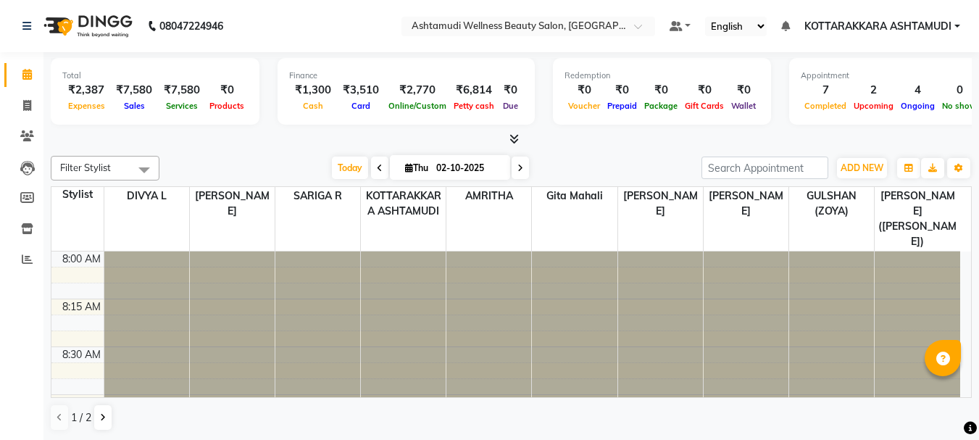
click at [860, 167] on span "ADD NEW" at bounding box center [862, 167] width 43 height 11
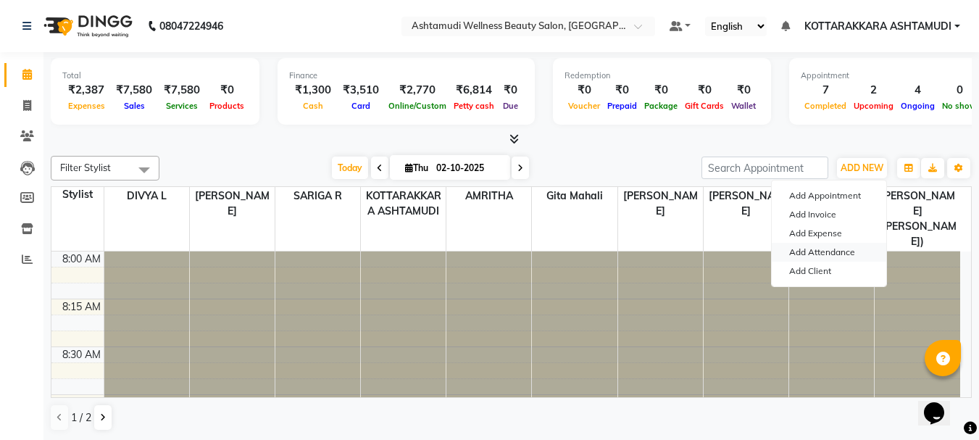
click at [846, 246] on link "Add Attendance" at bounding box center [829, 252] width 114 height 19
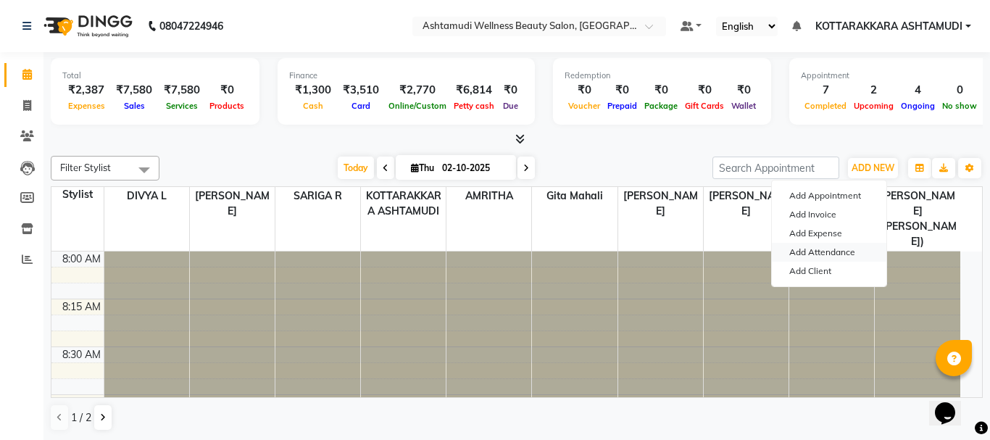
select select "A"
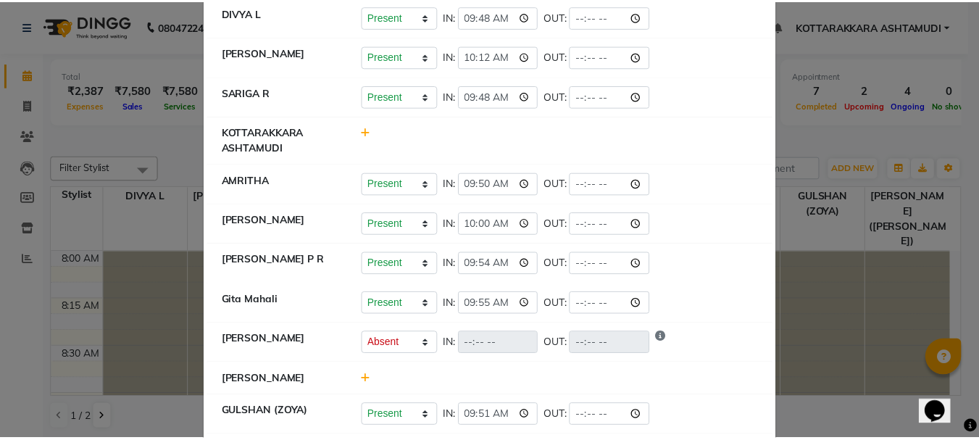
scroll to position [180, 0]
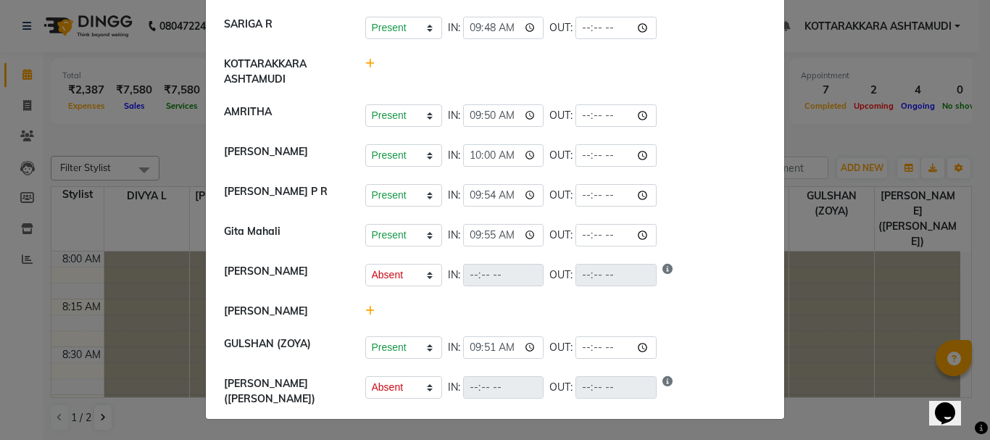
click at [853, 142] on ngb-modal-window "Attendance × Select Date [DATE] DIVYA L Present Absent Late Half Day Weekly Off…" at bounding box center [495, 220] width 990 height 440
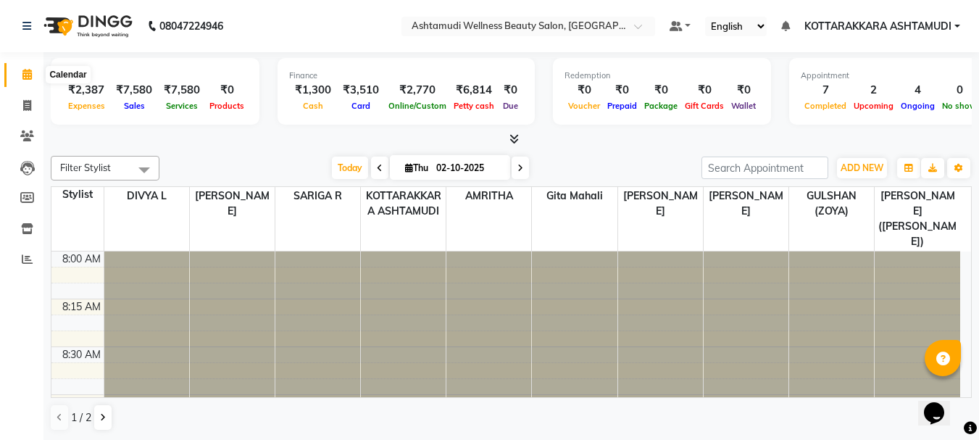
click at [29, 79] on icon at bounding box center [26, 74] width 9 height 11
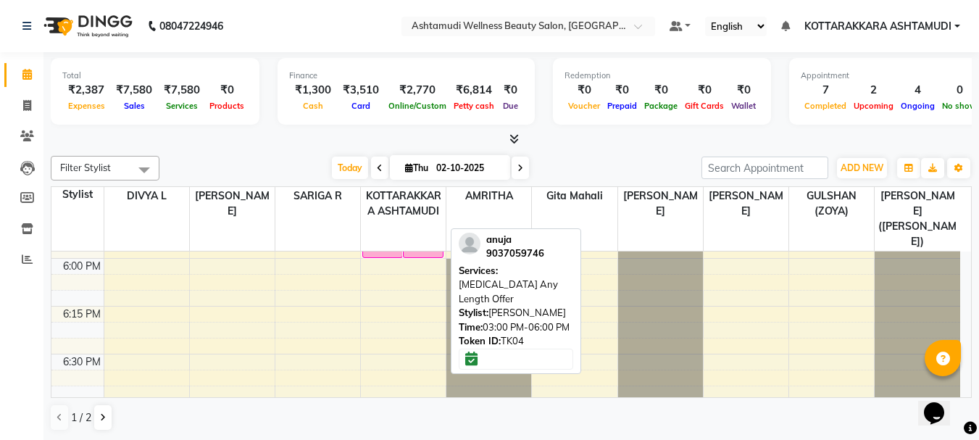
scroll to position [1884, 0]
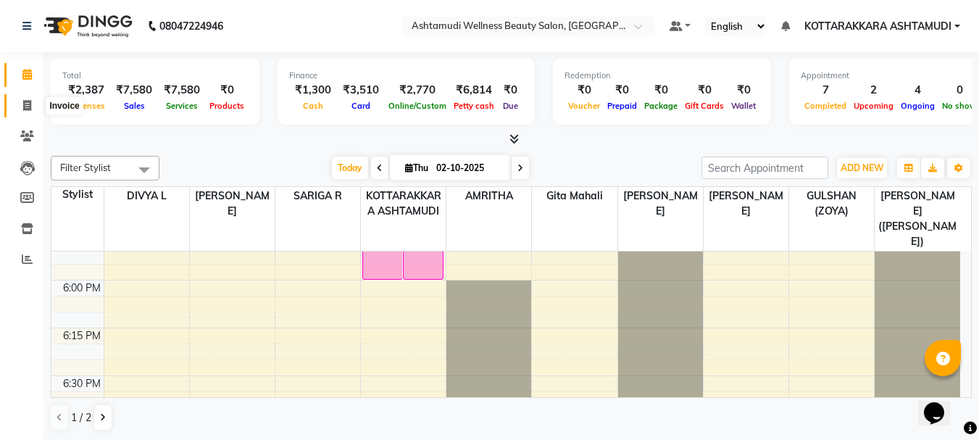
click at [24, 107] on icon at bounding box center [27, 105] width 8 height 11
select select "service"
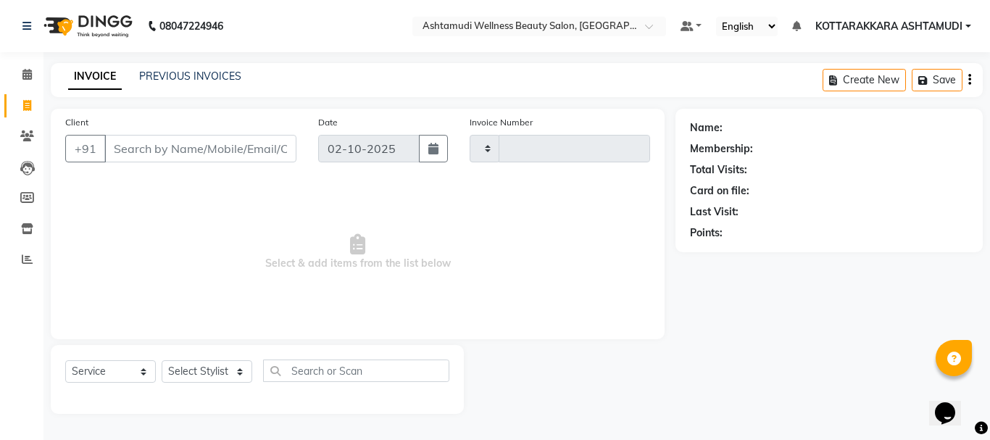
type input "3642"
select select "4664"
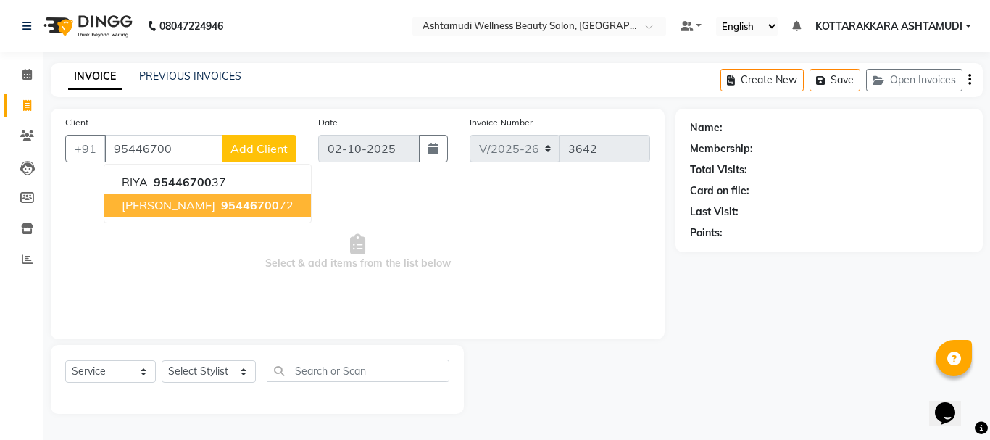
click at [257, 205] on span "95446700" at bounding box center [250, 205] width 58 height 14
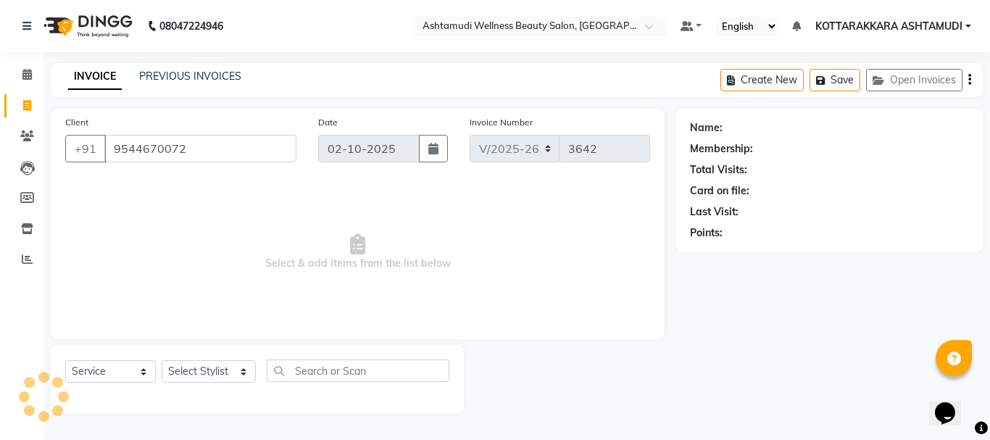
type input "9544670072"
select select "1: Object"
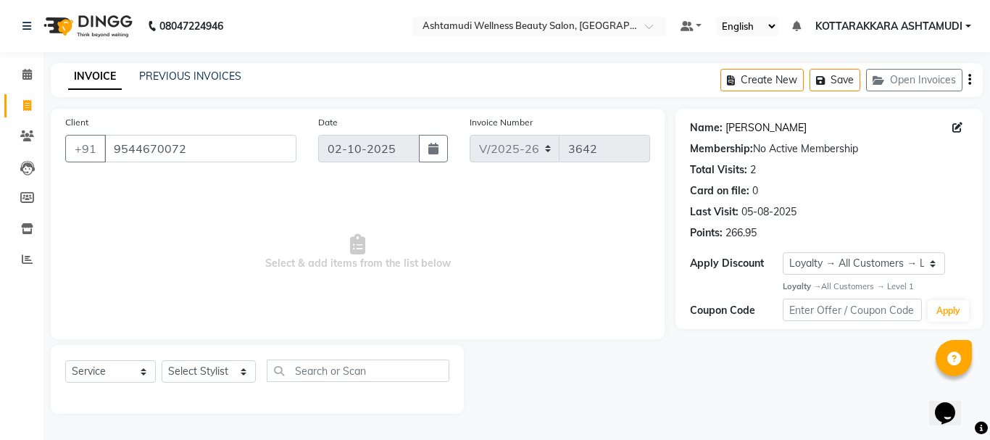
click at [764, 132] on link "[PERSON_NAME]" at bounding box center [765, 127] width 81 height 15
click at [28, 64] on link "Calendar" at bounding box center [21, 75] width 35 height 24
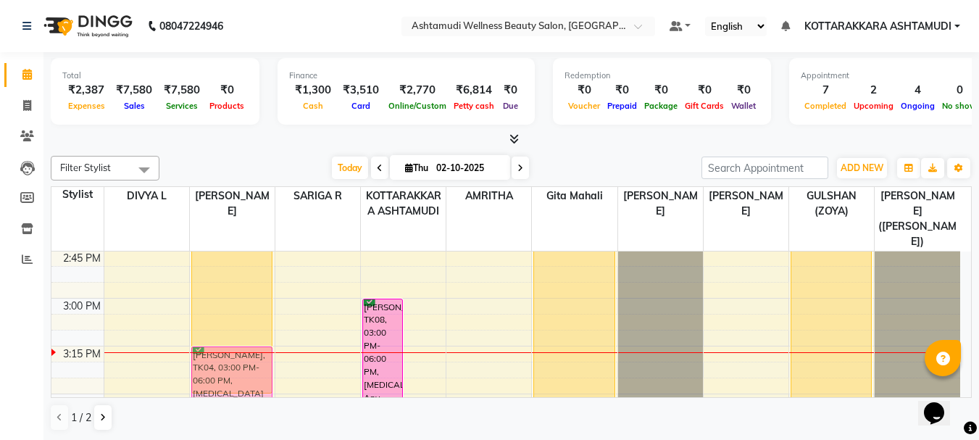
scroll to position [1293, 0]
drag, startPoint x: 424, startPoint y: 373, endPoint x: 249, endPoint y: 351, distance: 176.1
click at [249, 351] on tr "SOPHY, TK03, 02:30 PM-03:30 PM, Fruit Facial anuja, TK04, 03:00 PM-06:00 PM, Bo…" at bounding box center [505, 201] width 909 height 2486
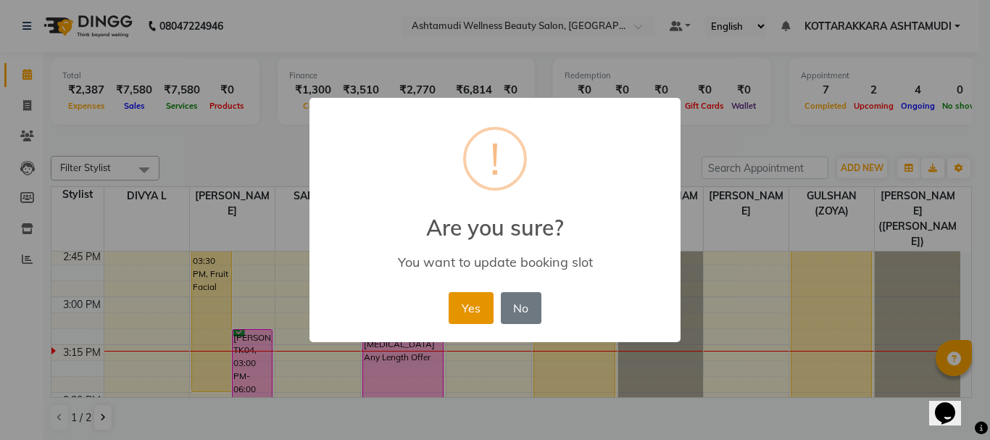
click at [475, 309] on button "Yes" at bounding box center [471, 308] width 44 height 32
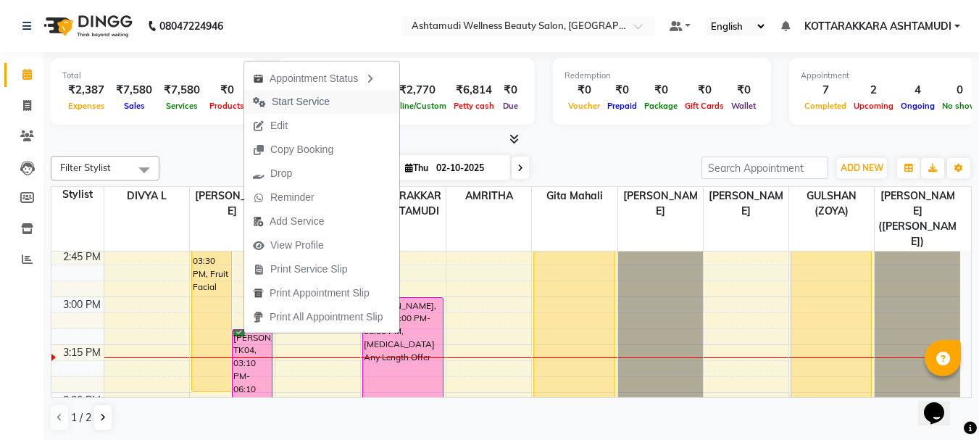
click at [319, 105] on span "Start Service" at bounding box center [301, 101] width 58 height 15
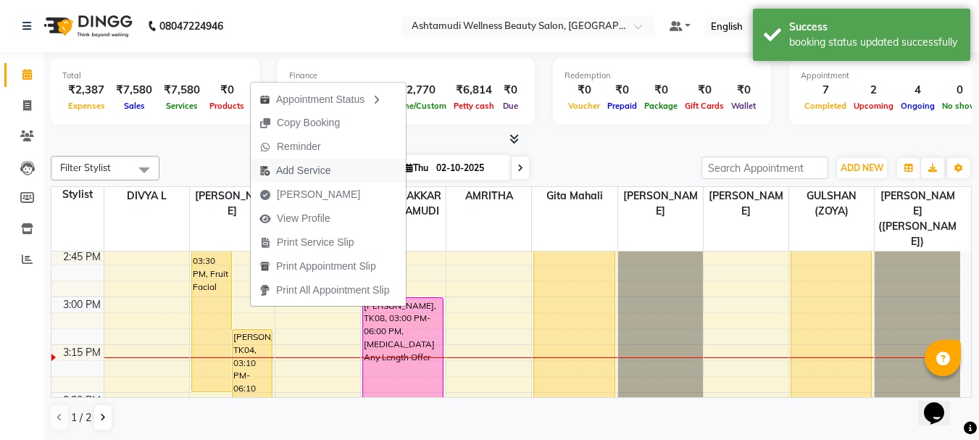
click at [307, 168] on span "Add Service" at bounding box center [303, 170] width 54 height 15
select select "27427"
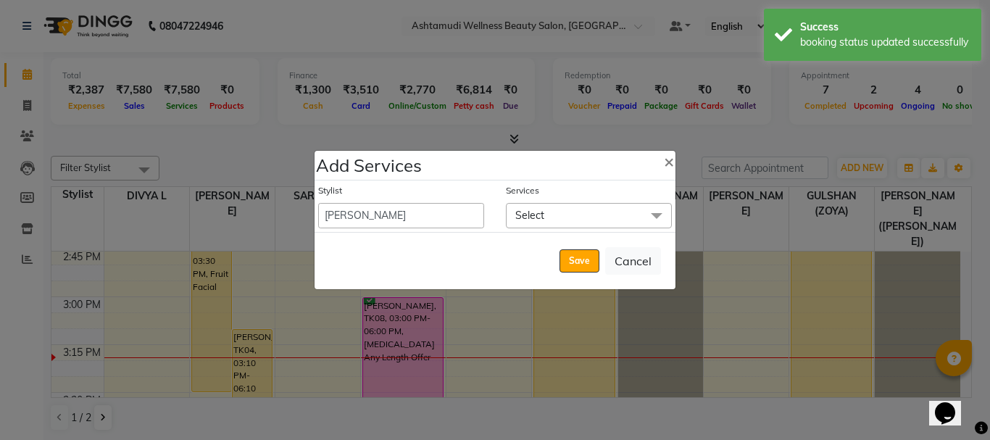
click at [530, 214] on span "Select" at bounding box center [529, 215] width 29 height 13
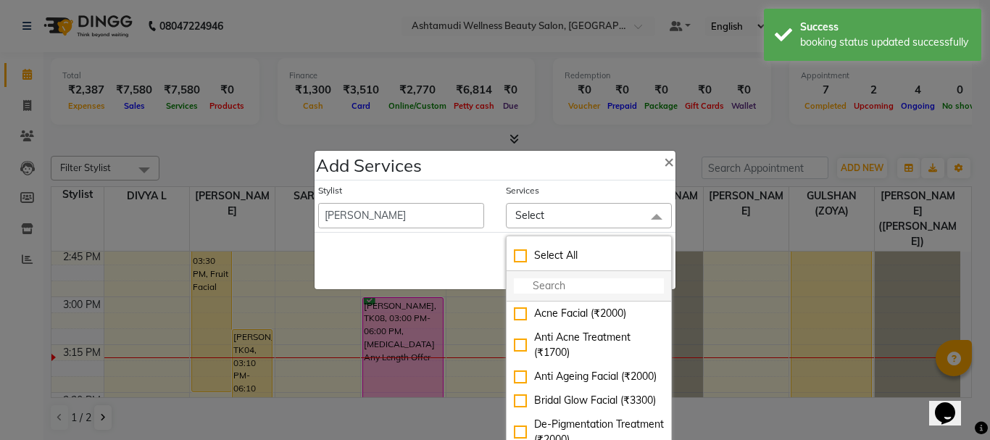
click at [545, 287] on input "multiselect-search" at bounding box center [589, 285] width 150 height 15
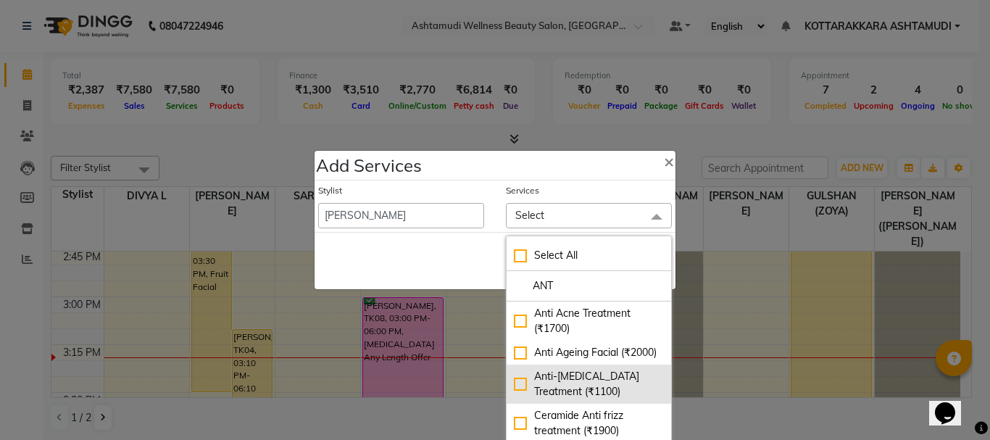
type input "ANT"
click at [514, 399] on div "Anti-Dandruff Treatment (₹1100)" at bounding box center [589, 384] width 150 height 30
checkbox input "true"
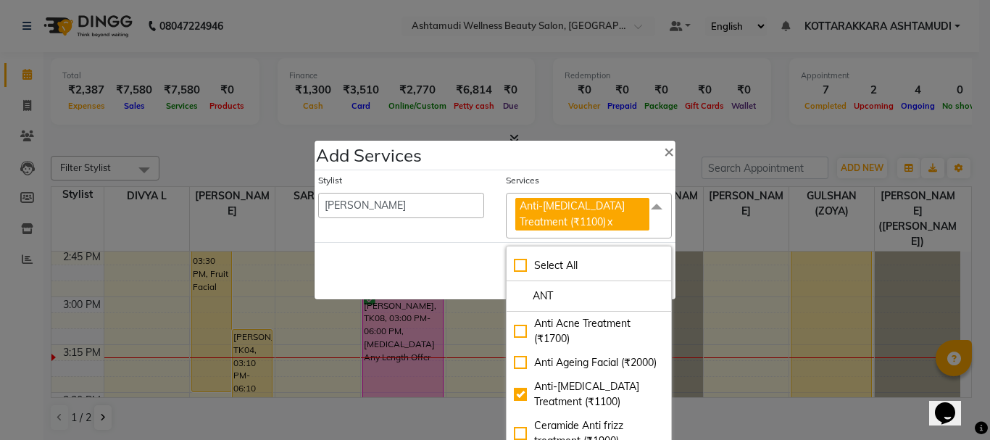
click at [467, 267] on div "Save Cancel" at bounding box center [494, 270] width 361 height 57
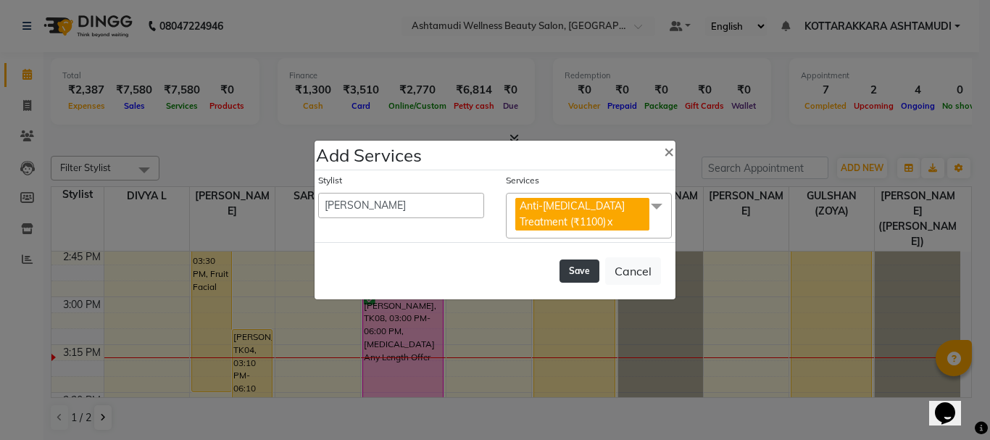
click at [581, 276] on button "Save" at bounding box center [579, 270] width 40 height 23
select select "27465"
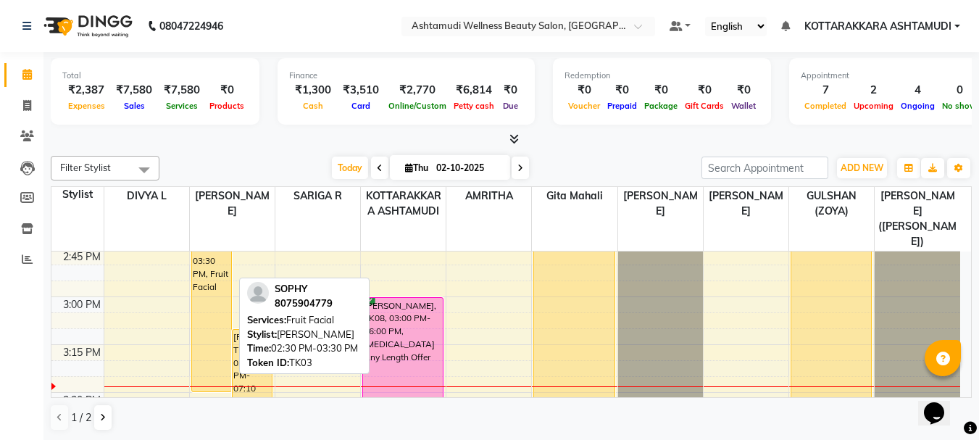
click at [221, 255] on div "SOPHY, TK03, 02:30 PM-03:30 PM, Fruit Facial" at bounding box center [211, 296] width 39 height 189
click at [214, 256] on div "SOPHY, TK03, 02:30 PM-03:30 PM, Fruit Facial" at bounding box center [211, 296] width 39 height 189
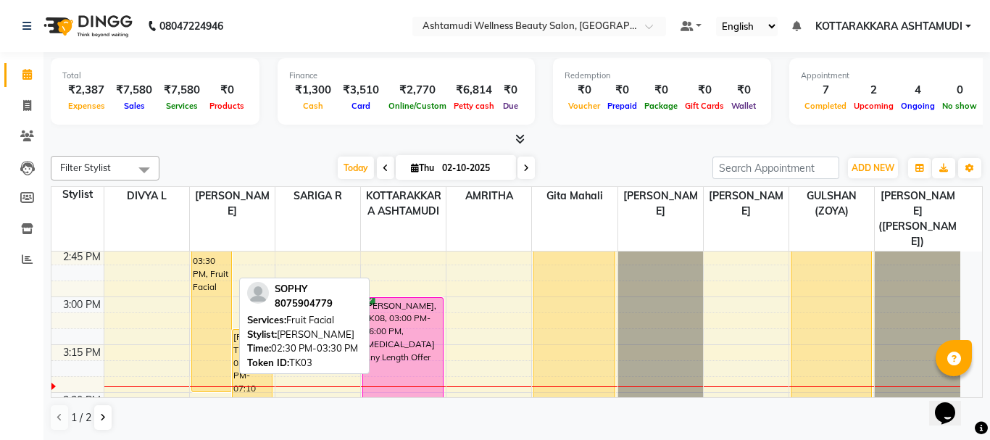
select select "1"
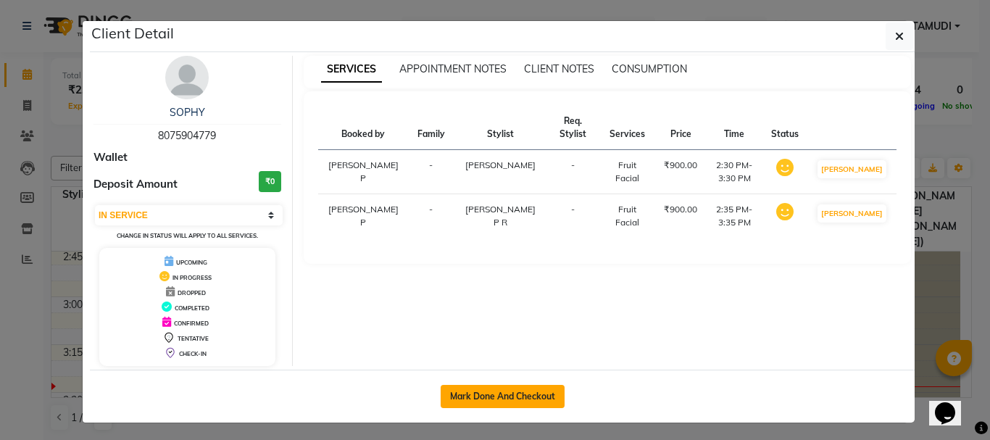
click at [502, 393] on button "Mark Done And Checkout" at bounding box center [503, 396] width 124 height 23
select select "service"
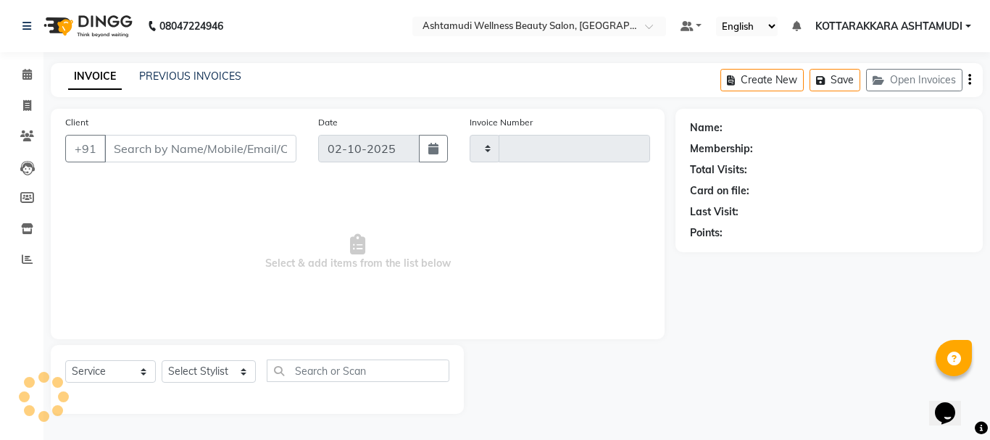
type input "8075904779"
select select "27427"
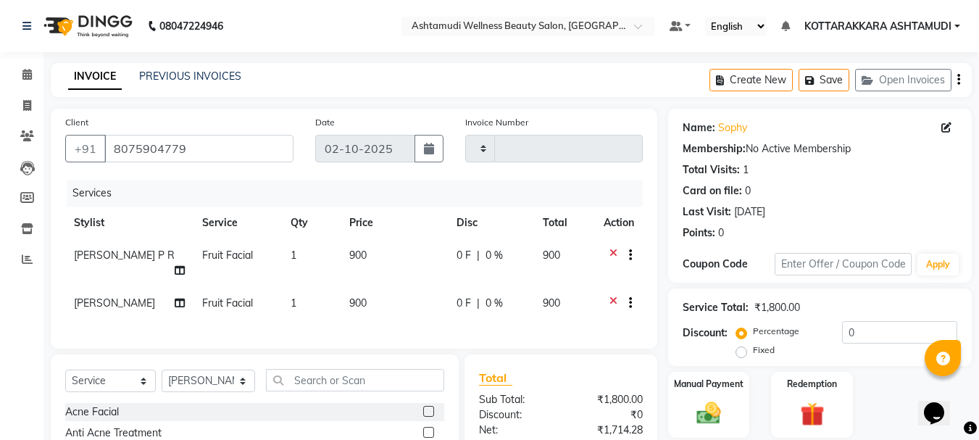
scroll to position [161, 0]
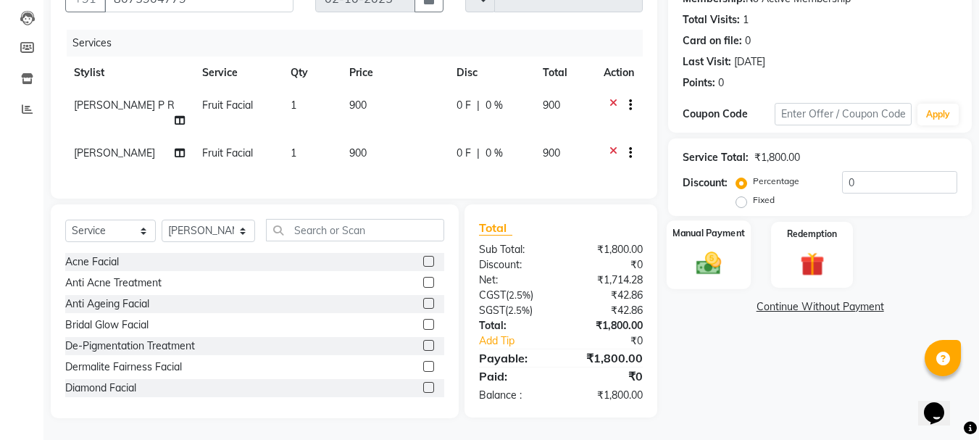
click at [710, 260] on img at bounding box center [708, 263] width 41 height 29
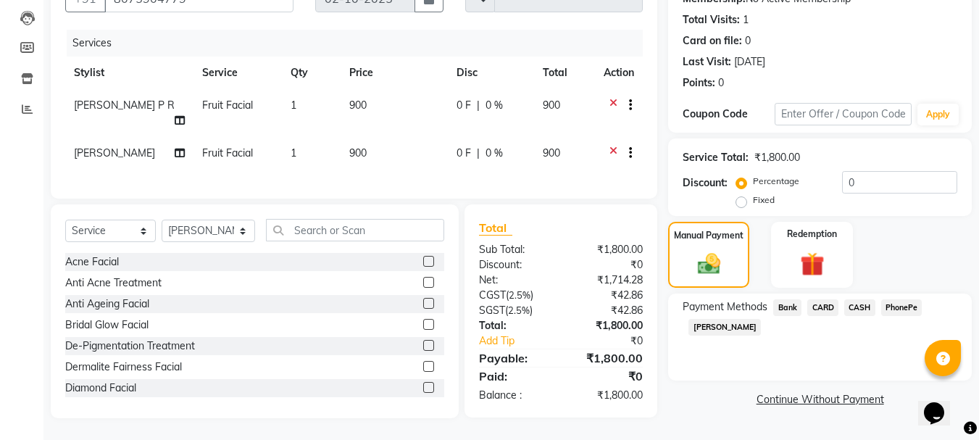
click at [898, 299] on span "PhonePe" at bounding box center [901, 307] width 41 height 17
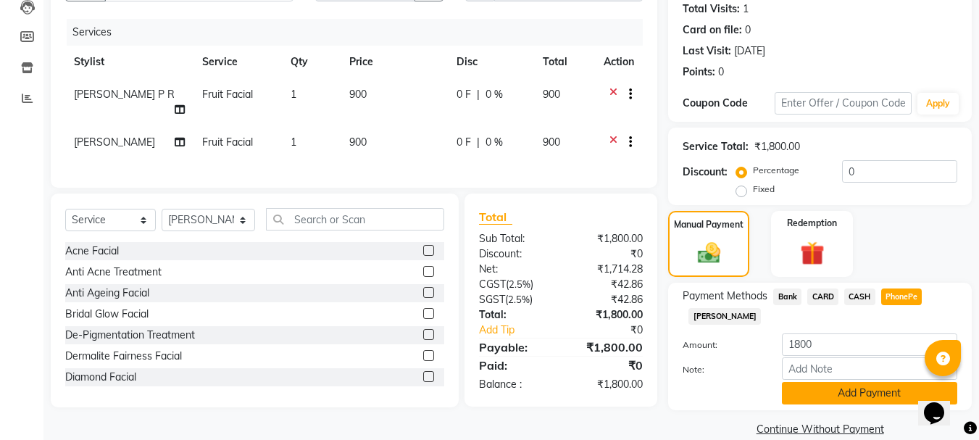
click at [846, 399] on button "Add Payment" at bounding box center [869, 393] width 175 height 22
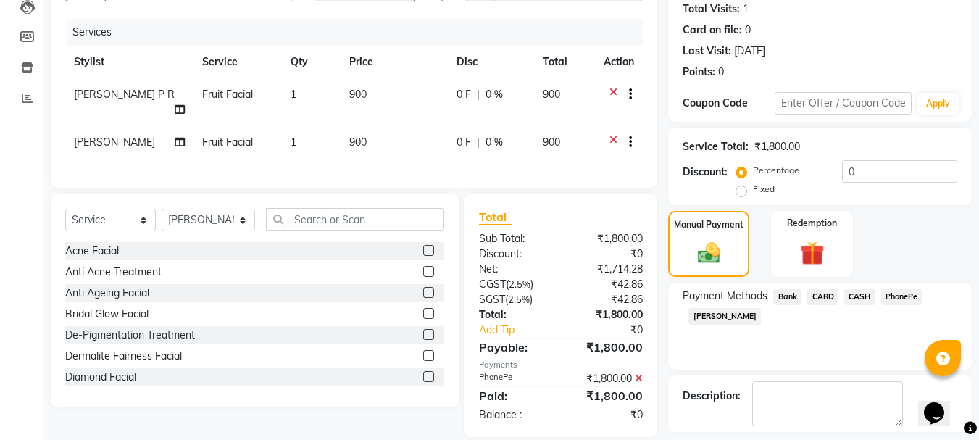
scroll to position [224, 0]
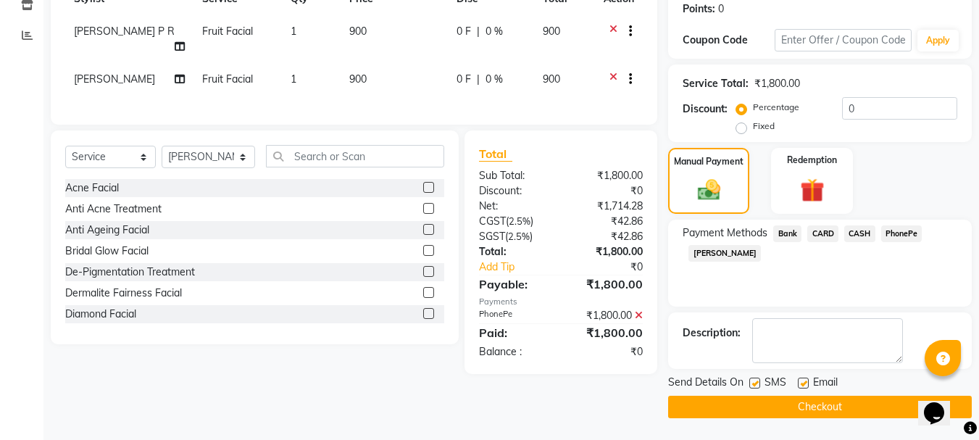
click at [754, 410] on button "Checkout" at bounding box center [820, 407] width 304 height 22
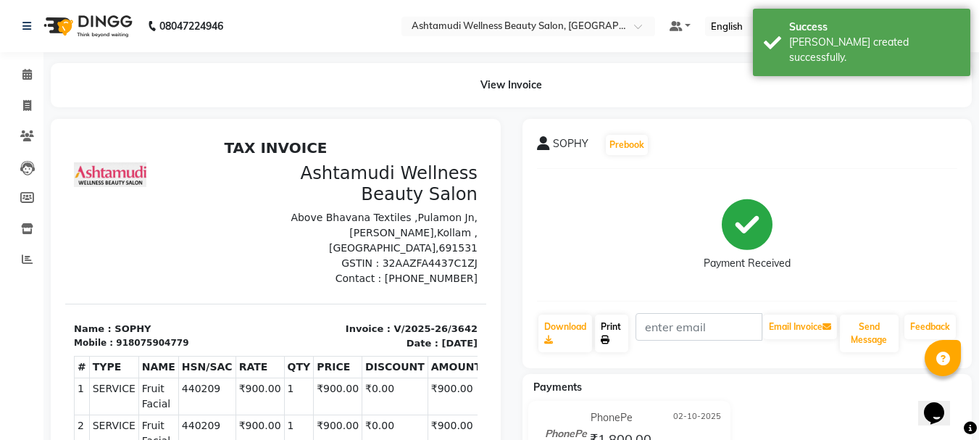
click at [605, 334] on link "Print" at bounding box center [611, 333] width 33 height 38
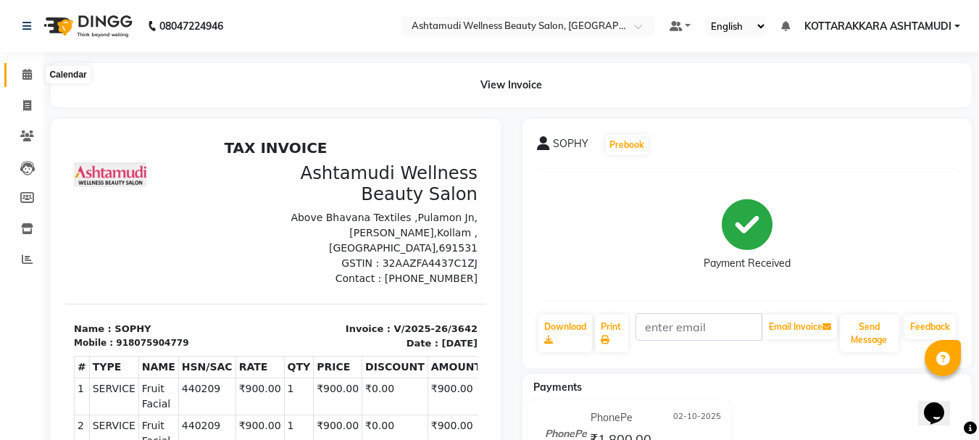
click at [28, 75] on icon at bounding box center [26, 74] width 9 height 11
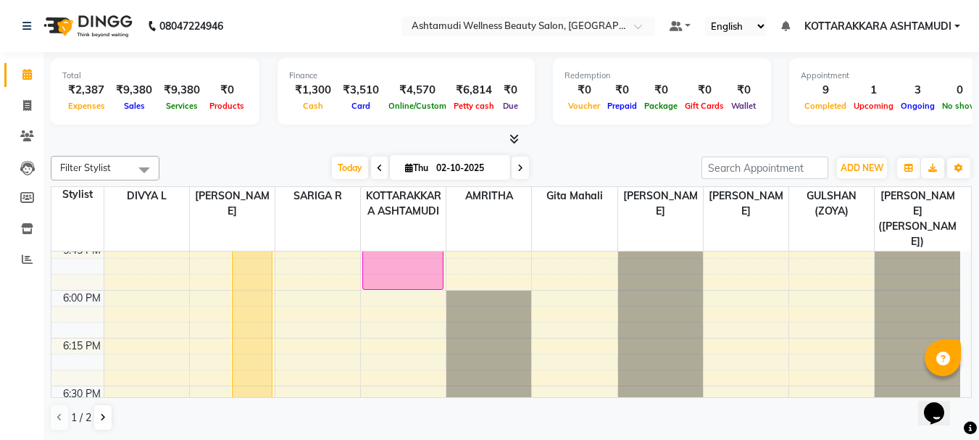
scroll to position [1667, 0]
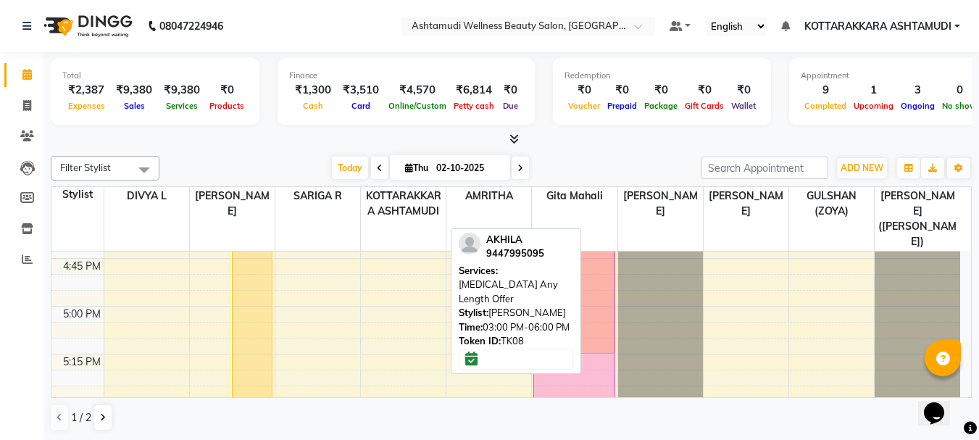
drag, startPoint x: 412, startPoint y: 261, endPoint x: 554, endPoint y: 284, distance: 143.2
click at [554, 284] on div "Filter Stylist Select All AMRITHA DIVYA L Gita Mahali GULSHAN (ZOYA) Karina Dar…" at bounding box center [511, 293] width 921 height 287
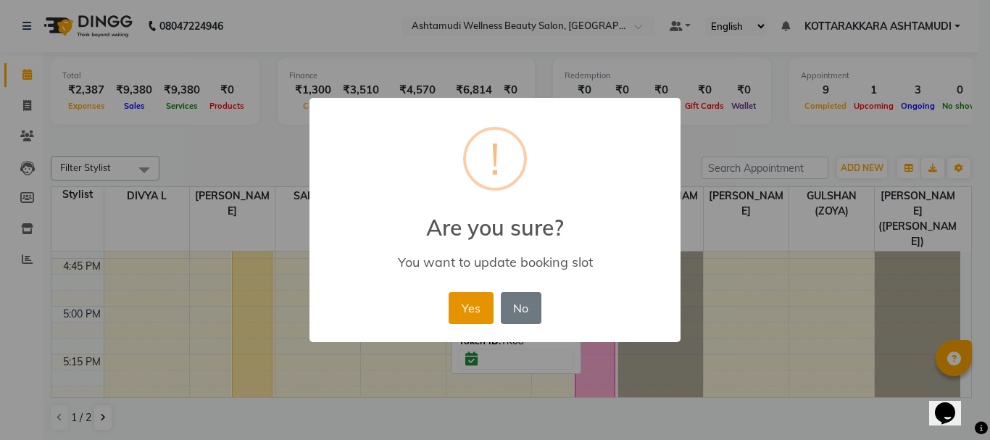
click at [467, 305] on button "Yes" at bounding box center [471, 308] width 44 height 32
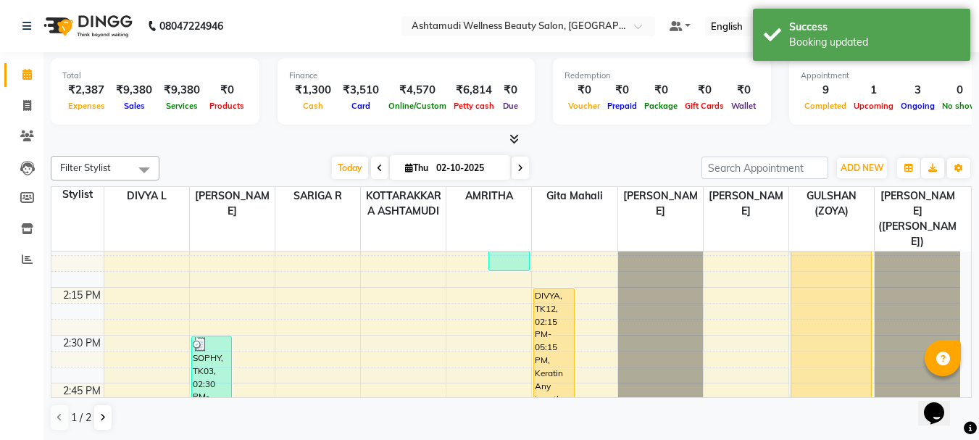
scroll to position [1304, 0]
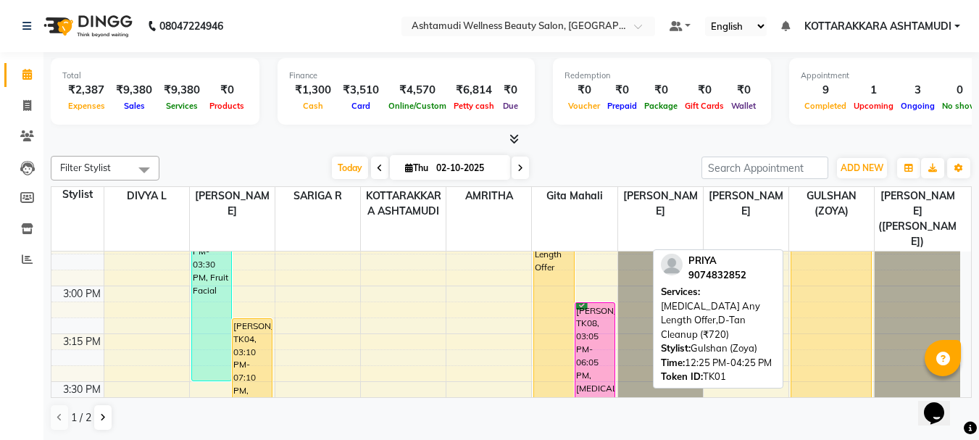
click at [834, 275] on div "PRIYA, TK01, 12:25 PM-04:25 PM, Botox Any Length Offer,D-Tan Cleanup (₹720)" at bounding box center [831, 174] width 80 height 763
click at [856, 304] on div "PRIYA, TK01, 12:25 PM-04:25 PM, Botox Any Length Offer,D-Tan Cleanup (₹720)" at bounding box center [831, 174] width 80 height 763
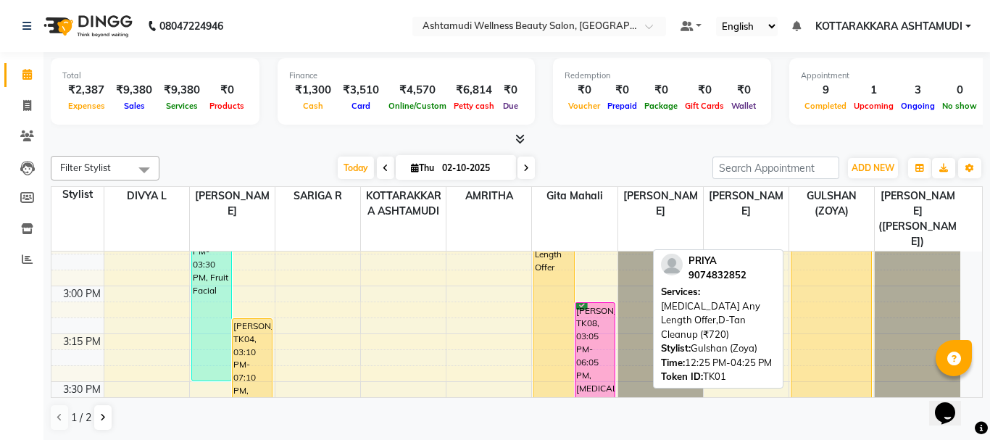
select select "1"
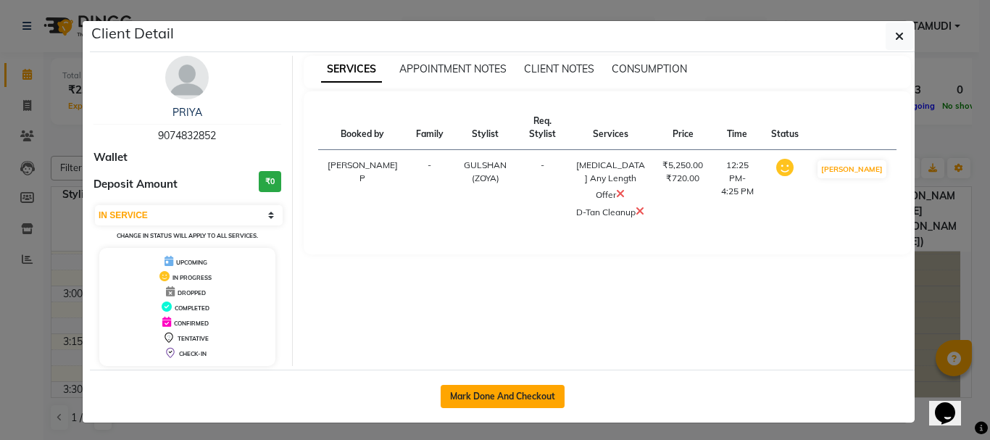
click at [510, 391] on button "Mark Done And Checkout" at bounding box center [503, 396] width 124 height 23
select select "service"
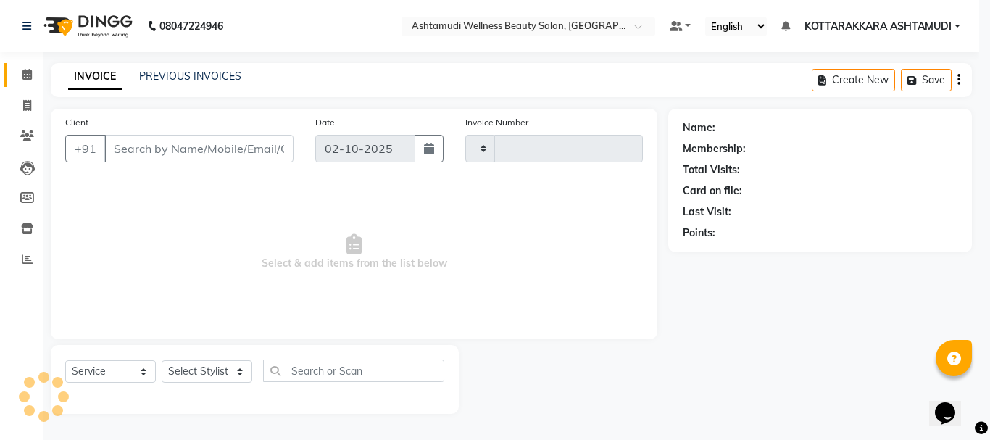
type input "3643"
select select "4664"
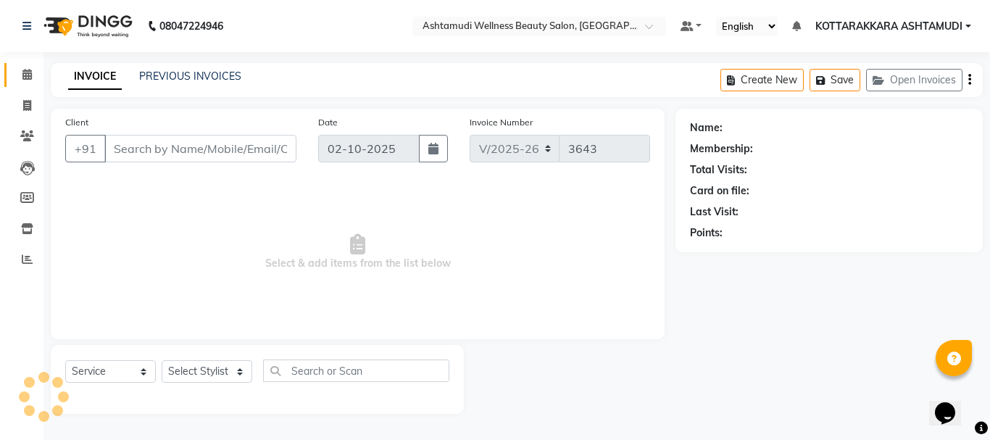
type input "9074832852"
select select "91125"
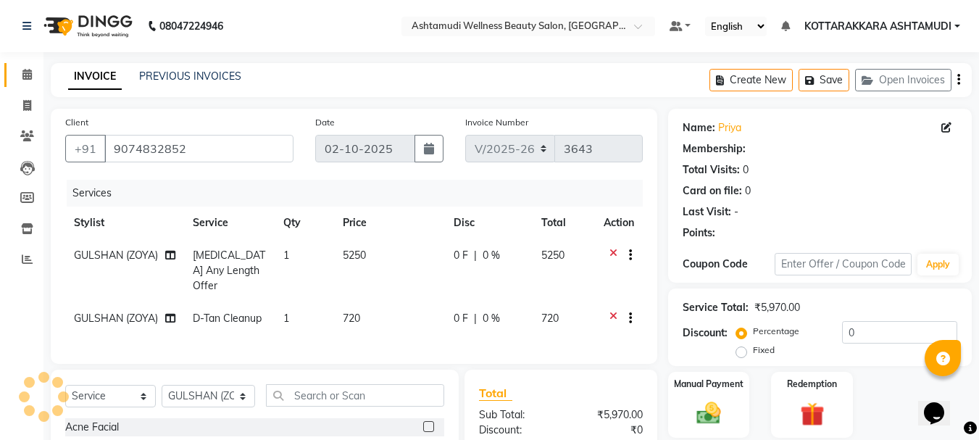
select select "1: Object"
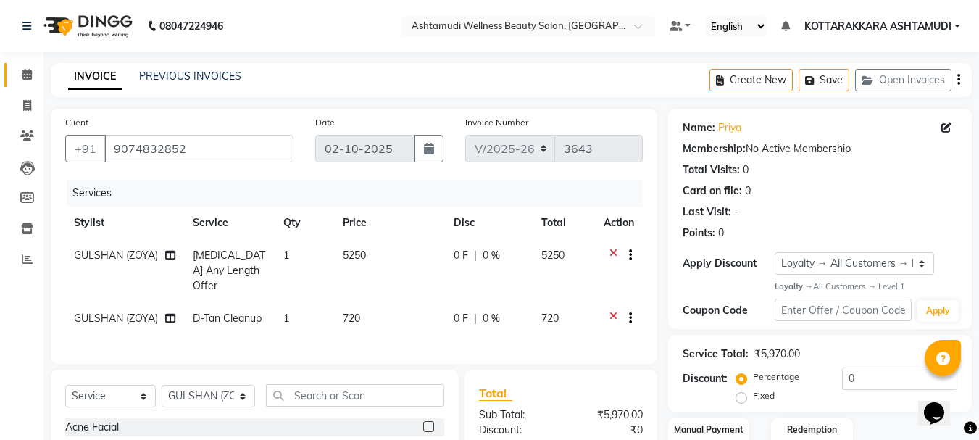
scroll to position [161, 0]
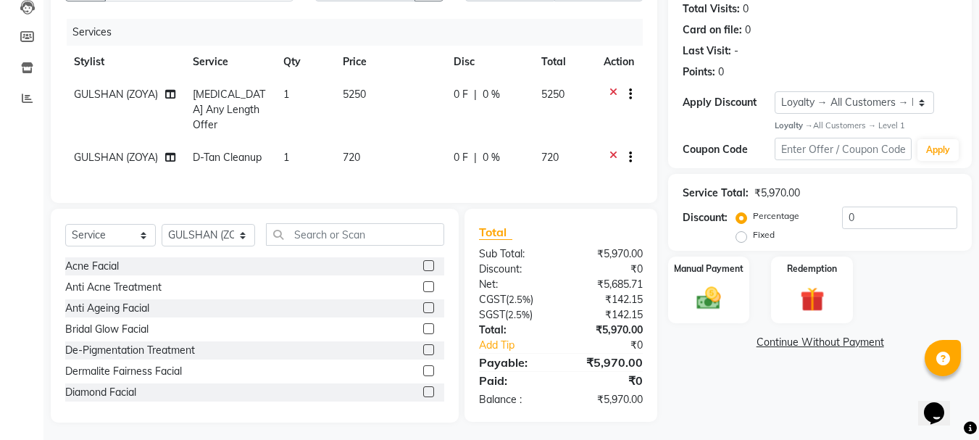
click at [609, 91] on icon at bounding box center [613, 96] width 8 height 18
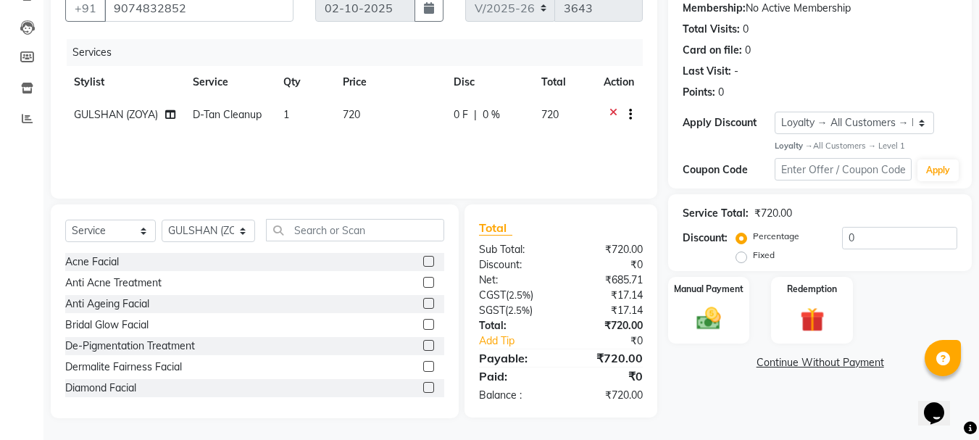
scroll to position [141, 0]
click at [330, 236] on input "text" at bounding box center [355, 230] width 179 height 22
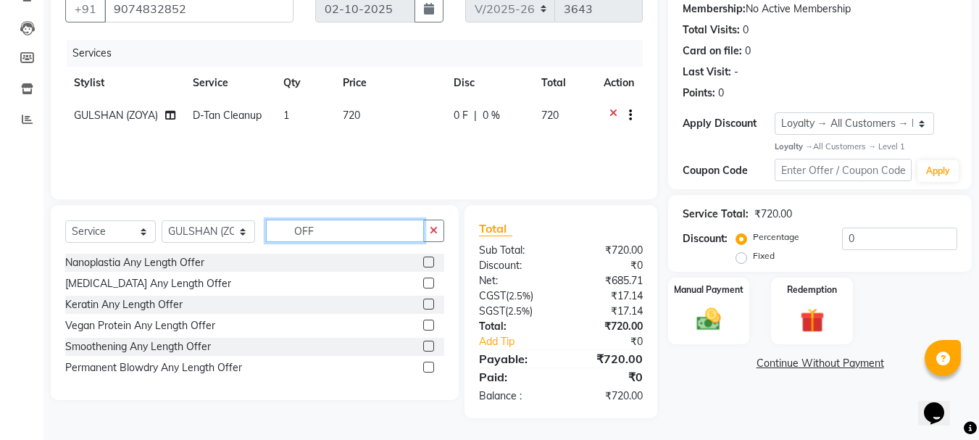
scroll to position [140, 0]
type input "OFF"
click at [428, 262] on label at bounding box center [428, 262] width 11 height 11
click at [428, 262] on input "checkbox" at bounding box center [427, 262] width 9 height 9
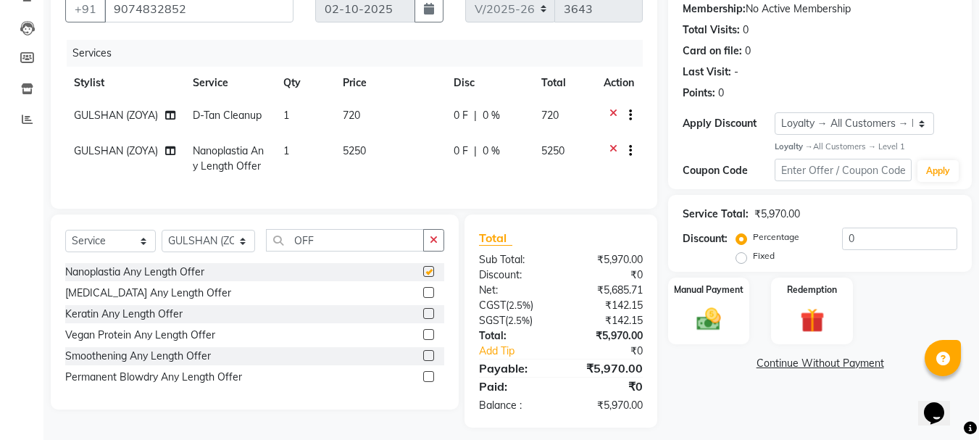
checkbox input "false"
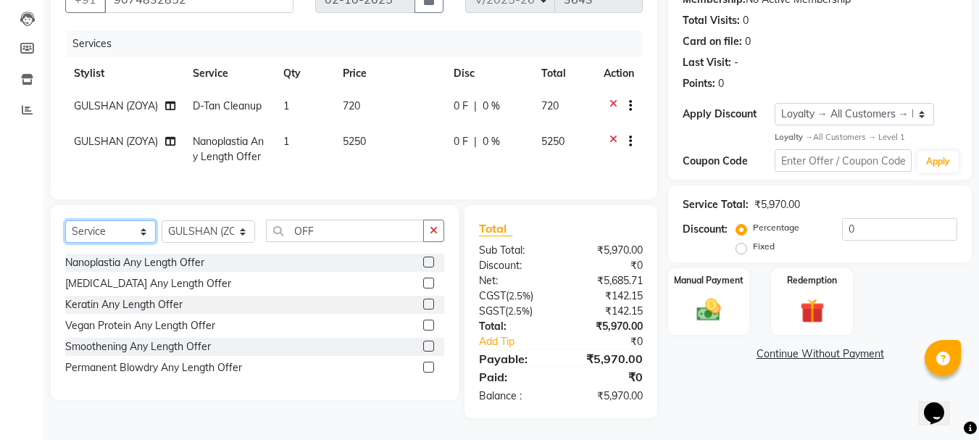
click at [101, 233] on select "Select Service Product Membership Package Voucher Prepaid Gift Card" at bounding box center [110, 231] width 91 height 22
select select "product"
click at [65, 220] on select "Select Service Product Membership Package Voucher Prepaid Gift Card" at bounding box center [110, 231] width 91 height 22
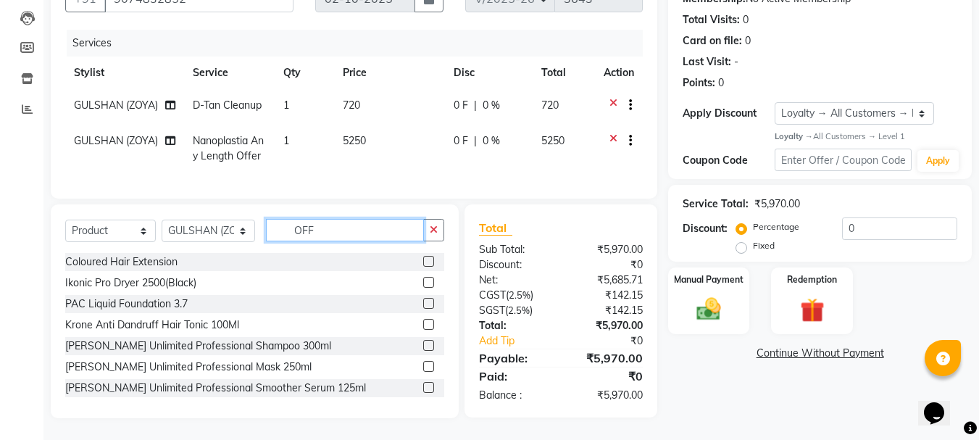
click at [358, 238] on input "OFF" at bounding box center [345, 230] width 159 height 22
type input "O"
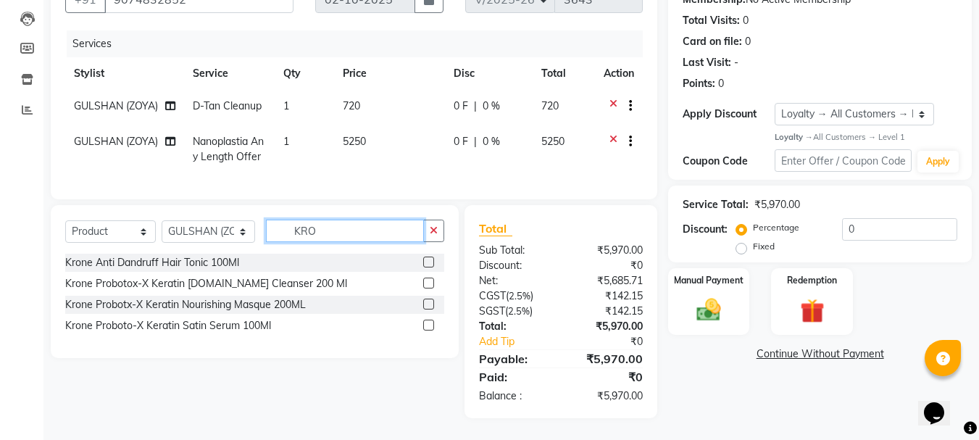
type input "KRO"
click at [427, 285] on label at bounding box center [428, 283] width 11 height 11
click at [427, 285] on input "checkbox" at bounding box center [427, 283] width 9 height 9
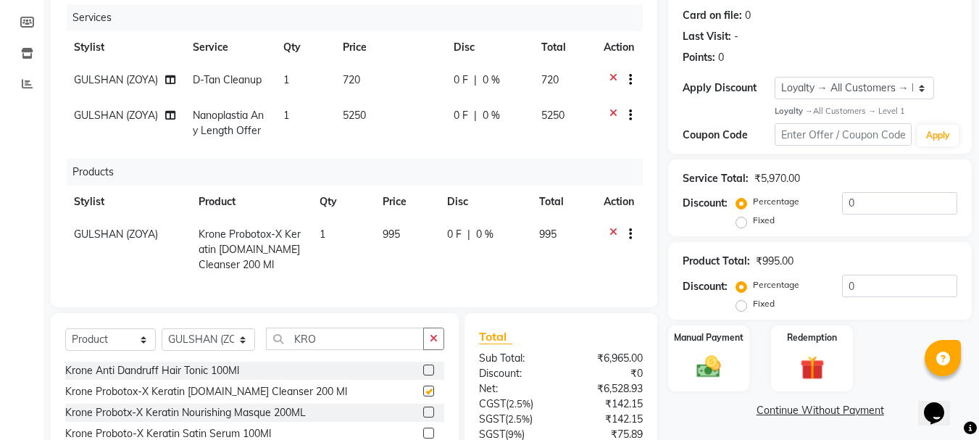
checkbox input "false"
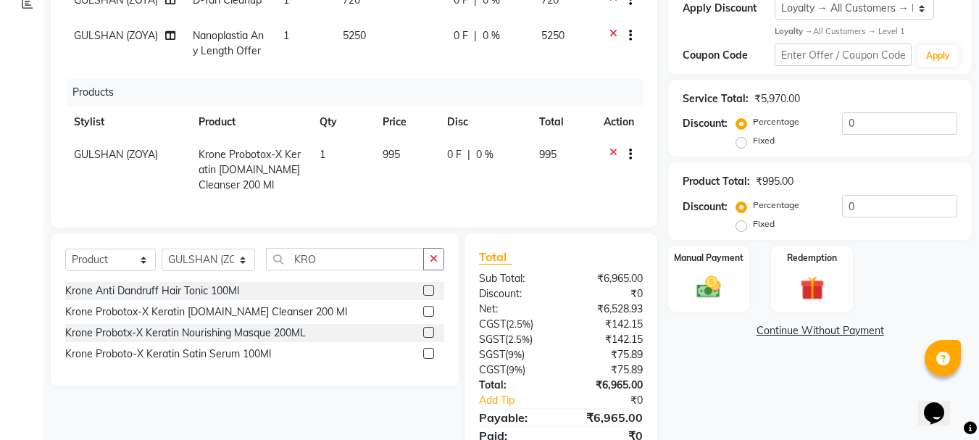
scroll to position [340, 0]
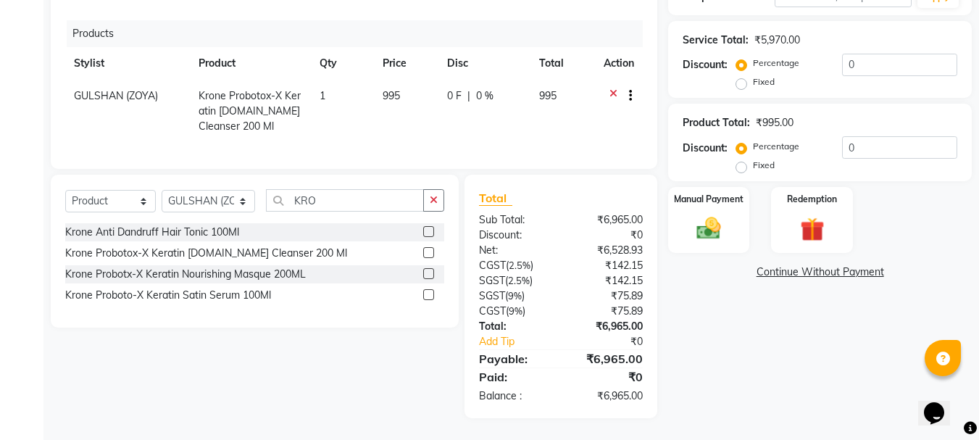
click at [425, 272] on label at bounding box center [428, 273] width 11 height 11
click at [425, 272] on input "checkbox" at bounding box center [427, 274] width 9 height 9
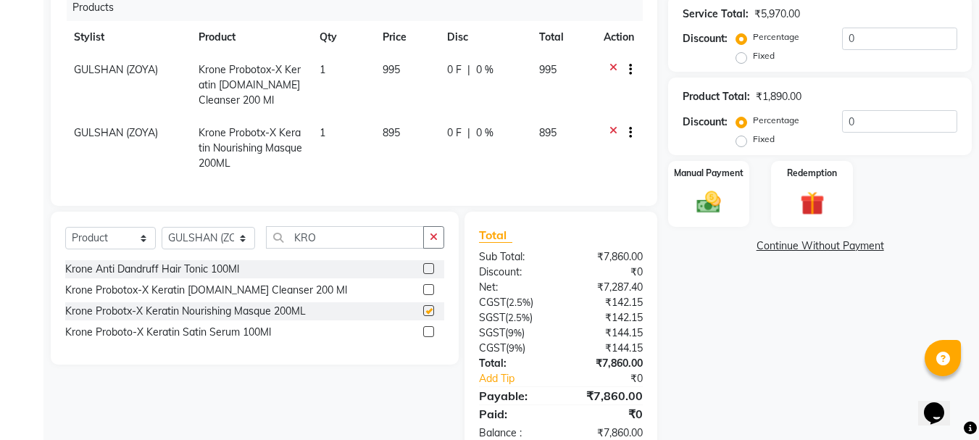
checkbox input "false"
click at [370, 249] on input "KRO" at bounding box center [345, 237] width 159 height 22
type input "K"
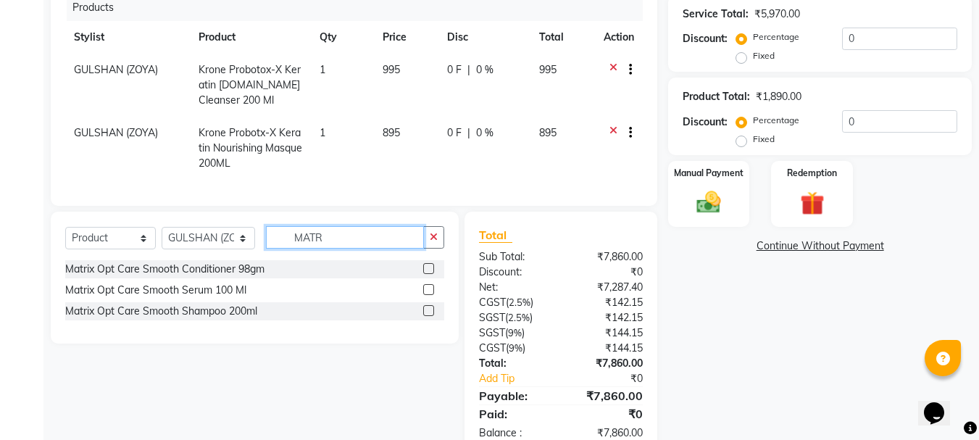
type input "MATR"
click at [430, 295] on label at bounding box center [428, 289] width 11 height 11
click at [430, 295] on input "checkbox" at bounding box center [427, 289] width 9 height 9
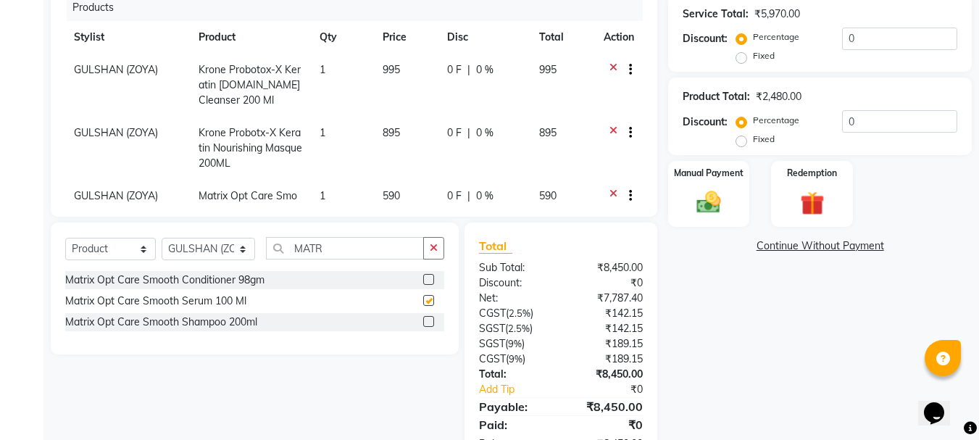
checkbox input "false"
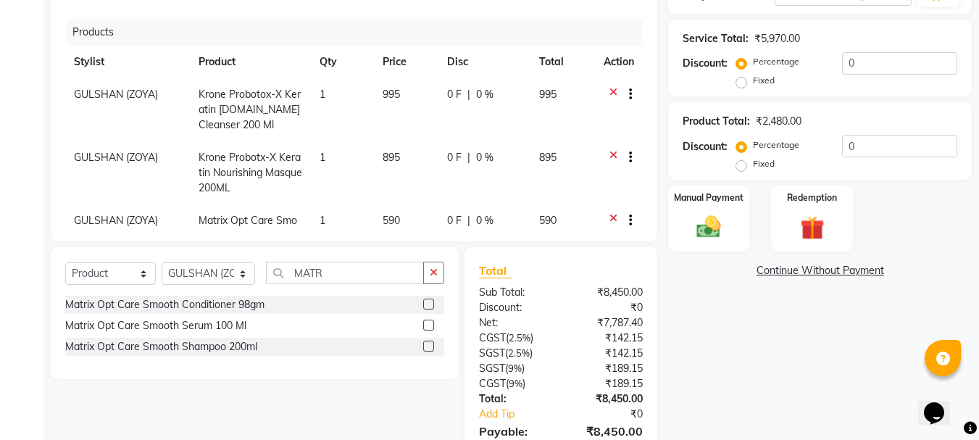
scroll to position [388, 0]
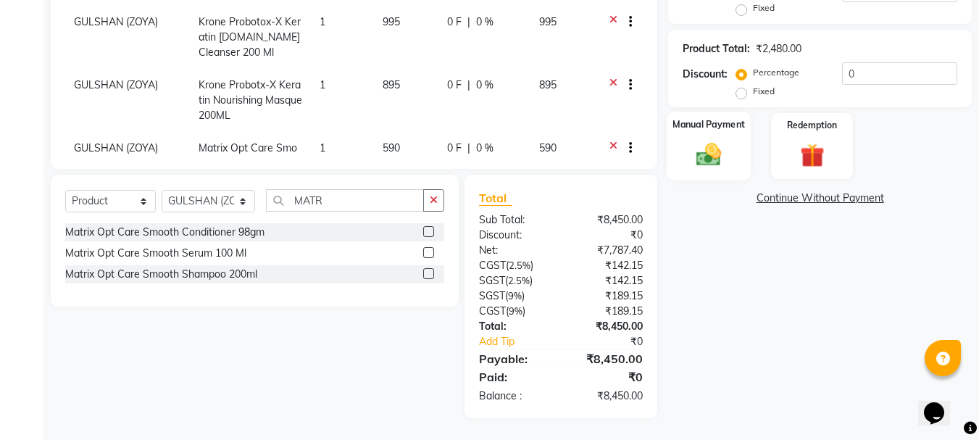
click at [725, 154] on img at bounding box center [708, 154] width 41 height 29
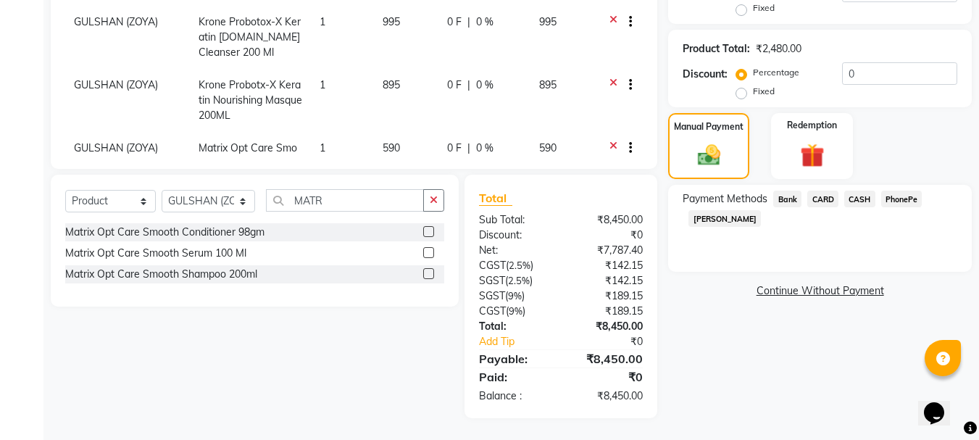
click at [899, 196] on span "PhonePe" at bounding box center [901, 199] width 41 height 17
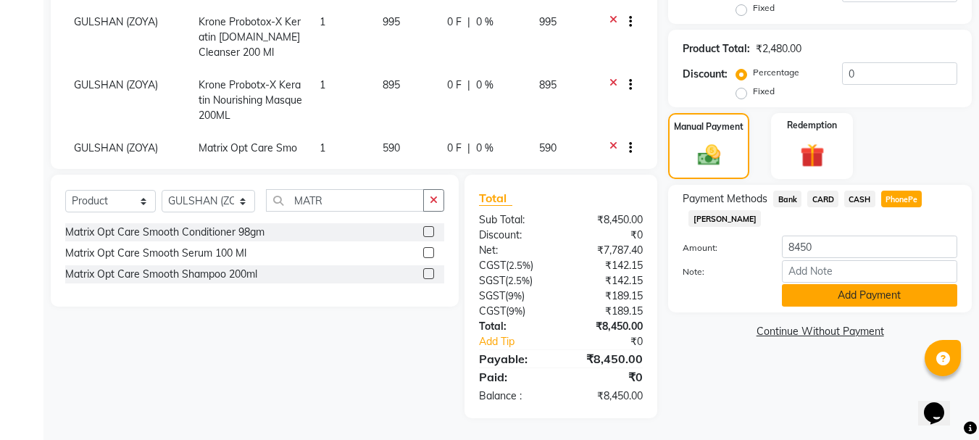
click at [855, 293] on button "Add Payment" at bounding box center [869, 295] width 175 height 22
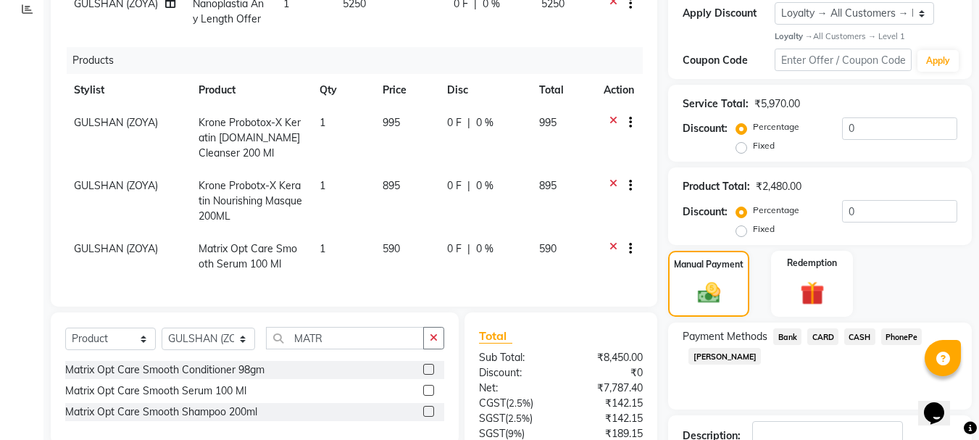
scroll to position [215, 0]
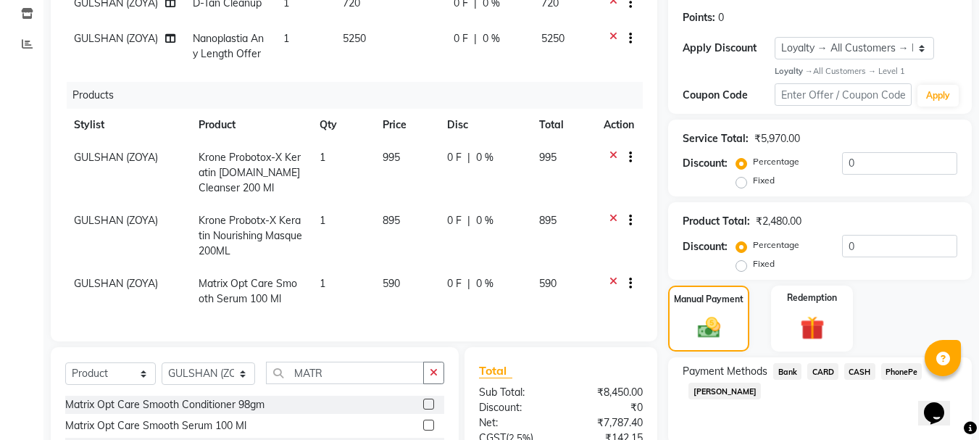
click at [609, 150] on icon at bounding box center [613, 159] width 8 height 18
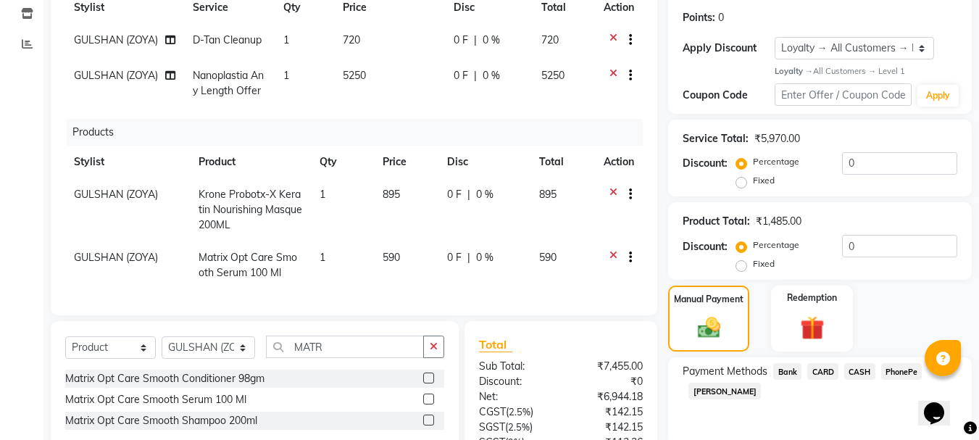
click at [611, 204] on icon at bounding box center [613, 196] width 8 height 18
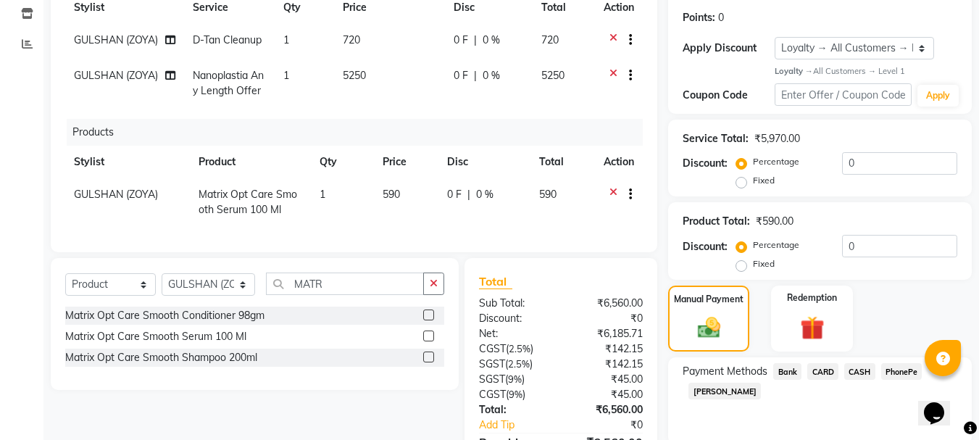
click at [612, 205] on icon at bounding box center [613, 196] width 8 height 18
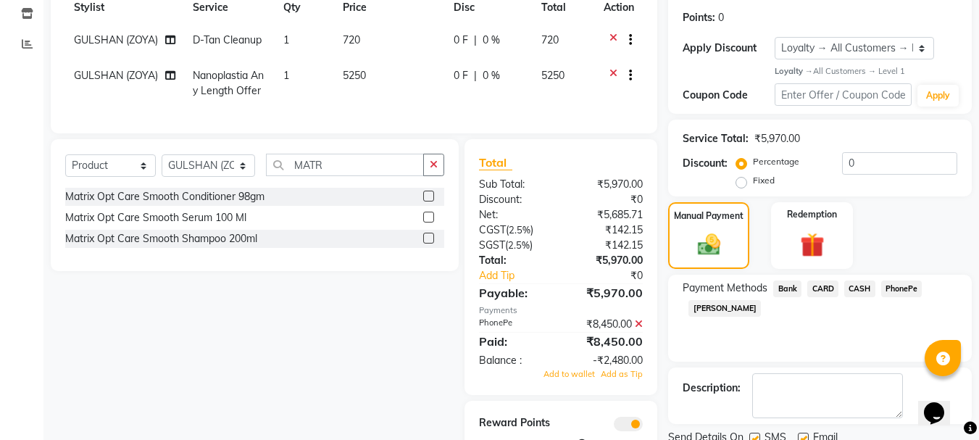
scroll to position [305, 0]
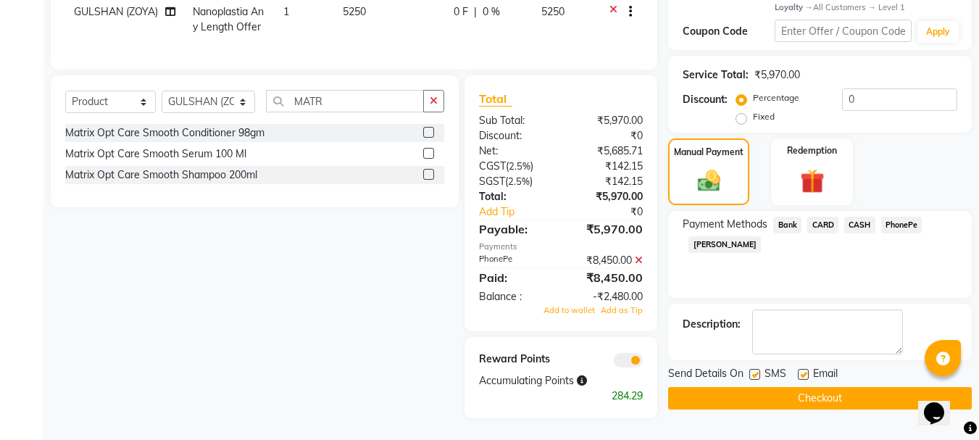
click at [640, 261] on icon at bounding box center [639, 260] width 8 height 10
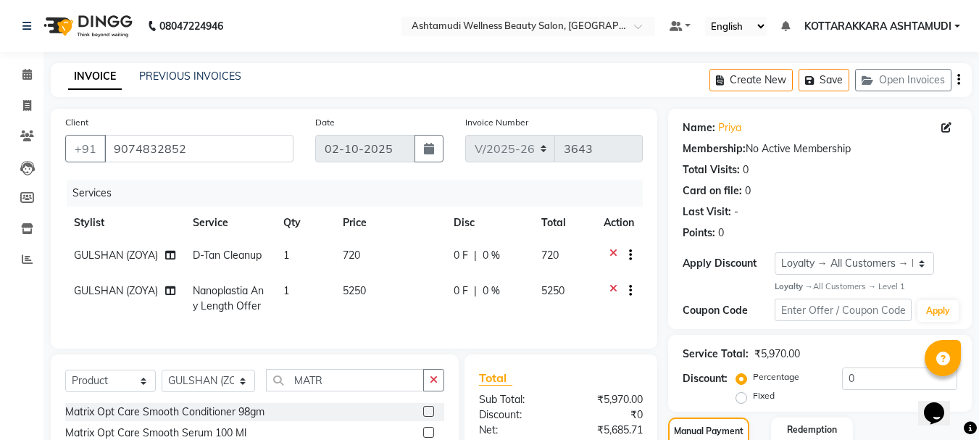
scroll to position [188, 0]
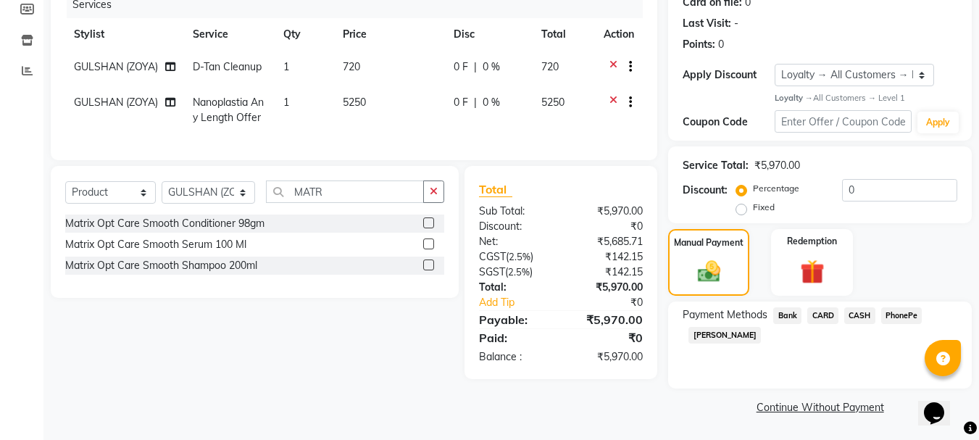
drag, startPoint x: 895, startPoint y: 317, endPoint x: 889, endPoint y: 345, distance: 28.1
click at [896, 319] on span "PhonePe" at bounding box center [901, 315] width 41 height 17
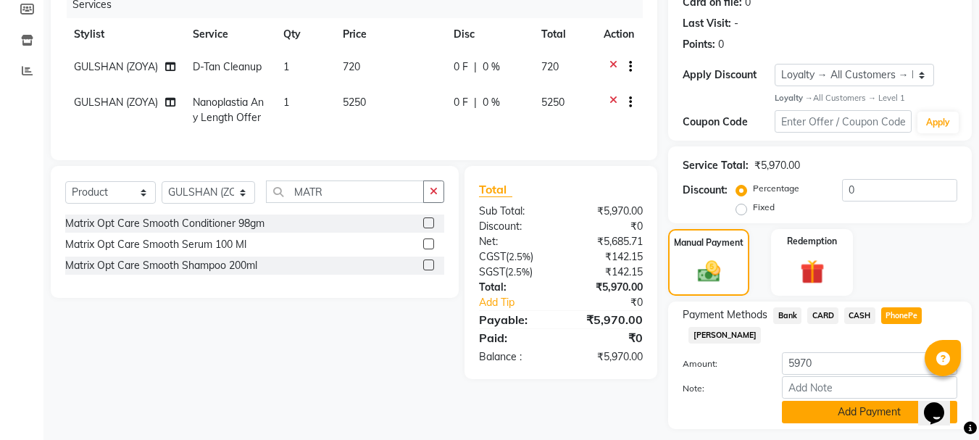
click at [864, 401] on button "Add Payment" at bounding box center [869, 412] width 175 height 22
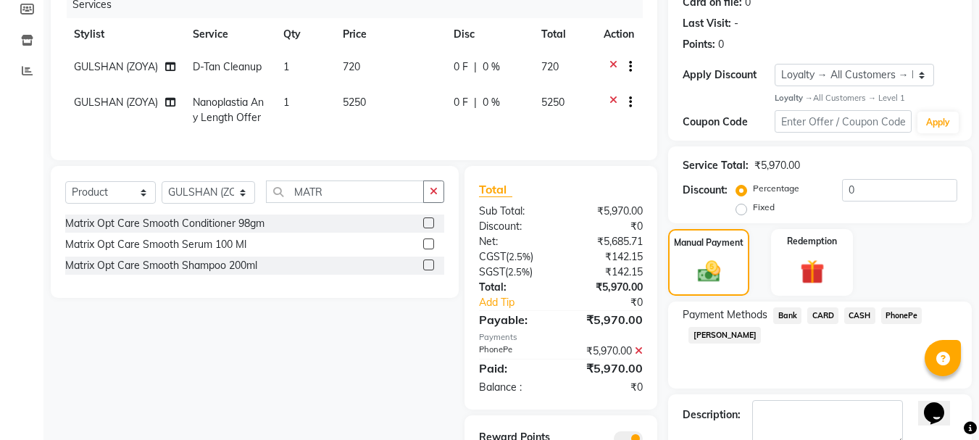
scroll to position [293, 0]
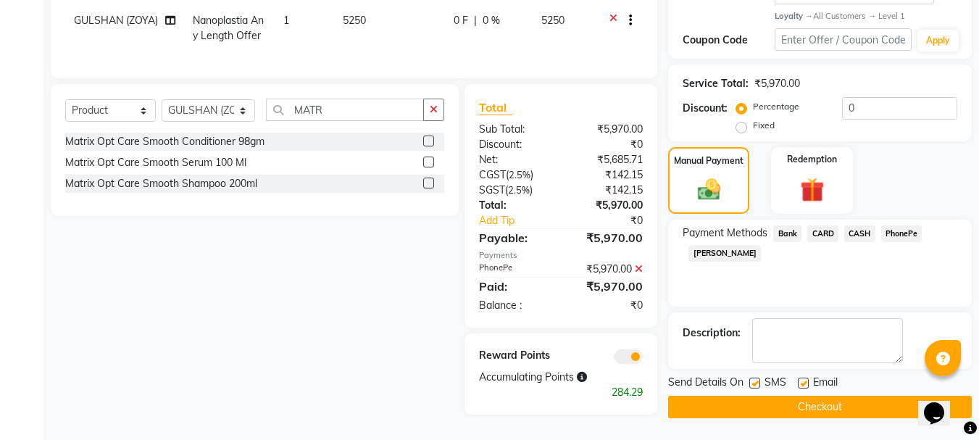
click at [736, 396] on button "Checkout" at bounding box center [820, 407] width 304 height 22
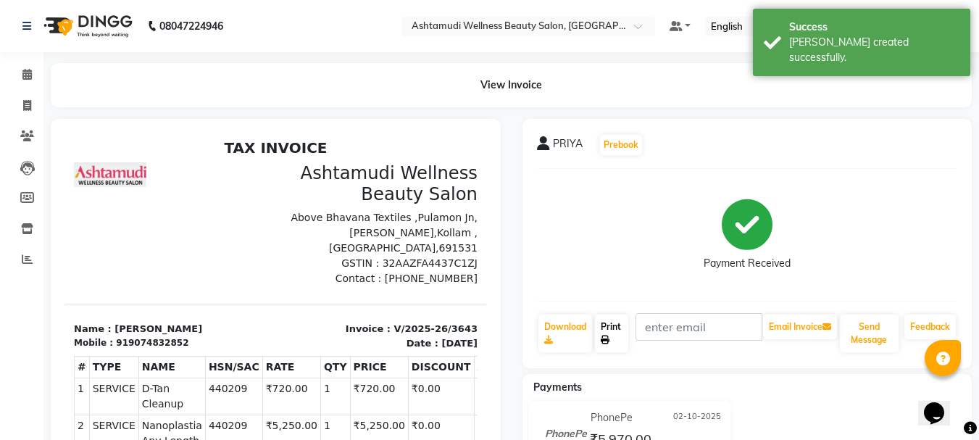
click at [614, 330] on link "Print" at bounding box center [611, 333] width 33 height 38
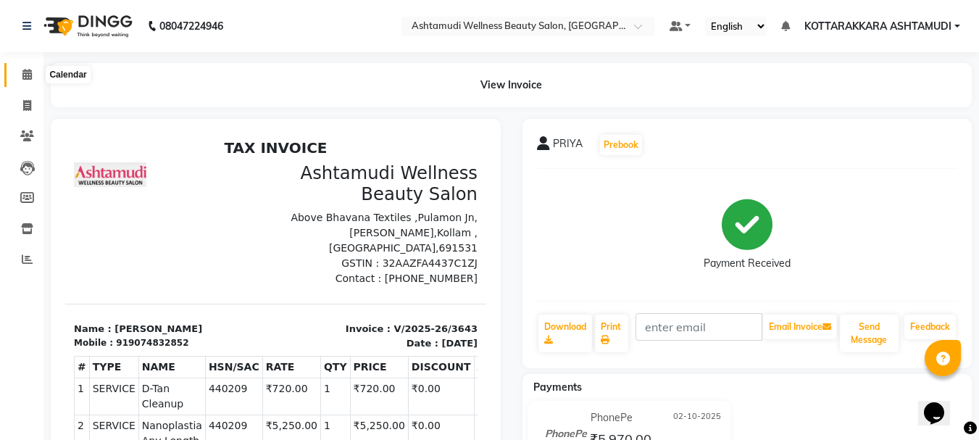
click at [22, 70] on icon at bounding box center [26, 74] width 9 height 11
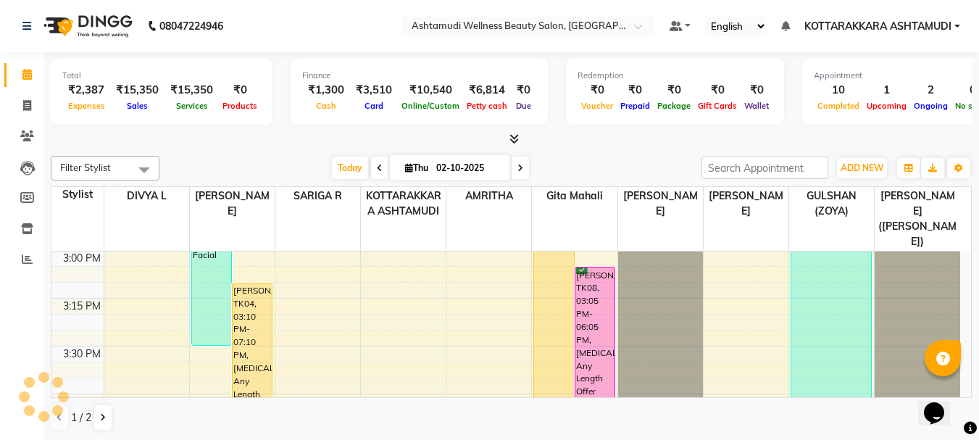
scroll to position [1630, 0]
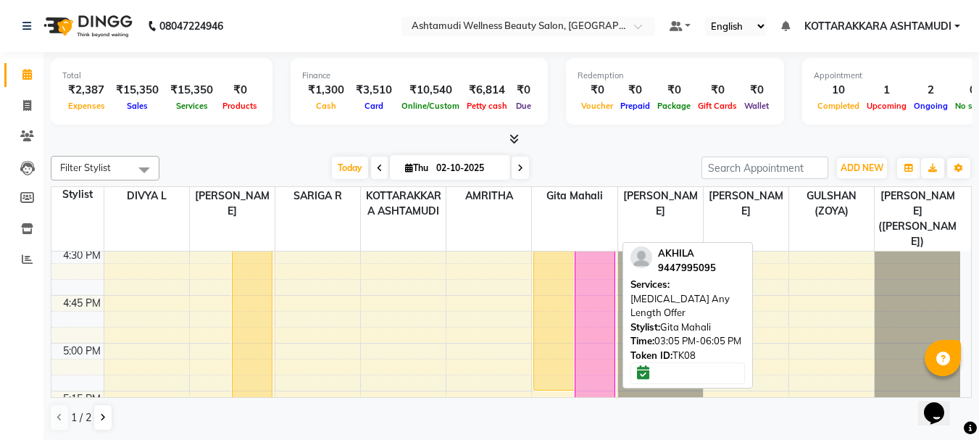
click at [593, 288] on div "AKHILA, TK08, 03:05 PM-06:05 PM, Botox Any Length Offer" at bounding box center [594, 264] width 39 height 572
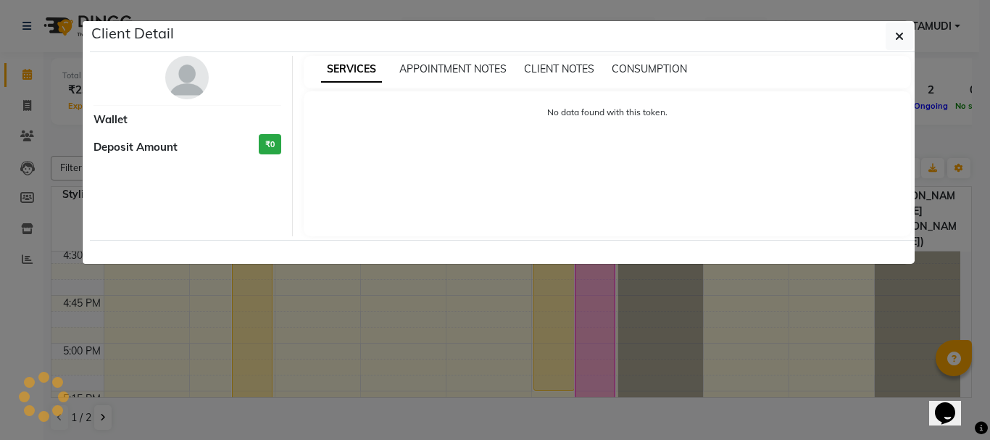
select select "6"
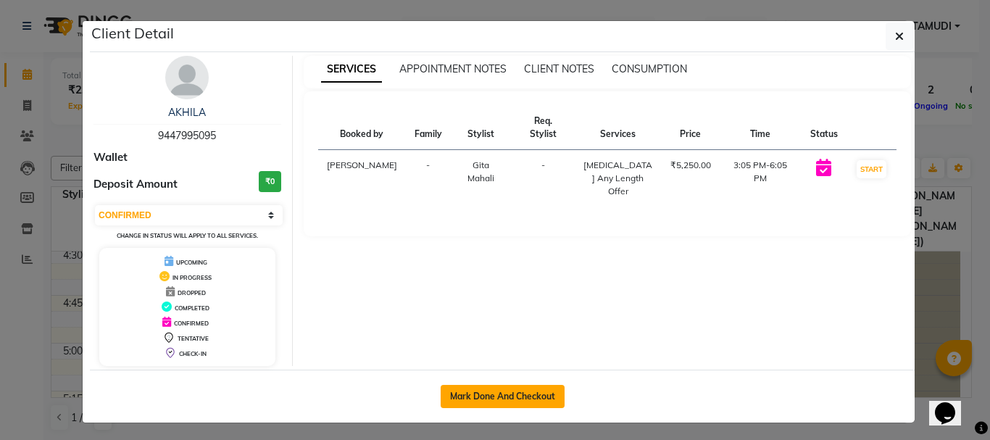
click at [500, 390] on button "Mark Done And Checkout" at bounding box center [503, 396] width 124 height 23
select select "4664"
select select "service"
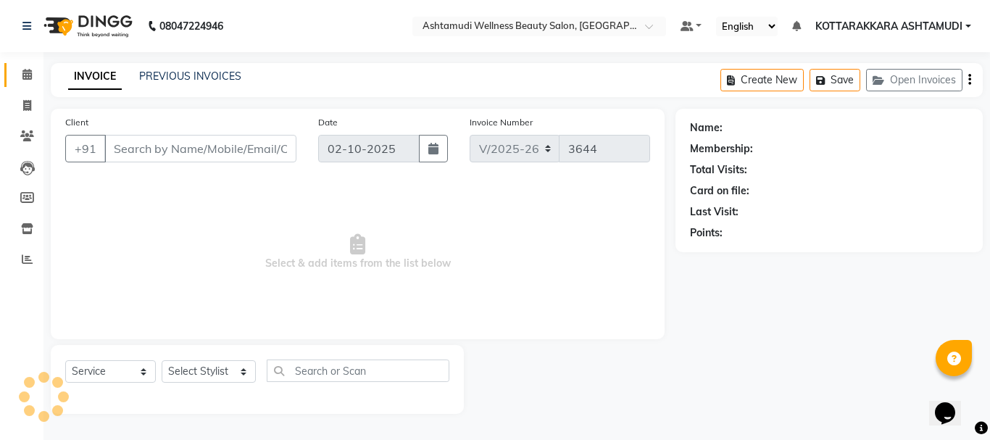
type input "9447995095"
select select "65260"
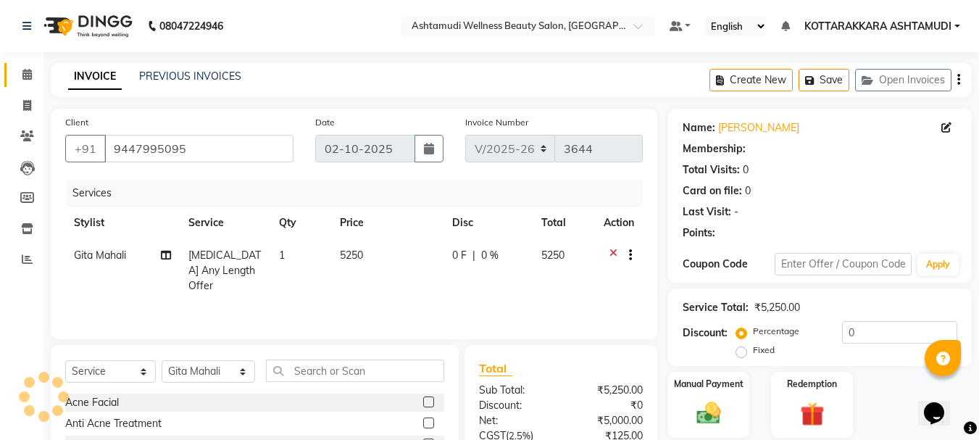
select select "1: Object"
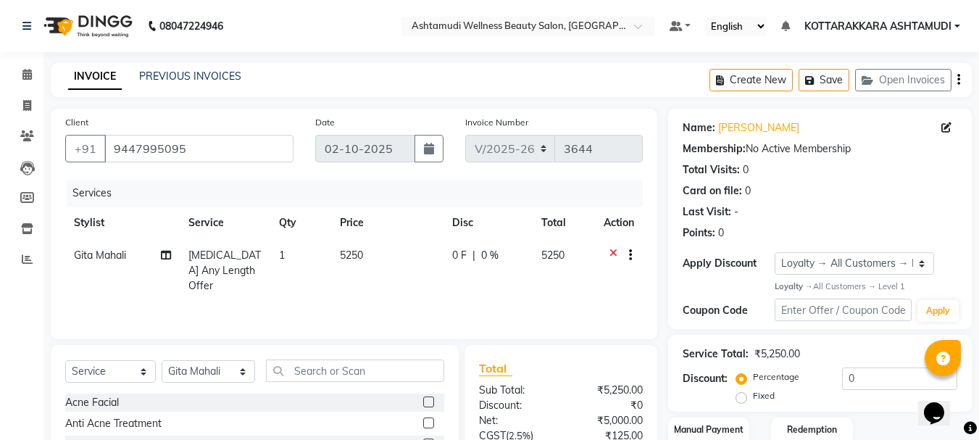
click at [612, 252] on icon at bounding box center [613, 257] width 8 height 18
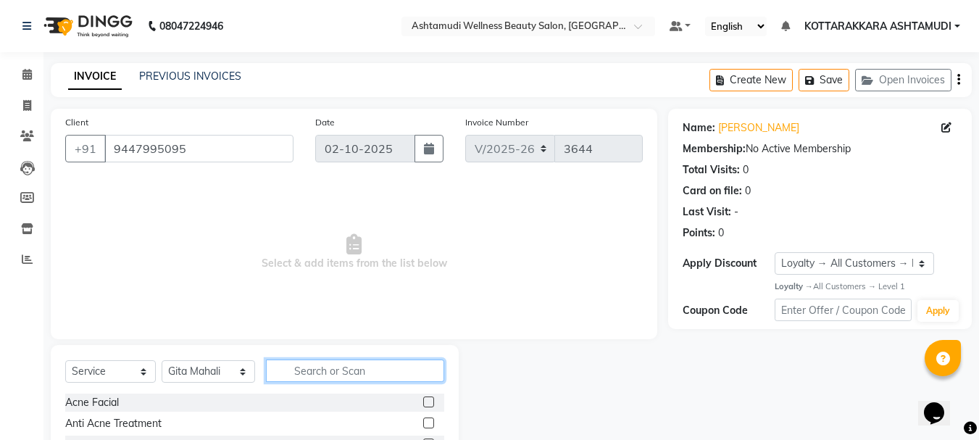
click at [324, 374] on input "text" at bounding box center [355, 370] width 179 height 22
type input "U CUT"
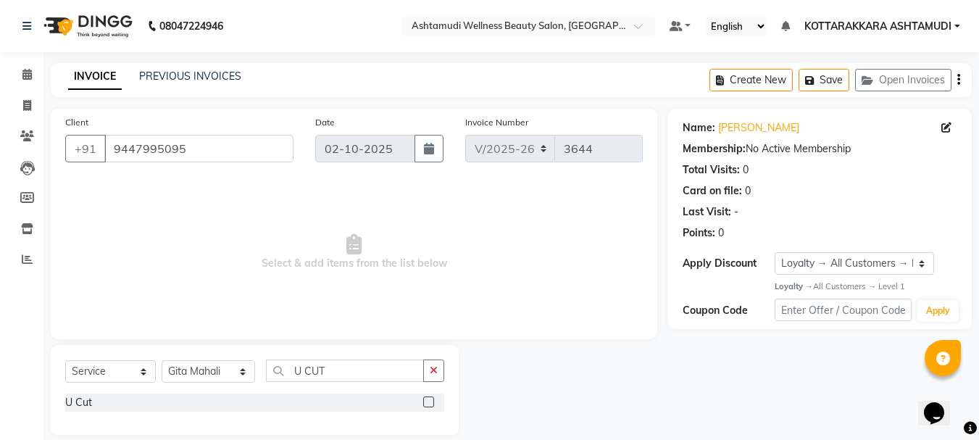
click at [429, 401] on label at bounding box center [428, 401] width 11 height 11
click at [429, 401] on input "checkbox" at bounding box center [427, 402] width 9 height 9
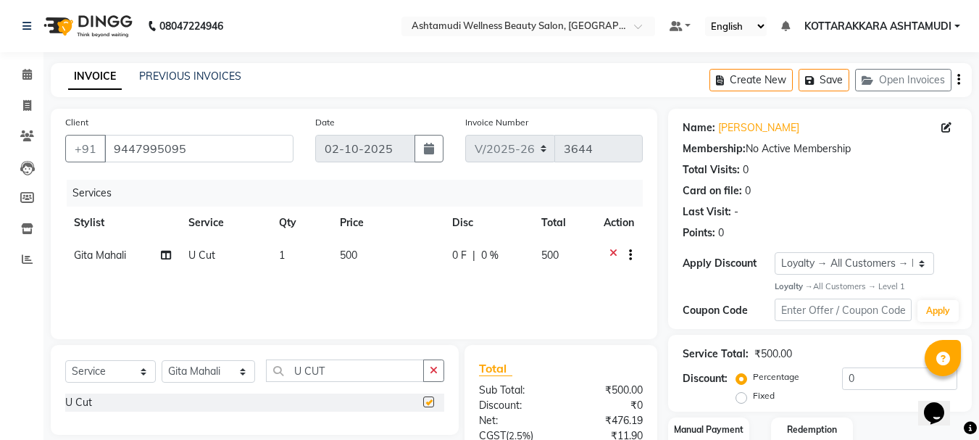
checkbox input "false"
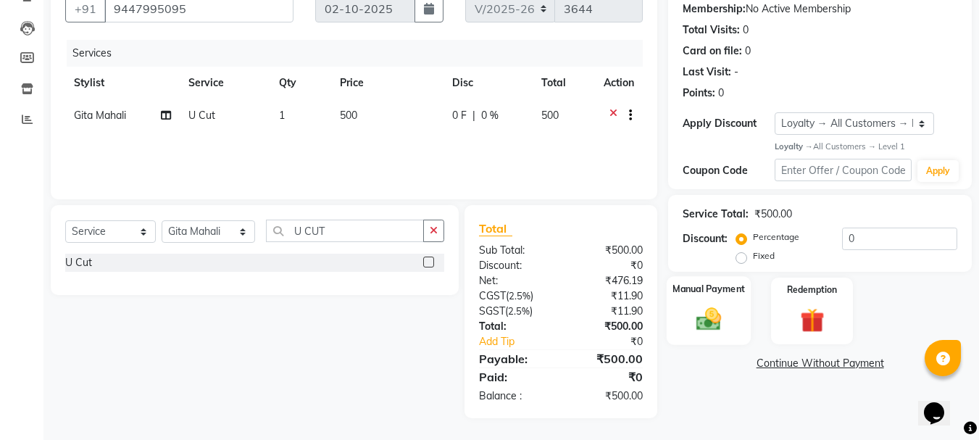
click at [735, 320] on div "Manual Payment" at bounding box center [709, 310] width 85 height 69
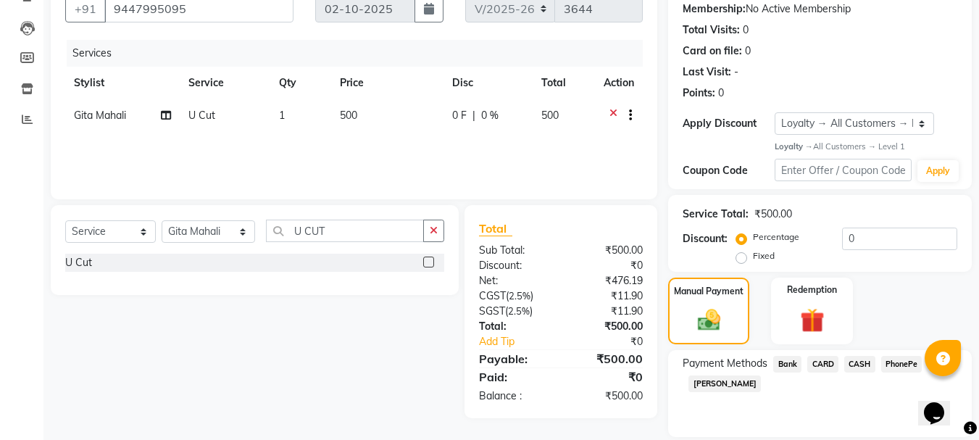
click at [828, 367] on span "CARD" at bounding box center [822, 364] width 31 height 17
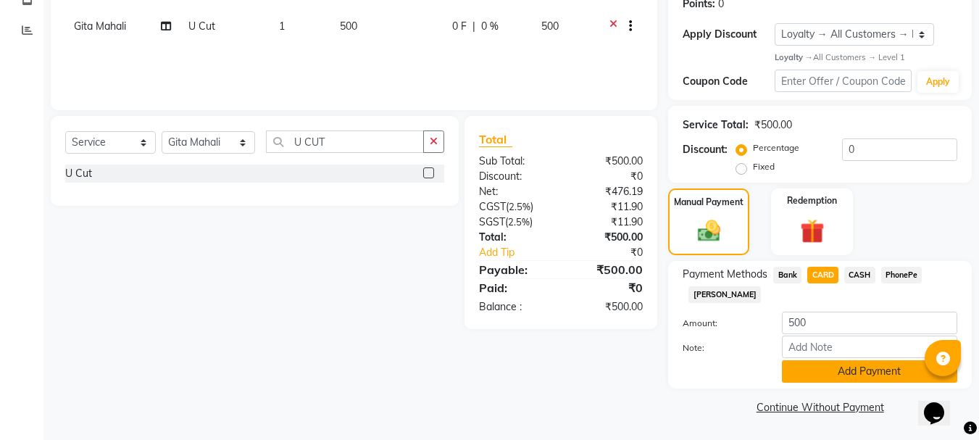
click at [835, 372] on button "Add Payment" at bounding box center [869, 371] width 175 height 22
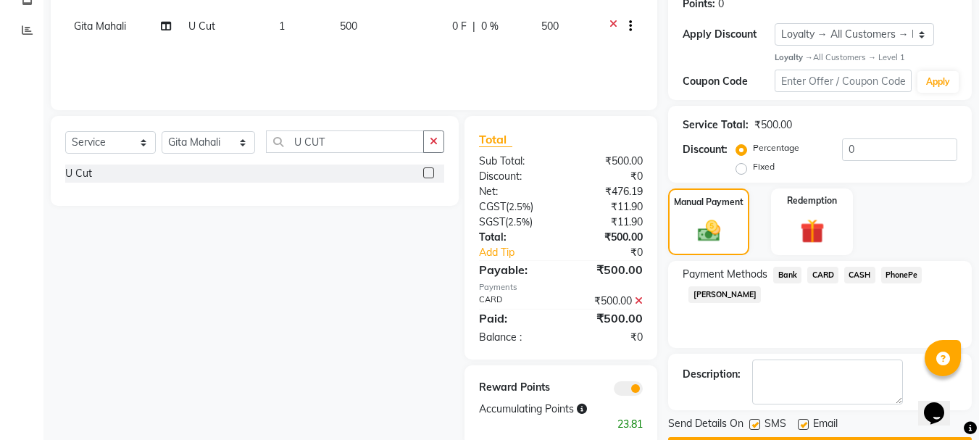
scroll to position [270, 0]
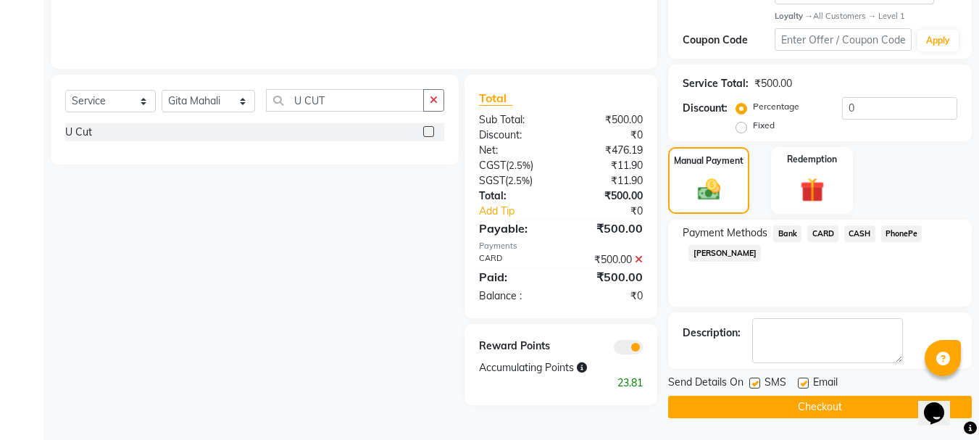
click at [789, 407] on button "Checkout" at bounding box center [820, 407] width 304 height 22
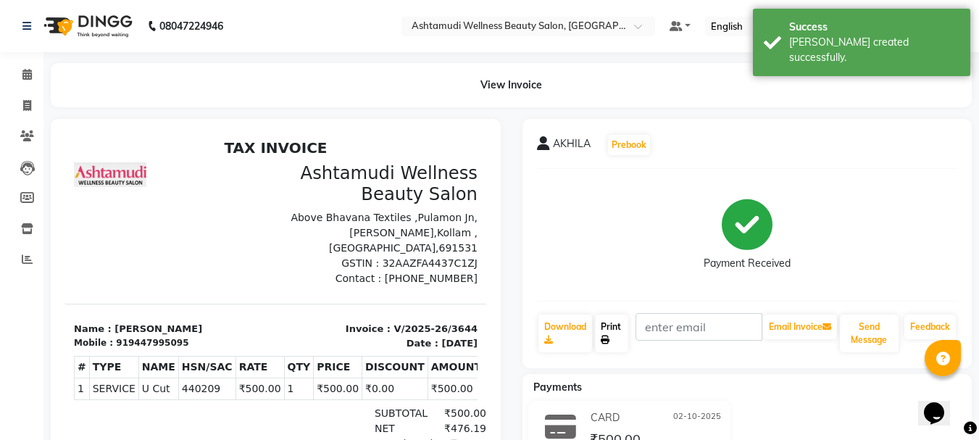
click at [604, 337] on icon at bounding box center [605, 339] width 9 height 9
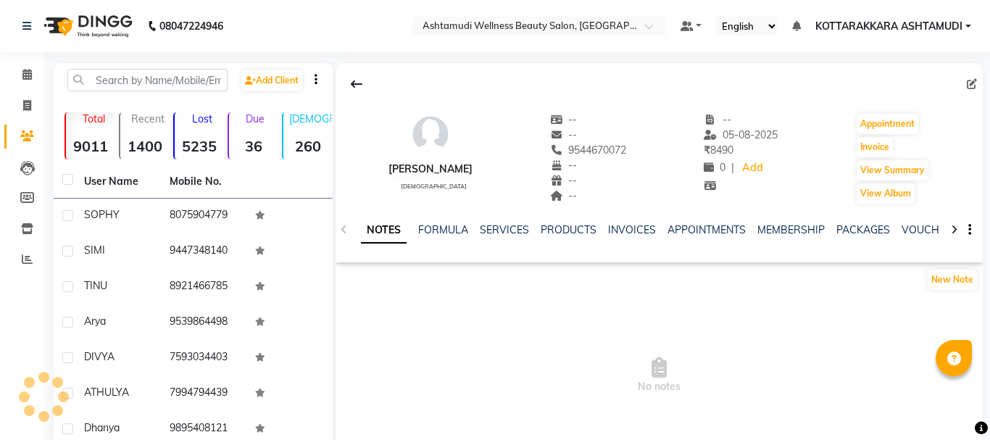
select select "en"
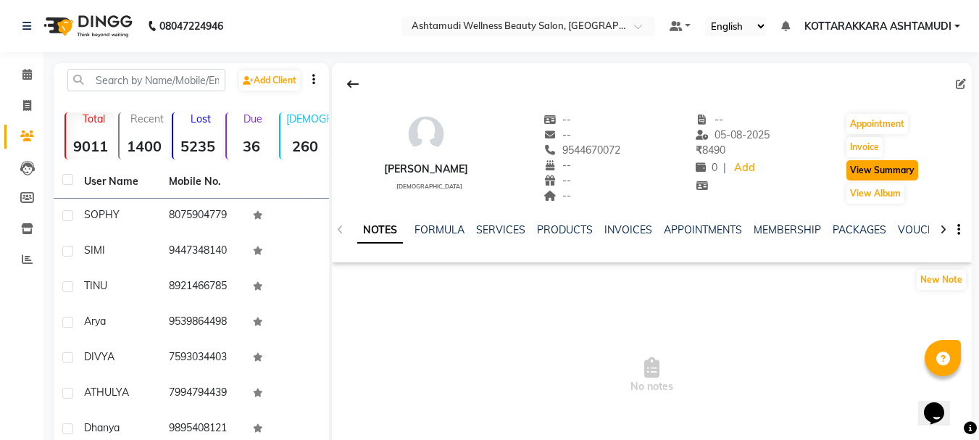
click at [893, 166] on button "View Summary" at bounding box center [882, 170] width 72 height 20
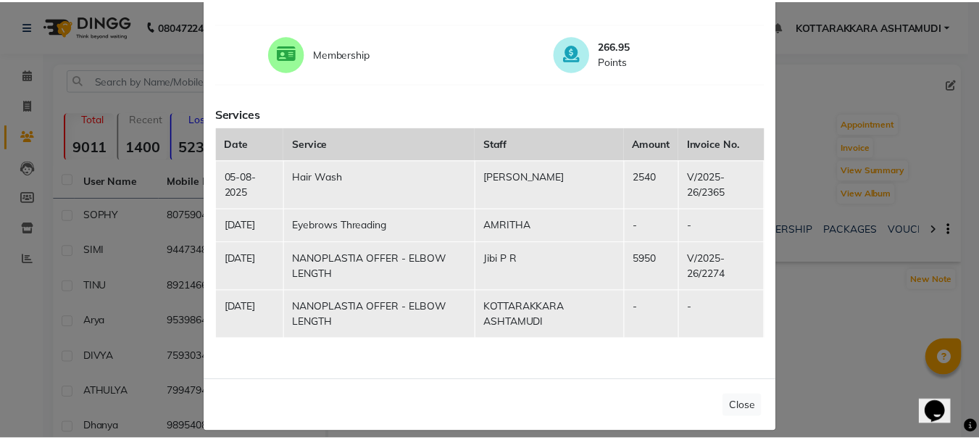
scroll to position [175, 0]
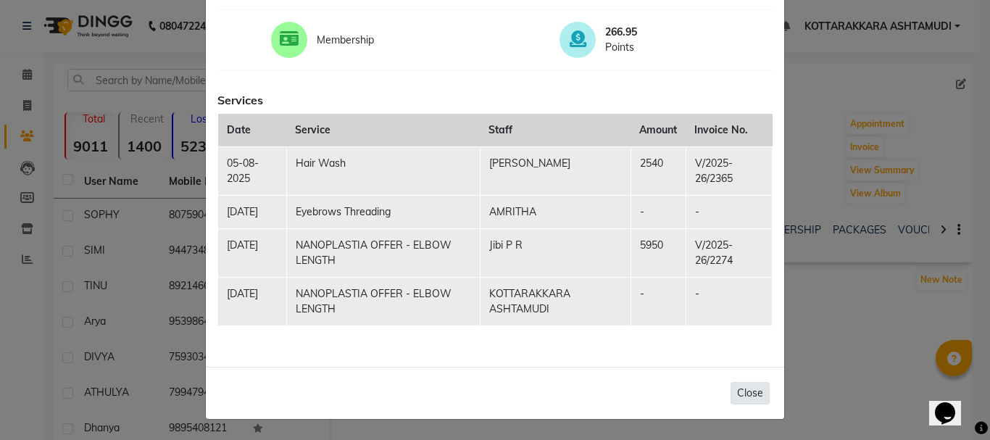
click at [751, 394] on button "Close" at bounding box center [749, 393] width 39 height 22
